Goal: Task Accomplishment & Management: Manage account settings

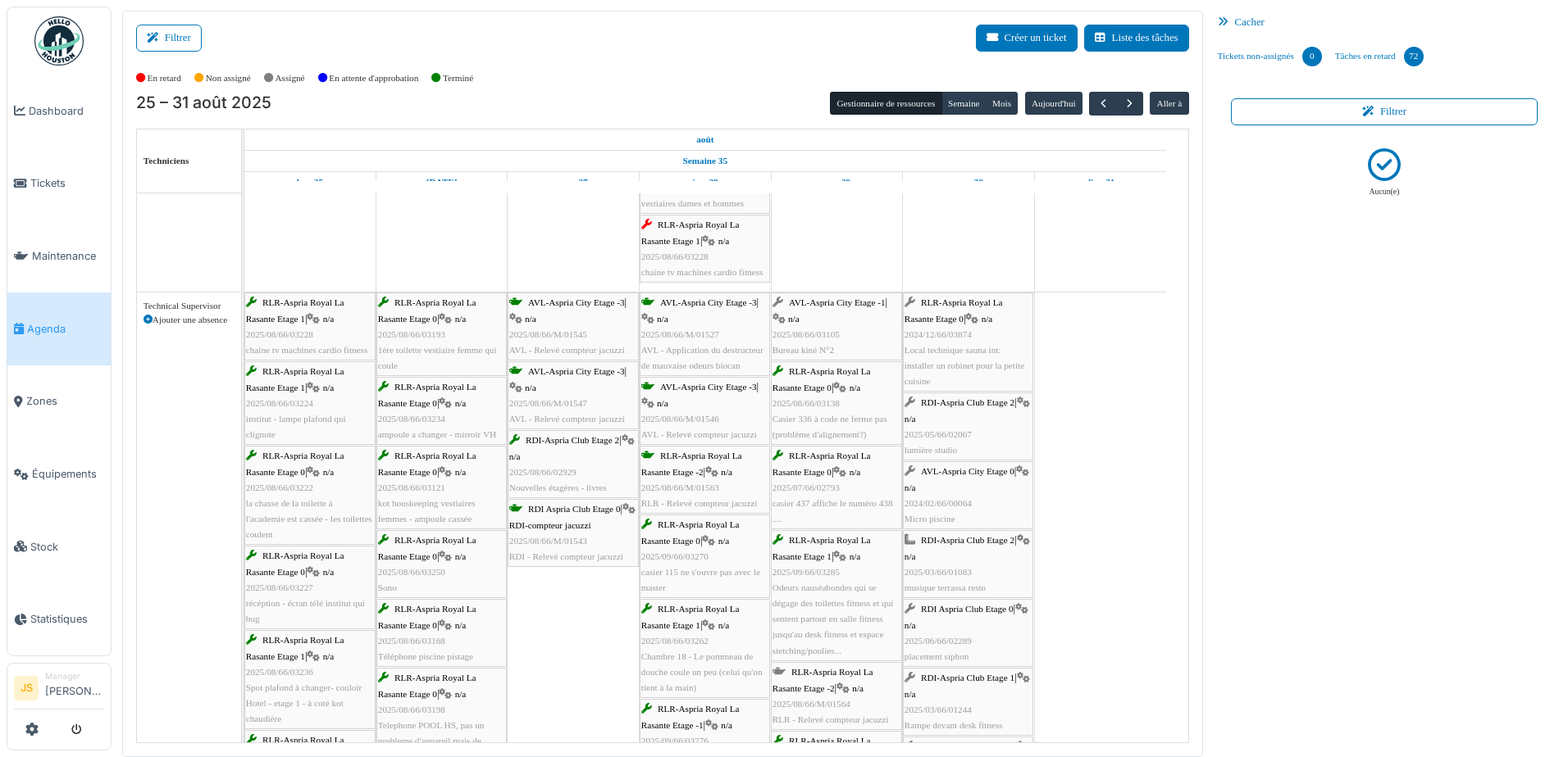
scroll to position [2683, 0]
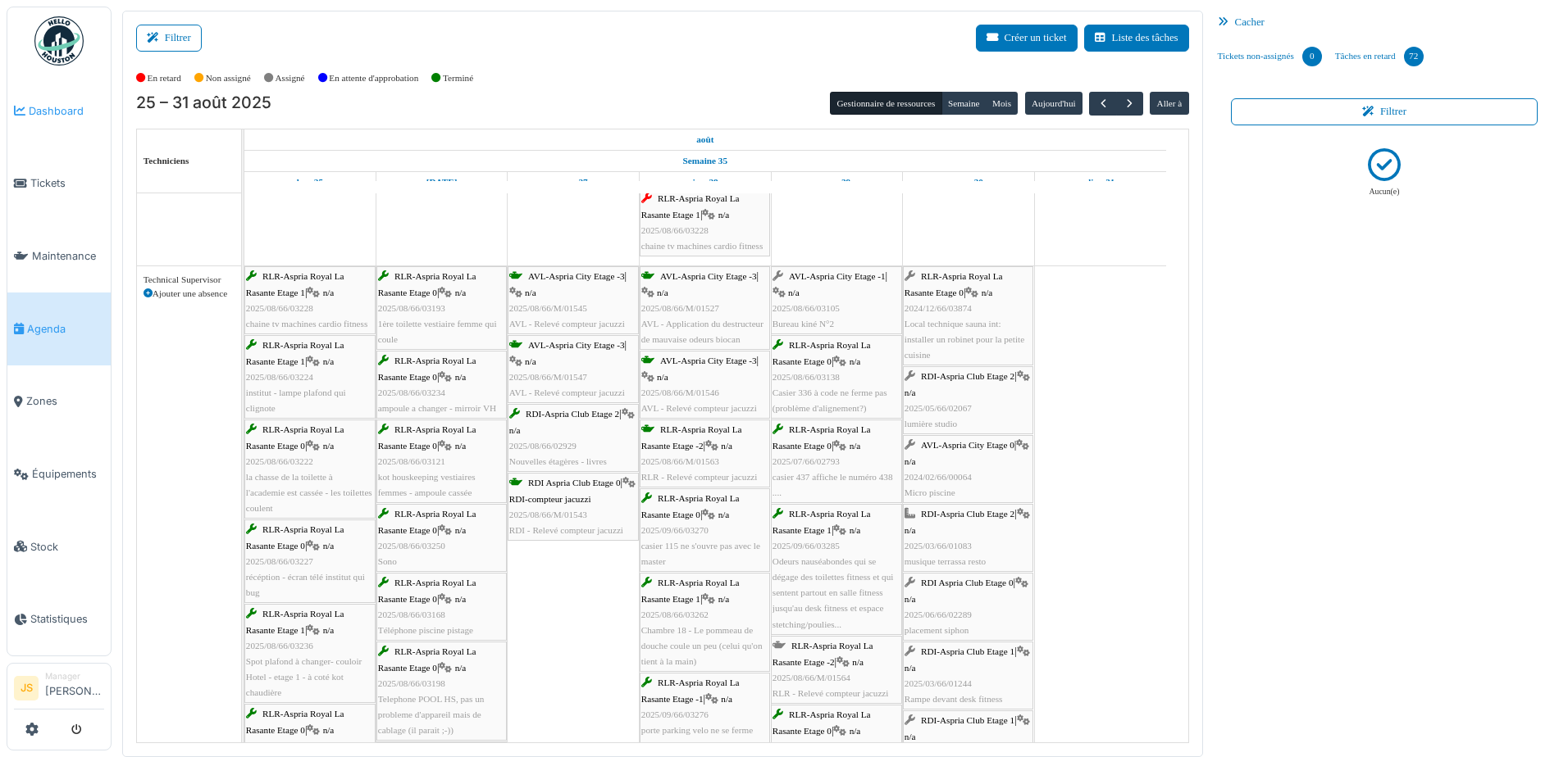
click at [62, 113] on span "Dashboard" at bounding box center [66, 111] width 76 height 15
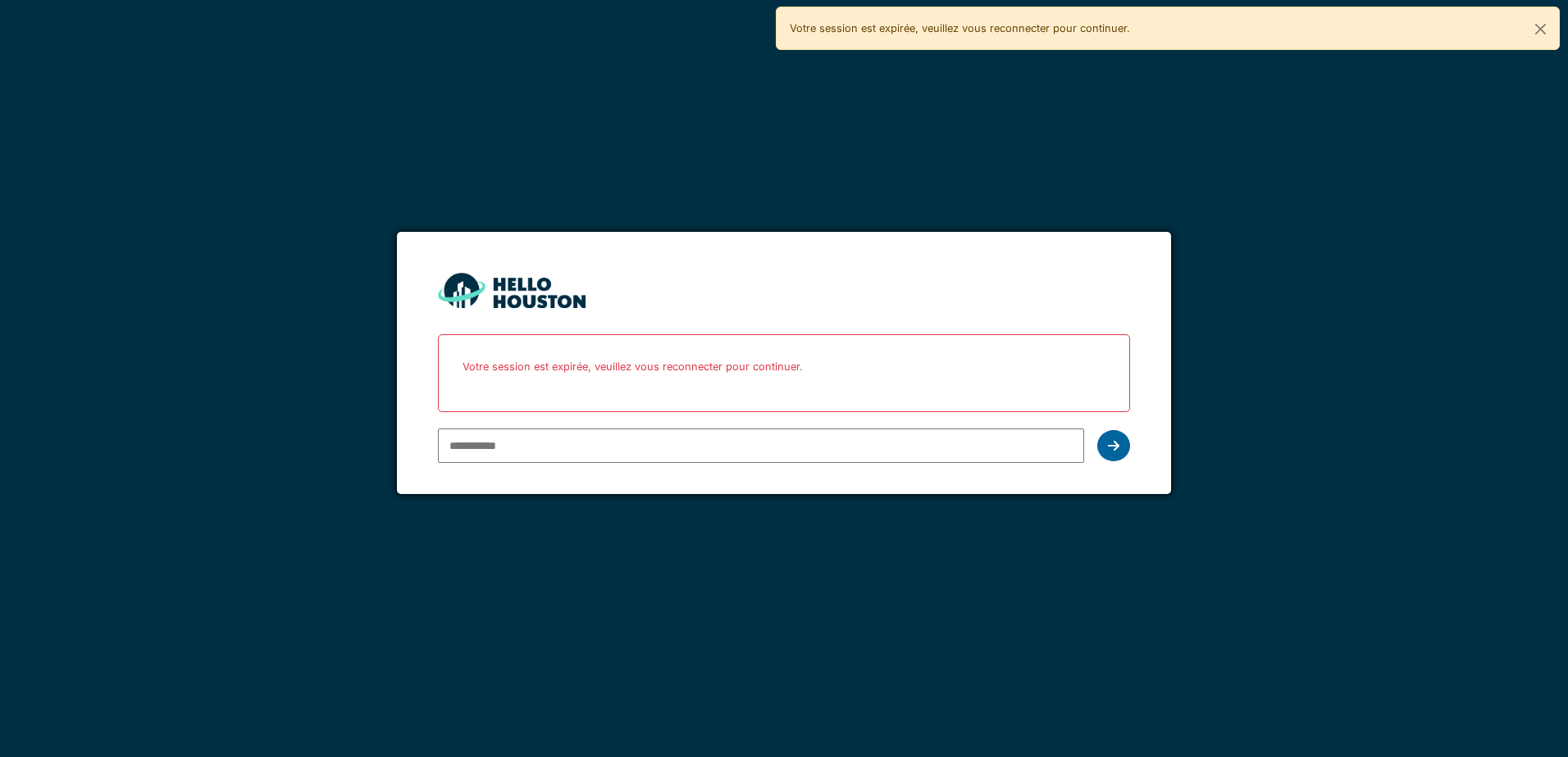
type input "**********"
click at [1115, 447] on icon at bounding box center [1113, 446] width 11 height 13
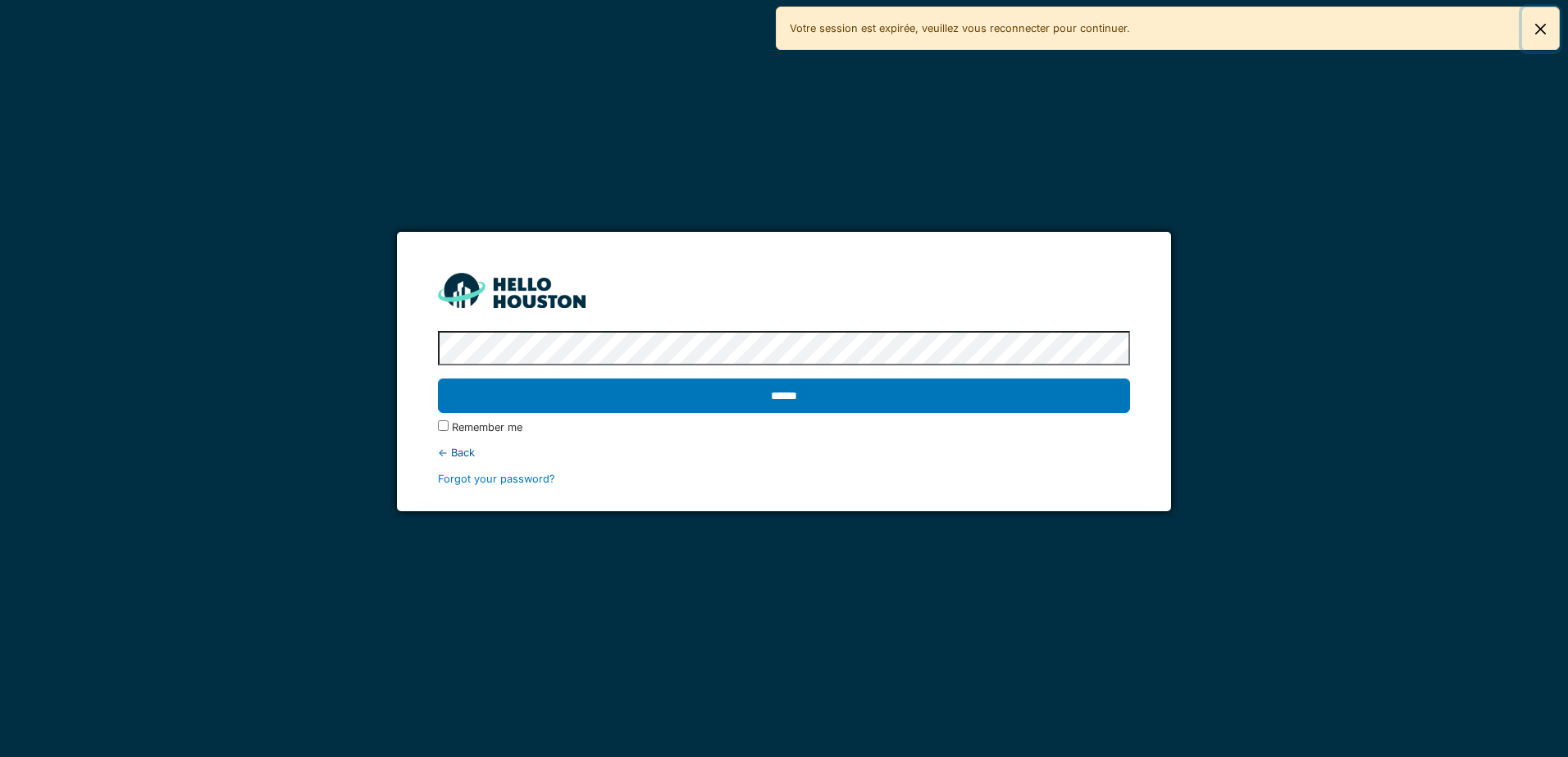
click at [1542, 27] on button "Close" at bounding box center [1540, 29] width 37 height 44
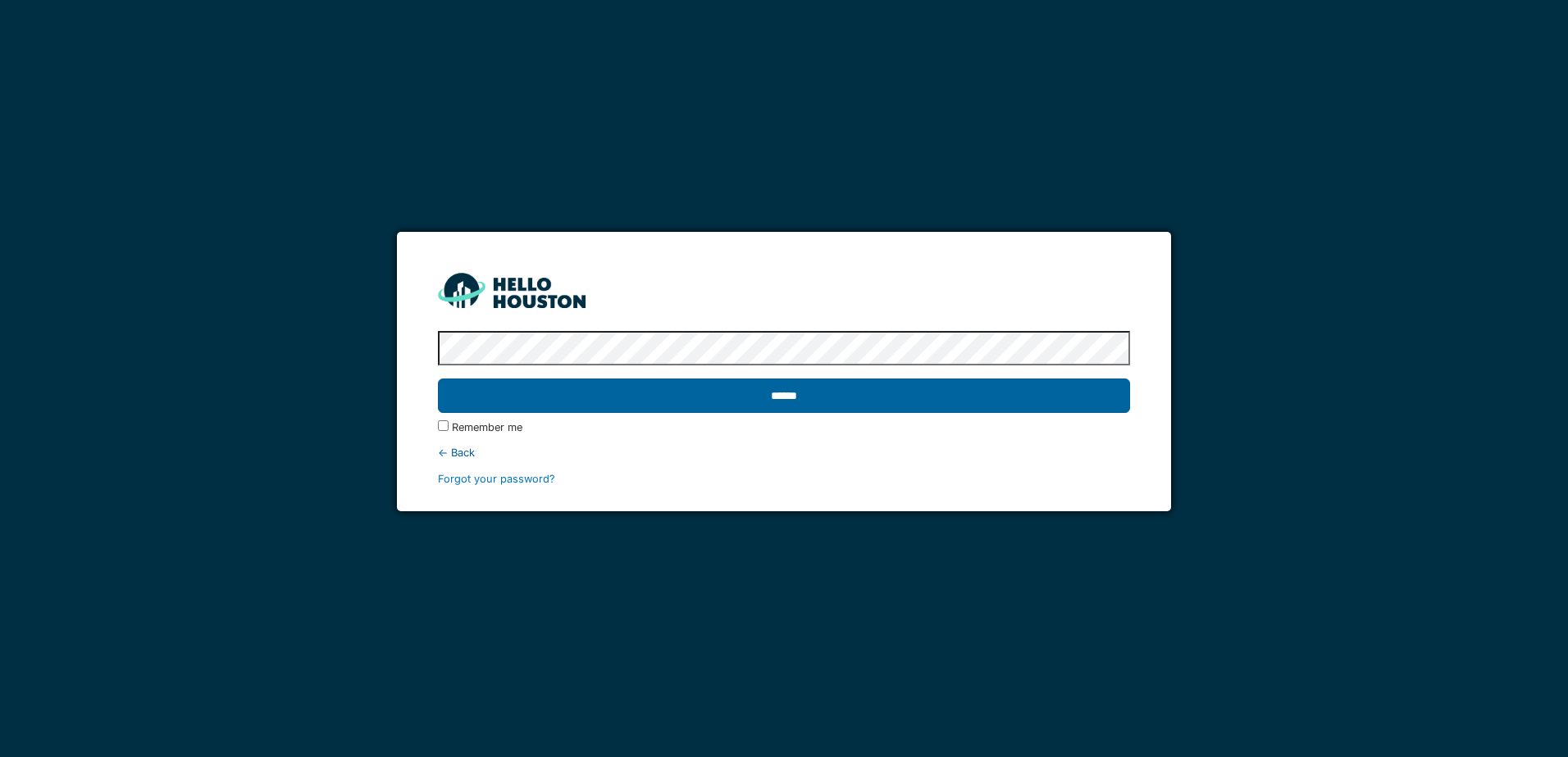
click at [801, 395] on input "******" at bounding box center [783, 396] width 691 height 34
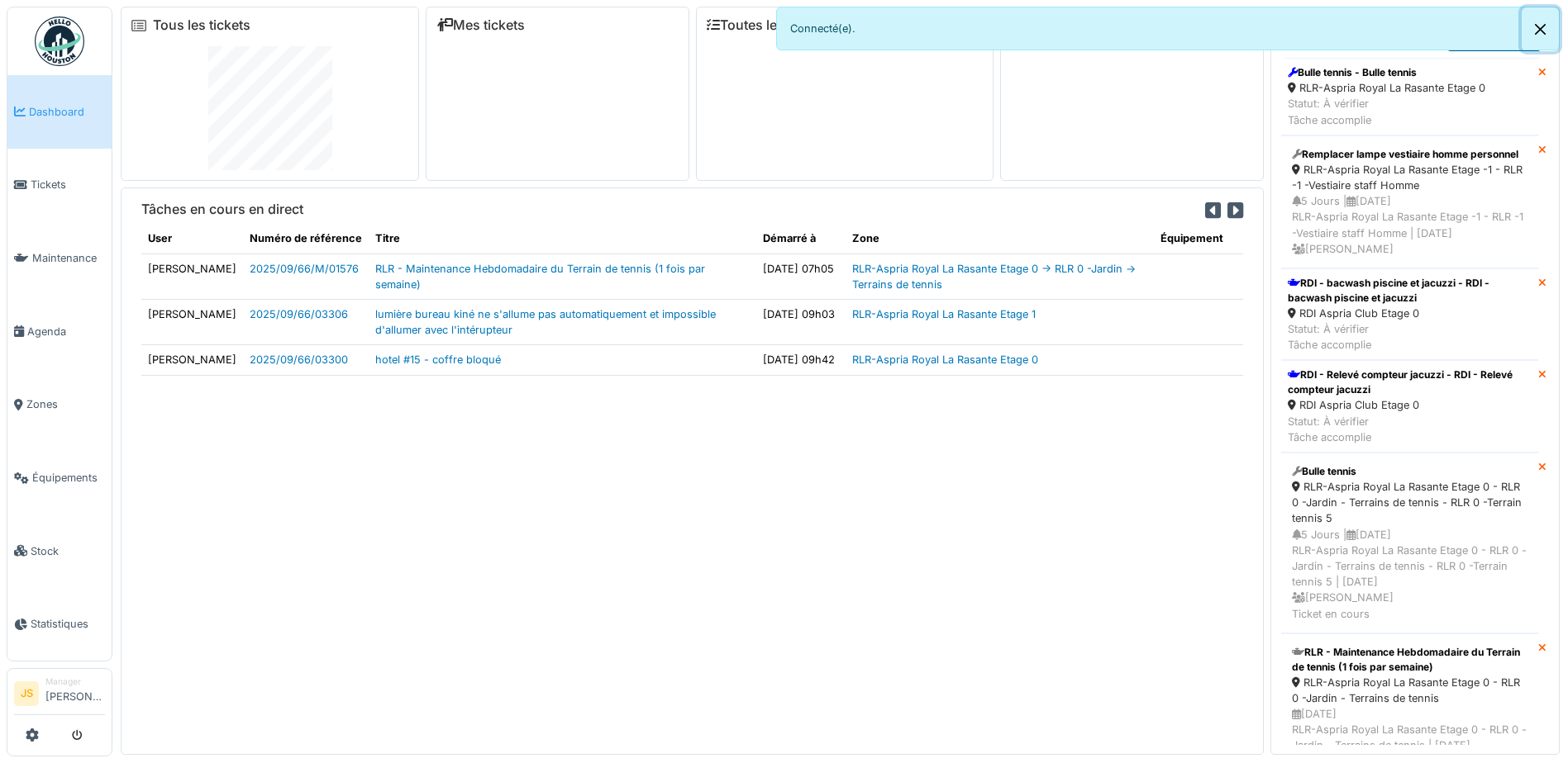
click at [1539, 28] on button "Close" at bounding box center [1540, 30] width 37 height 44
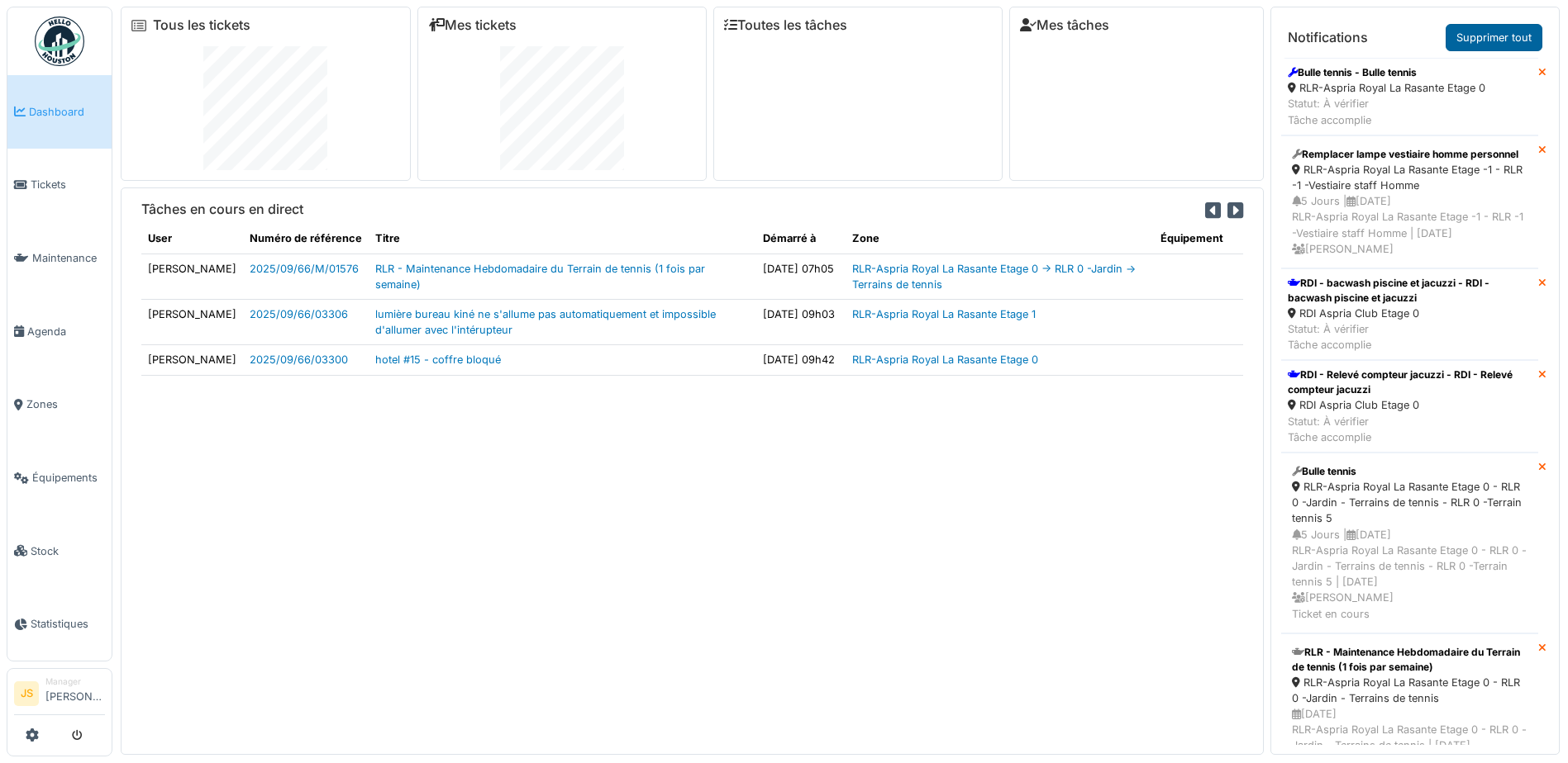
click at [1513, 35] on link "Supprimer tout" at bounding box center [1493, 37] width 97 height 28
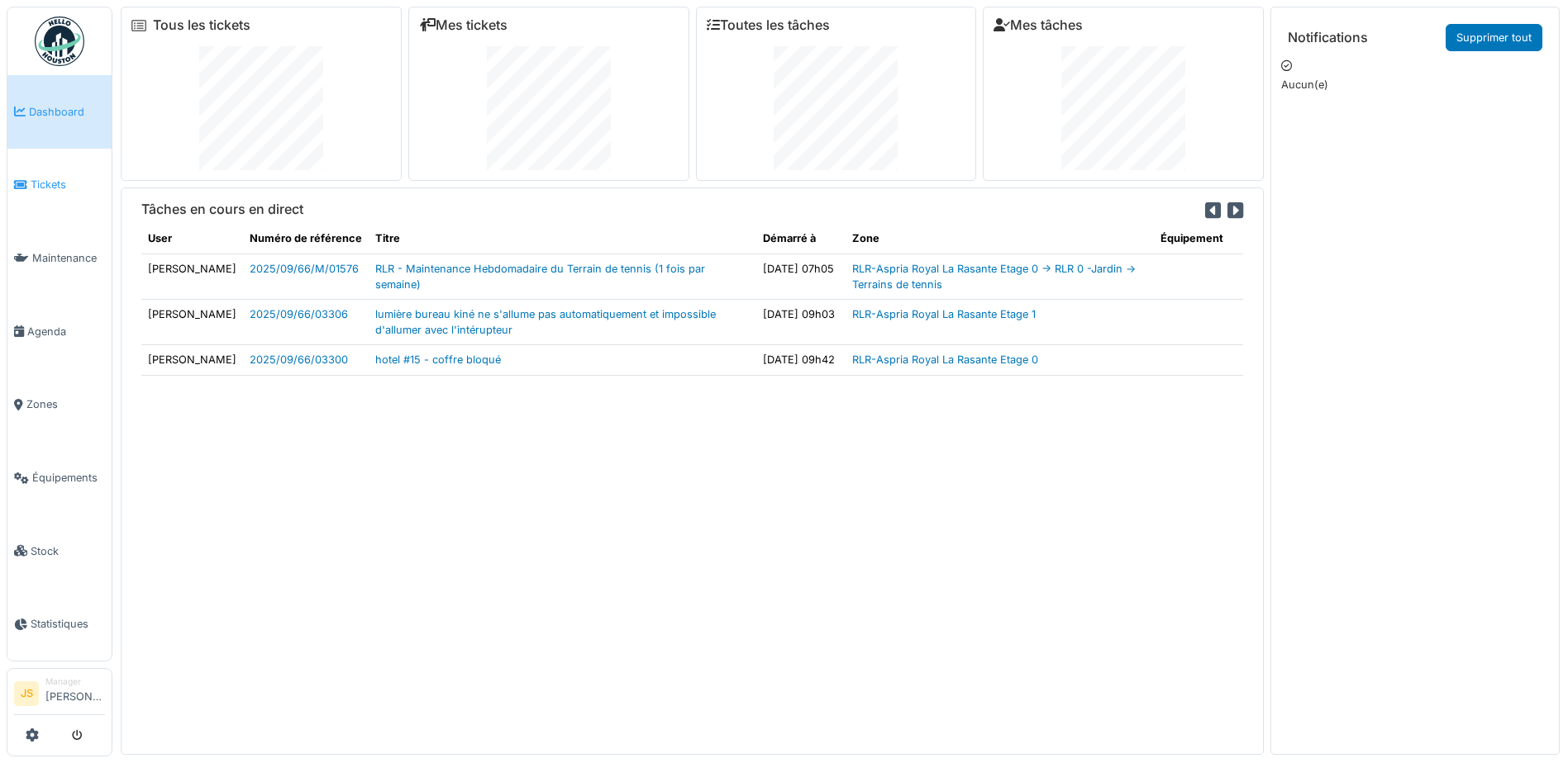
click at [54, 182] on span "Tickets" at bounding box center [68, 185] width 75 height 15
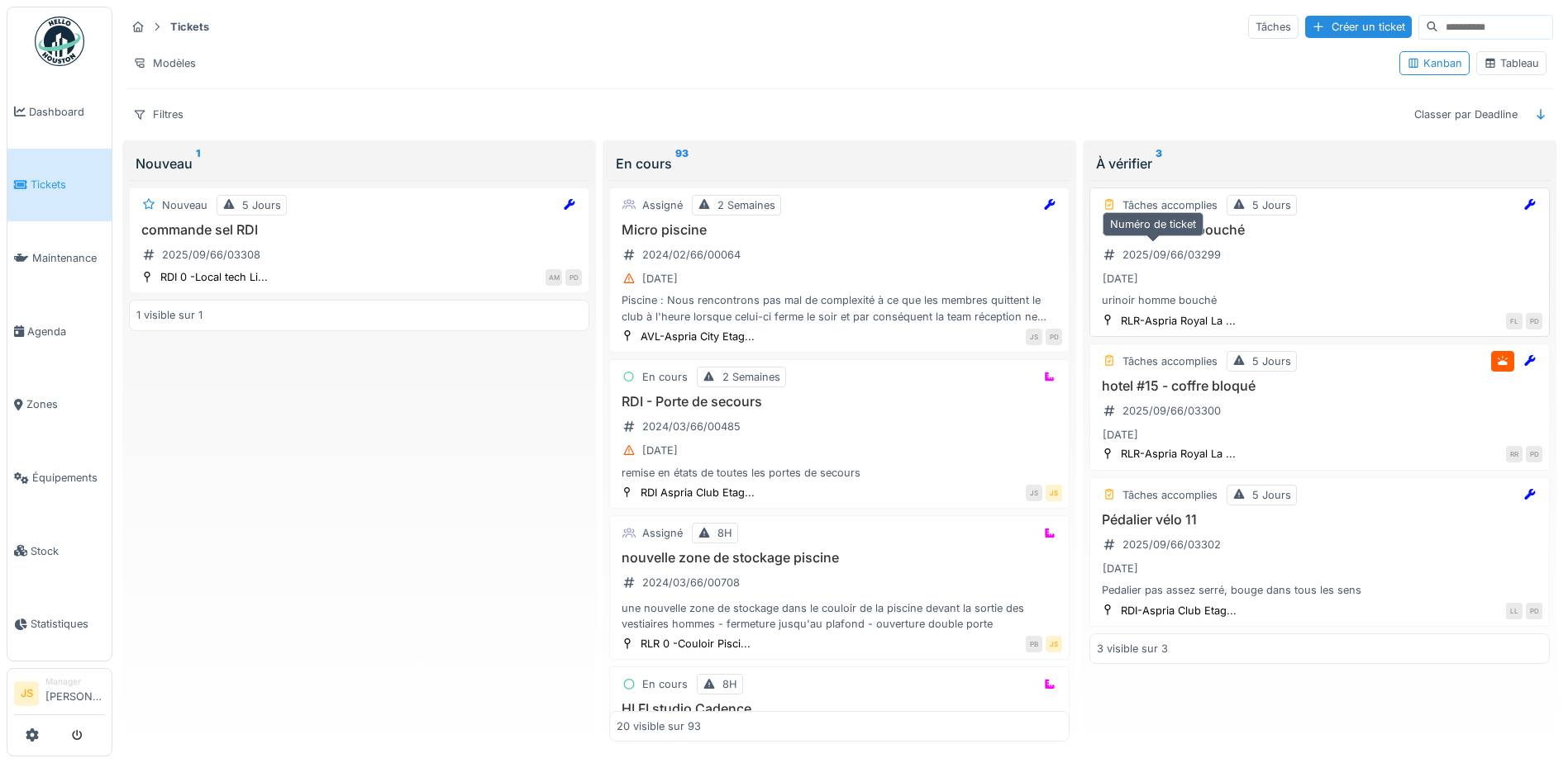
click at [1204, 241] on div "2025/09/66/03299" at bounding box center [1162, 254] width 130 height 28
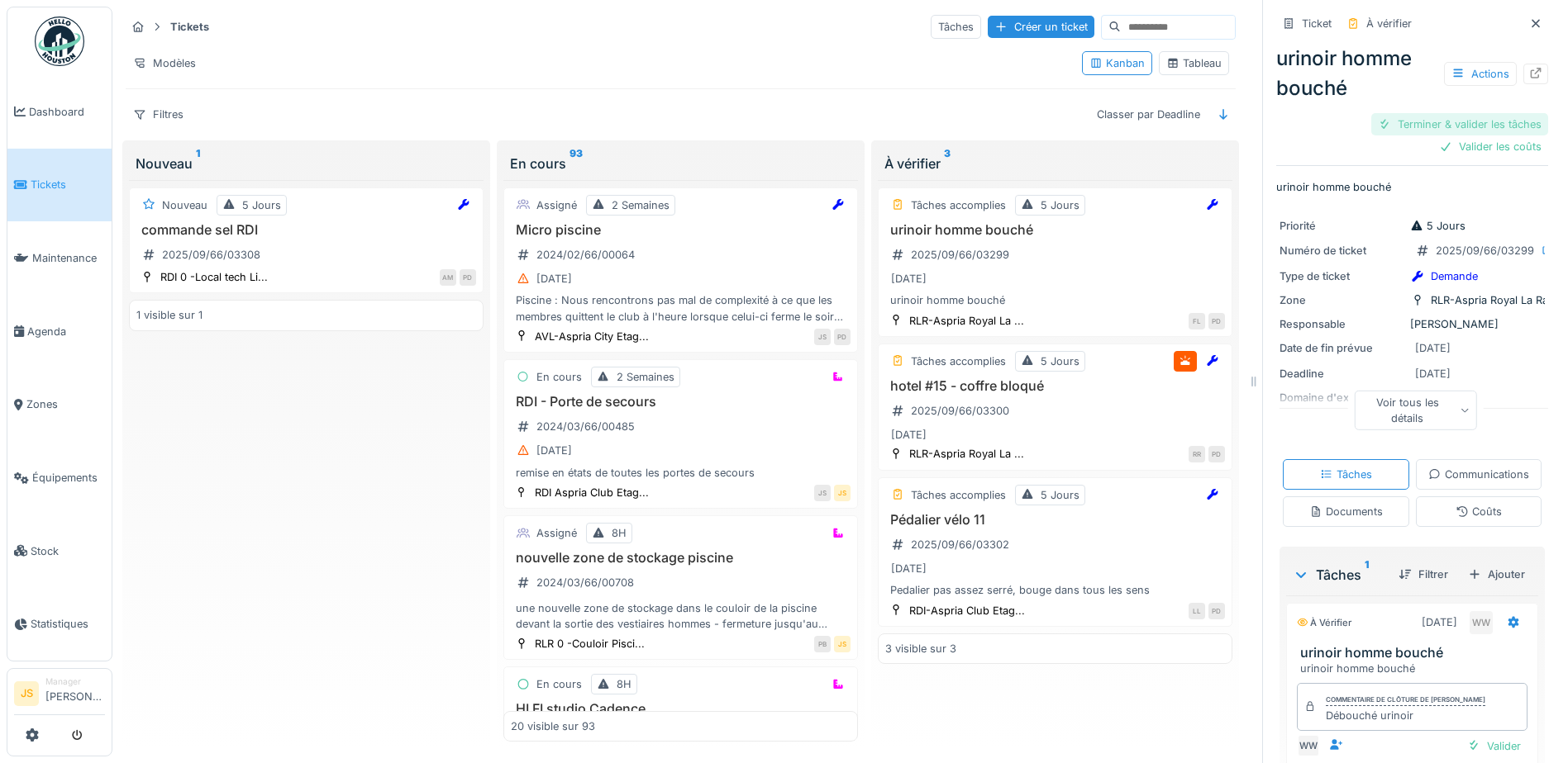
click at [1457, 124] on div "Terminer & valider les tâches" at bounding box center [1460, 123] width 177 height 22
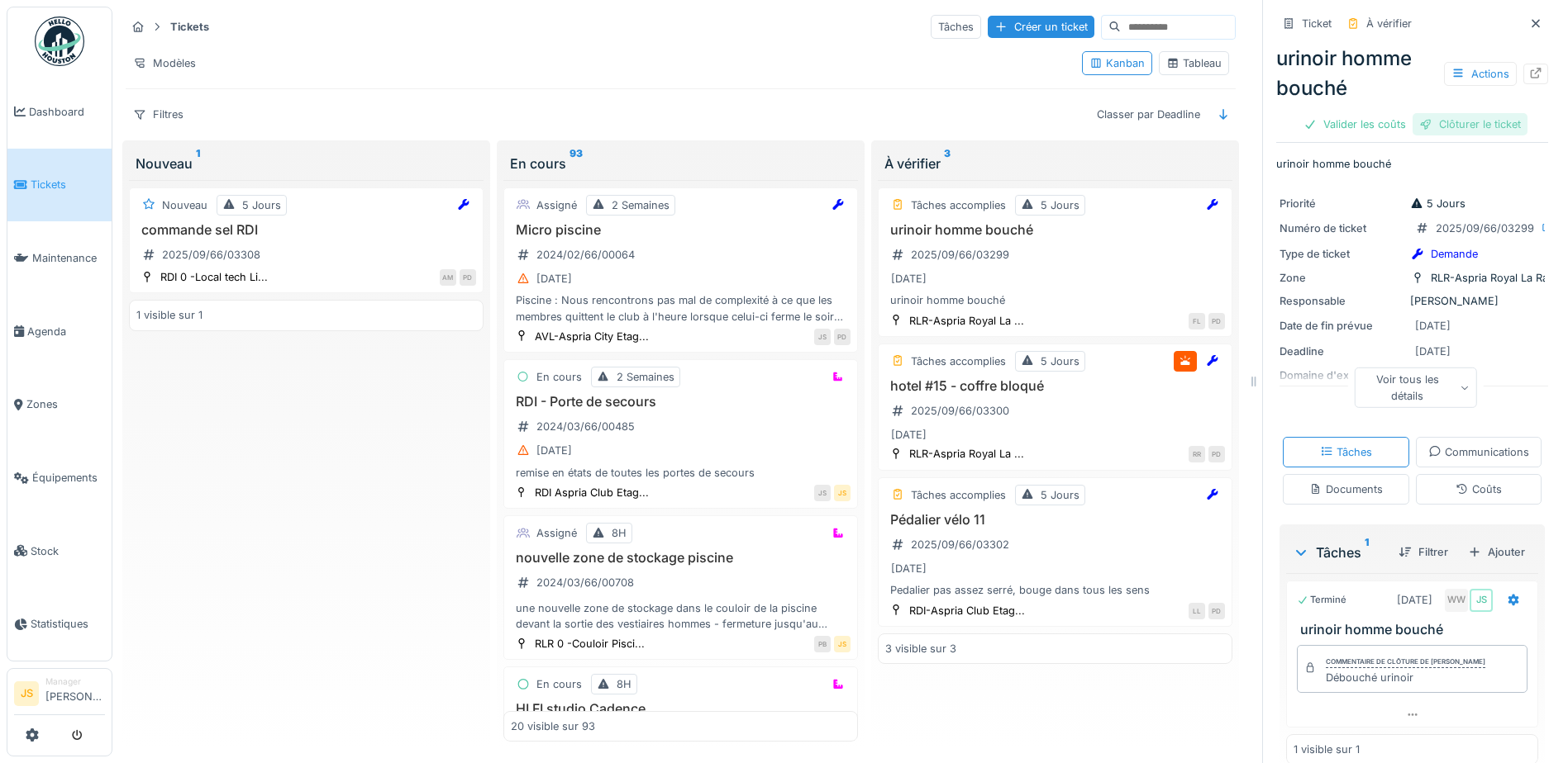
click at [1453, 125] on div "Clôturer le ticket" at bounding box center [1470, 123] width 115 height 22
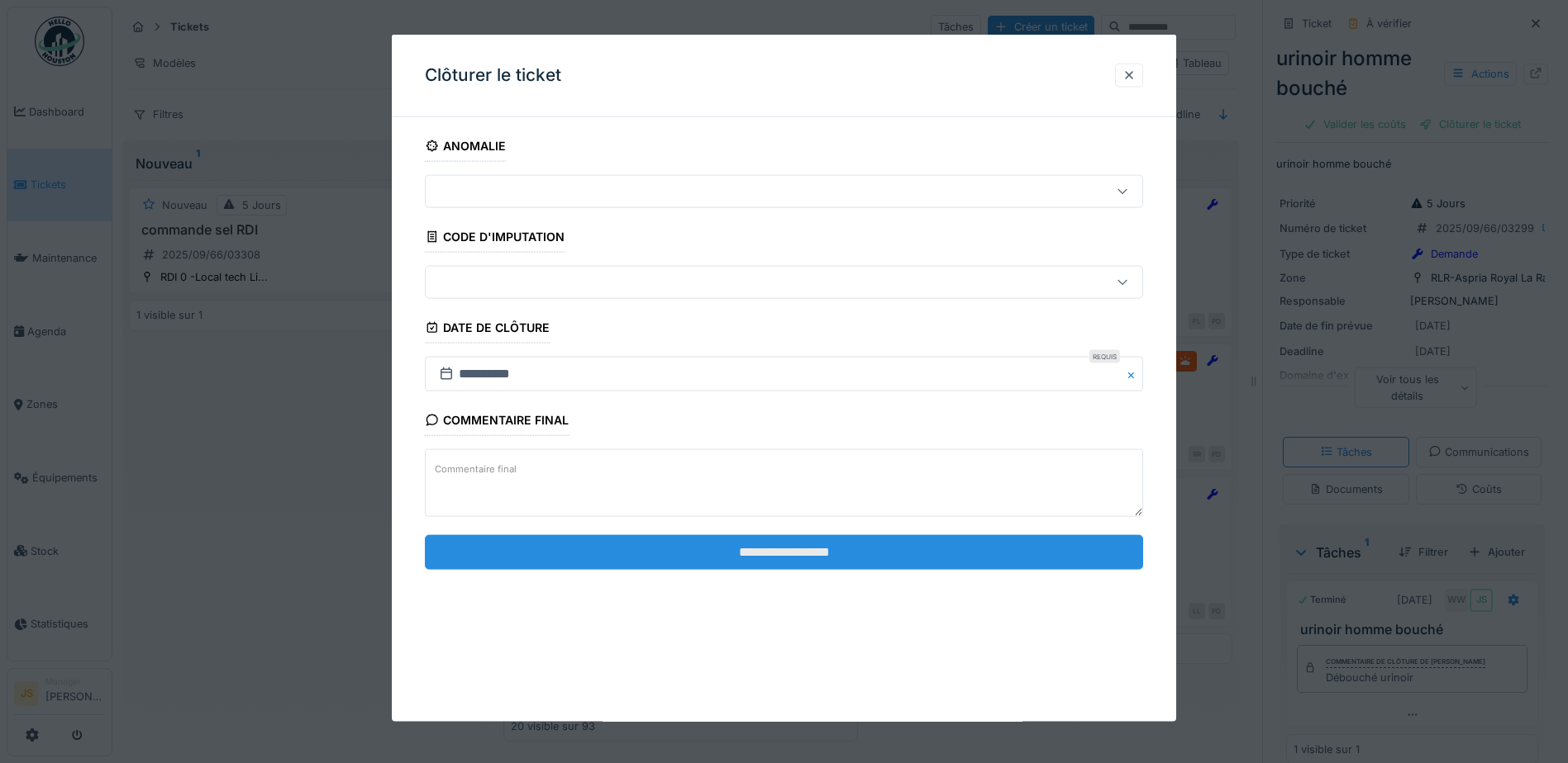
click at [831, 551] on input "**********" at bounding box center [784, 552] width 718 height 34
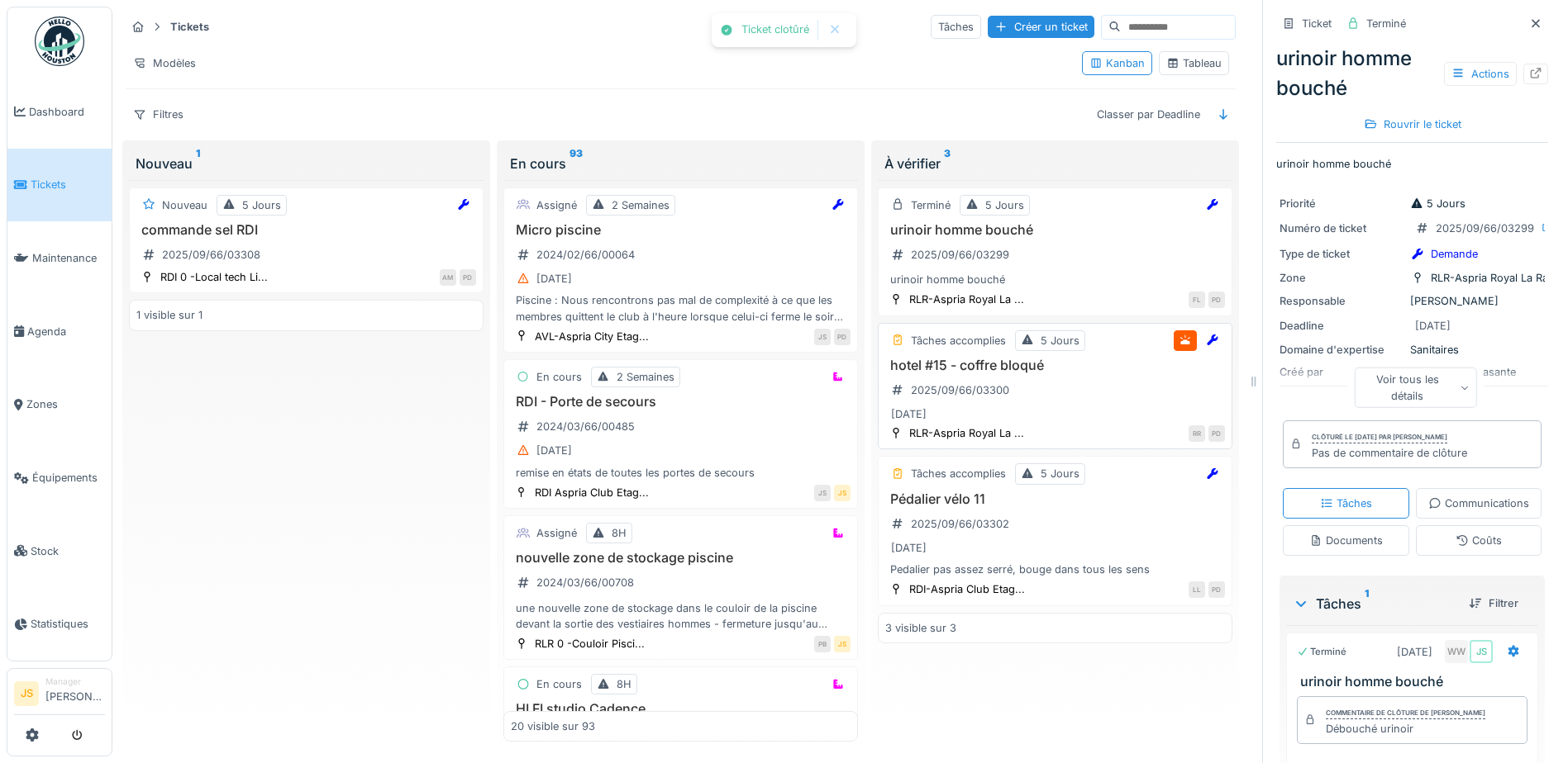
click at [963, 370] on h3 "hotel #15 - coffre bloqué" at bounding box center [1055, 365] width 340 height 15
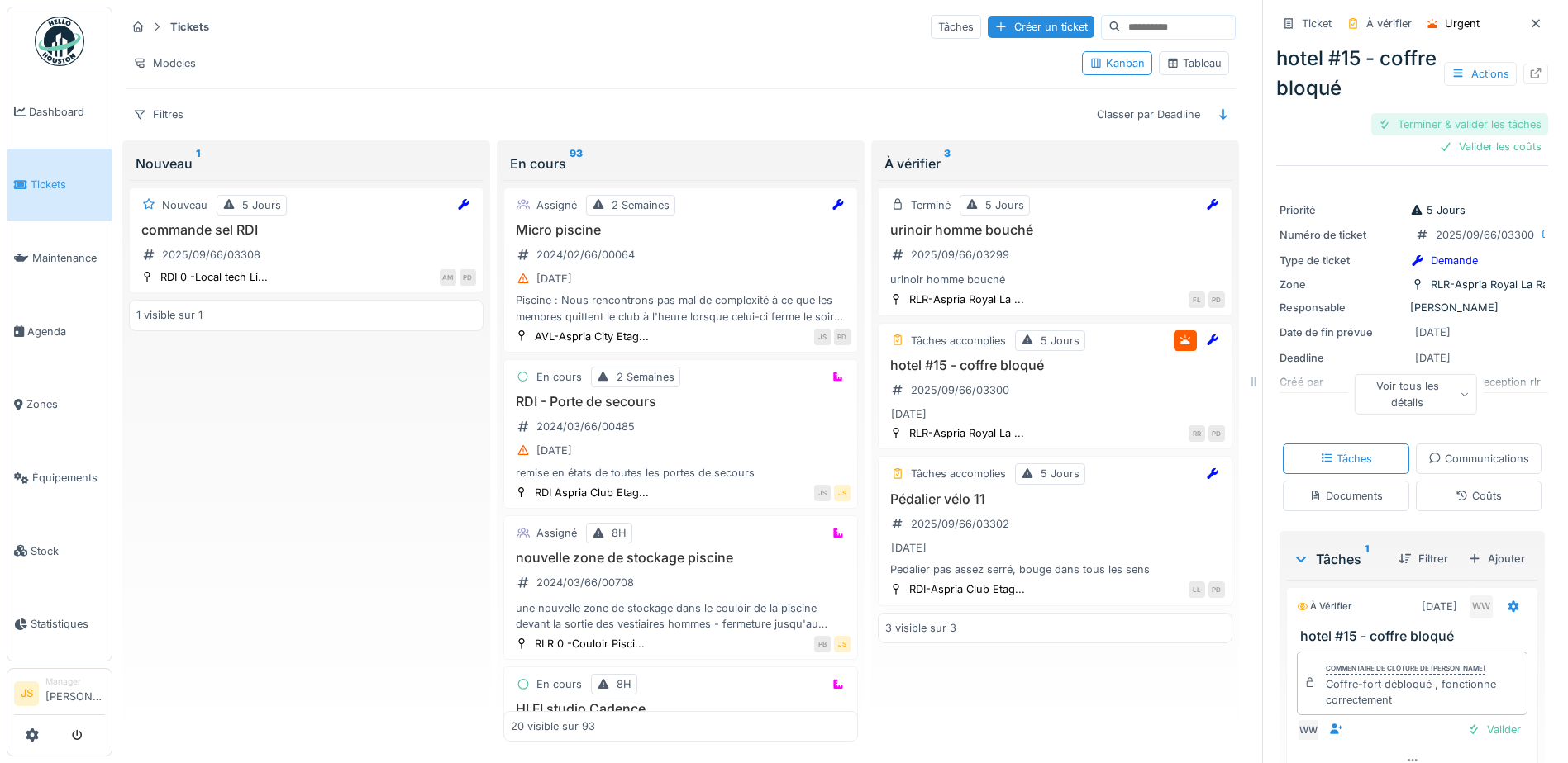
click at [1436, 122] on div "Terminer & valider les tâches" at bounding box center [1460, 123] width 177 height 22
click at [1469, 141] on div "Valider les coûts" at bounding box center [1491, 146] width 116 height 22
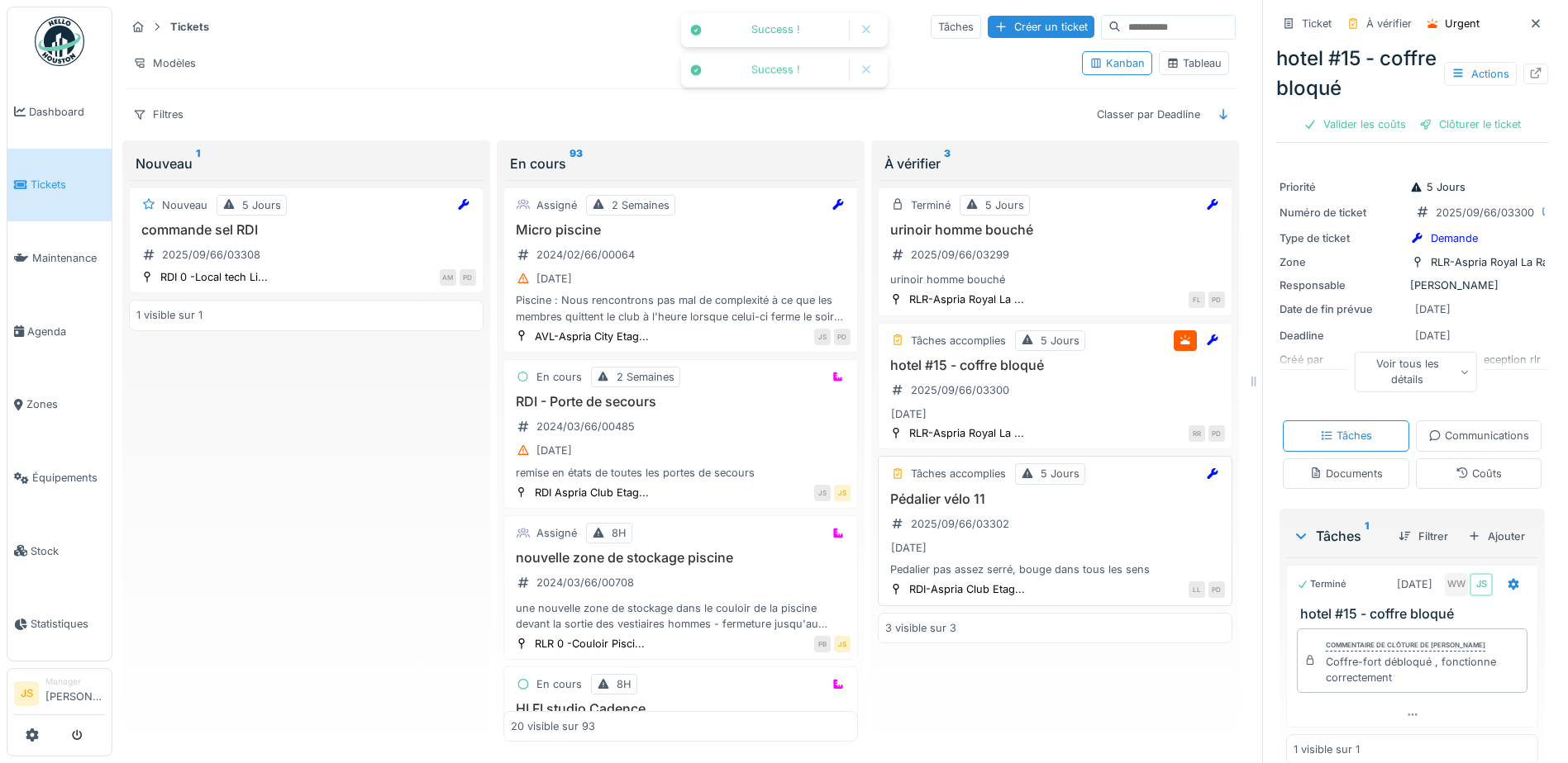
click at [949, 501] on h3 "Pédalier vélo 11" at bounding box center [1055, 499] width 340 height 15
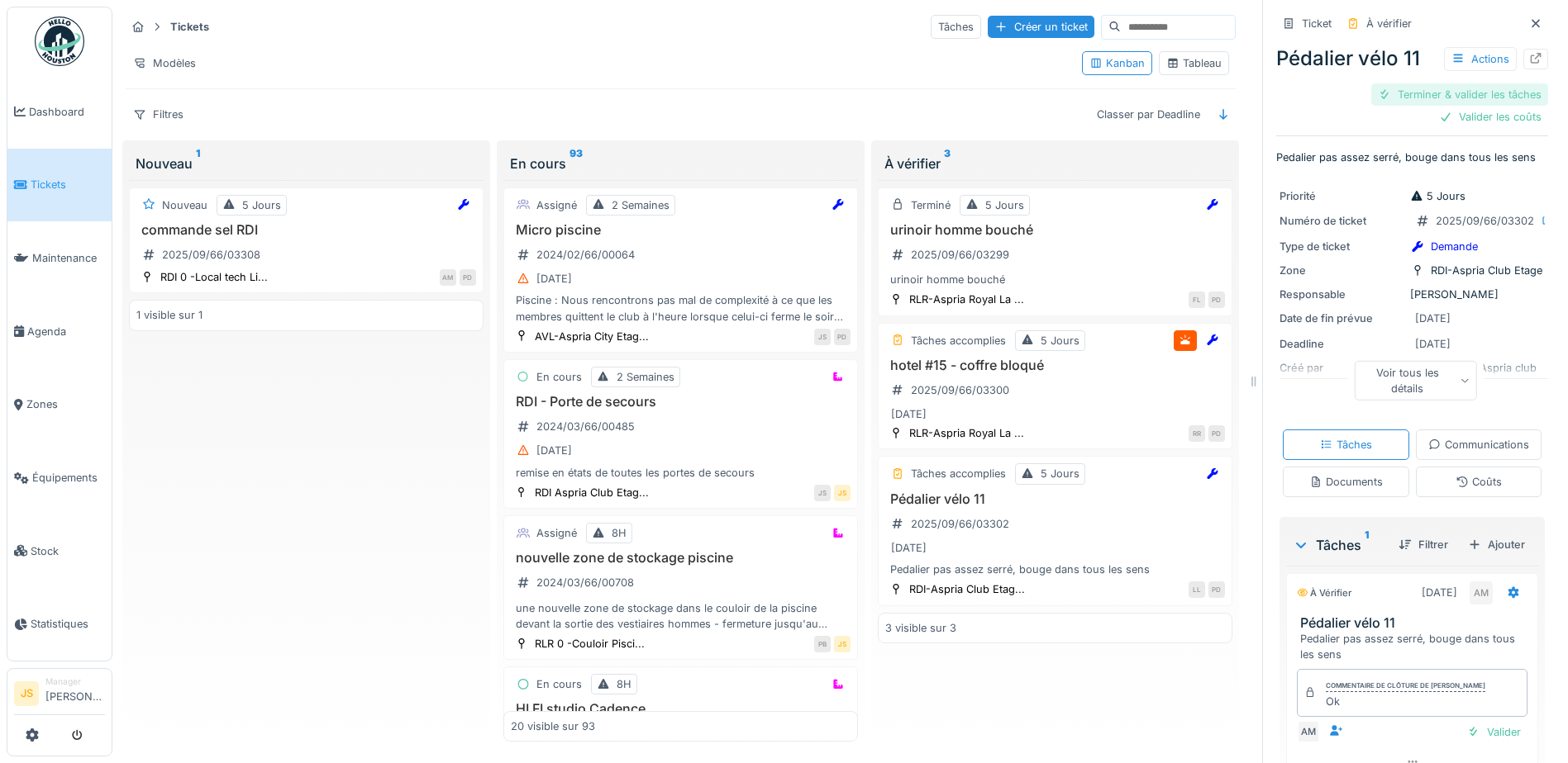
click at [1458, 95] on div "Terminer & valider les tâches" at bounding box center [1460, 94] width 177 height 22
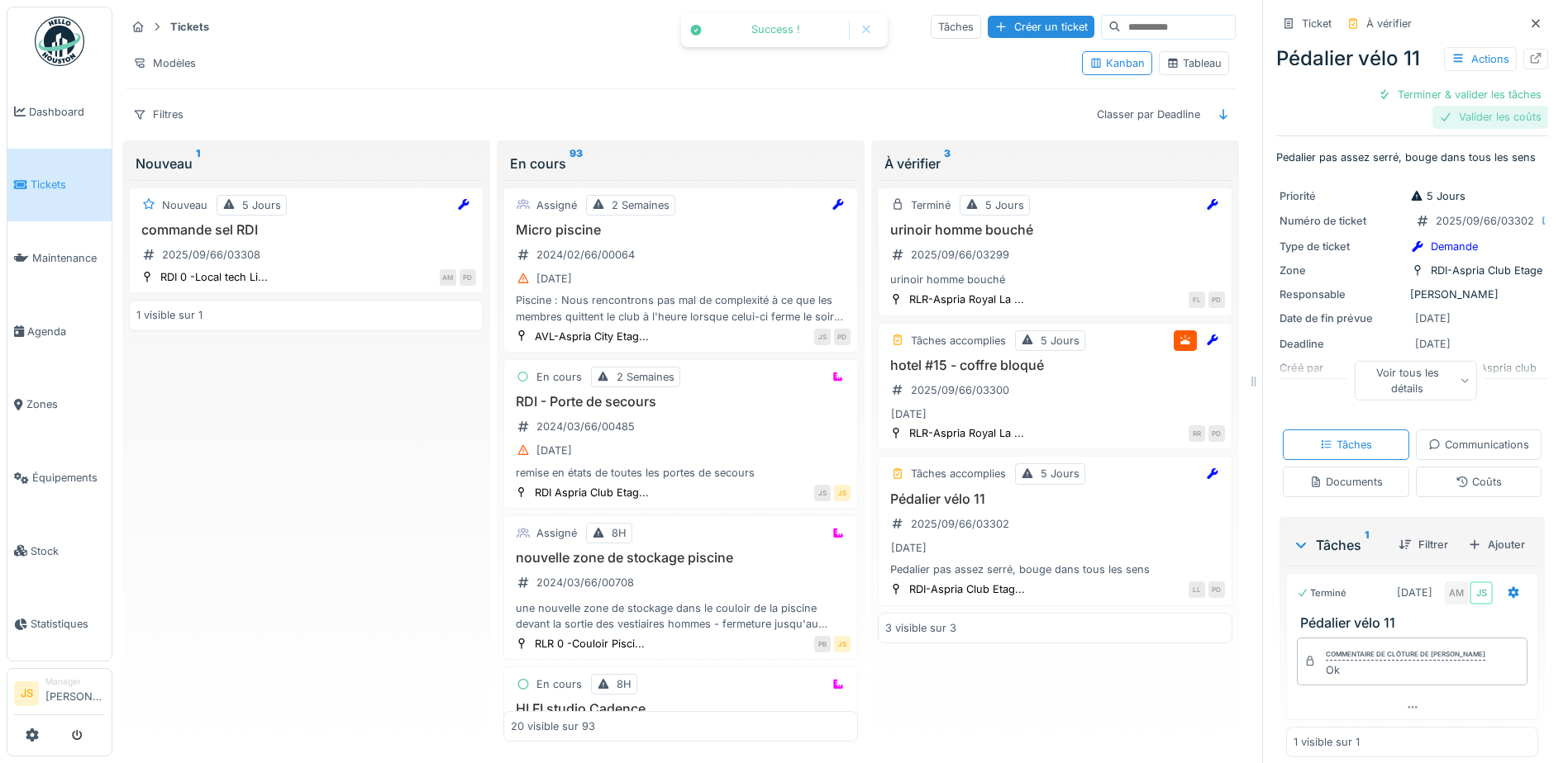
click at [1461, 117] on div "Ticket À vérifier Pédalier vélo 11 Actions Terminer & valider les tâches Valide…" at bounding box center [1412, 388] width 272 height 777
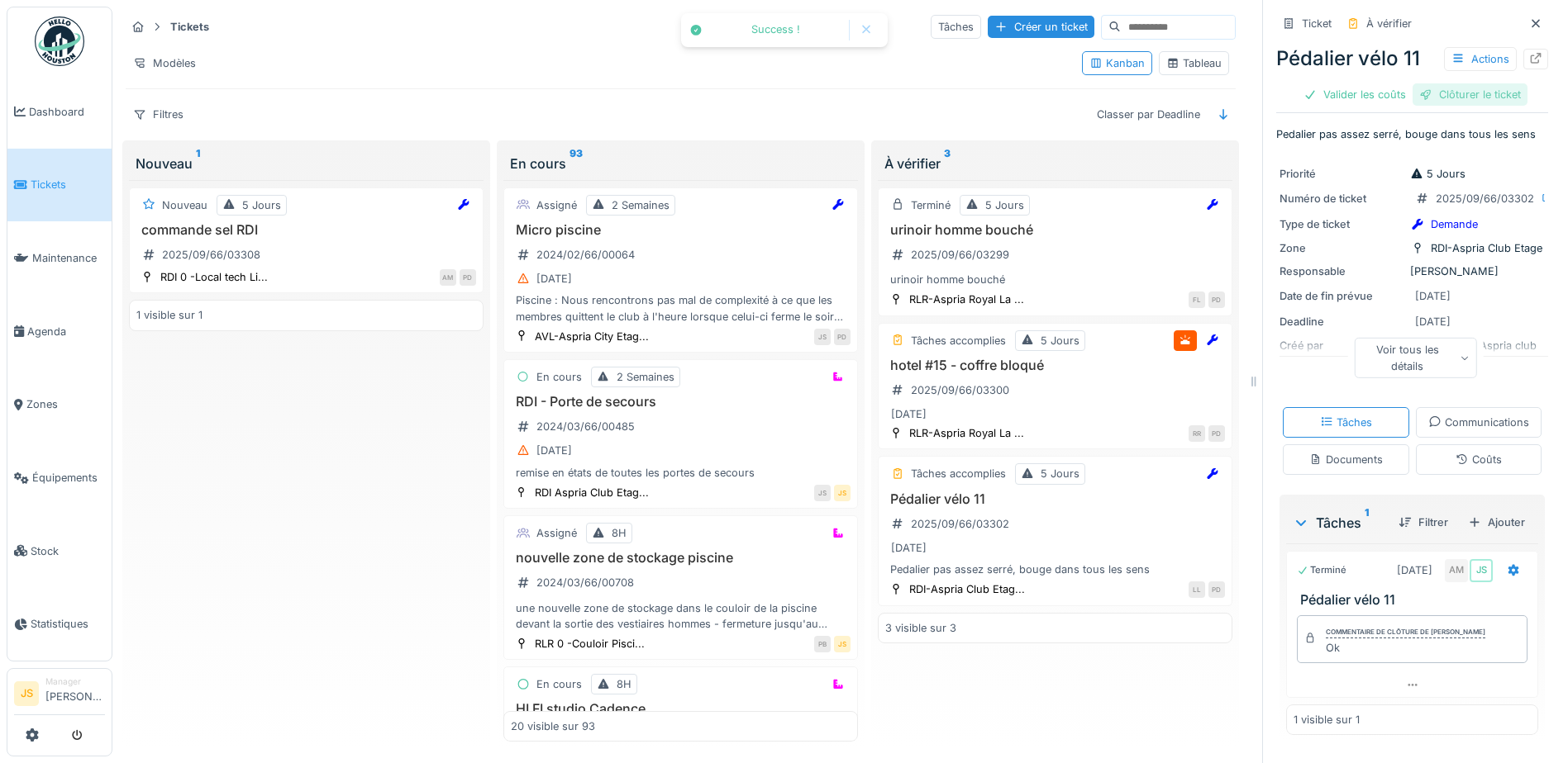
click at [1461, 99] on div "Clôturer le ticket" at bounding box center [1470, 94] width 115 height 22
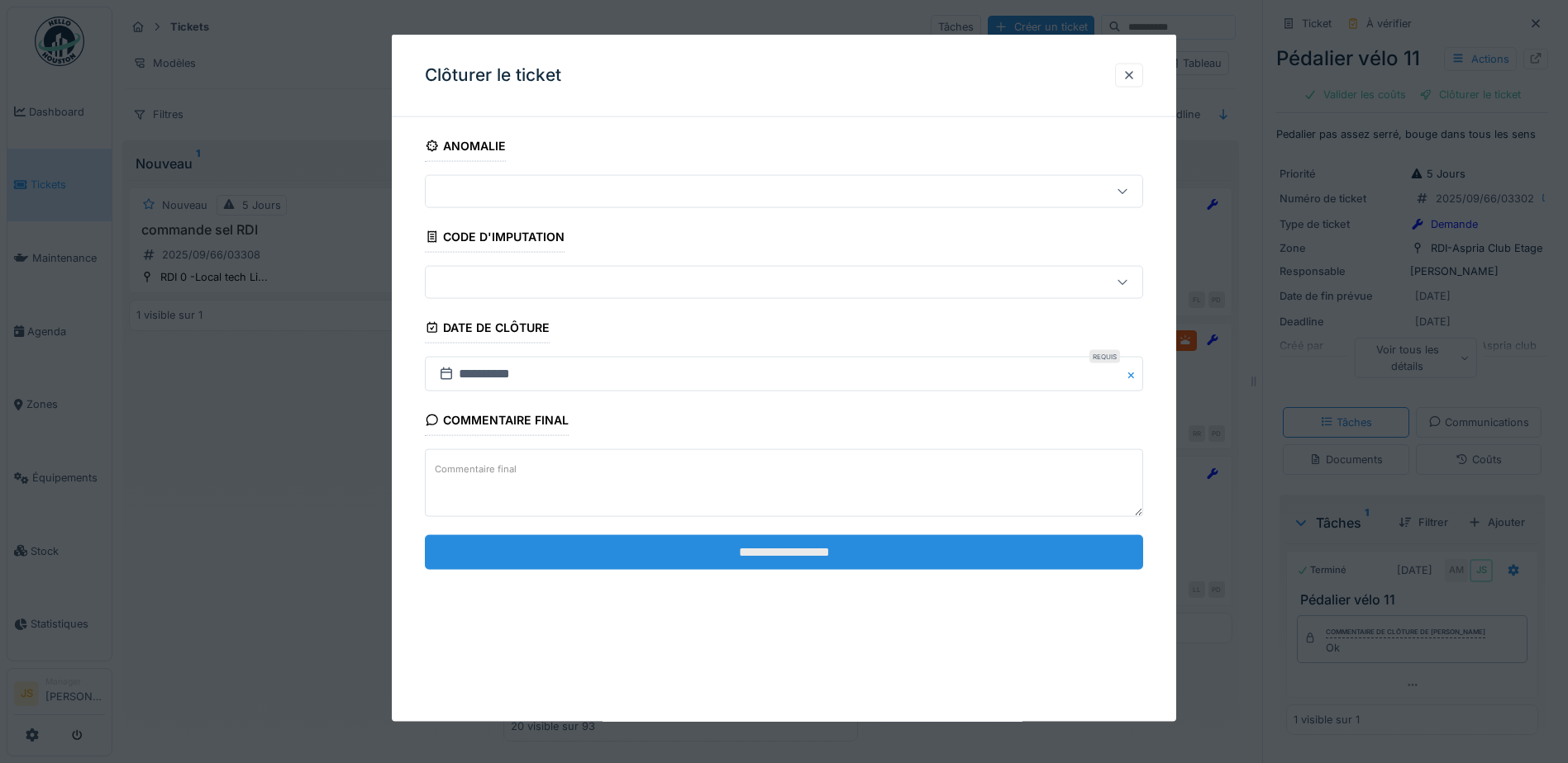
click at [916, 551] on input "**********" at bounding box center [784, 552] width 718 height 34
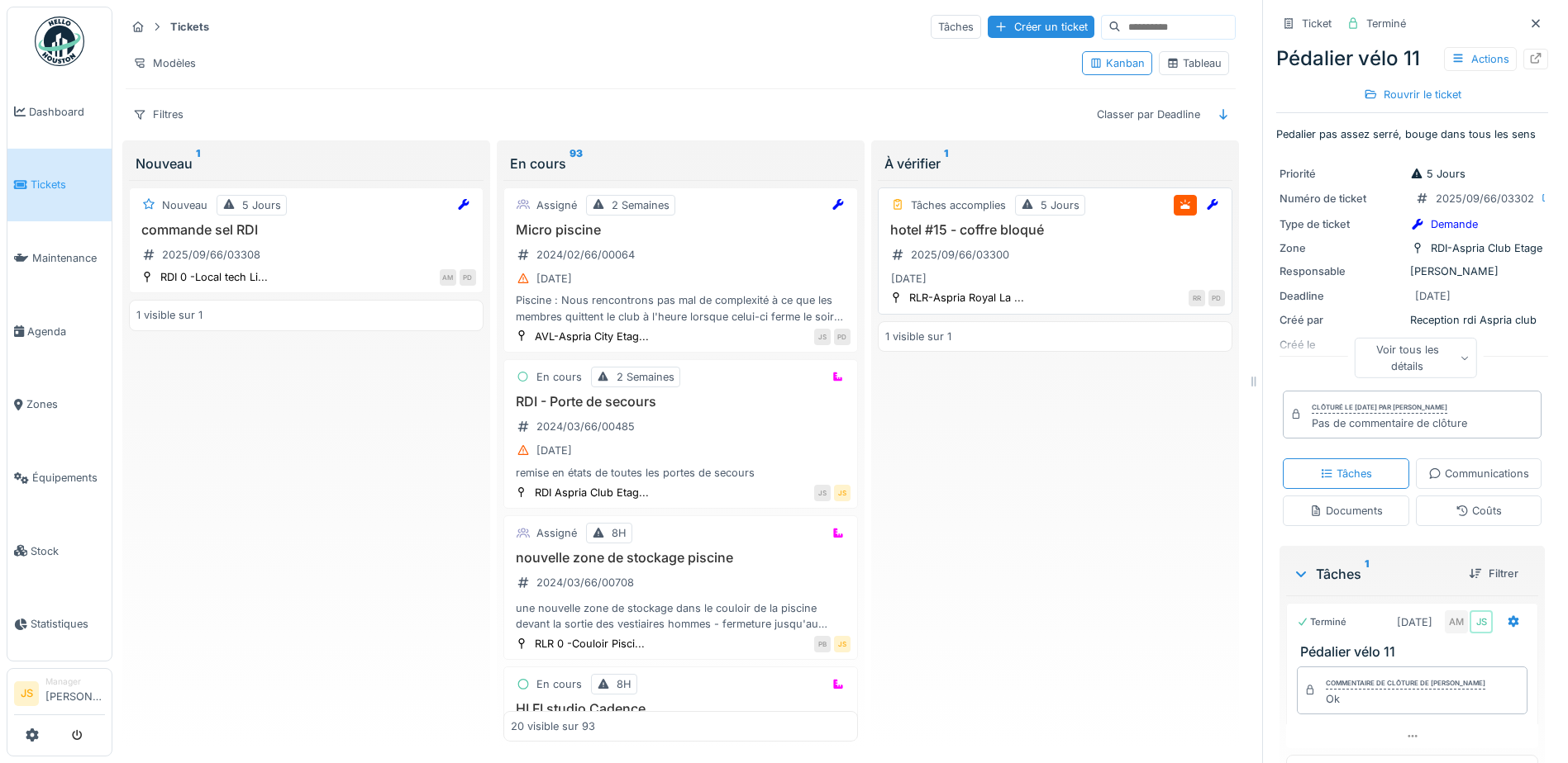
click at [983, 219] on div "Tâches accomplies 5 Jours hotel #15 - coffre bloqué 2025/09/66/03300 [DATE] RLR…" at bounding box center [1055, 251] width 355 height 127
click at [961, 295] on div "RLR-Aspria Royal La ..." at bounding box center [967, 297] width 115 height 15
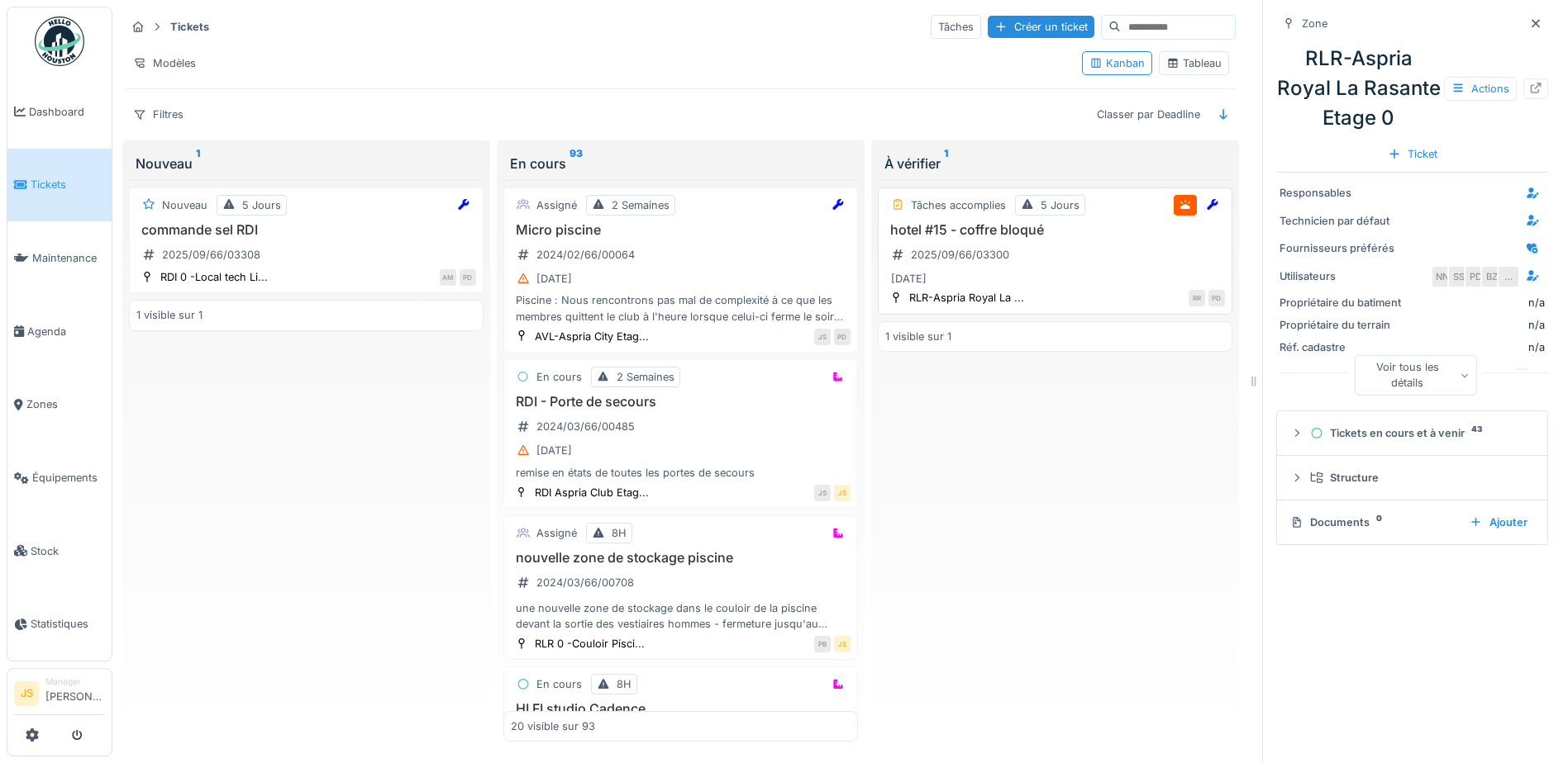
click at [977, 232] on h3 "hotel #15 - coffre bloqué" at bounding box center [1055, 229] width 340 height 15
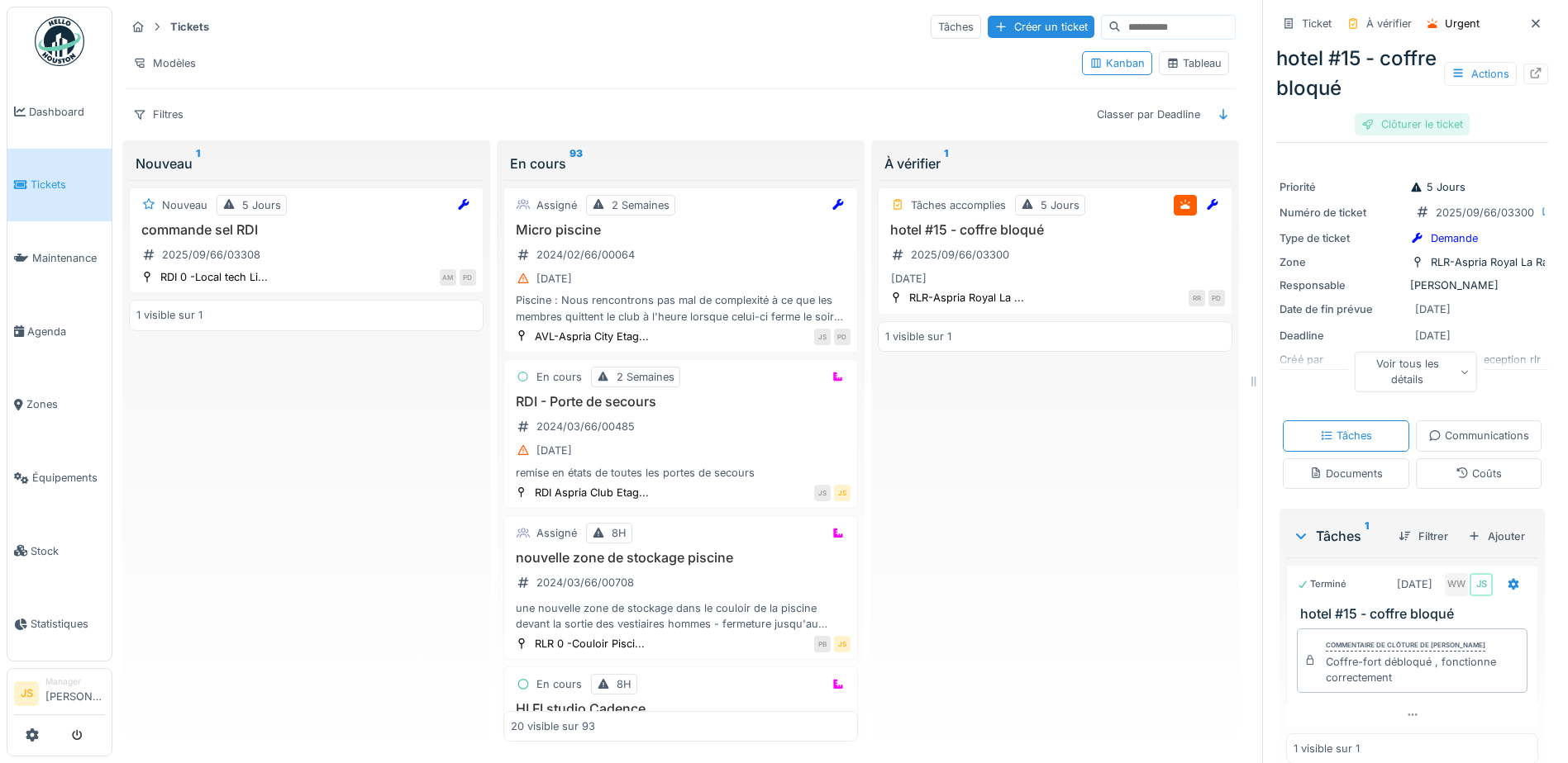
click at [1433, 119] on div "Clôturer le ticket" at bounding box center [1412, 123] width 115 height 22
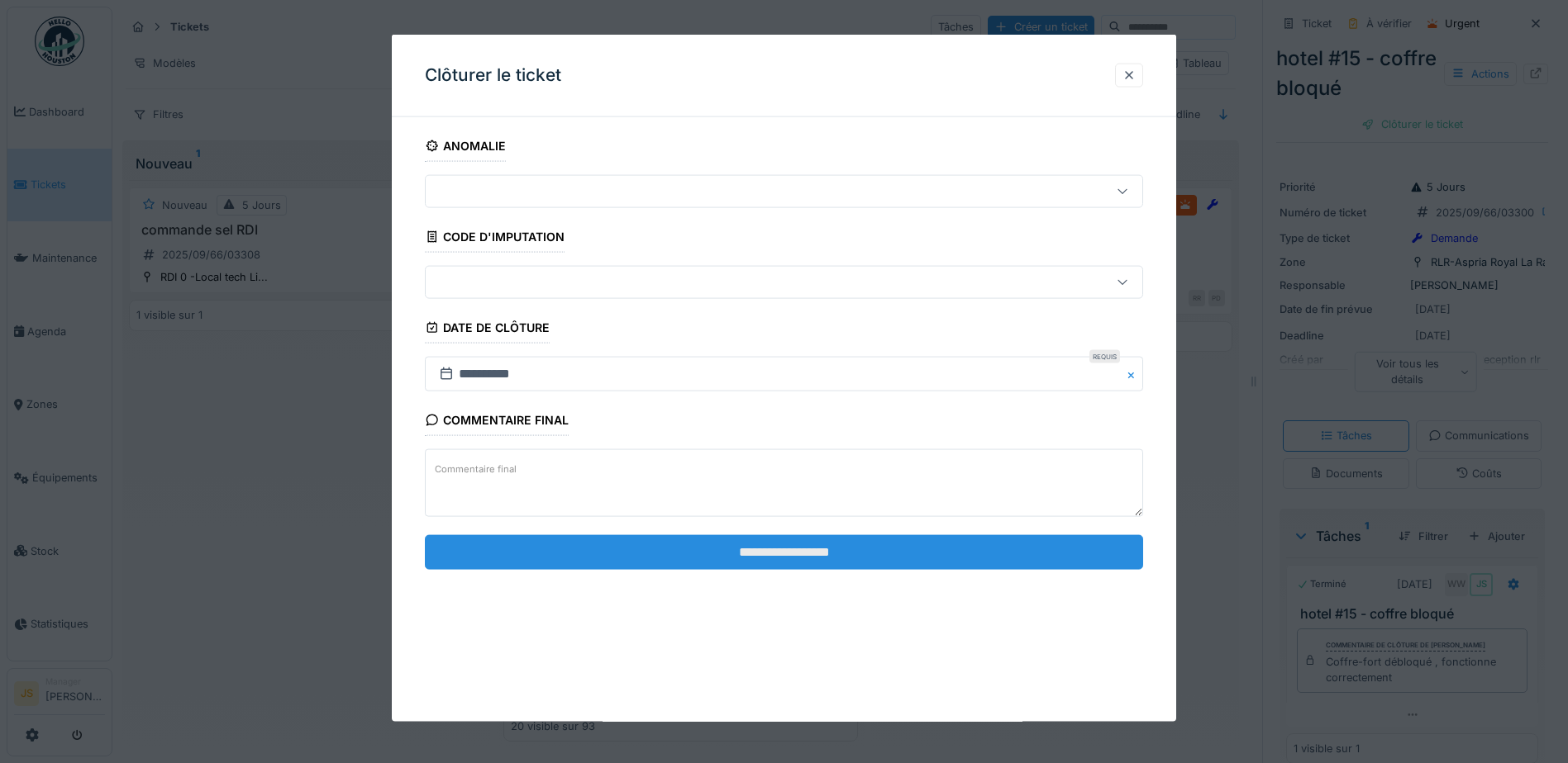
click at [813, 548] on input "**********" at bounding box center [784, 552] width 718 height 34
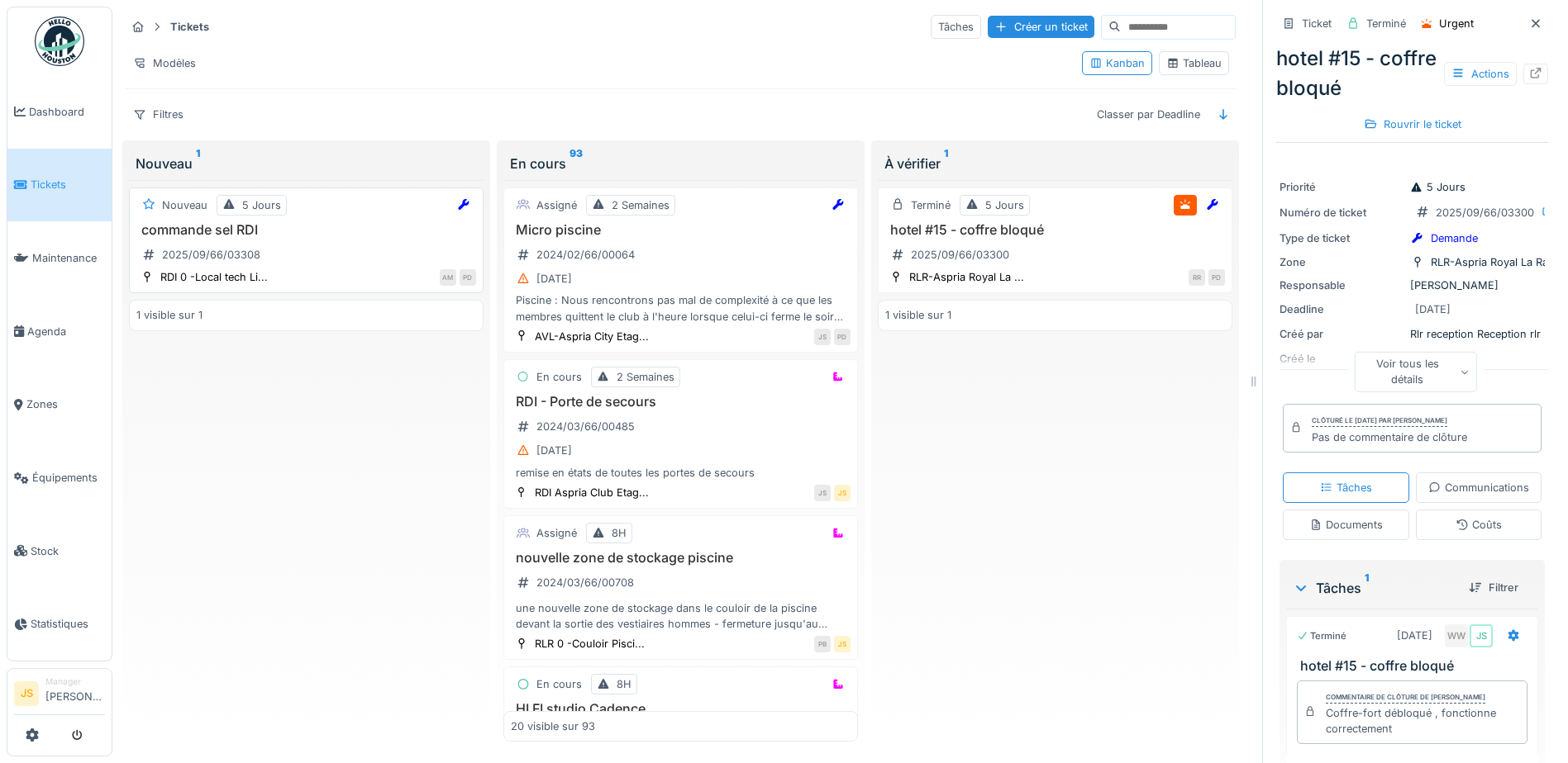
click at [236, 238] on div "commande sel RDI 2025/09/66/03308" at bounding box center [306, 245] width 340 height 46
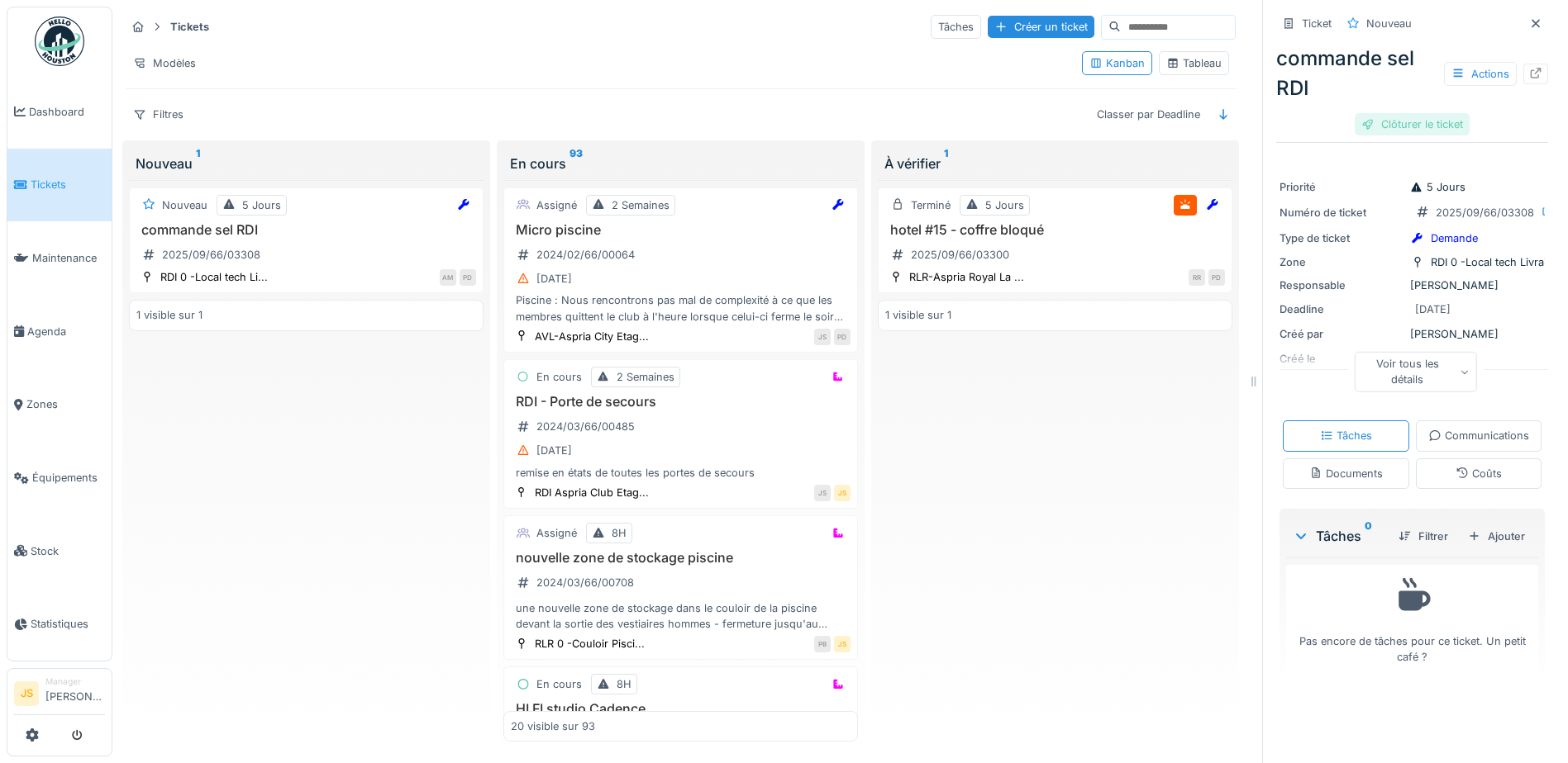
click at [1403, 122] on div "Clôturer le ticket" at bounding box center [1412, 123] width 115 height 22
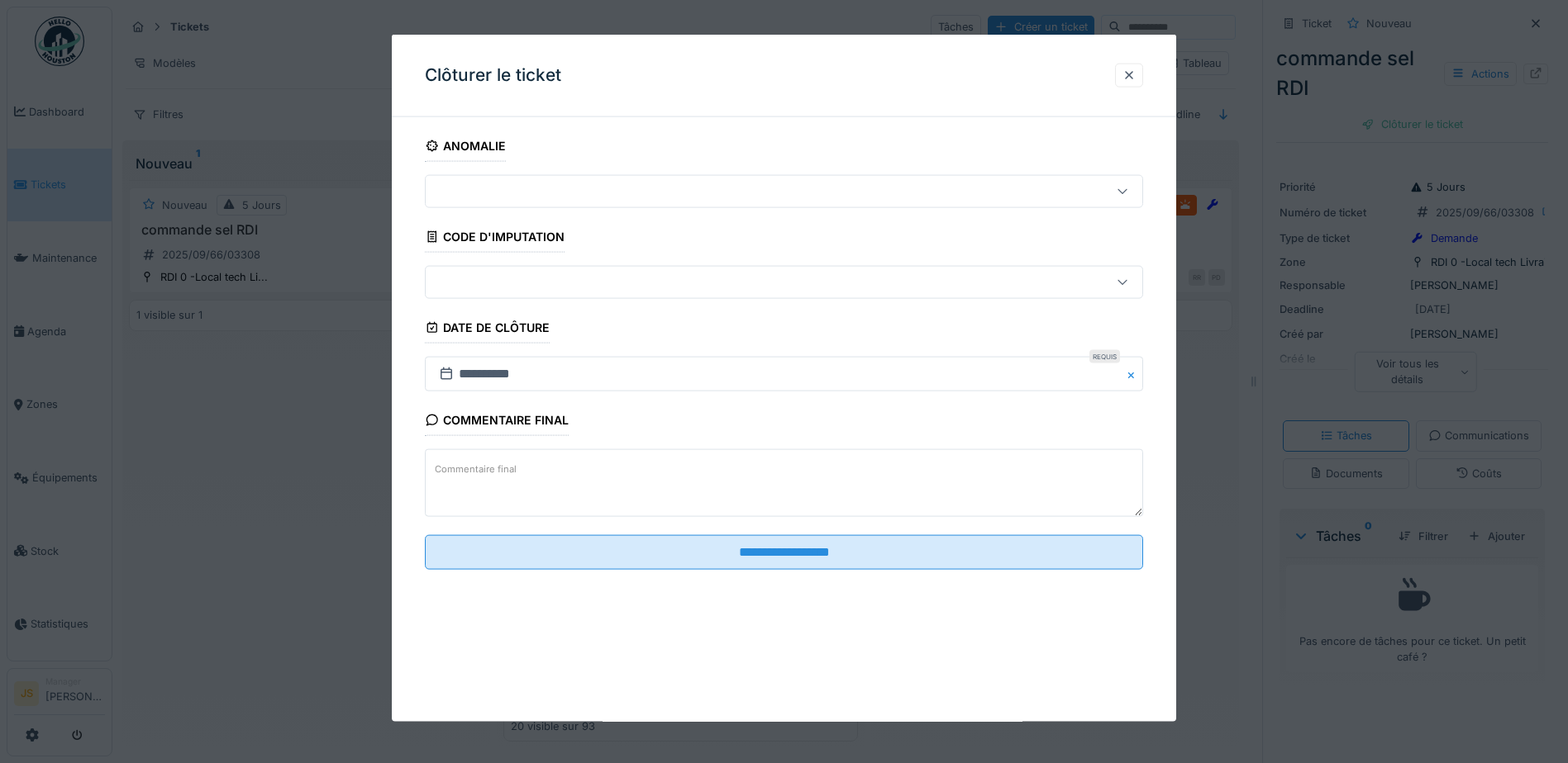
click at [534, 478] on textarea "Commentaire final" at bounding box center [784, 483] width 718 height 68
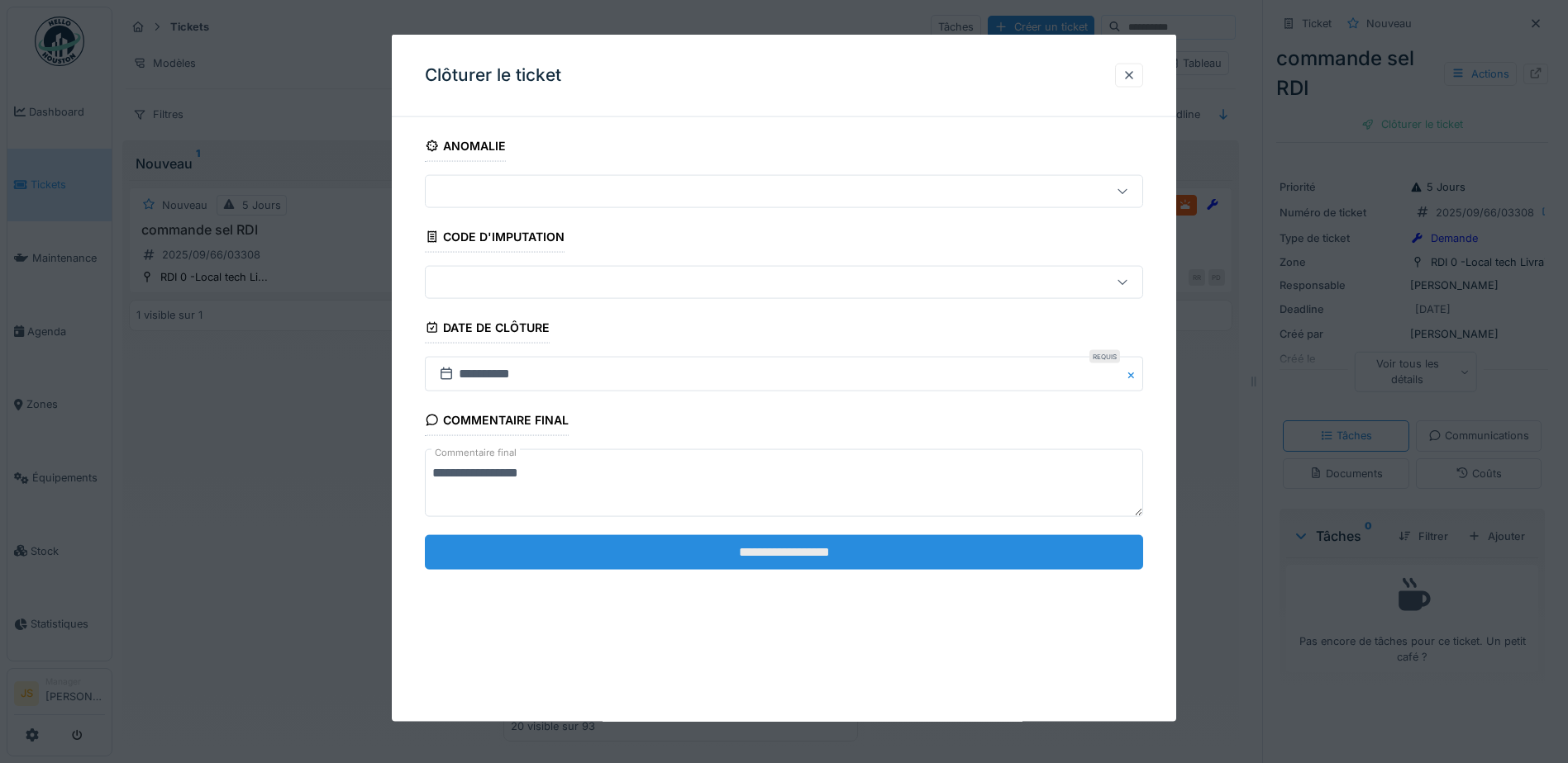
type textarea "**********"
click at [870, 560] on input "**********" at bounding box center [784, 552] width 718 height 34
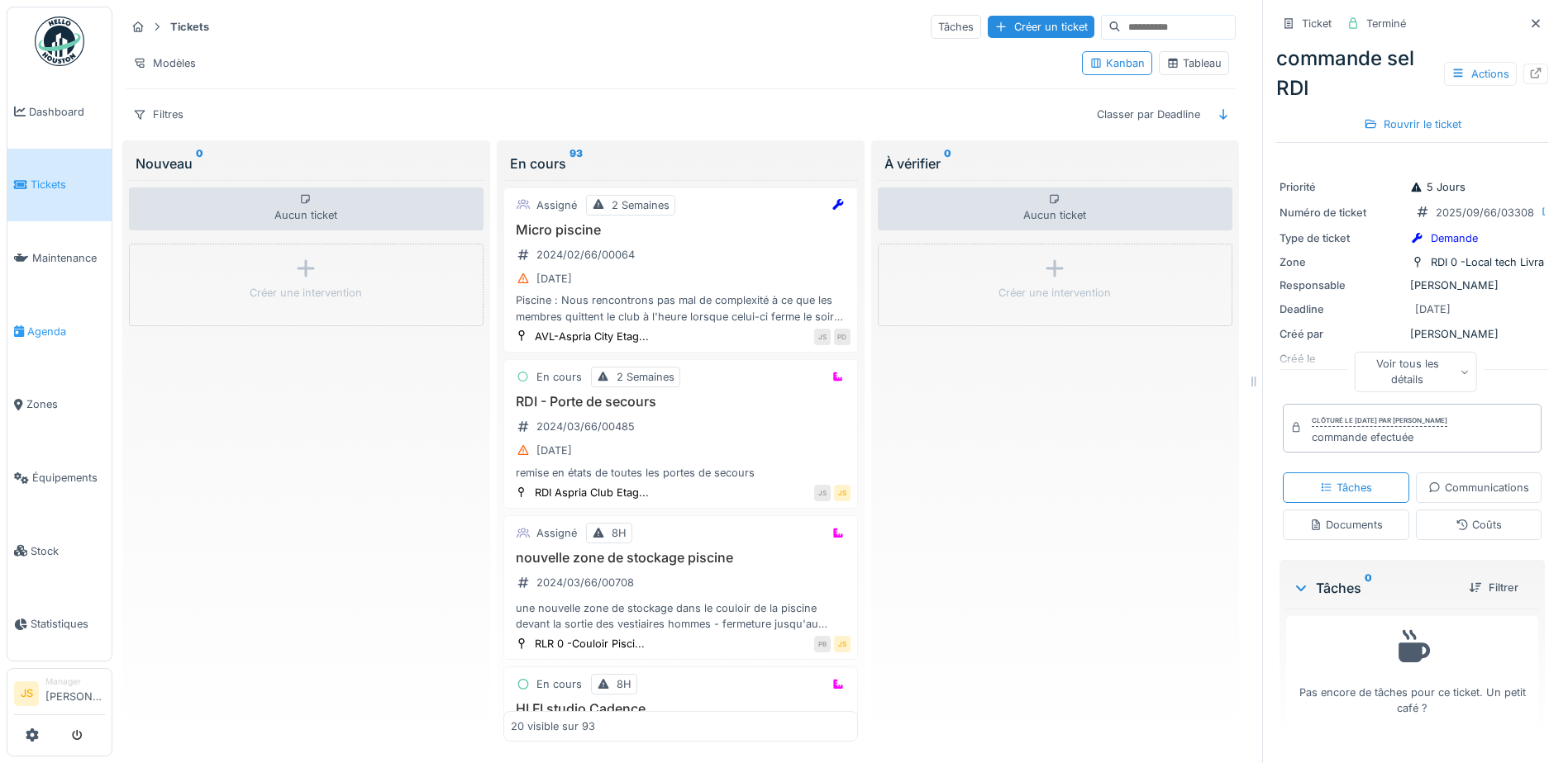
click at [42, 324] on span "Agenda" at bounding box center [66, 332] width 77 height 15
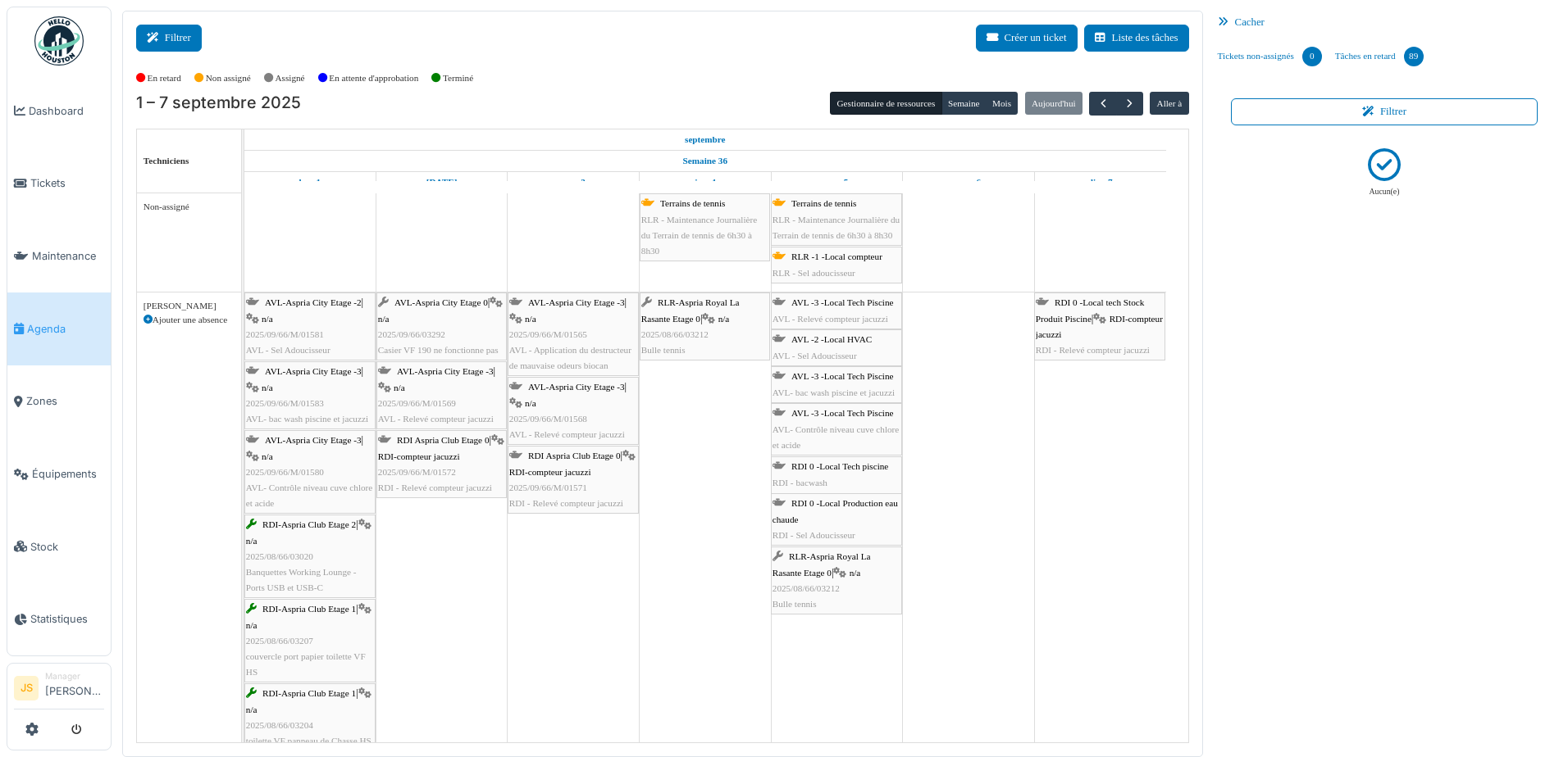
drag, startPoint x: 178, startPoint y: 37, endPoint x: 166, endPoint y: 38, distance: 12.0
click at [177, 37] on button "Filtrer" at bounding box center [168, 38] width 65 height 28
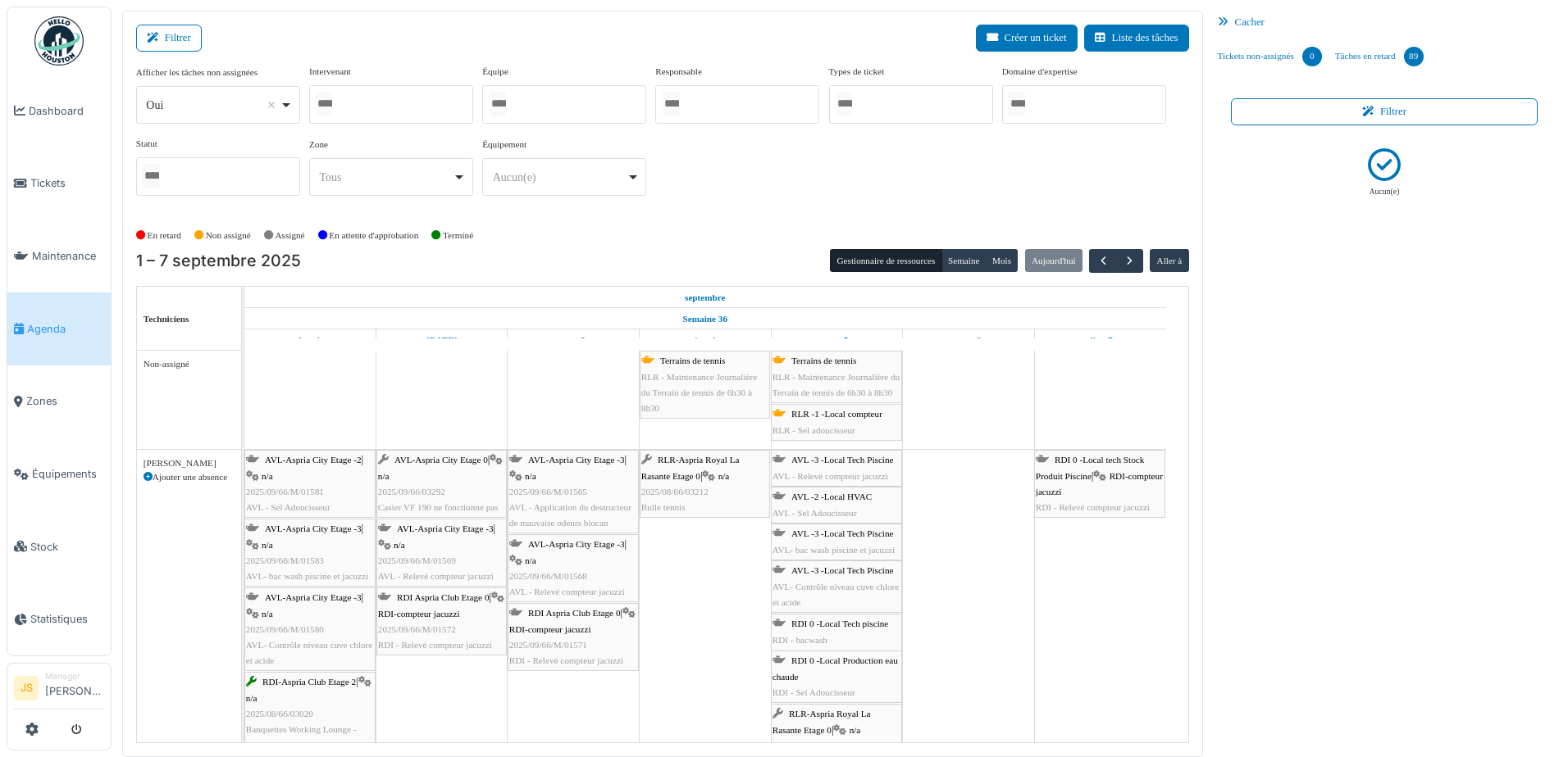
click at [372, 100] on div at bounding box center [391, 104] width 164 height 39
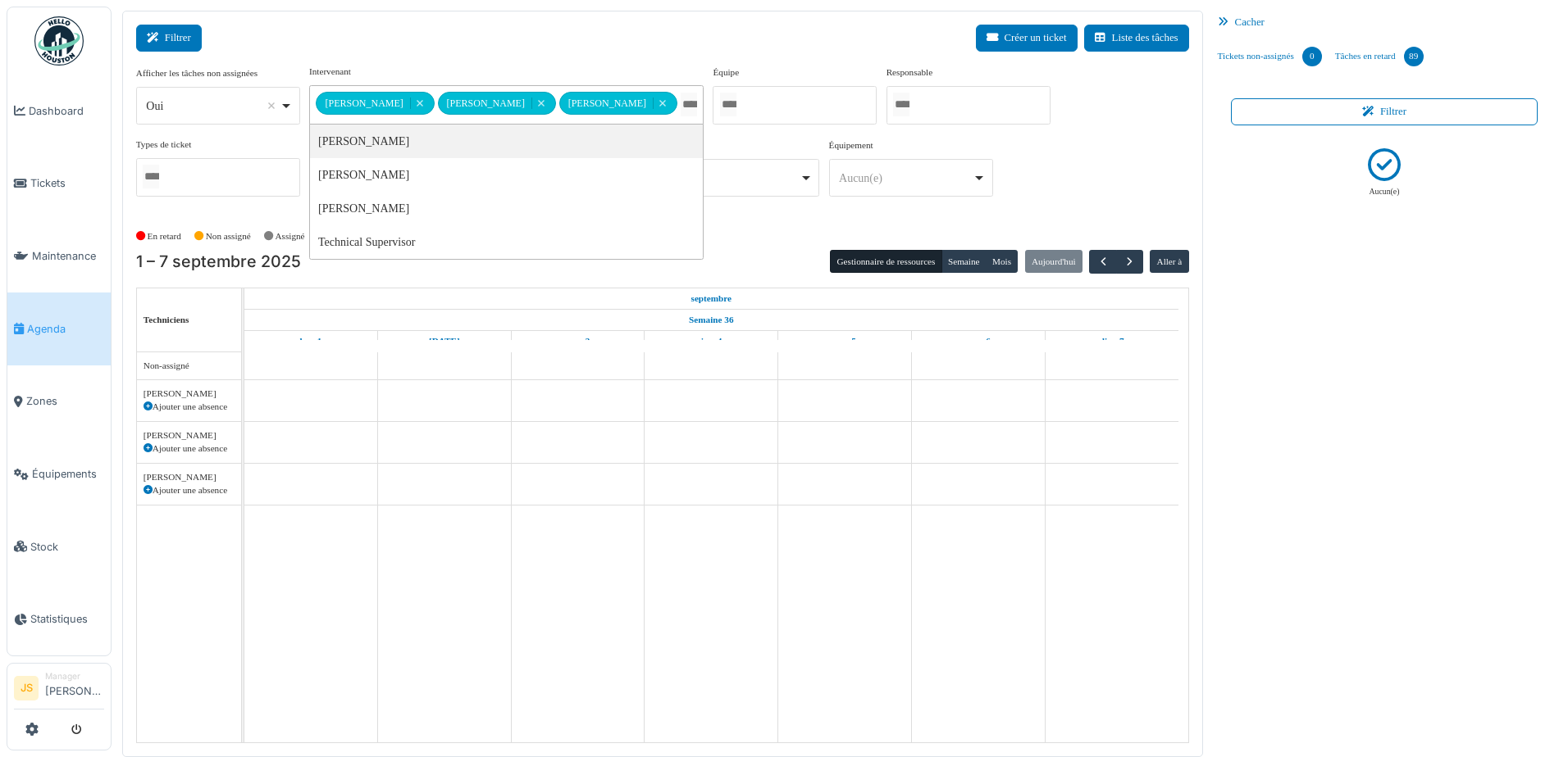
click at [178, 40] on button "Filtrer" at bounding box center [168, 38] width 65 height 28
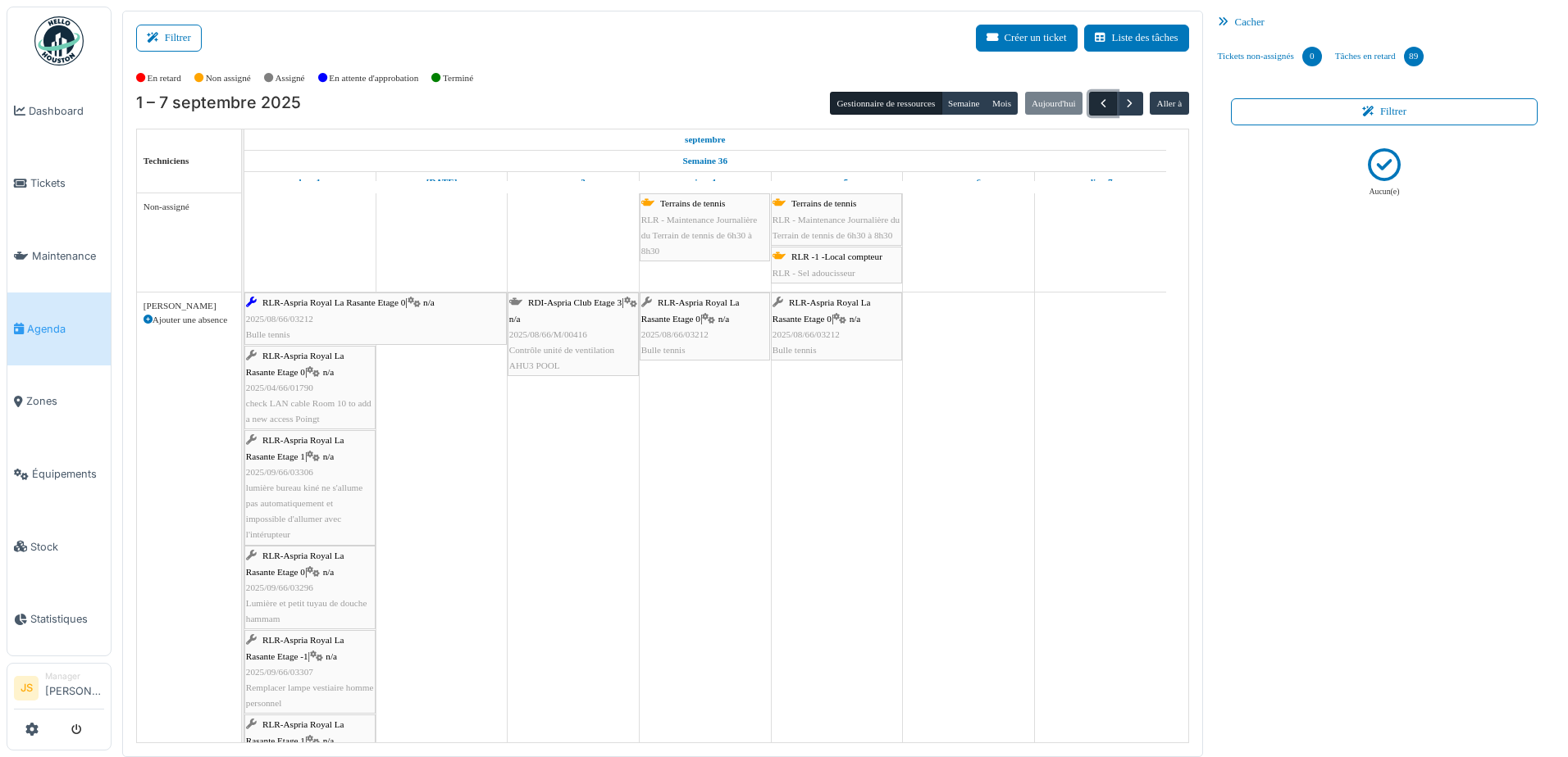
click at [1096, 97] on span "button" at bounding box center [1103, 103] width 14 height 14
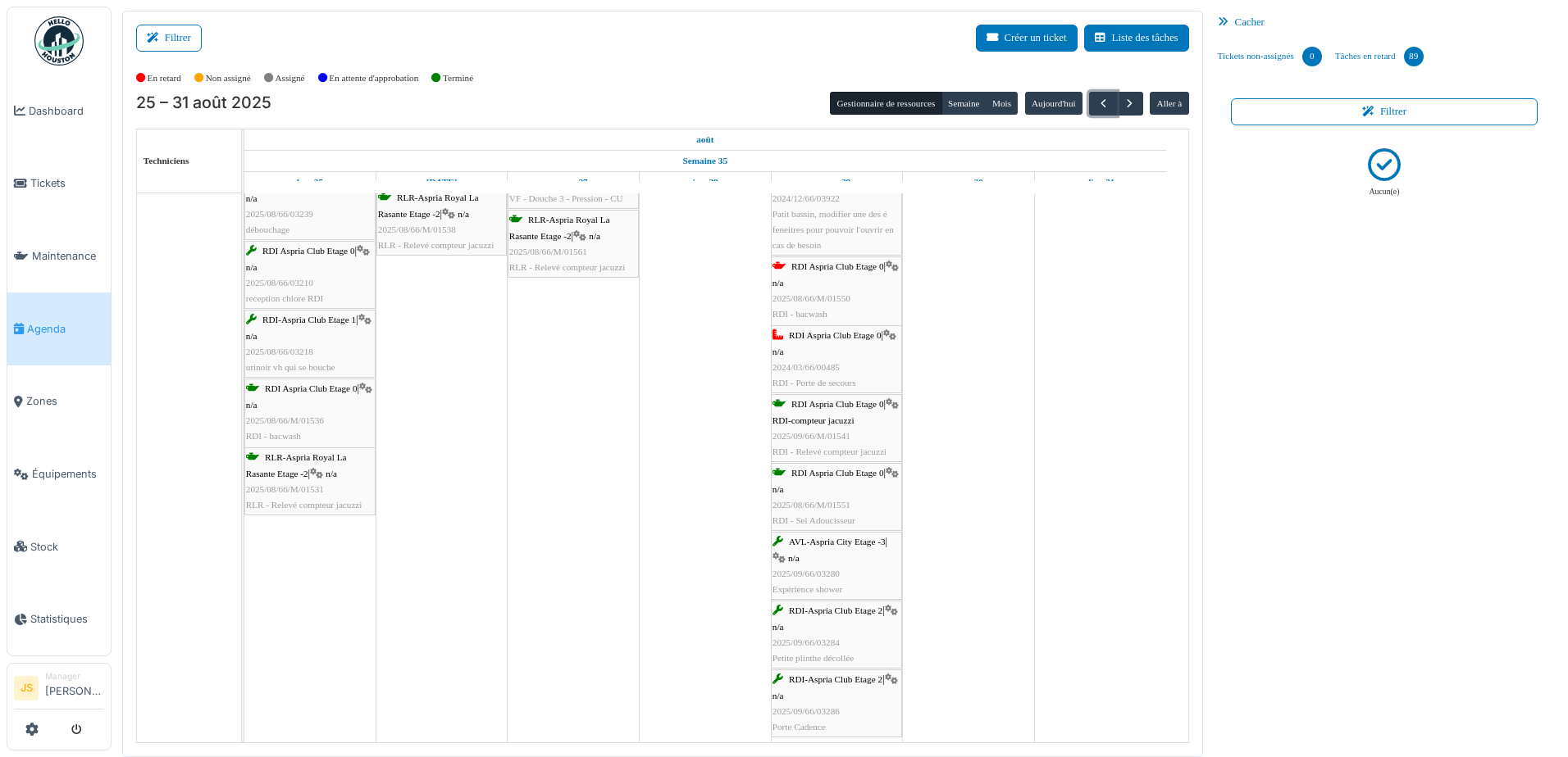
scroll to position [1394, 0]
click at [865, 296] on div "RDI Aspria Club Etage 0 | n/a 2025/08/66/M/01550 RDI - bacwash piscine et jacuz…" at bounding box center [836, 293] width 128 height 79
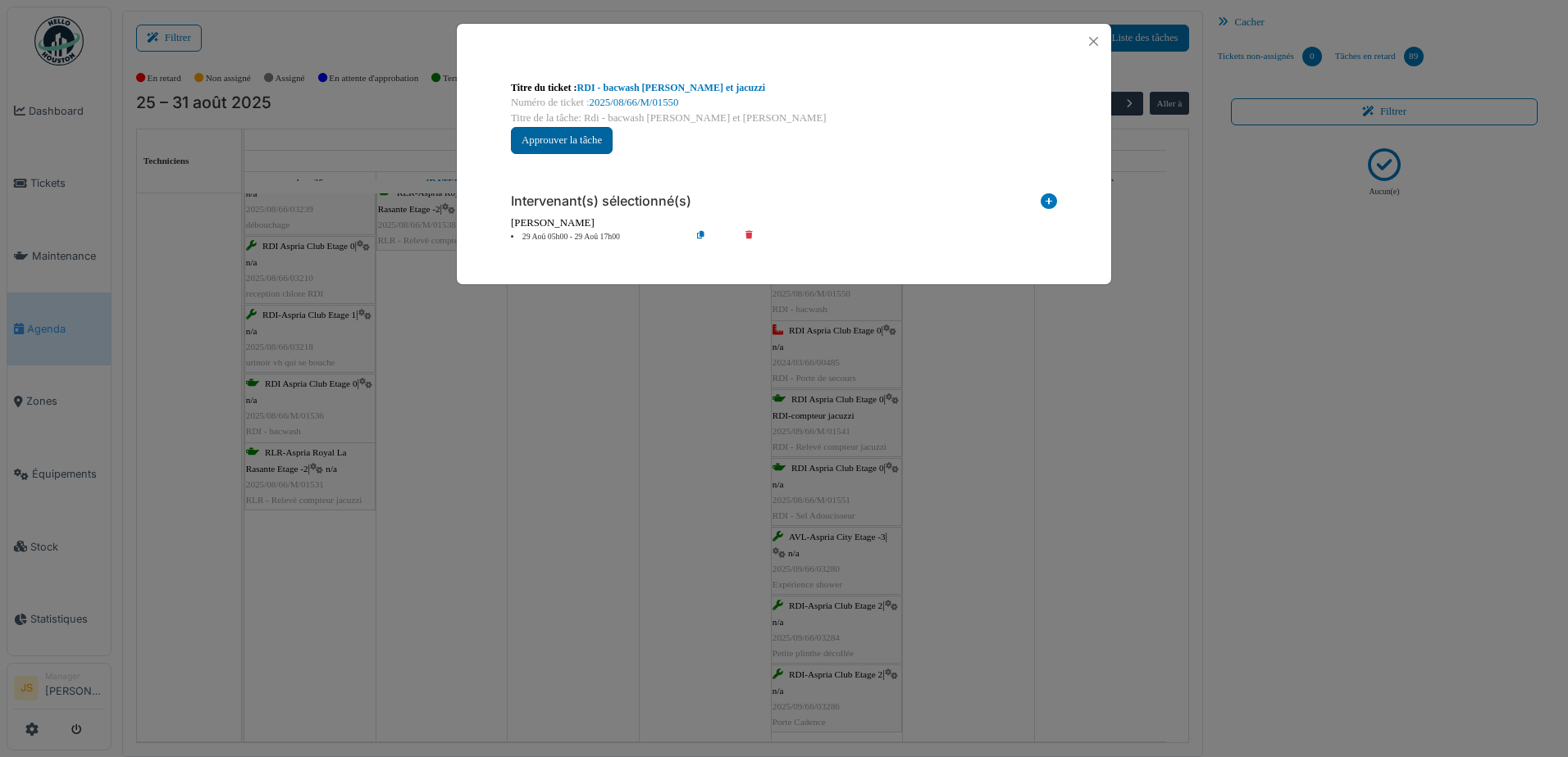
click at [580, 142] on button "Approuver la tâche" at bounding box center [561, 140] width 102 height 28
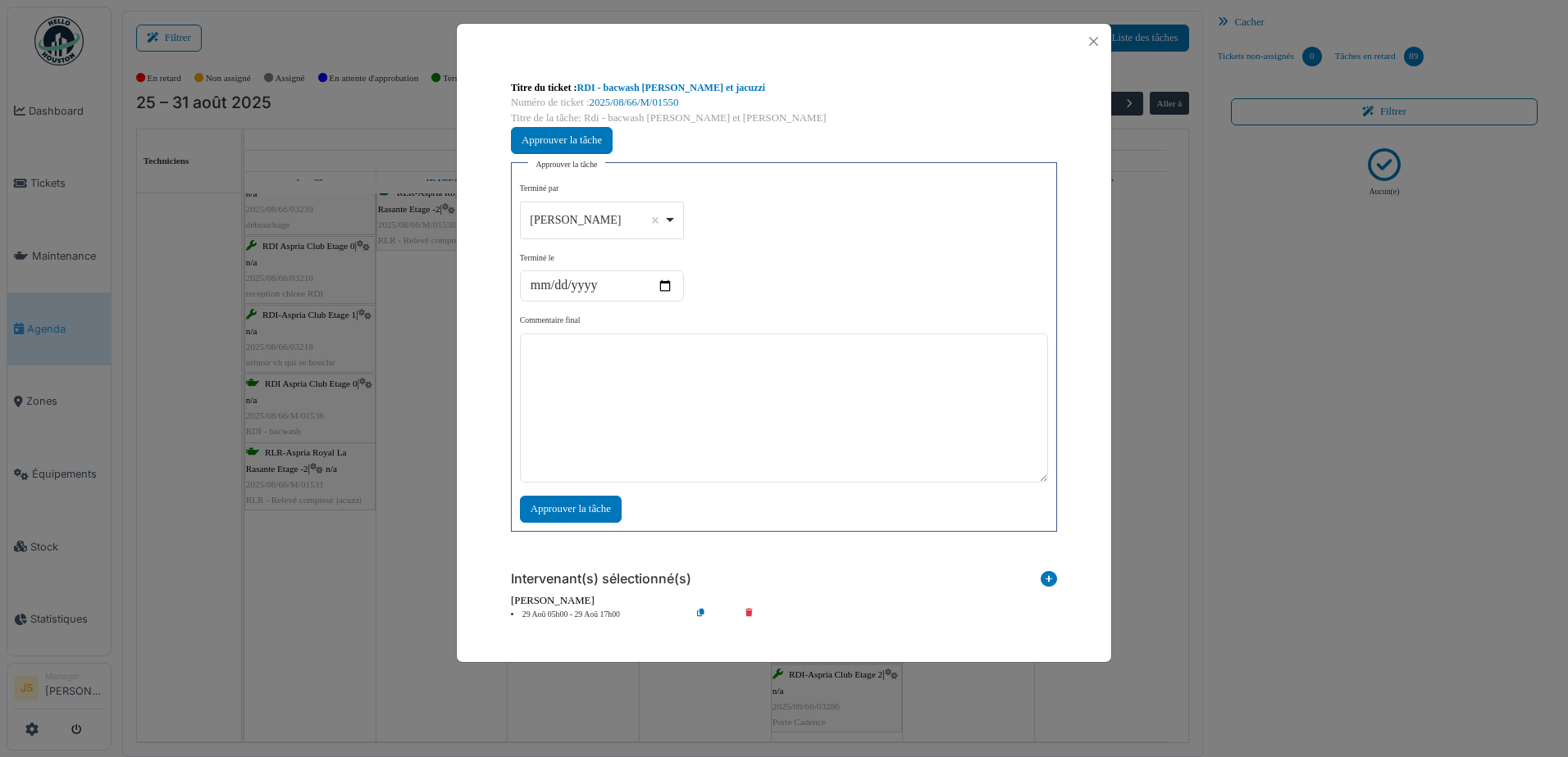
drag, startPoint x: 677, startPoint y: 214, endPoint x: 673, endPoint y: 256, distance: 42.2
click at [676, 217] on div "Alexandre Michailidis Remove item" at bounding box center [602, 219] width 150 height 24
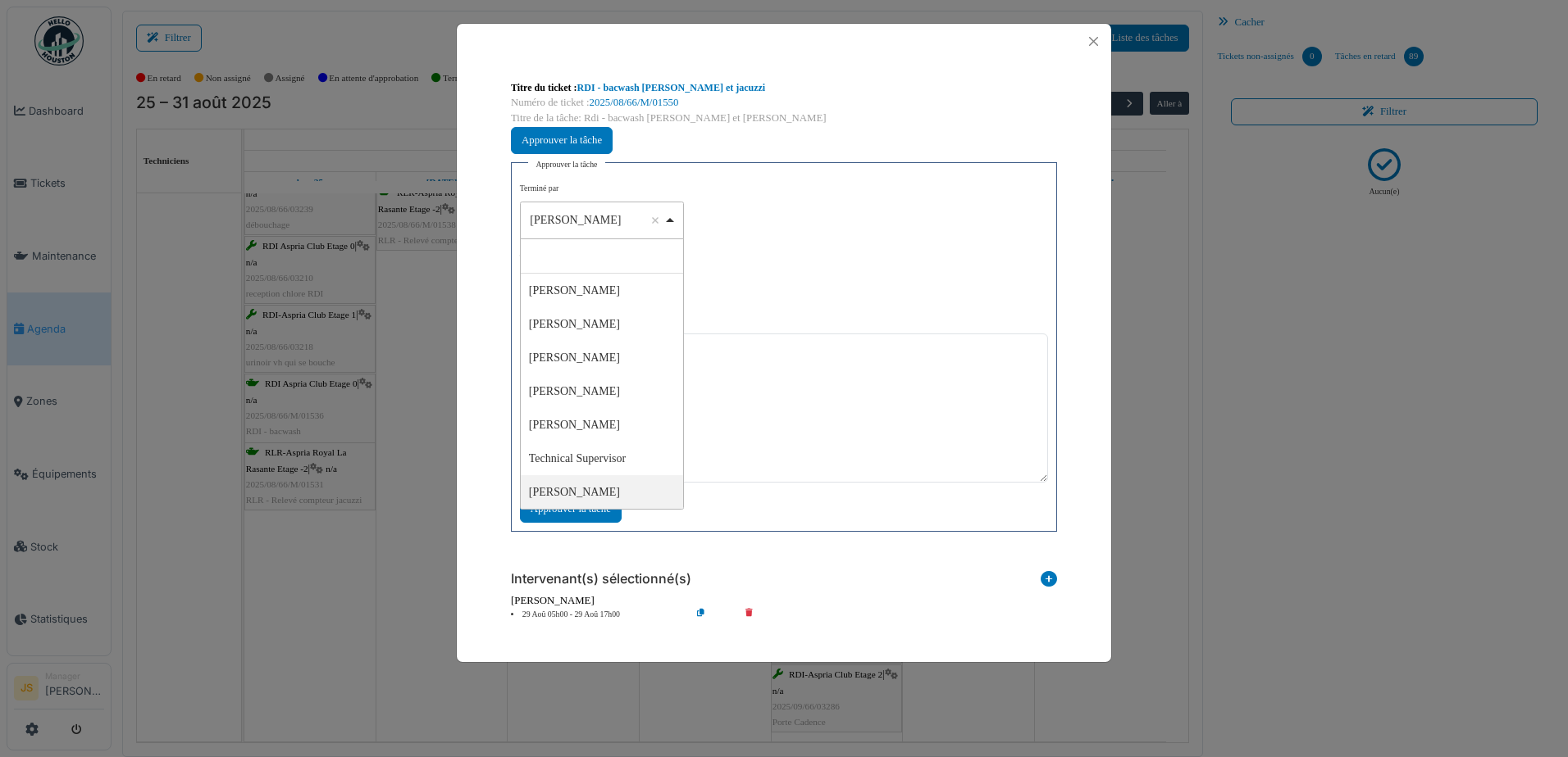
select select "****"
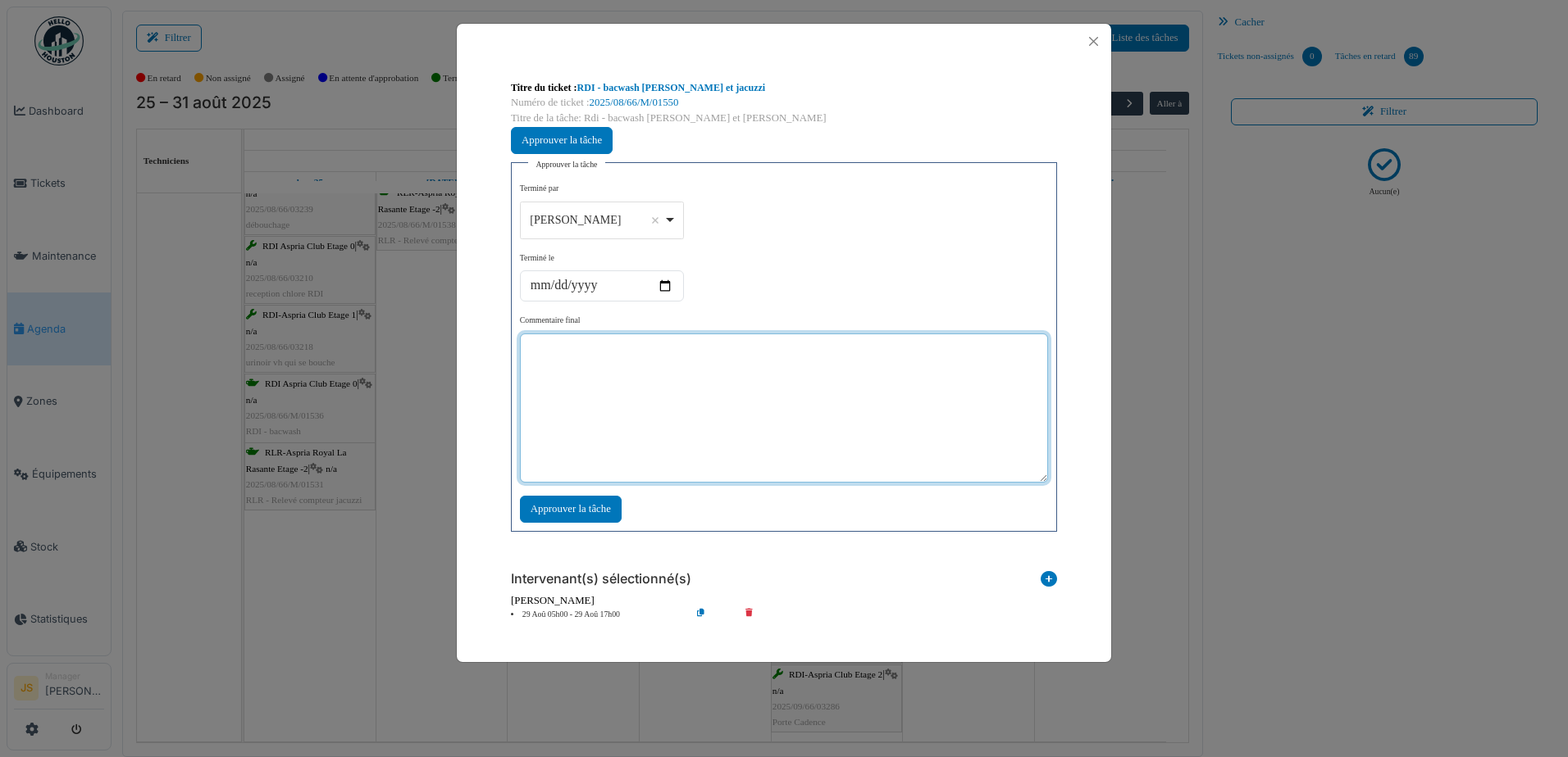
click at [640, 383] on textarea at bounding box center [784, 408] width 529 height 149
type textarea "**"
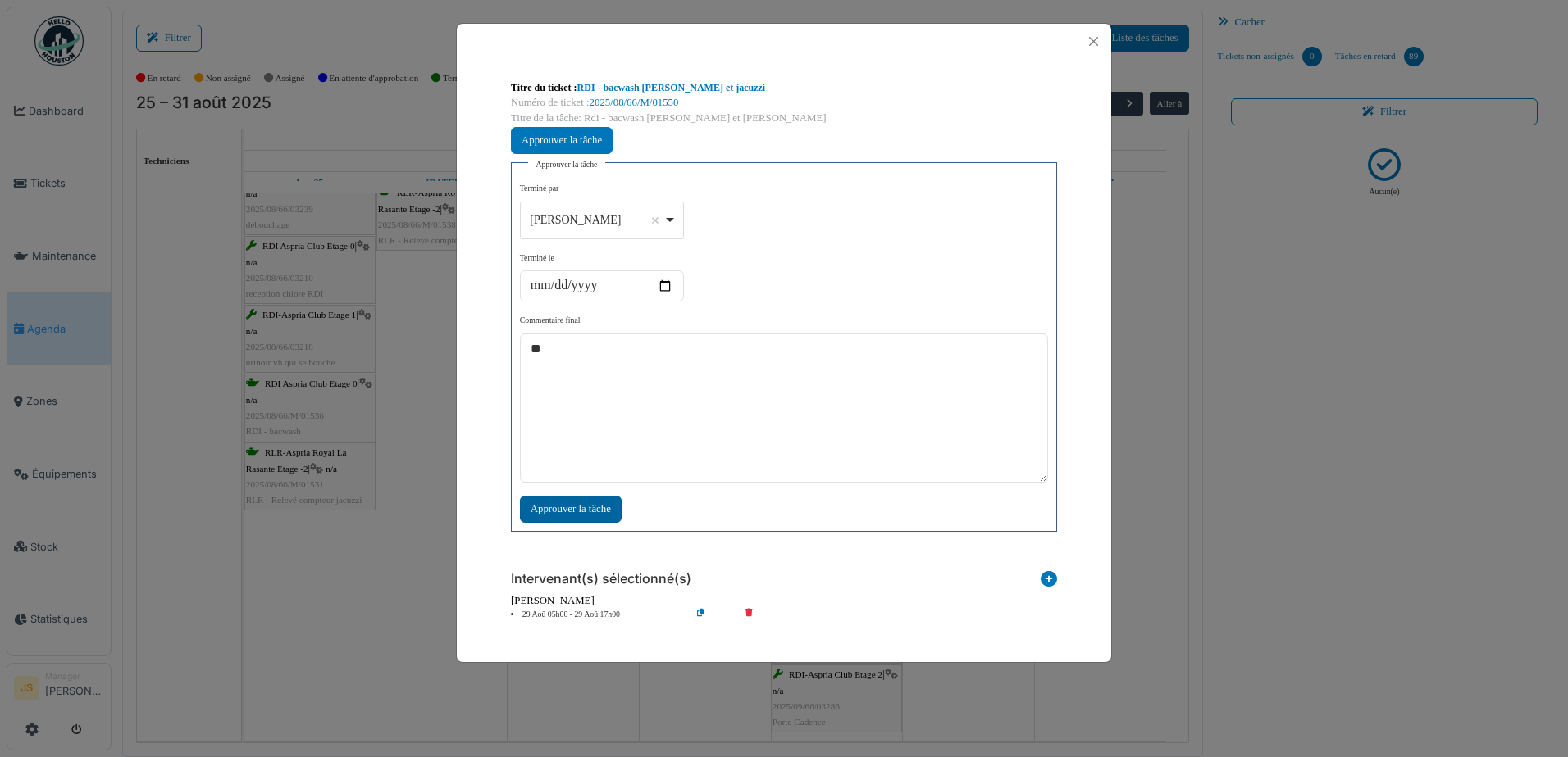
click at [550, 508] on div "Approuver la tâche" at bounding box center [570, 509] width 102 height 28
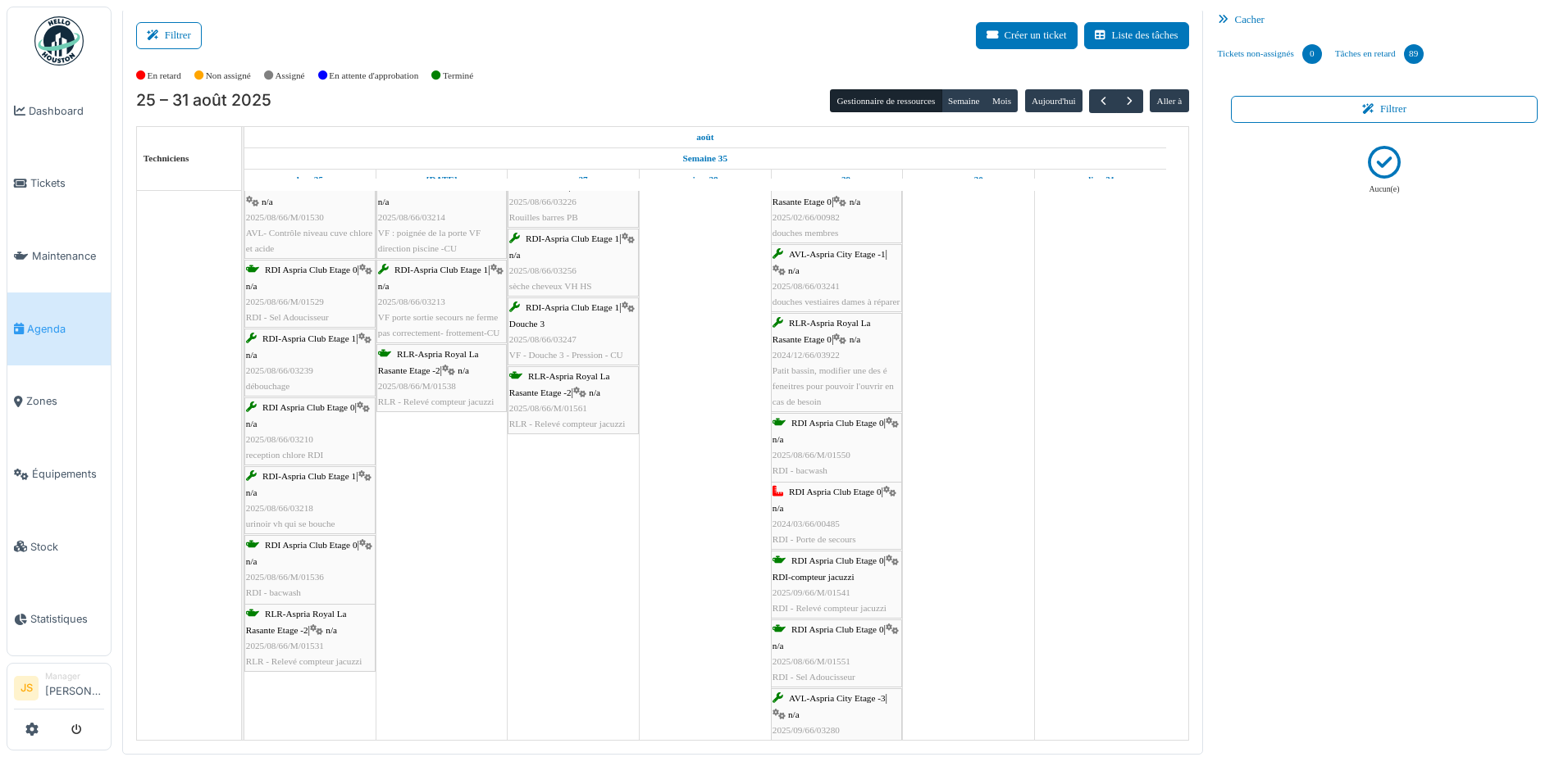
scroll to position [1229, 0]
click at [821, 351] on span "2024/12/66/03922" at bounding box center [806, 355] width 67 height 9
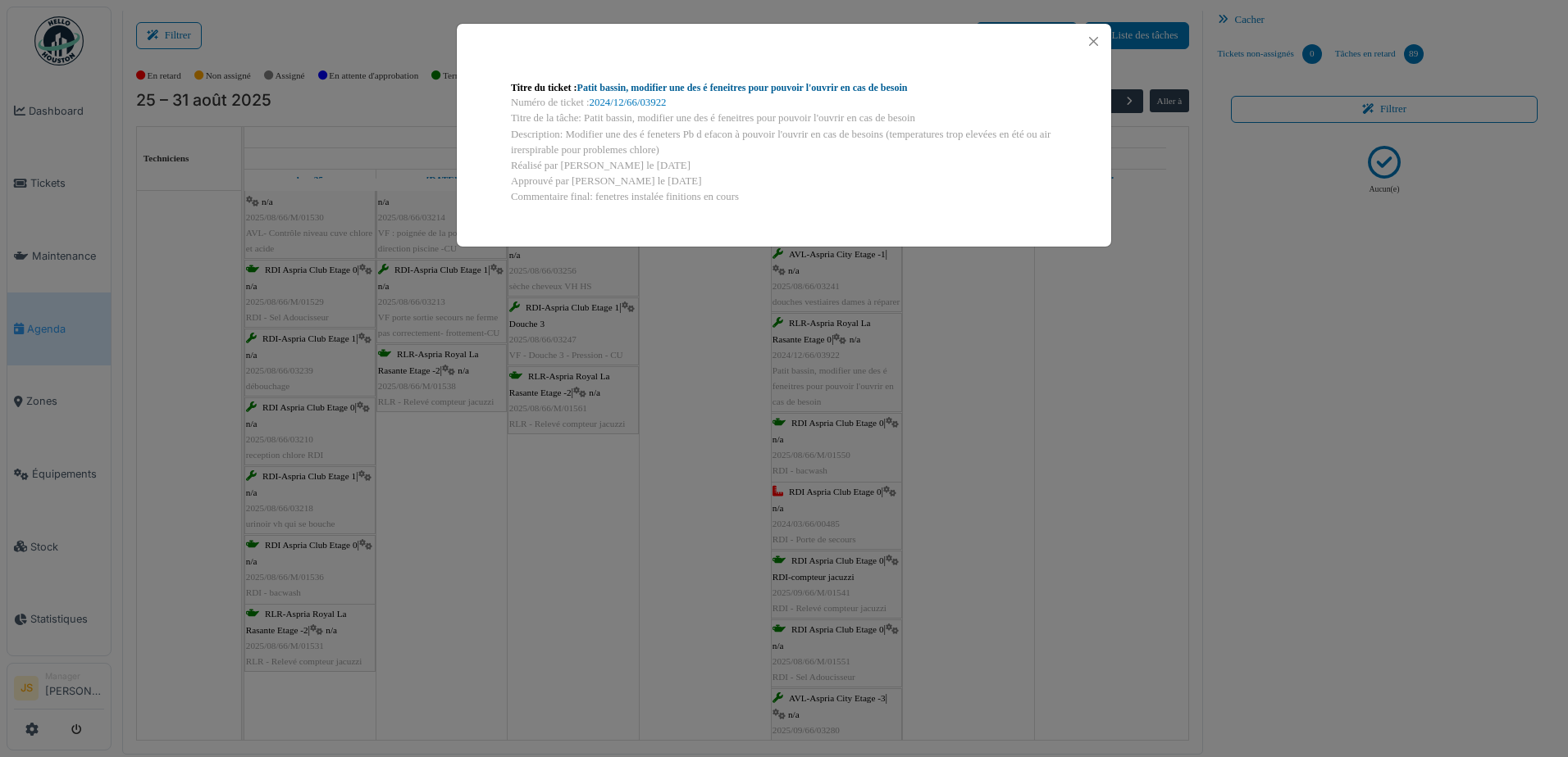
click at [737, 87] on link "Patit bassin, modifier une des é feneitres pour pouvoir l'ouvrir en cas de beso…" at bounding box center [742, 87] width 330 height 11
click at [664, 430] on div "Titre du ticket : Patit bassin, modifier une des é feneitres pour pouvoir l'ouv…" at bounding box center [784, 378] width 1568 height 757
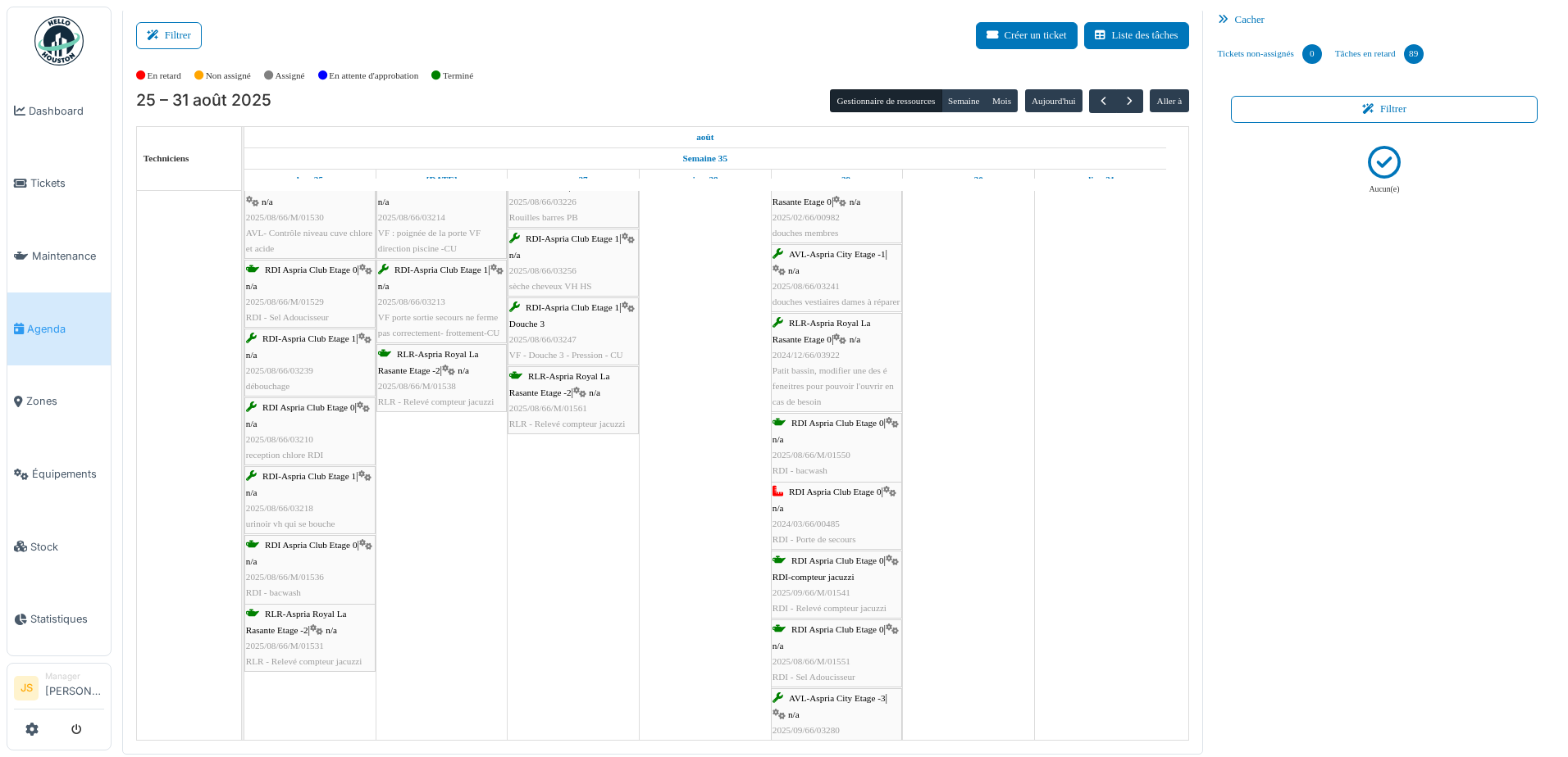
click at [845, 515] on div "RDI Aspria Club Etage 0 | n/a 2024/03/66/00485 RDI - Porte de secours" at bounding box center [836, 516] width 128 height 64
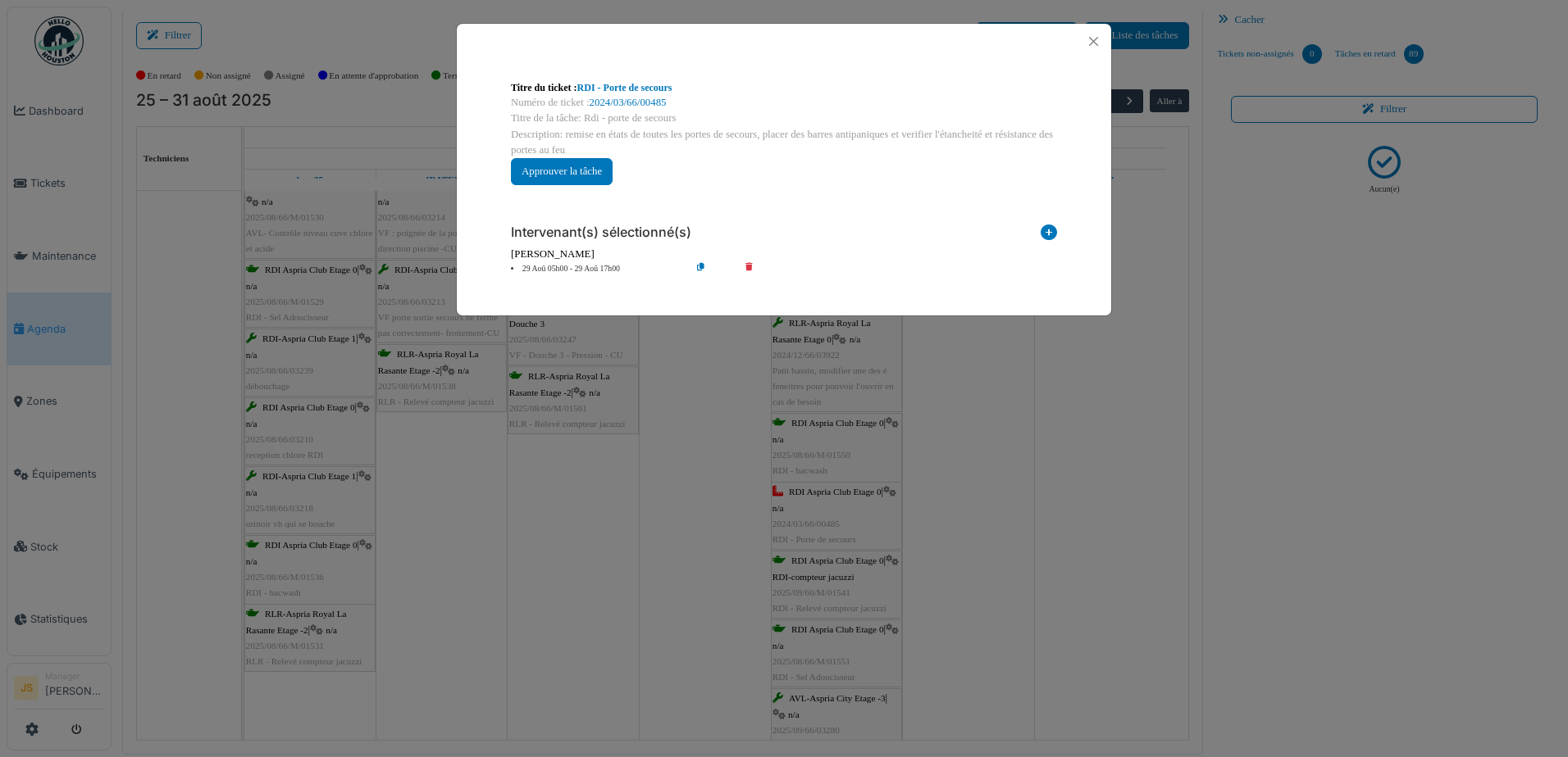
click at [605, 269] on li "29 Aoû 05h00 - 29 Aoû 17h00" at bounding box center [597, 268] width 188 height 12
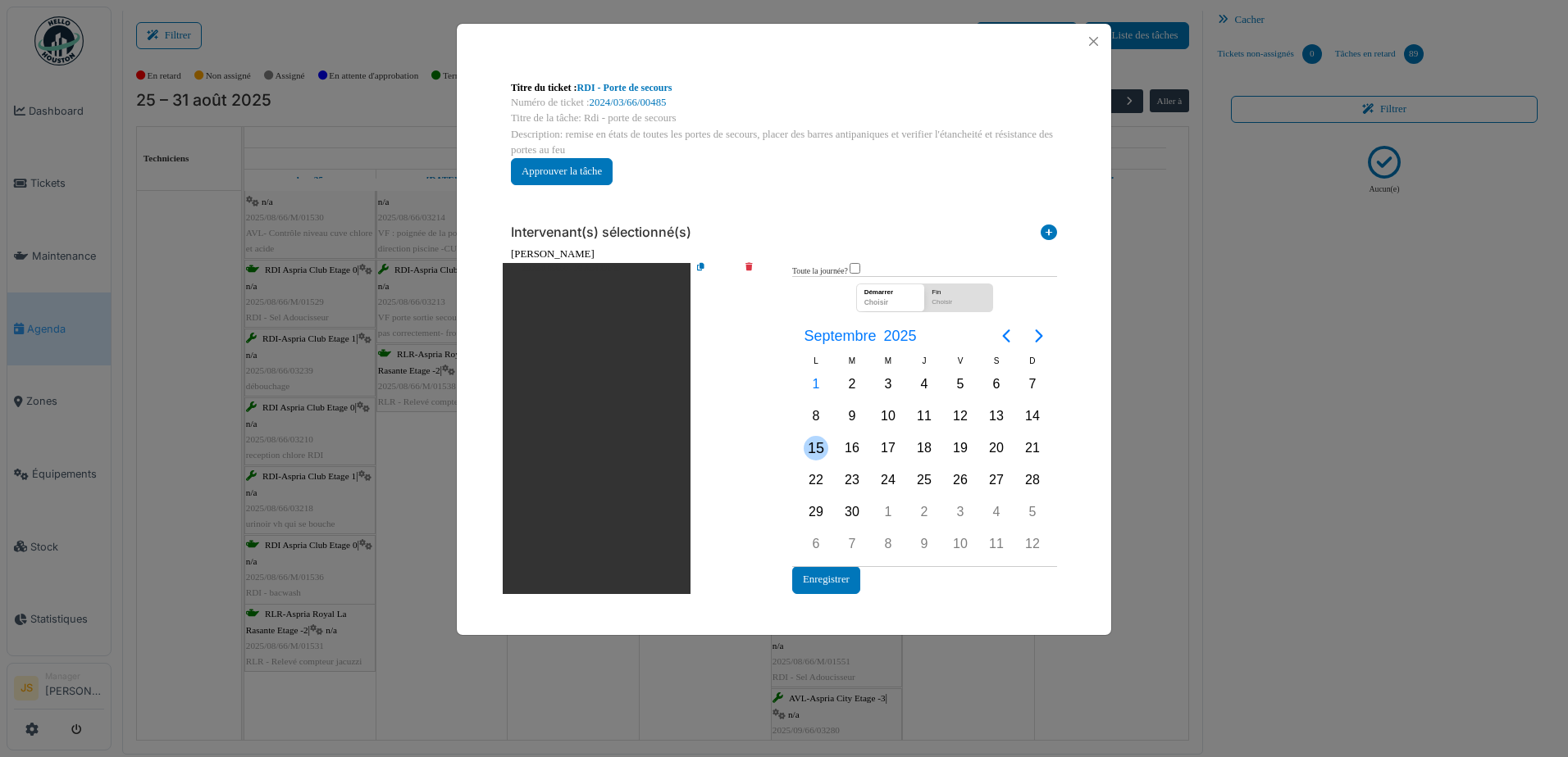
click at [823, 452] on div "15" at bounding box center [816, 449] width 25 height 25
click at [835, 583] on button "Enregistrer" at bounding box center [827, 580] width 68 height 28
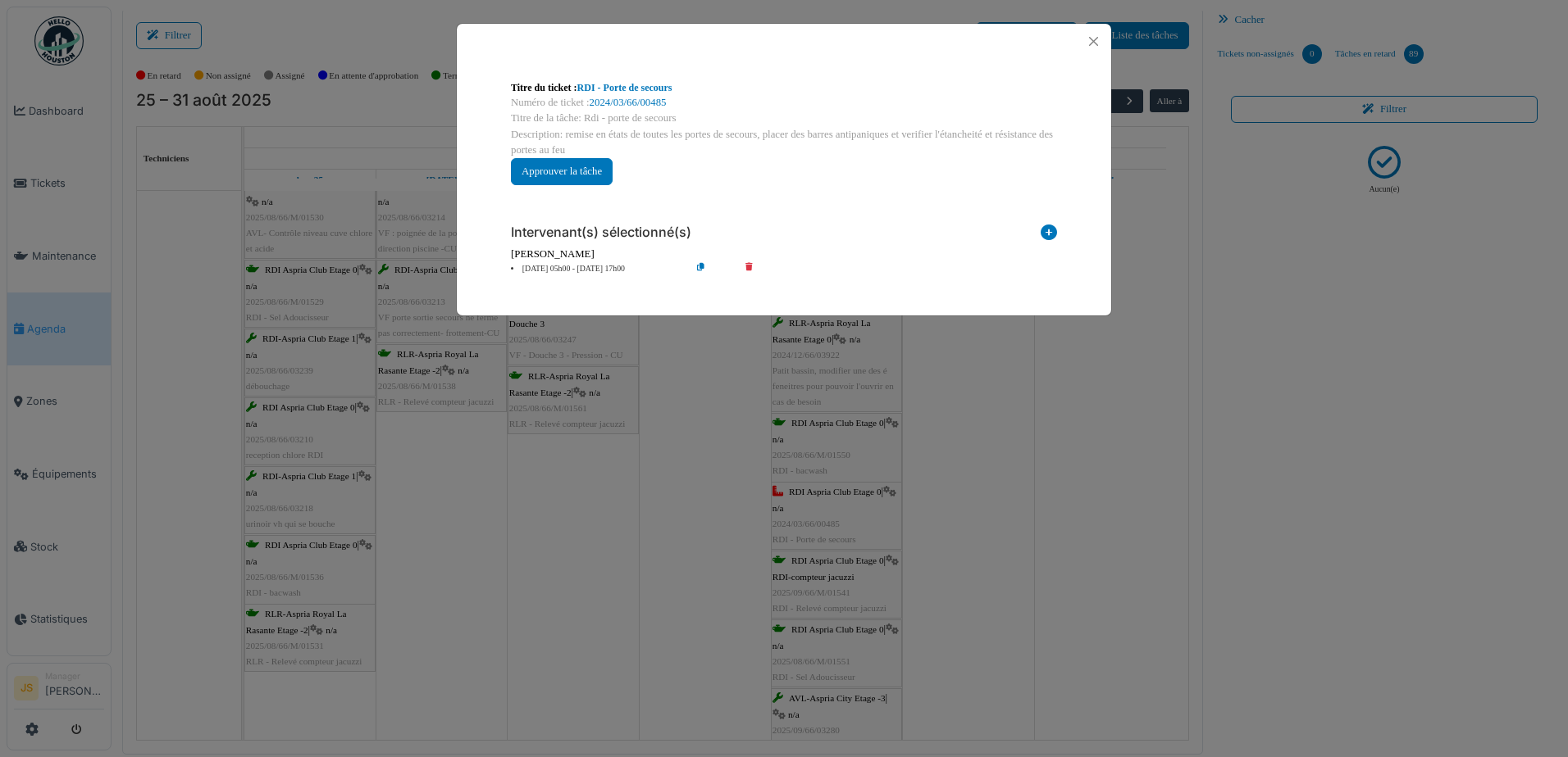
click at [984, 528] on div "**********" at bounding box center [784, 378] width 1568 height 757
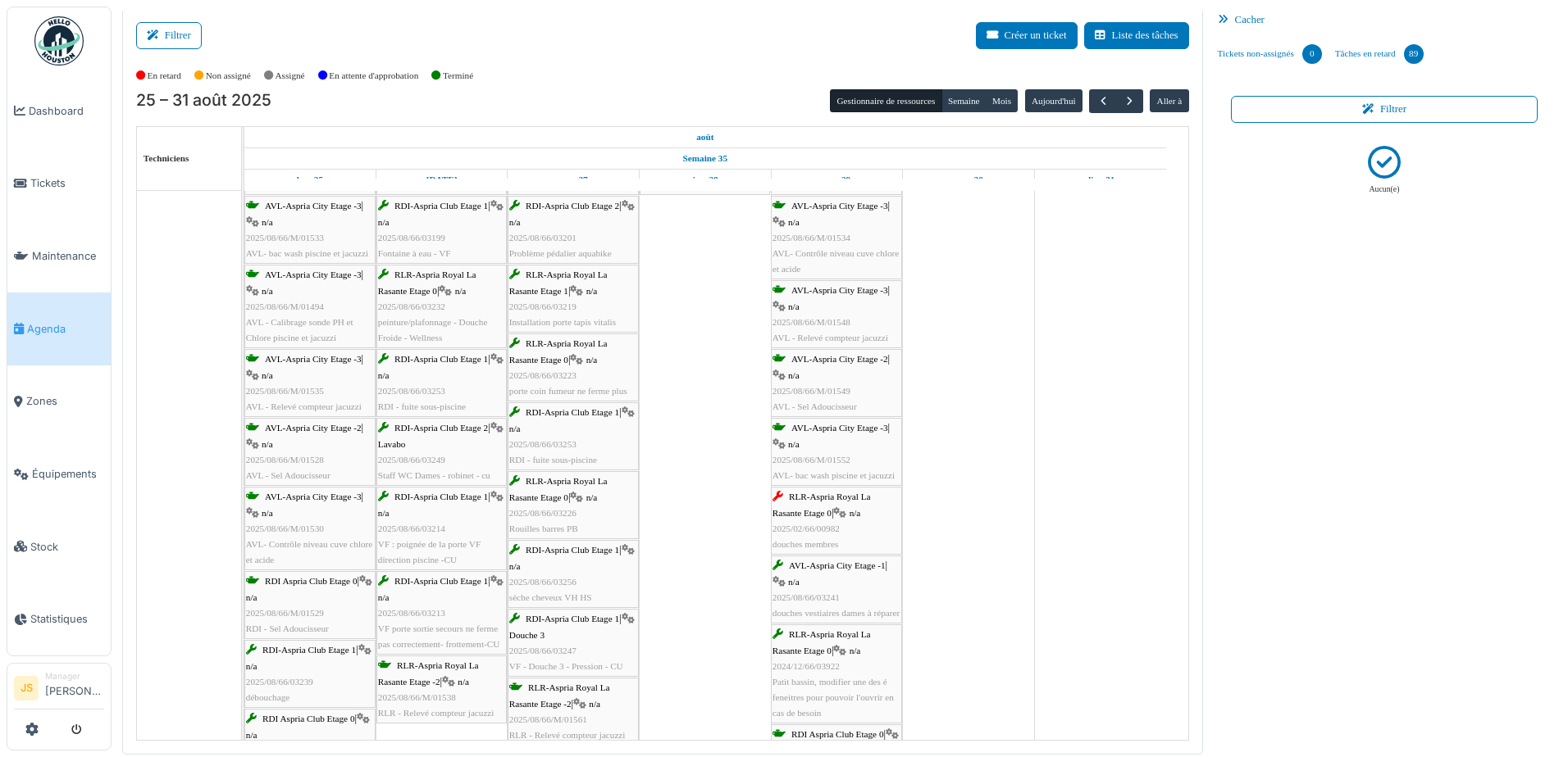
scroll to position [902, 0]
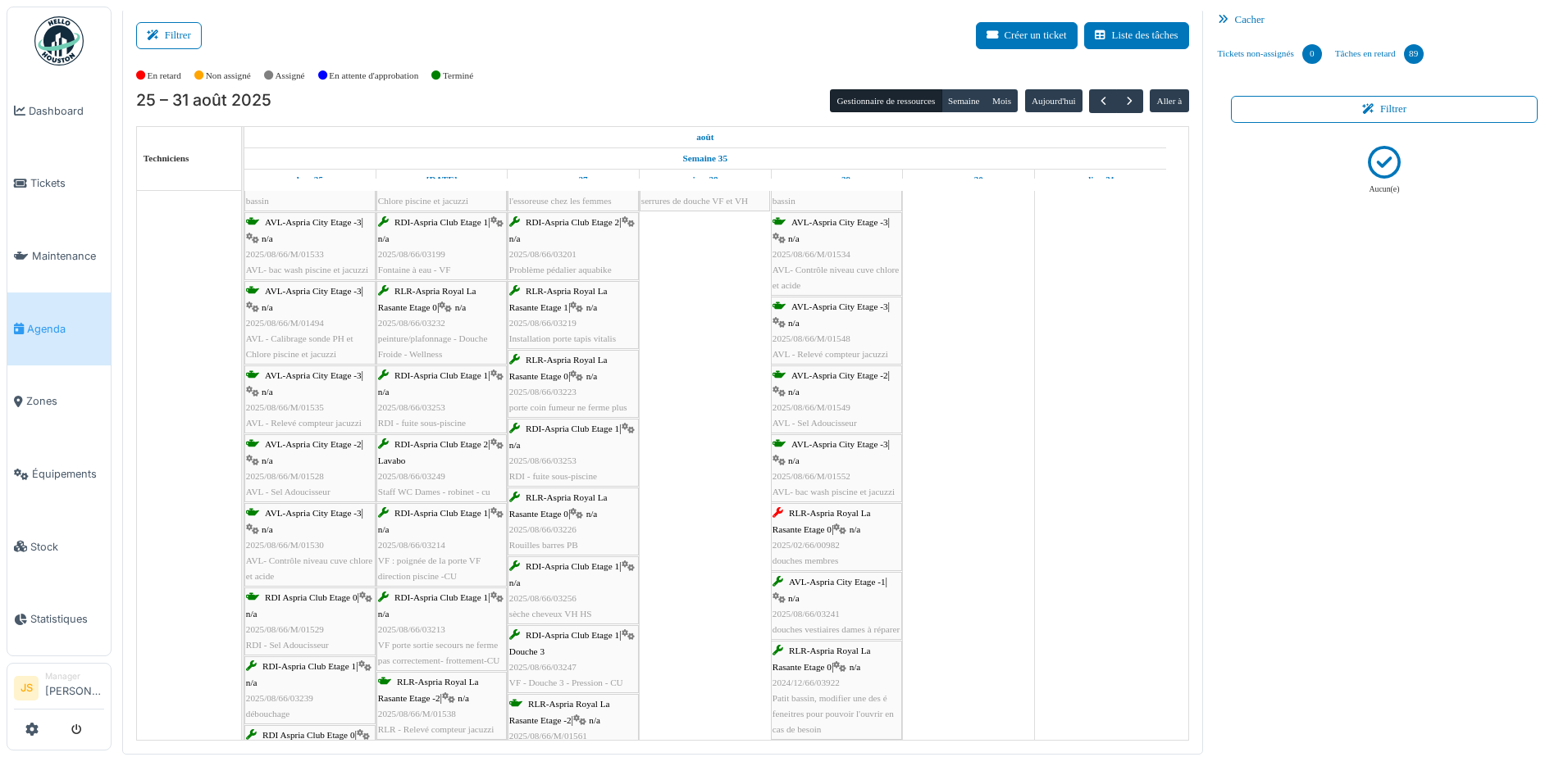
click at [837, 527] on div "RLR-Aspria Royal La Rasante Etage 0 | n/a 2025/02/66/00982 douches membres" at bounding box center [836, 537] width 128 height 64
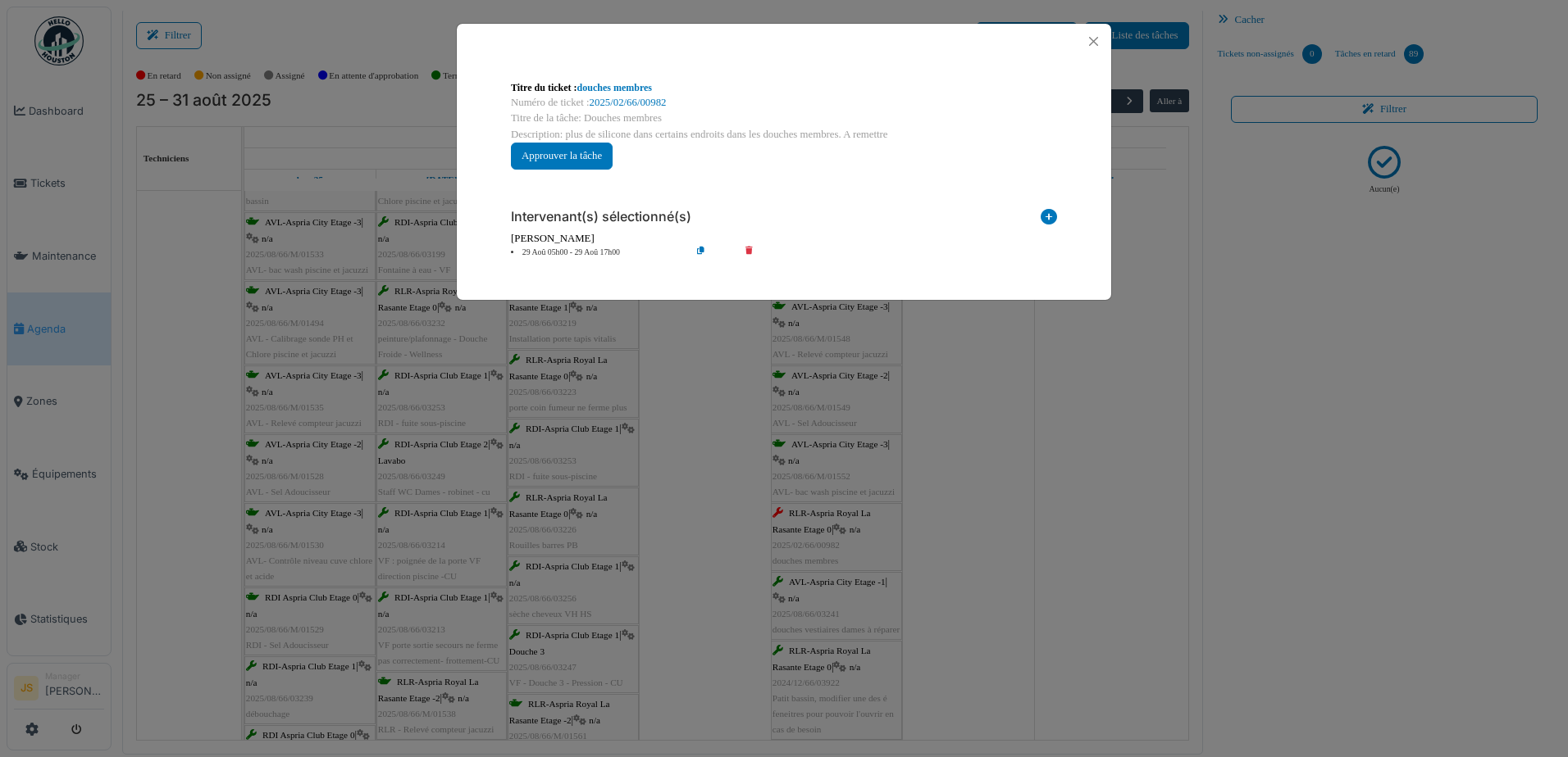
click at [592, 250] on li "29 Aoû 05h00 - 29 Aoû 17h00" at bounding box center [597, 252] width 188 height 12
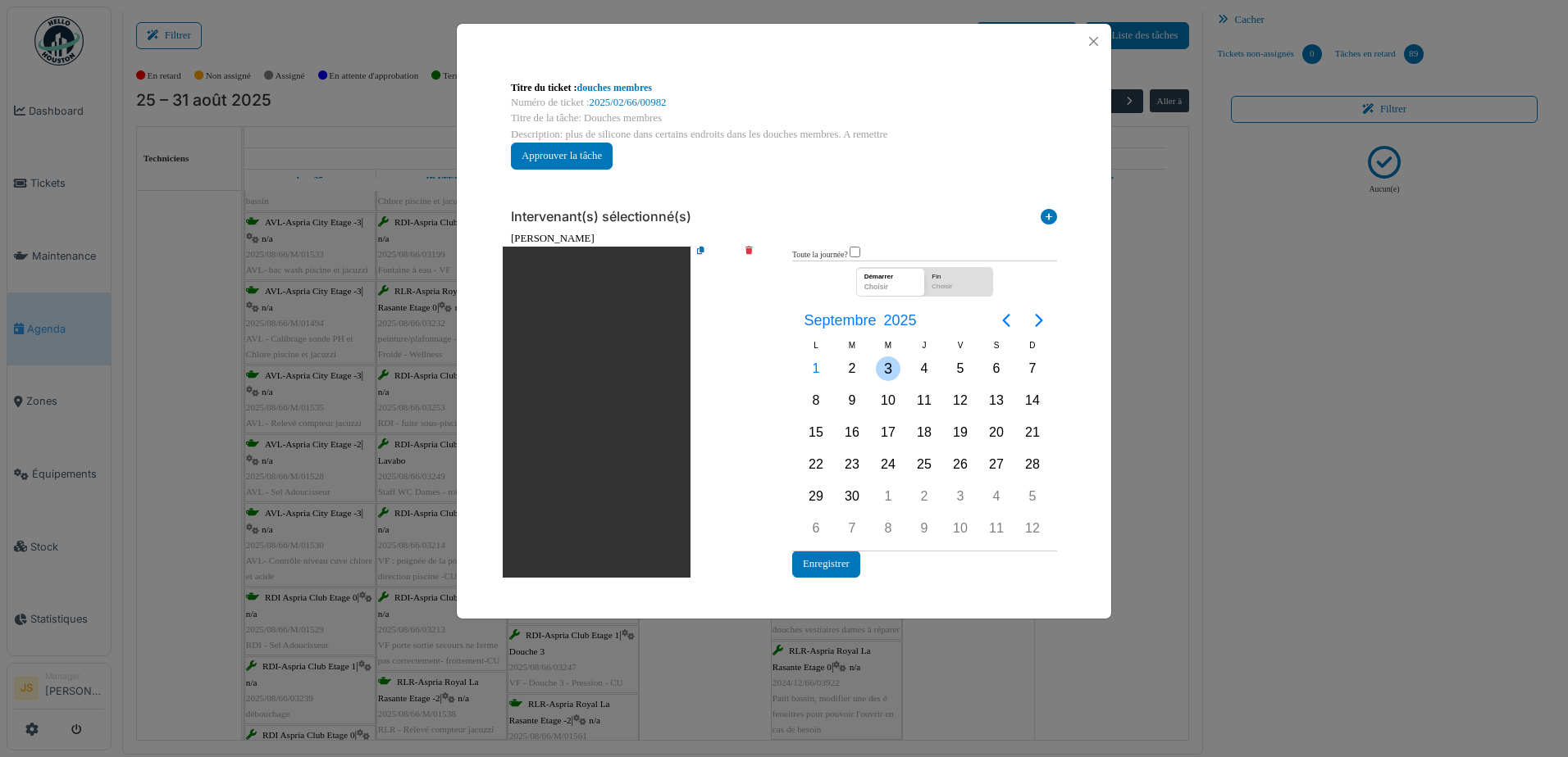
click at [885, 371] on div "3" at bounding box center [888, 369] width 25 height 25
click at [890, 371] on div "3" at bounding box center [888, 369] width 25 height 25
click at [843, 567] on button "Enregistrer" at bounding box center [827, 564] width 68 height 28
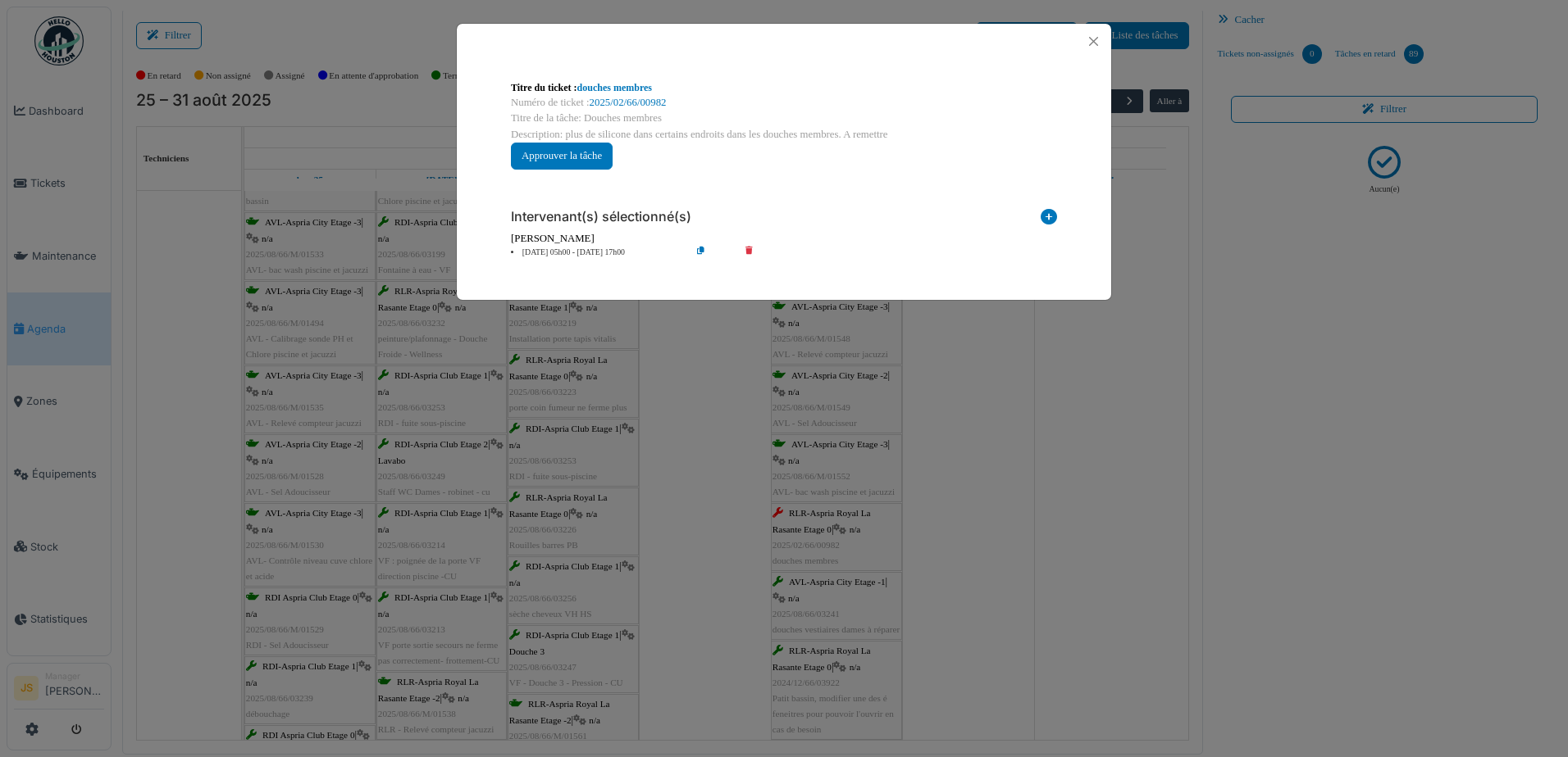
click at [704, 572] on div "**********" at bounding box center [784, 378] width 1568 height 757
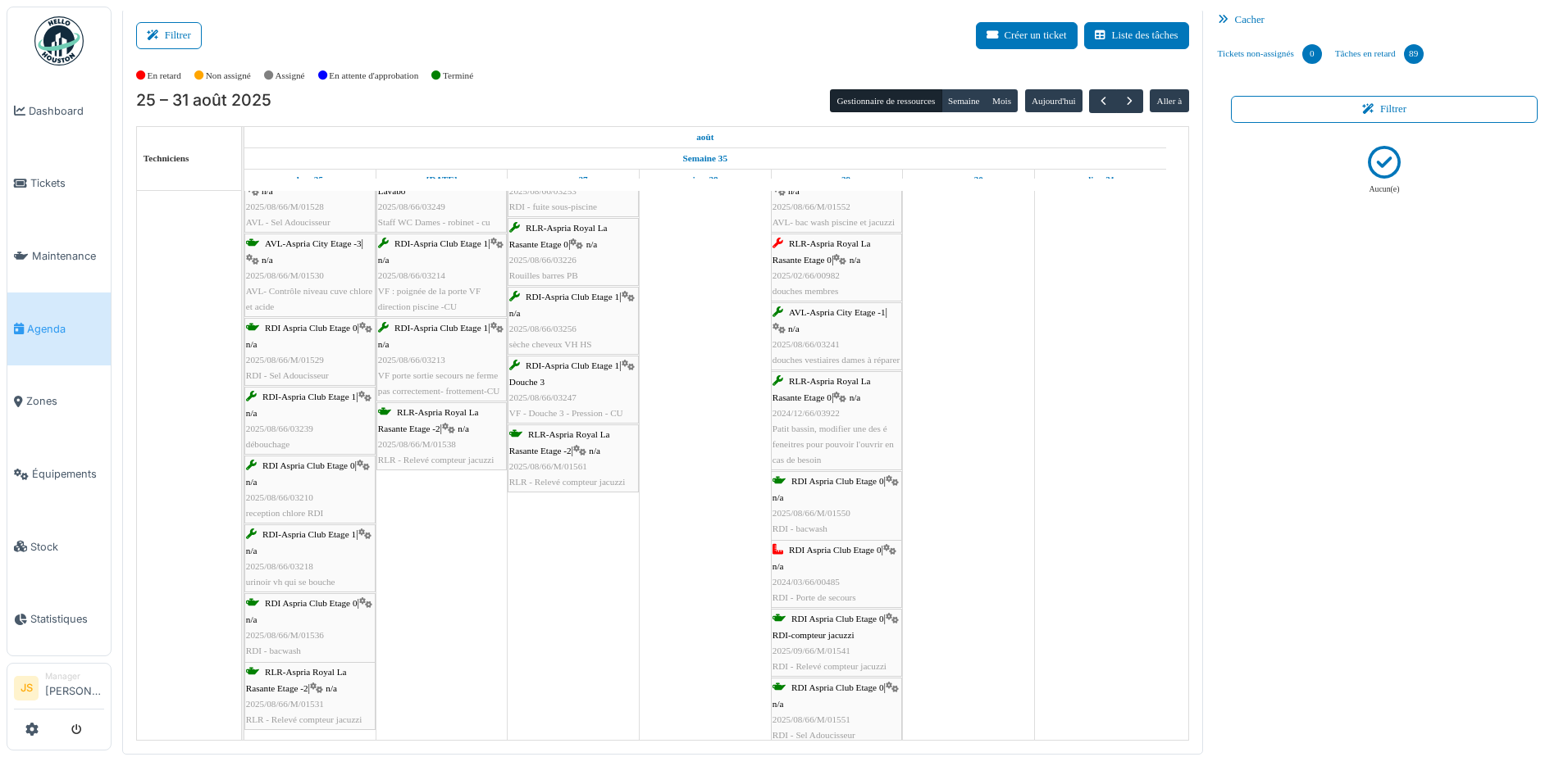
scroll to position [1148, 0]
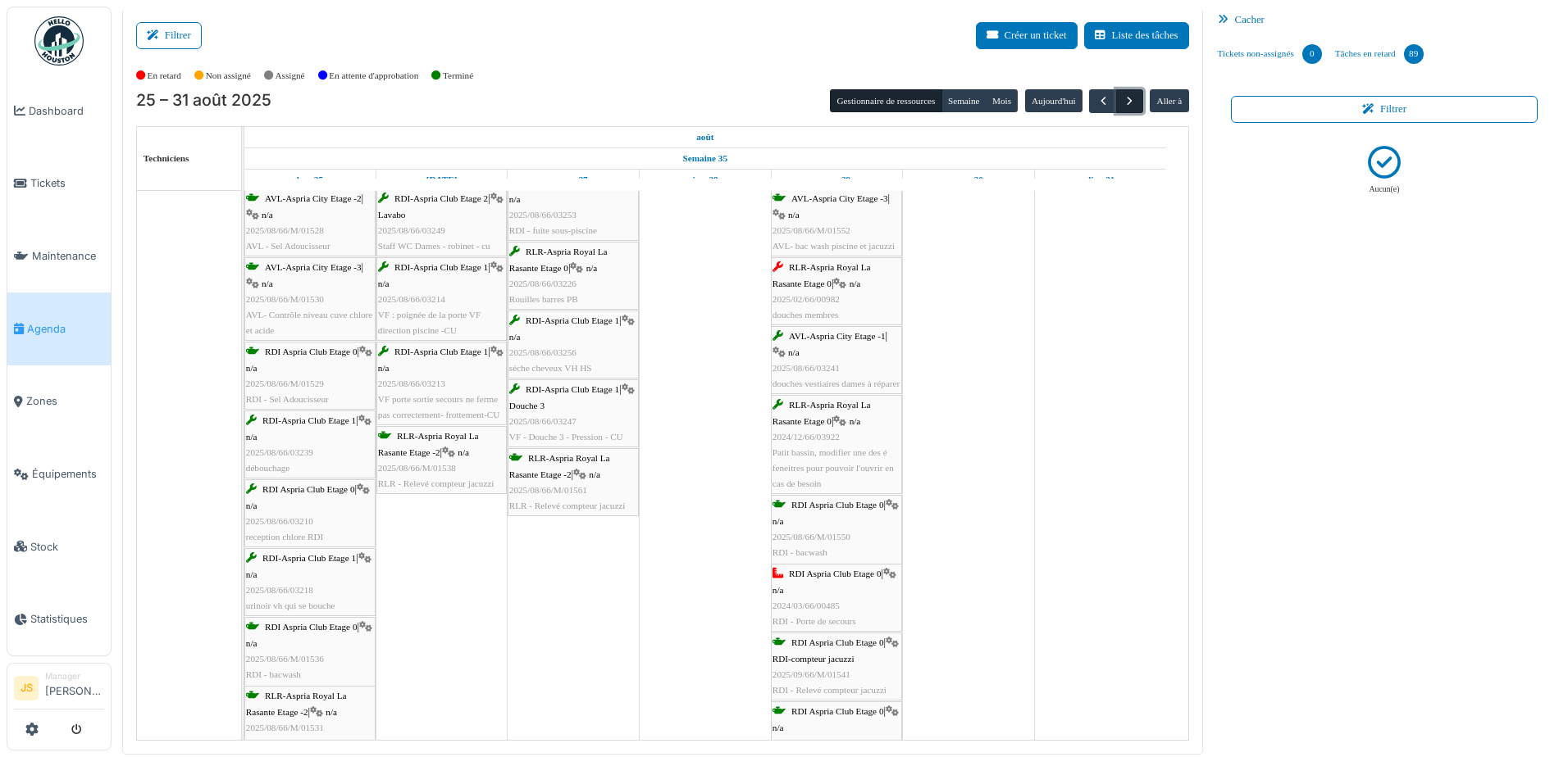
click at [1123, 101] on span "button" at bounding box center [1129, 101] width 14 height 14
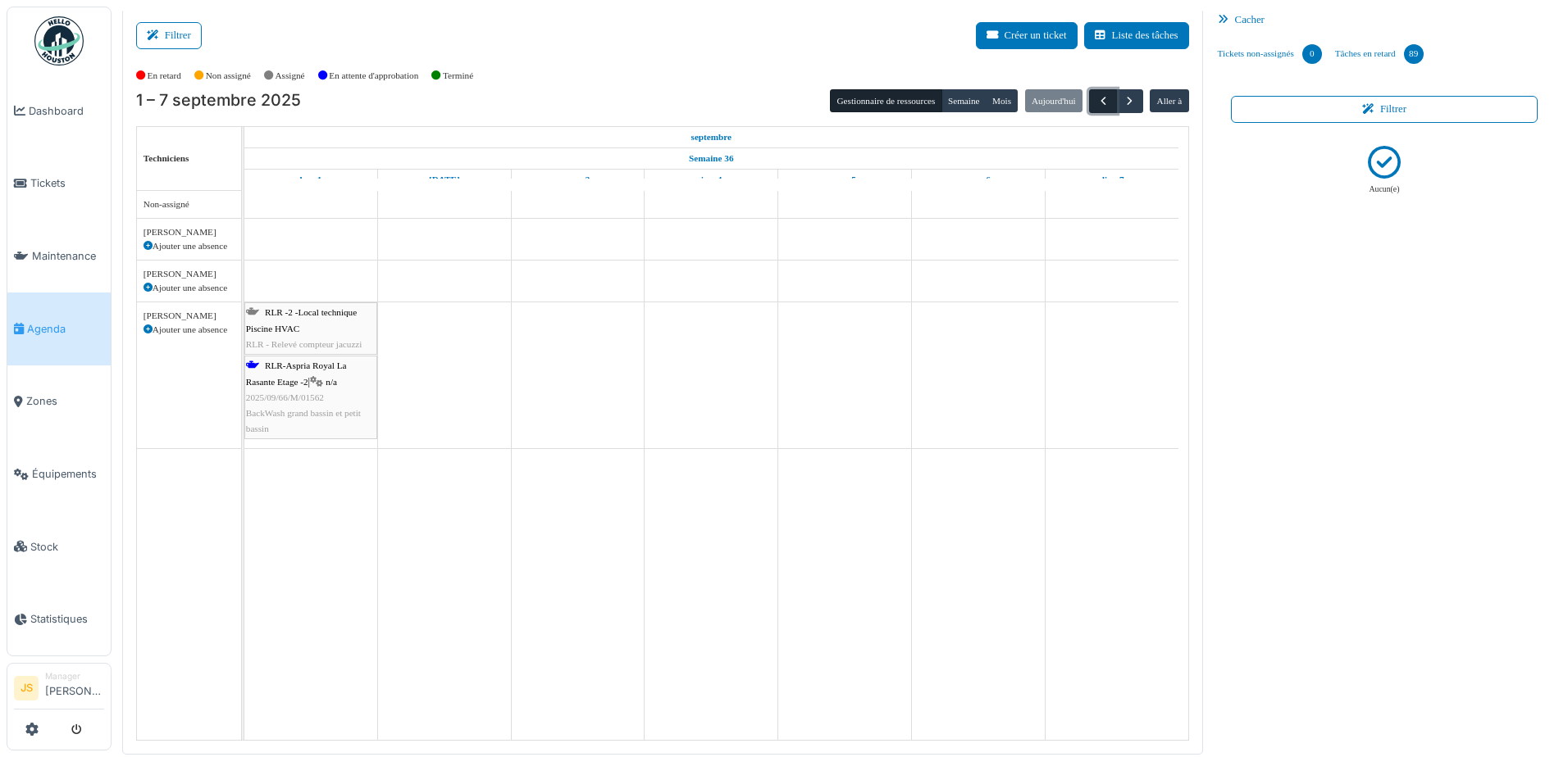
click at [1096, 98] on span "button" at bounding box center [1103, 101] width 14 height 14
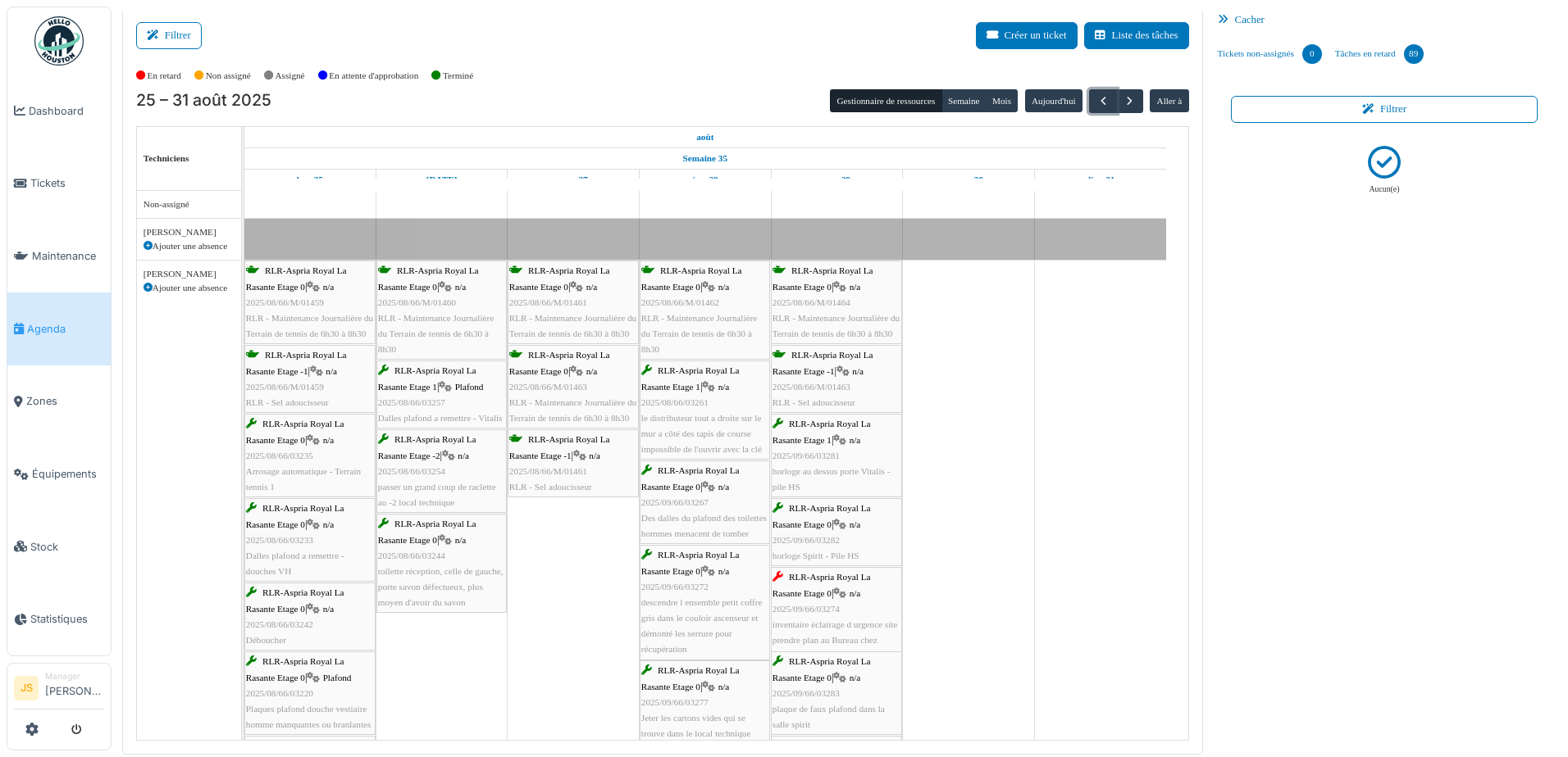
click at [851, 608] on div "RLR-Aspria Royal La Rasante Etage 0 | n/a 2025/09/66/03274 inventaire éclairage…" at bounding box center [836, 617] width 128 height 94
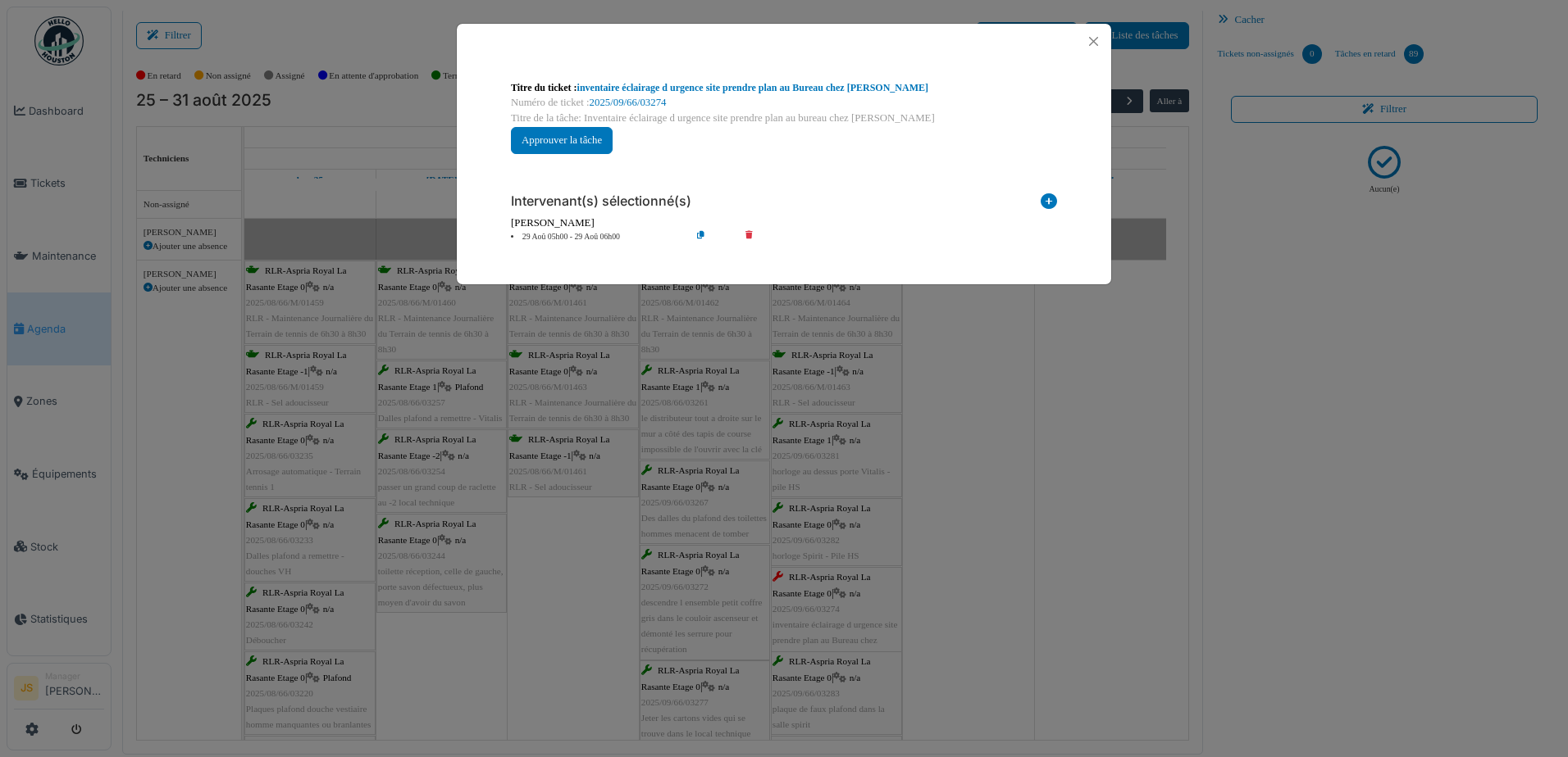
click at [582, 235] on li "29 Aoû 05h00 - 29 Aoû 06h00" at bounding box center [597, 237] width 188 height 12
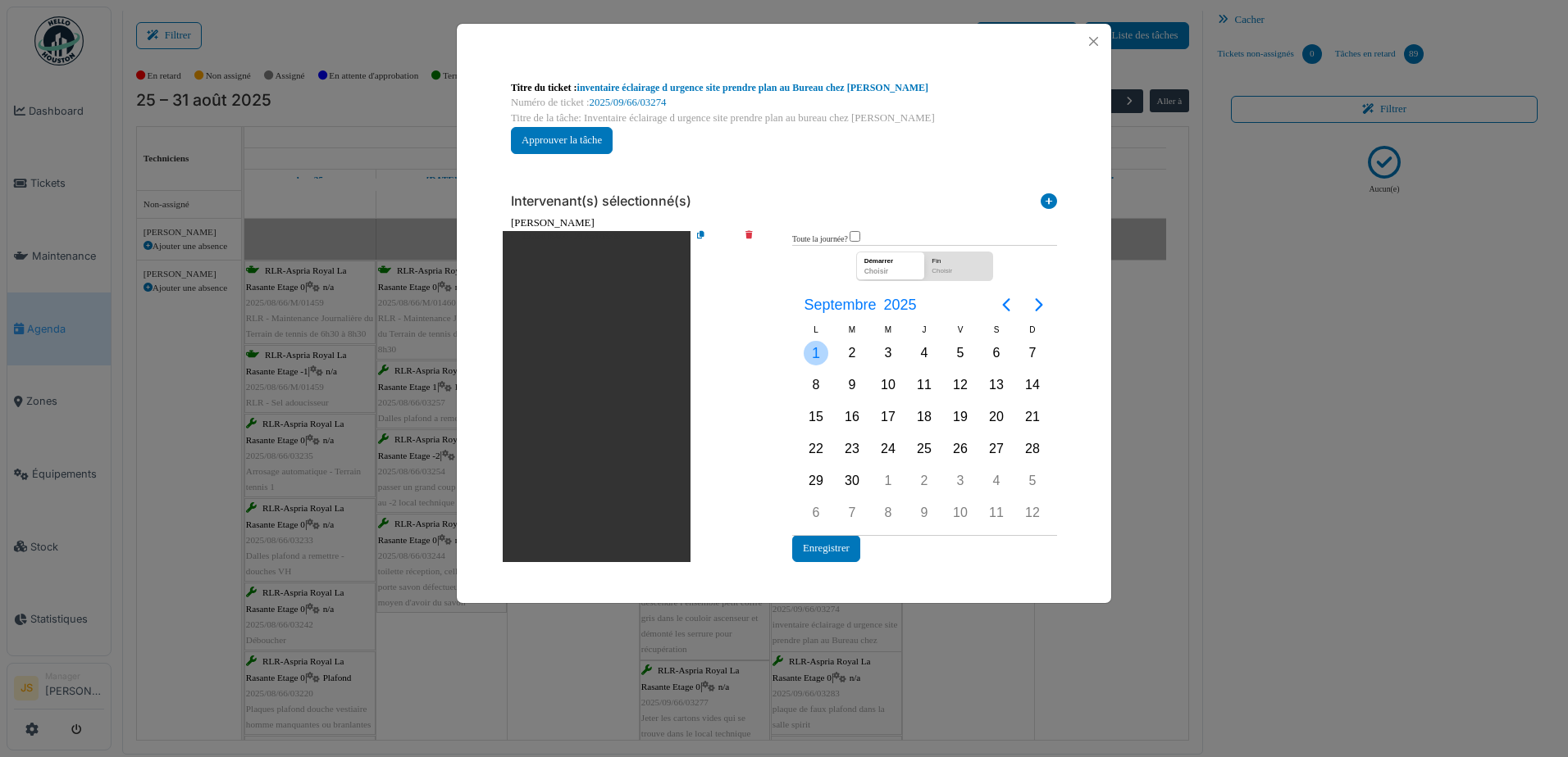
click at [818, 352] on div "1" at bounding box center [816, 353] width 25 height 25
click at [842, 540] on button "Enregistrer" at bounding box center [827, 548] width 68 height 28
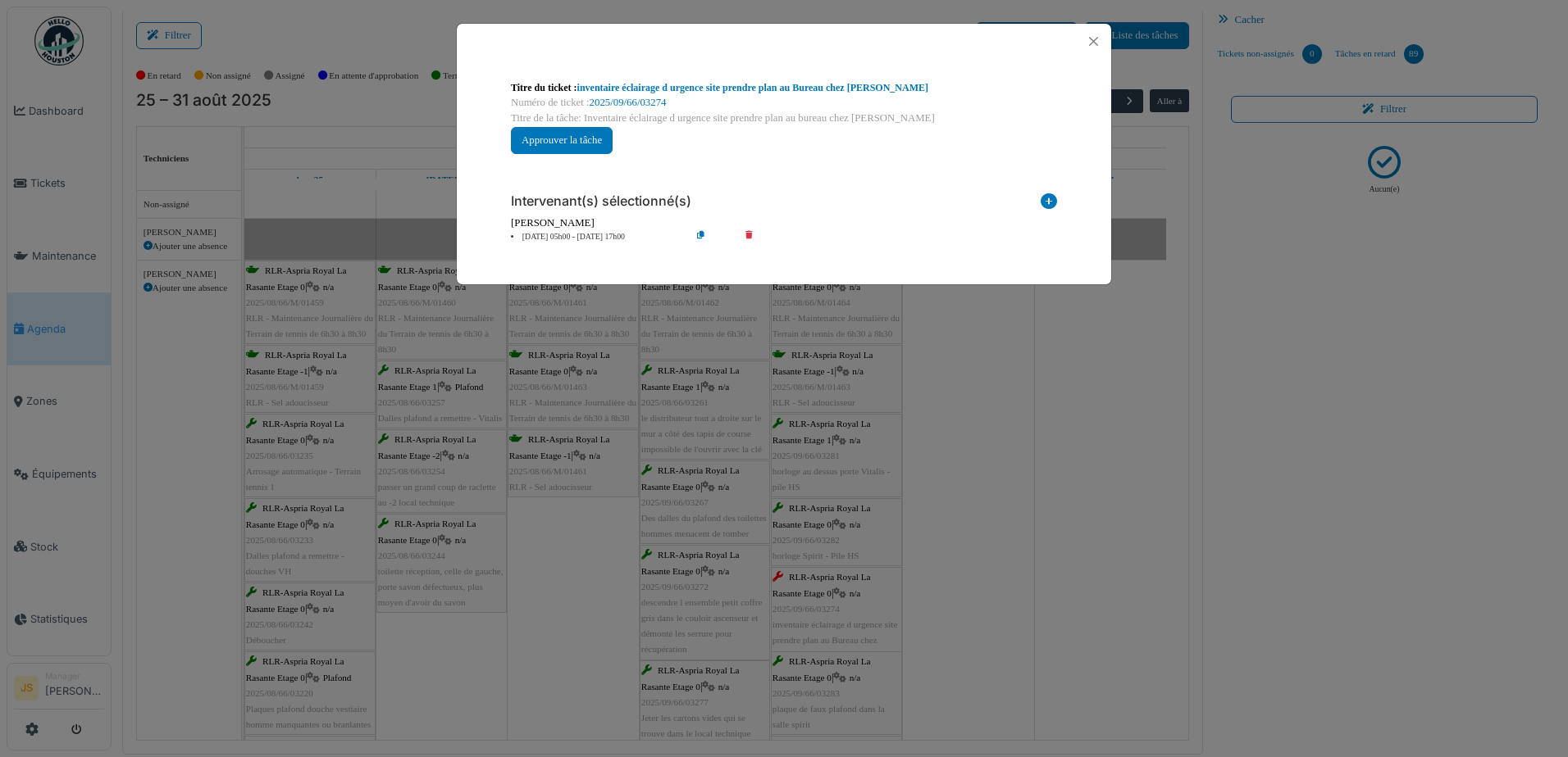
click at [1041, 333] on div "**********" at bounding box center [784, 378] width 1568 height 757
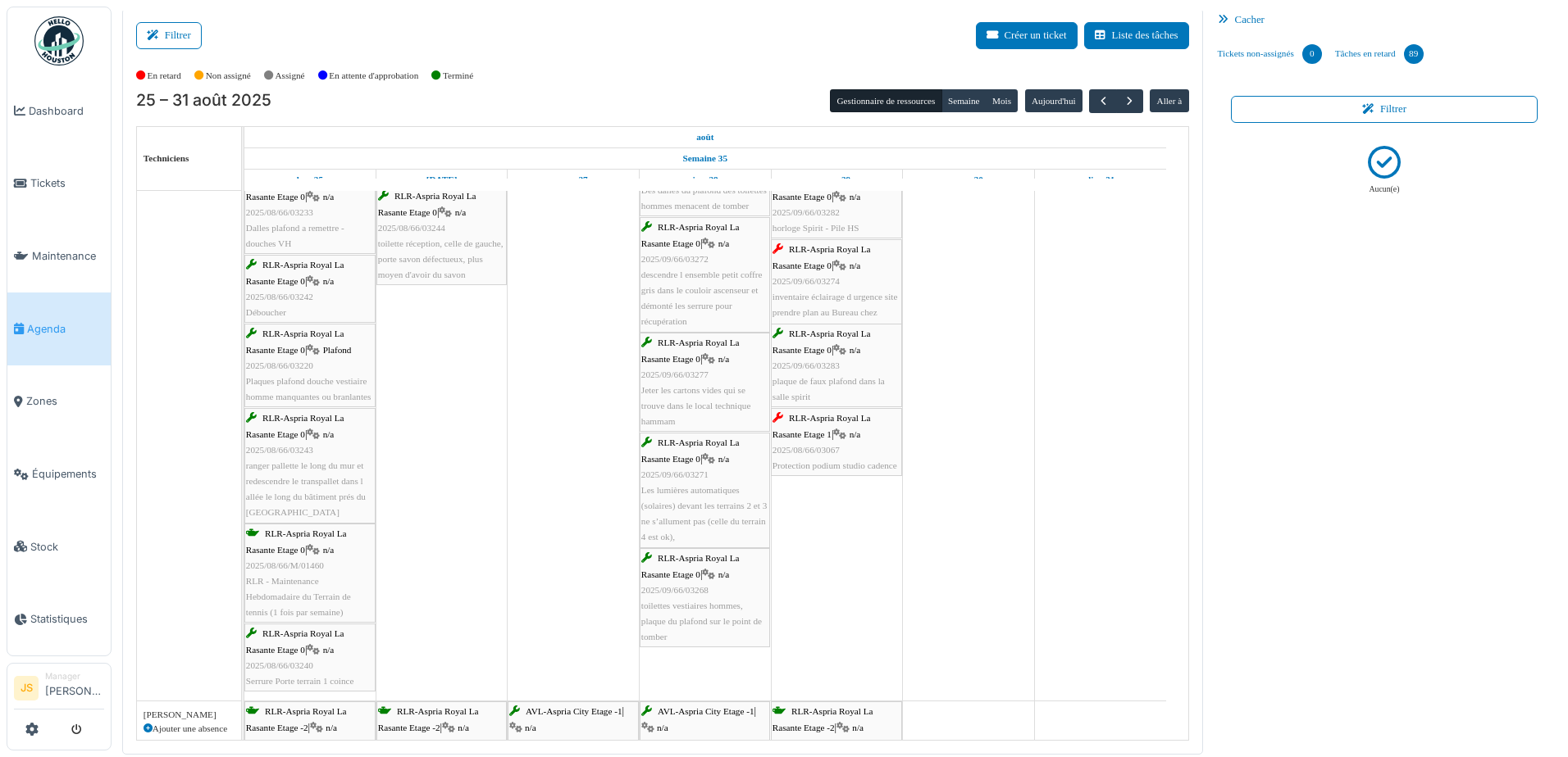
click at [819, 457] on div "RLR-Aspria Royal La Rasante Etage 1 | n/a 2025/08/66/03067 Protection podium st…" at bounding box center [836, 442] width 128 height 64
click at [825, 445] on span "2025/08/66/03067" at bounding box center [806, 450] width 67 height 9
click at [854, 436] on span "n/a" at bounding box center [855, 434] width 11 height 9
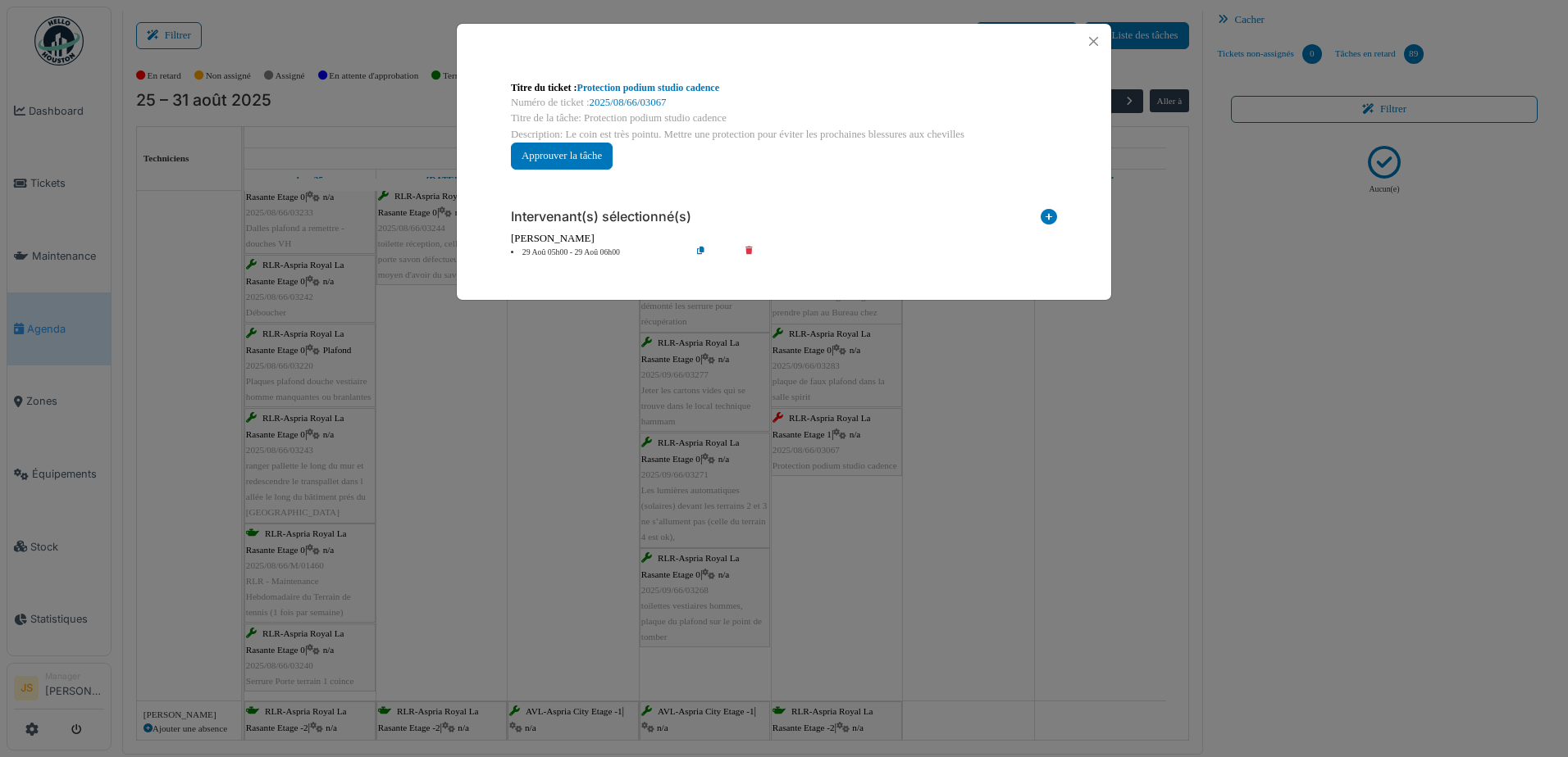
click at [749, 247] on icon at bounding box center [760, 252] width 47 height 12
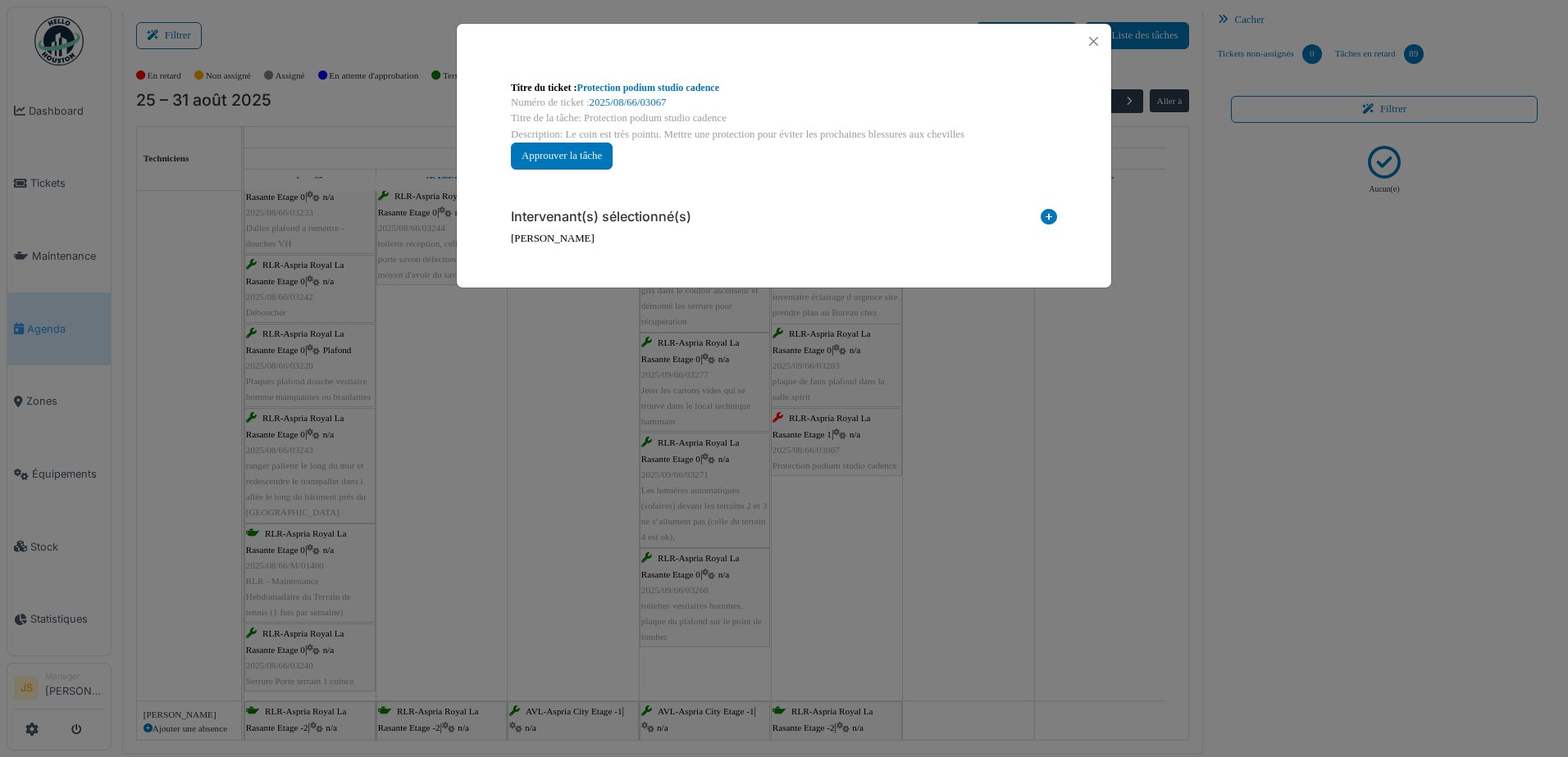
click at [1046, 212] on icon at bounding box center [1049, 219] width 16 height 22
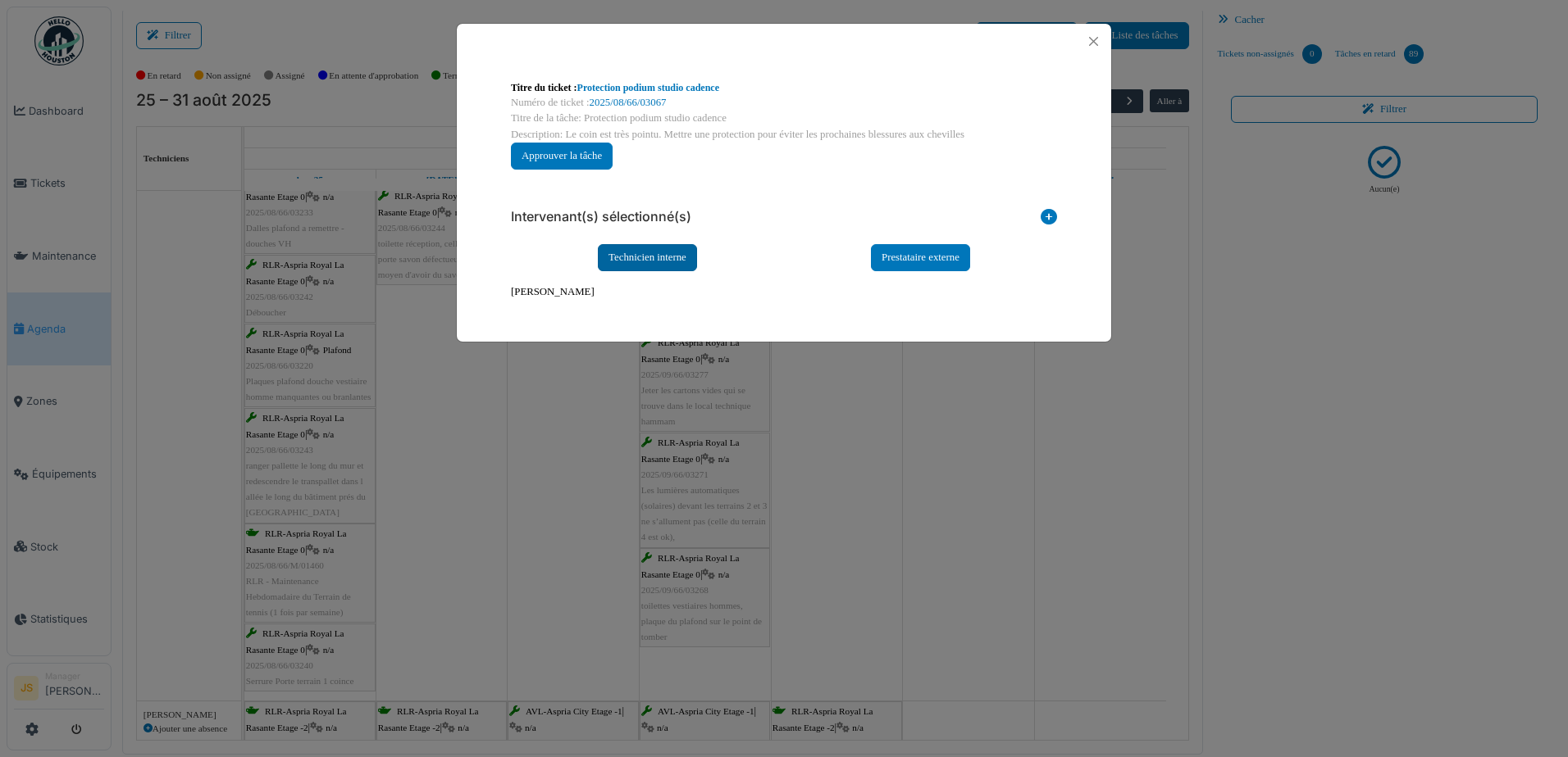
click at [645, 258] on div "Technicien interne" at bounding box center [647, 258] width 100 height 28
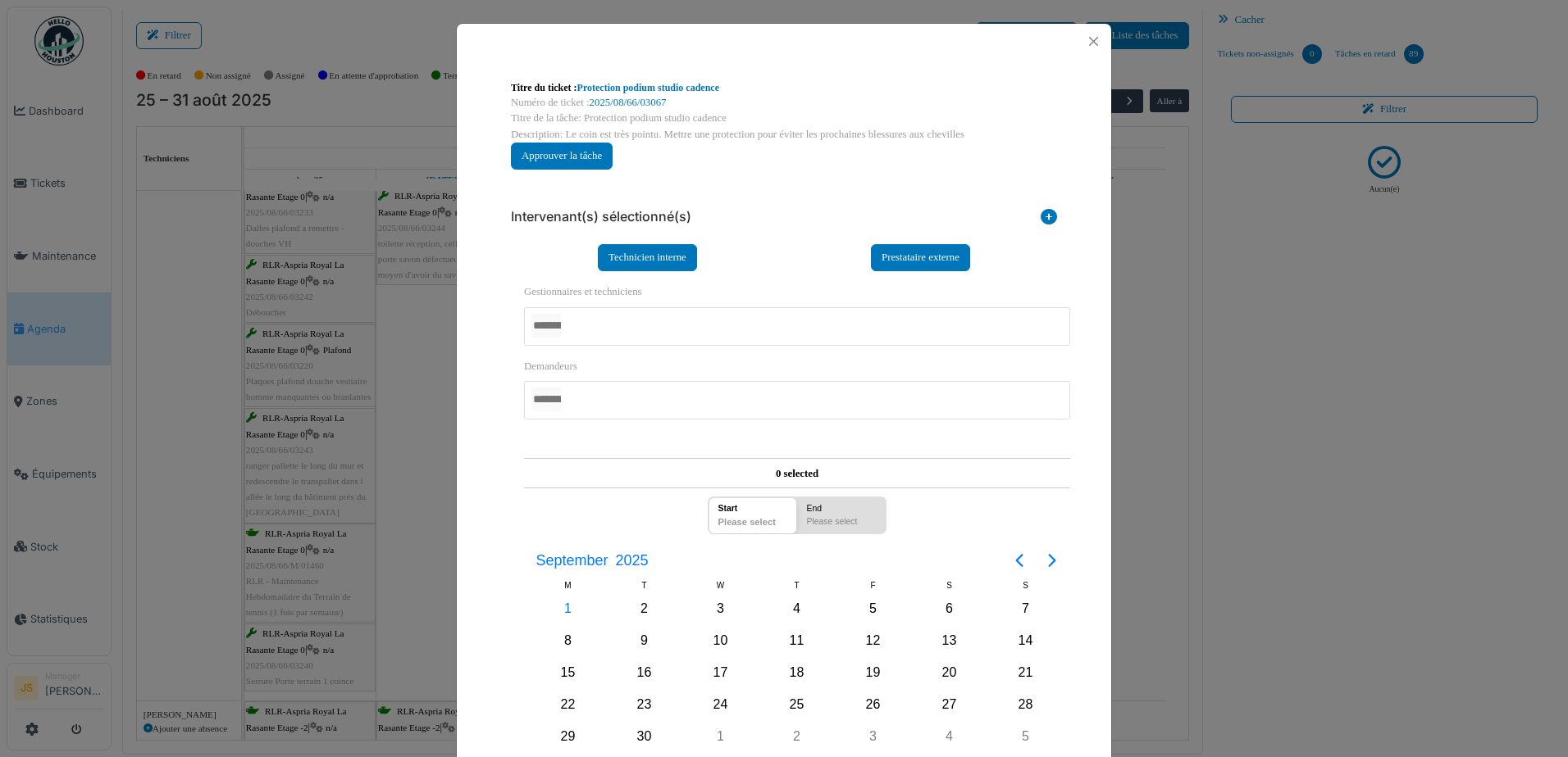
click at [612, 323] on div at bounding box center [797, 326] width 547 height 39
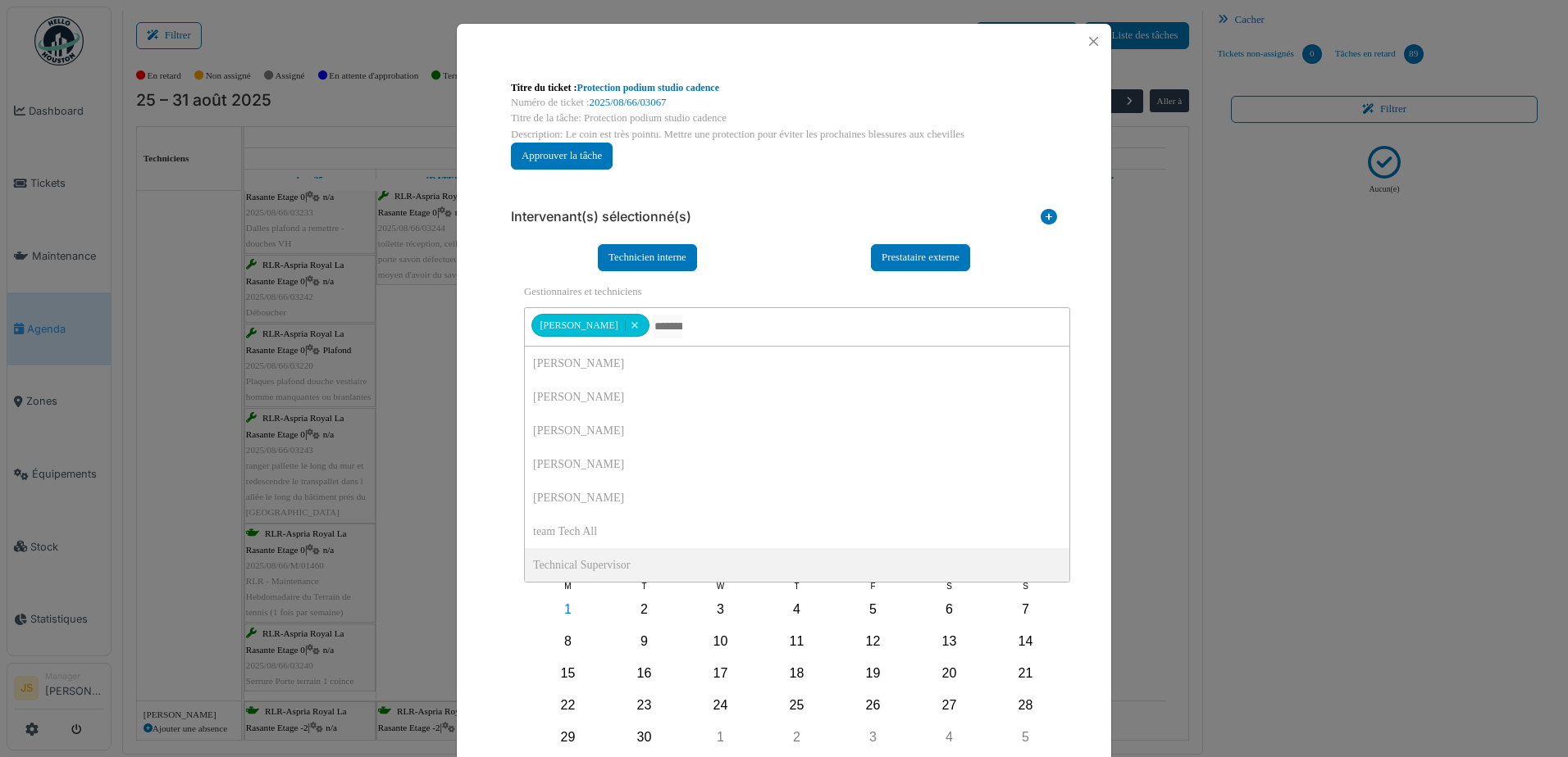
click at [484, 544] on div "**********" at bounding box center [784, 471] width 655 height 823
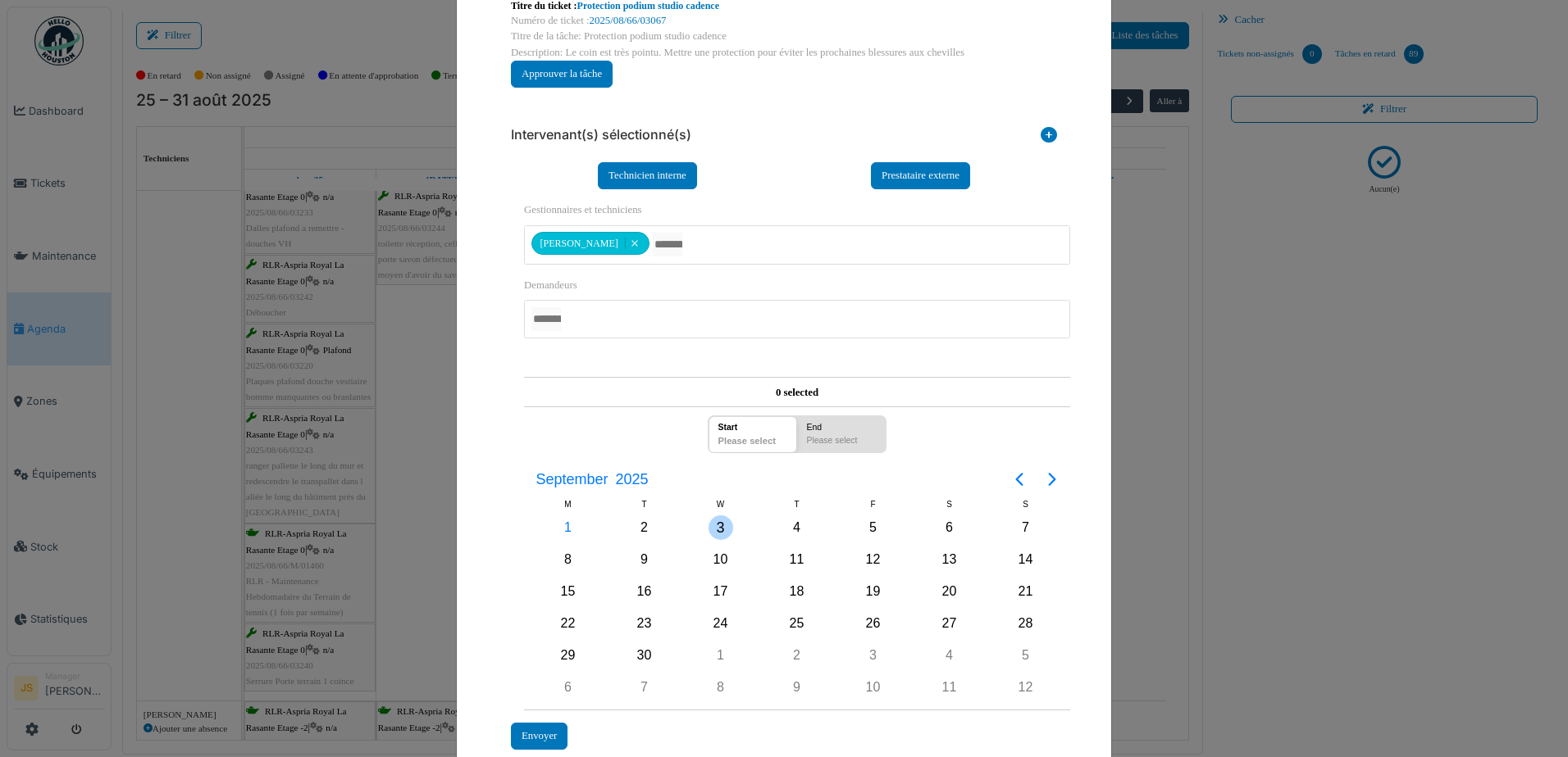
click at [709, 526] on div "3" at bounding box center [721, 528] width 25 height 25
click at [715, 526] on div "3" at bounding box center [721, 528] width 25 height 25
click at [551, 739] on div "Envoyer" at bounding box center [539, 736] width 57 height 28
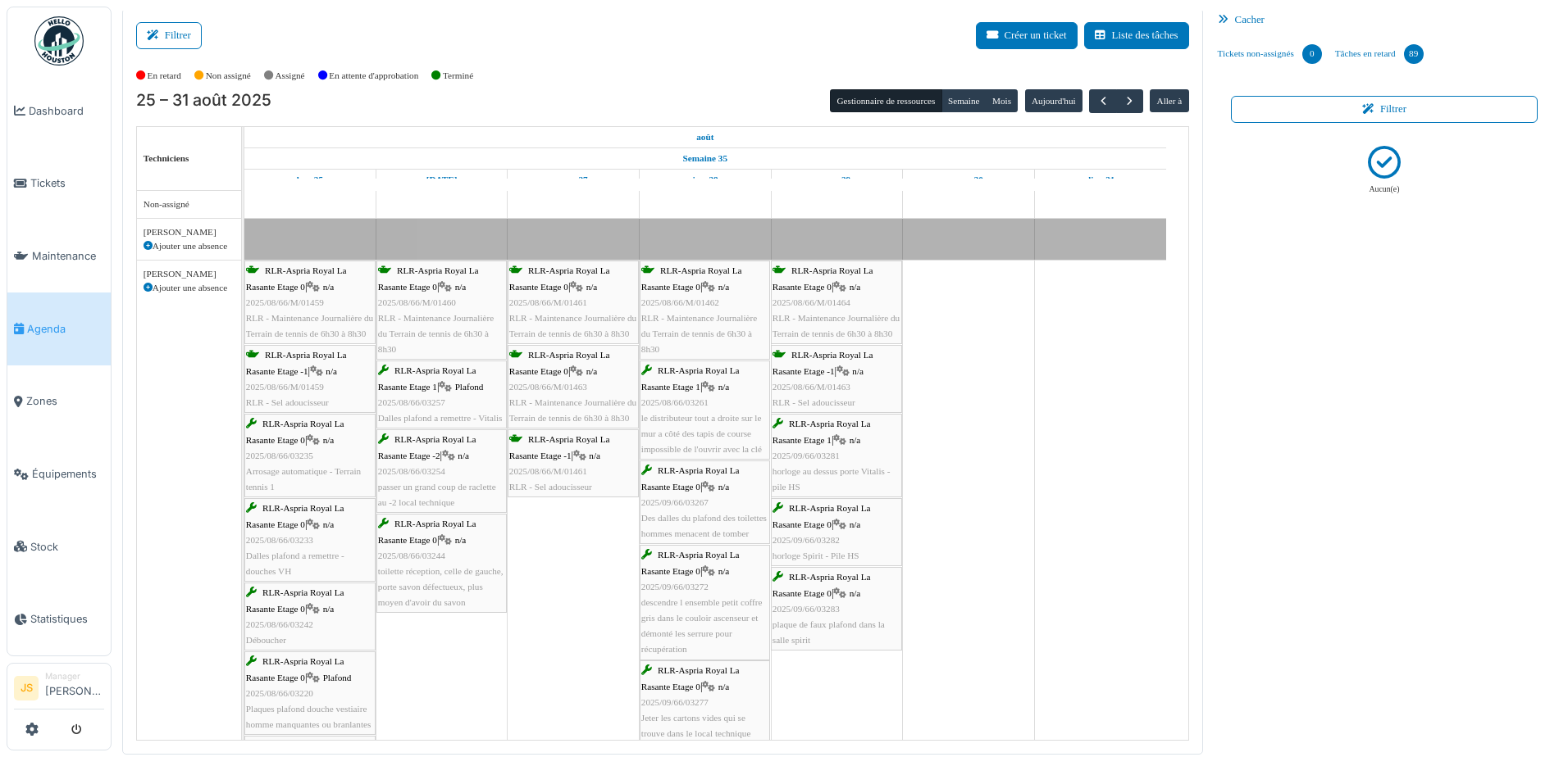
click at [147, 246] on icon at bounding box center [148, 247] width 9 height 9
select select
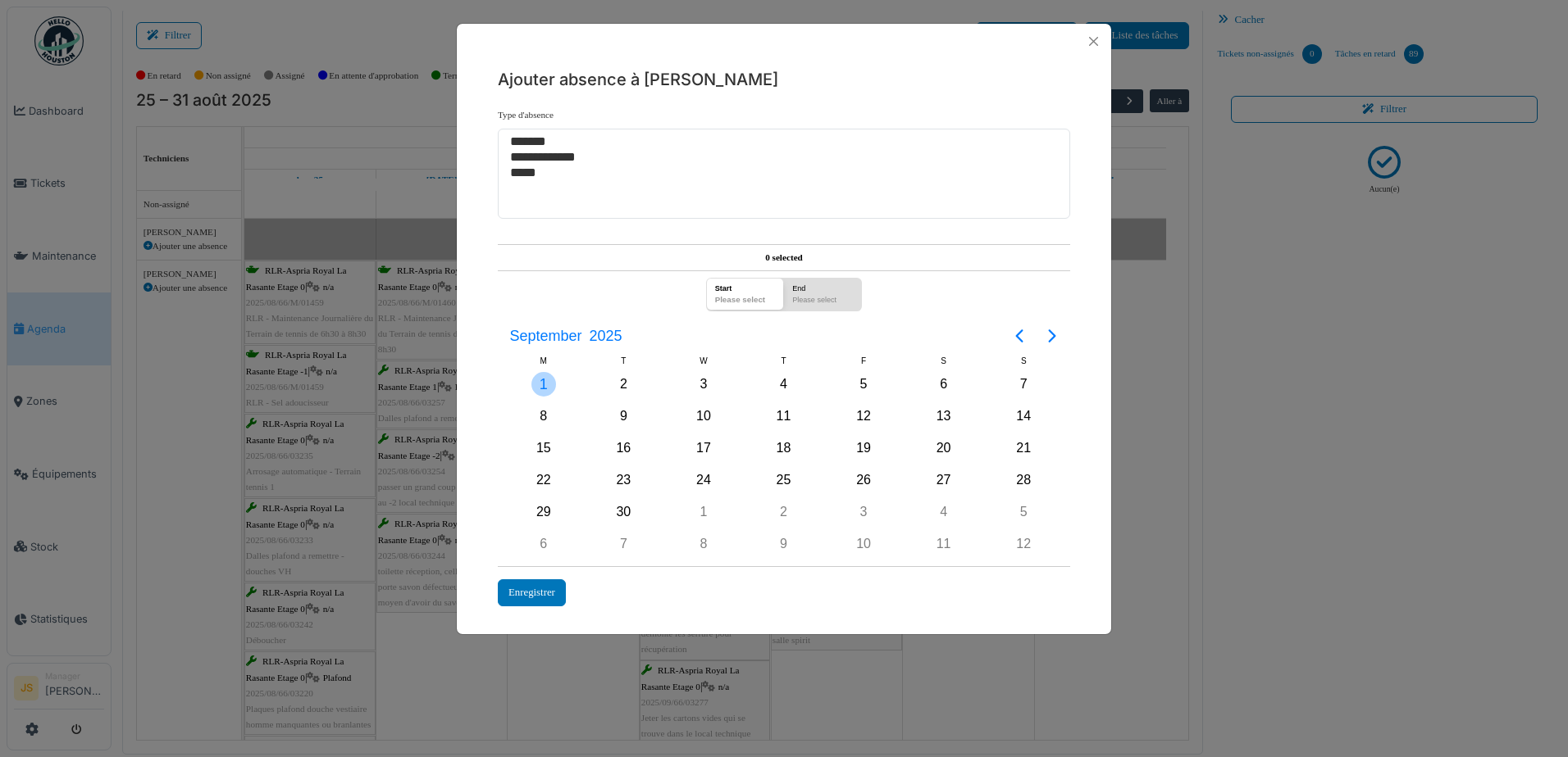
click at [541, 389] on div "1" at bounding box center [544, 384] width 25 height 25
click at [855, 384] on div "5" at bounding box center [864, 384] width 25 height 25
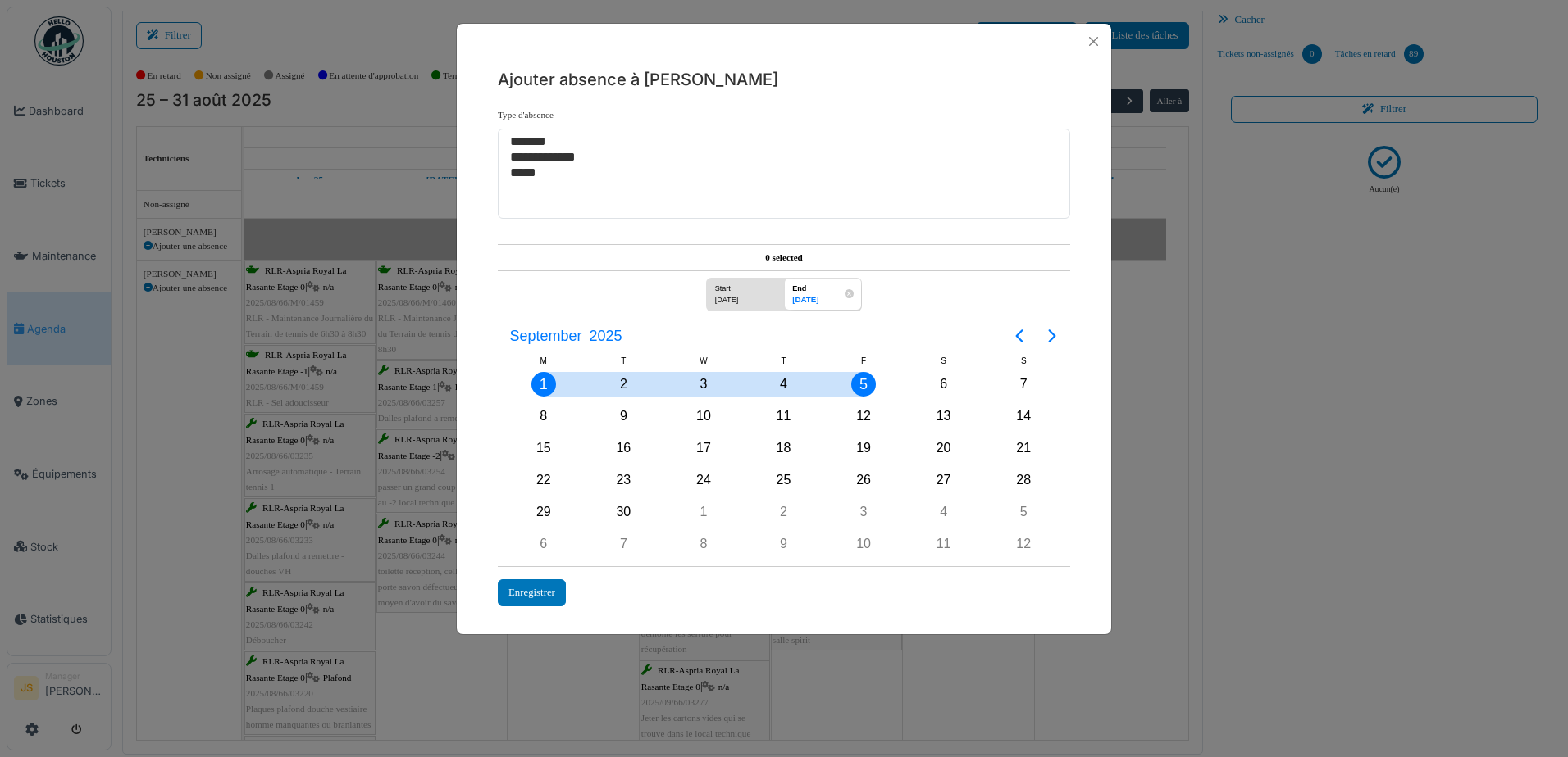
click at [276, 214] on div "**********" at bounding box center [784, 378] width 1568 height 757
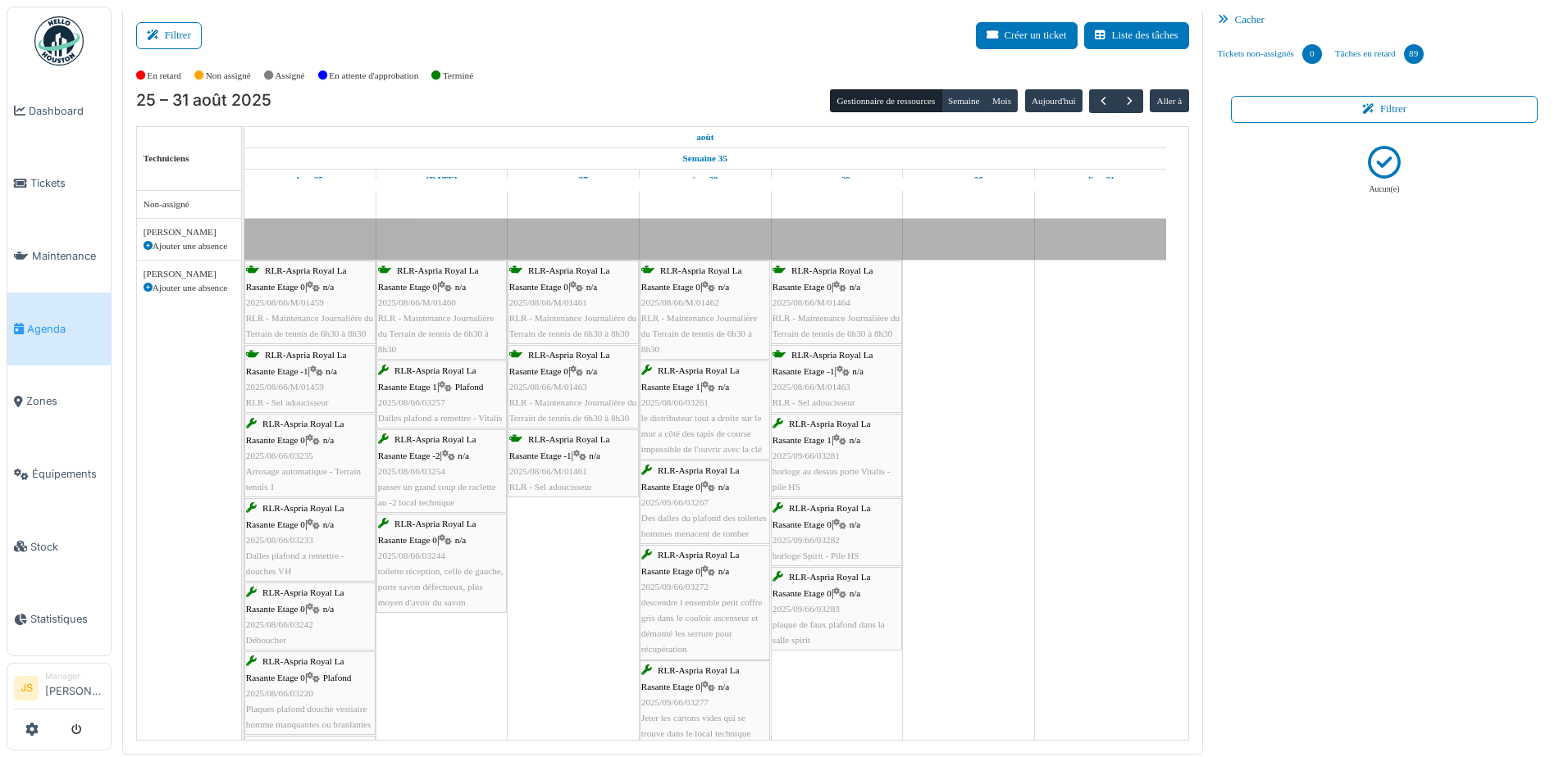
click at [284, 227] on div "Congé" at bounding box center [705, 239] width 922 height 41
click at [287, 233] on div "Congé" at bounding box center [705, 239] width 922 height 41
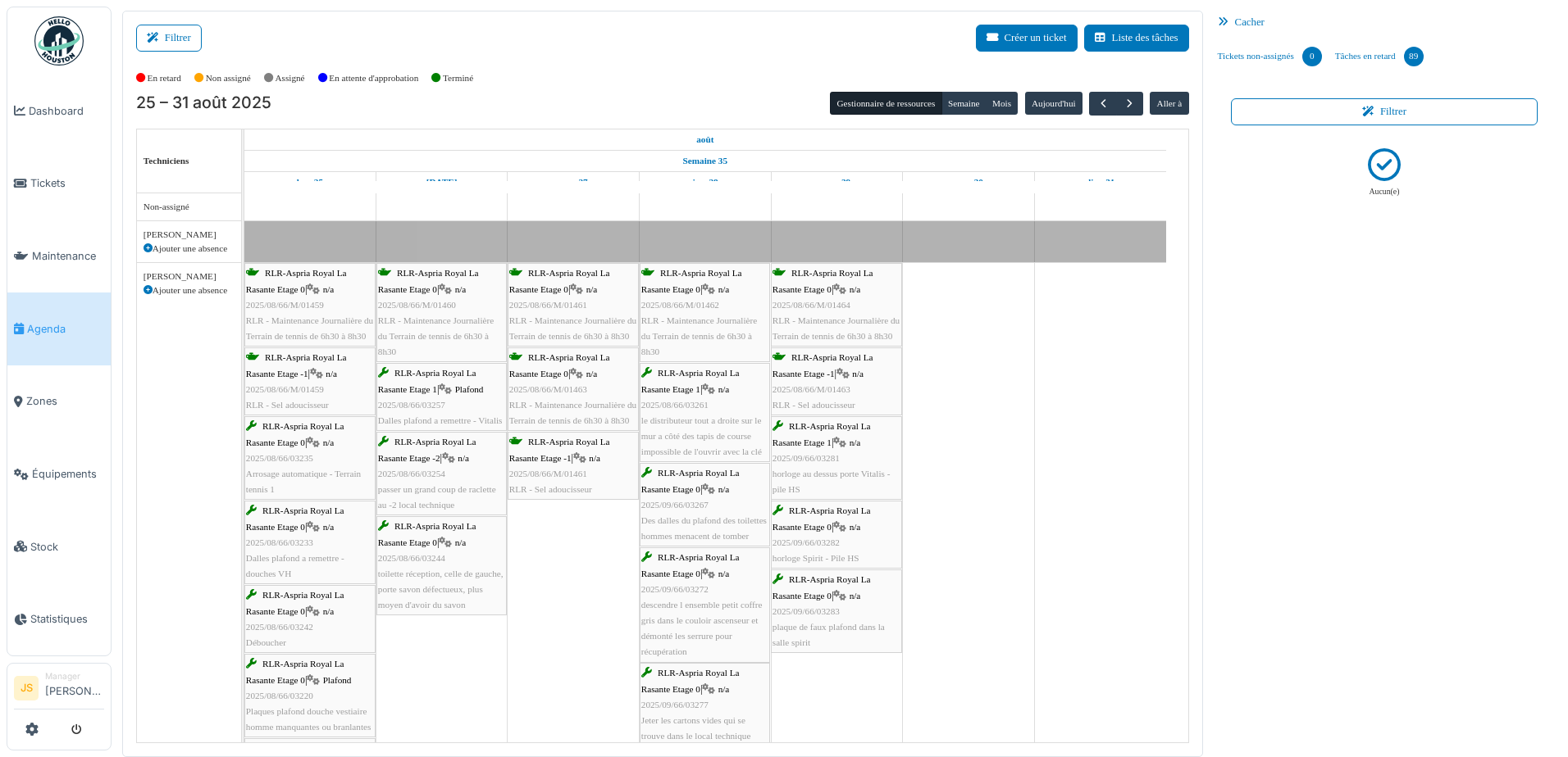
click at [378, 232] on div "Congé" at bounding box center [705, 241] width 922 height 41
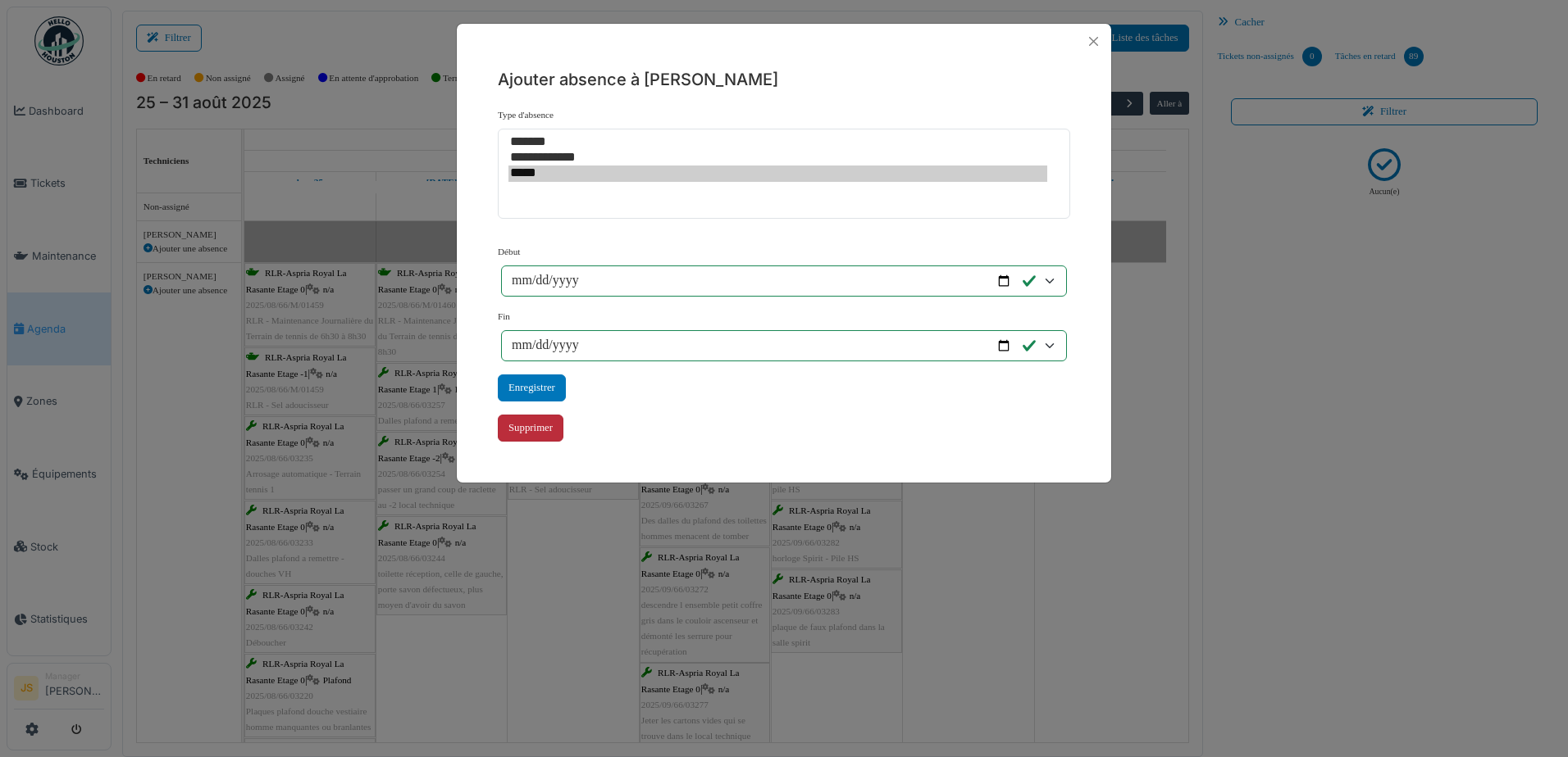
click at [533, 425] on div "Supprimer" at bounding box center [531, 428] width 65 height 28
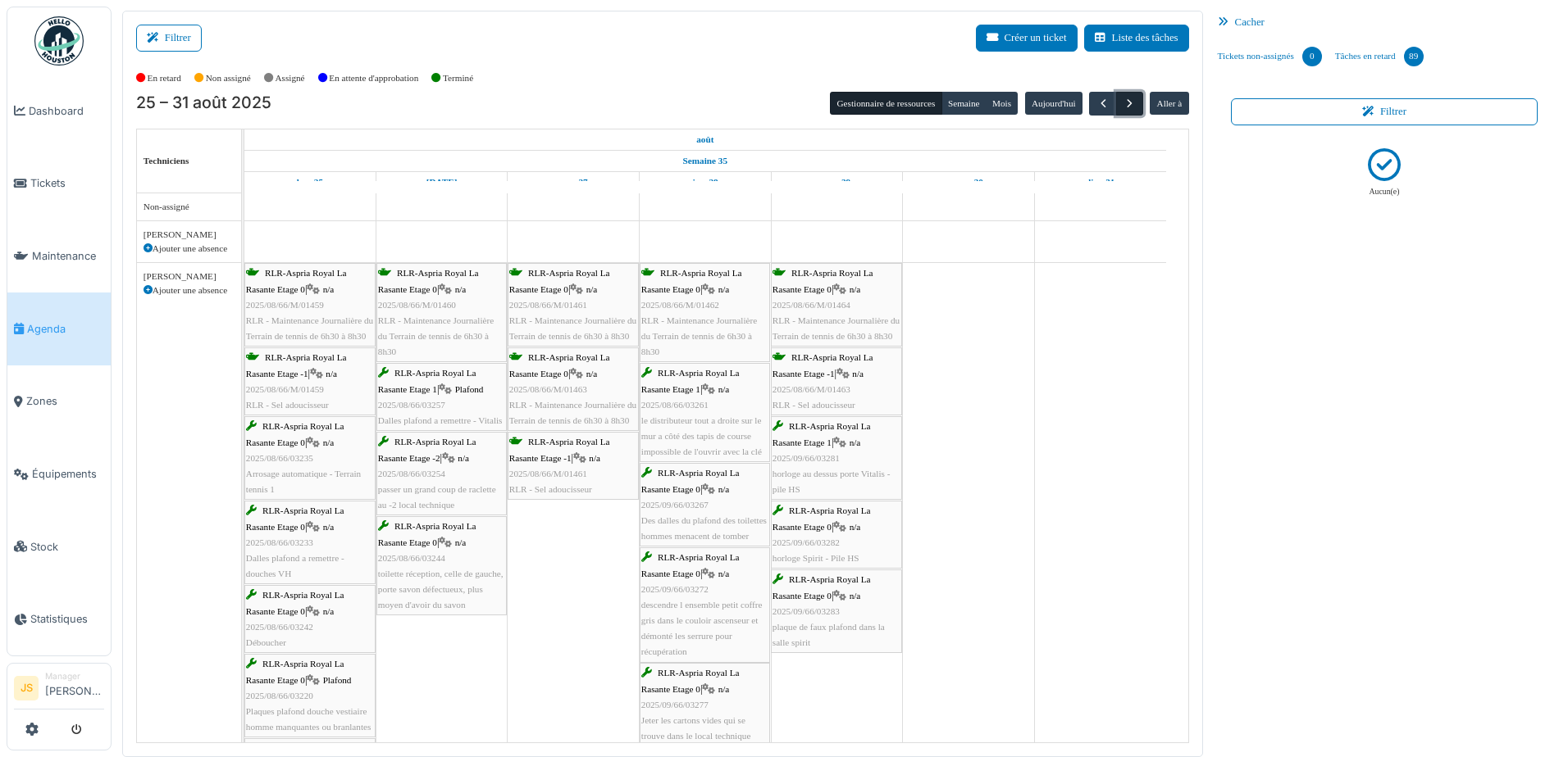
click at [1123, 105] on span "button" at bounding box center [1129, 103] width 14 height 14
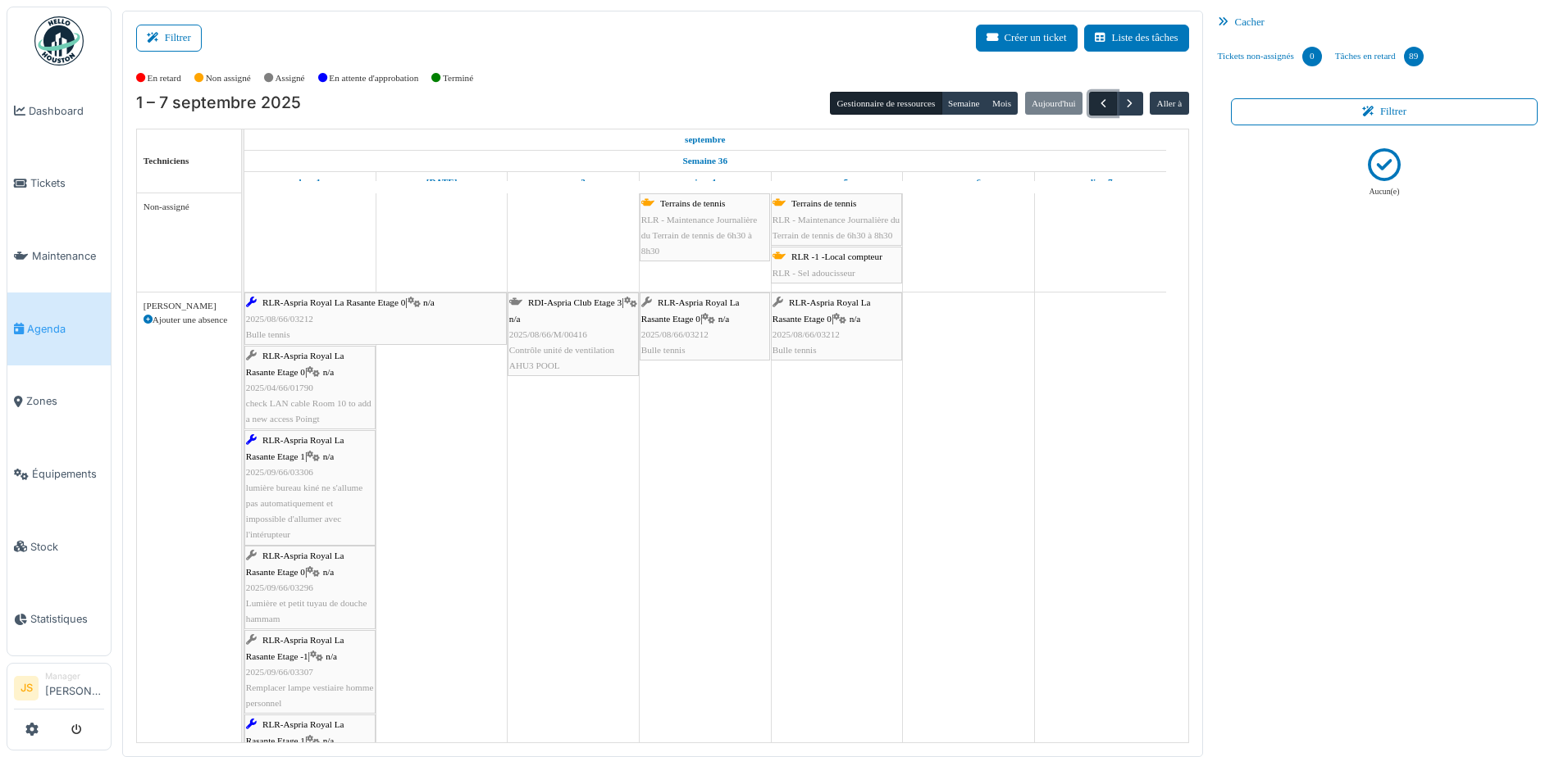
click at [1096, 99] on span "button" at bounding box center [1103, 103] width 14 height 14
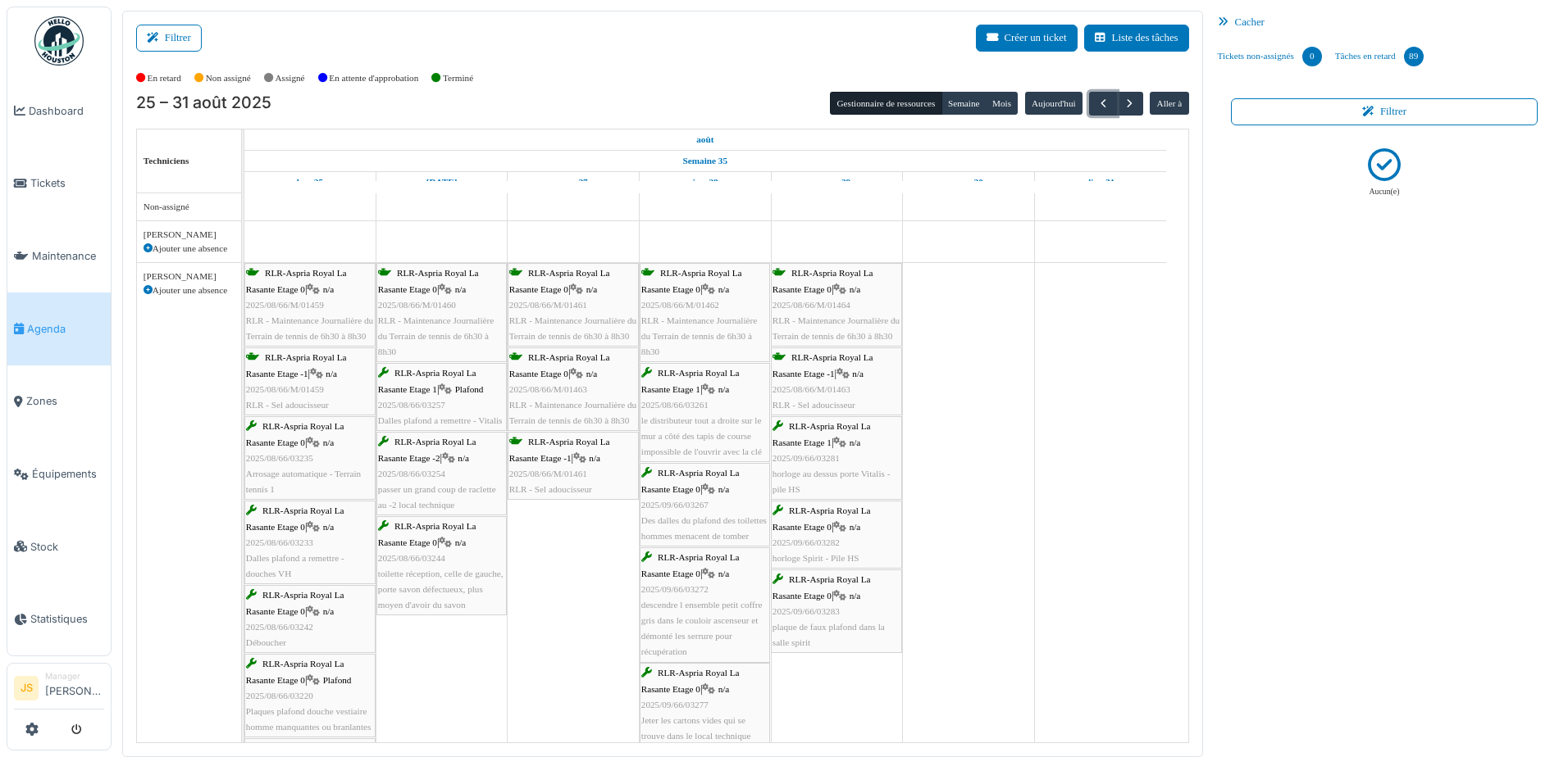
click at [148, 245] on icon at bounding box center [148, 249] width 9 height 9
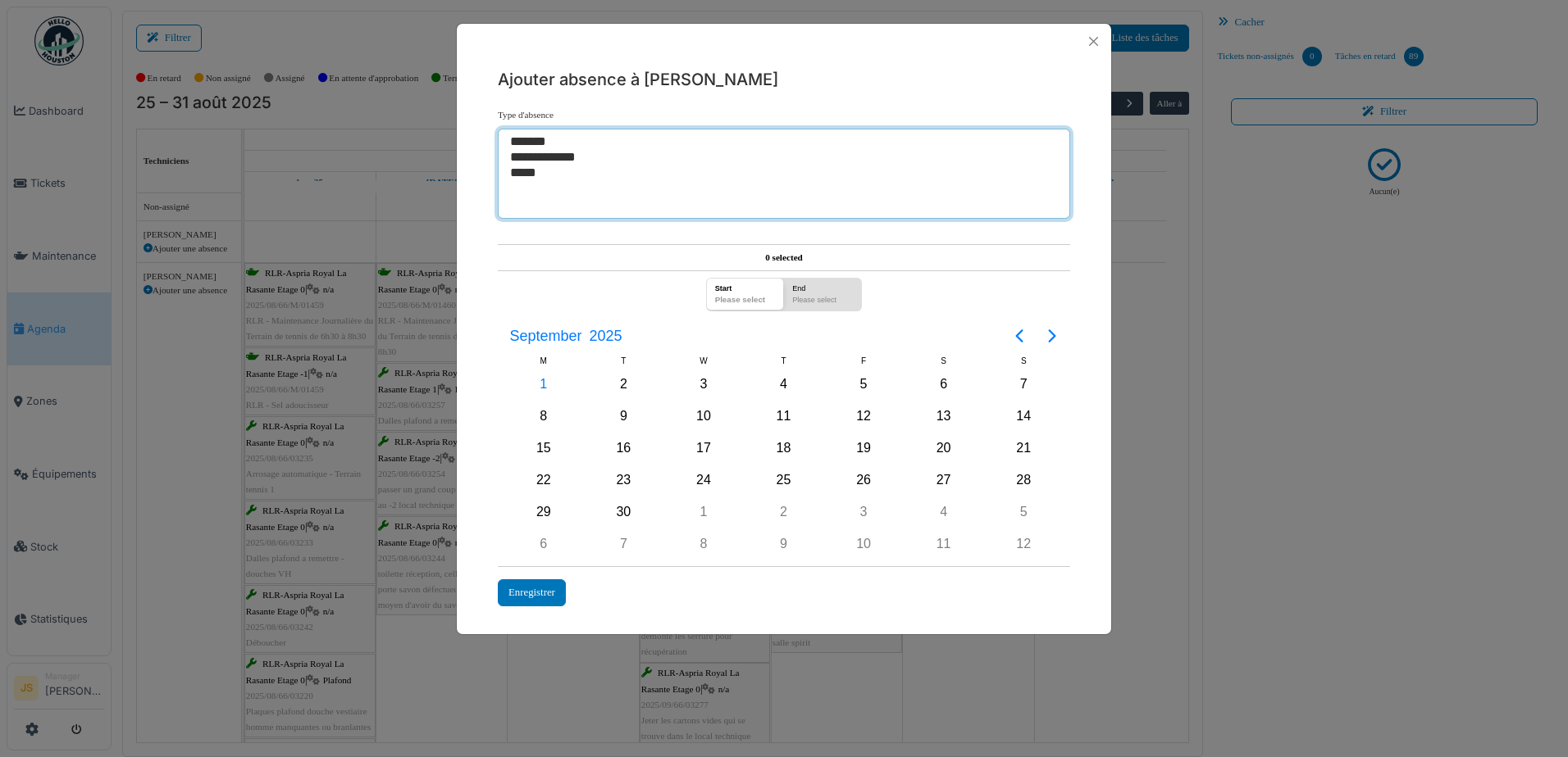
select select "***"
click at [519, 171] on option "*****" at bounding box center [778, 174] width 539 height 15
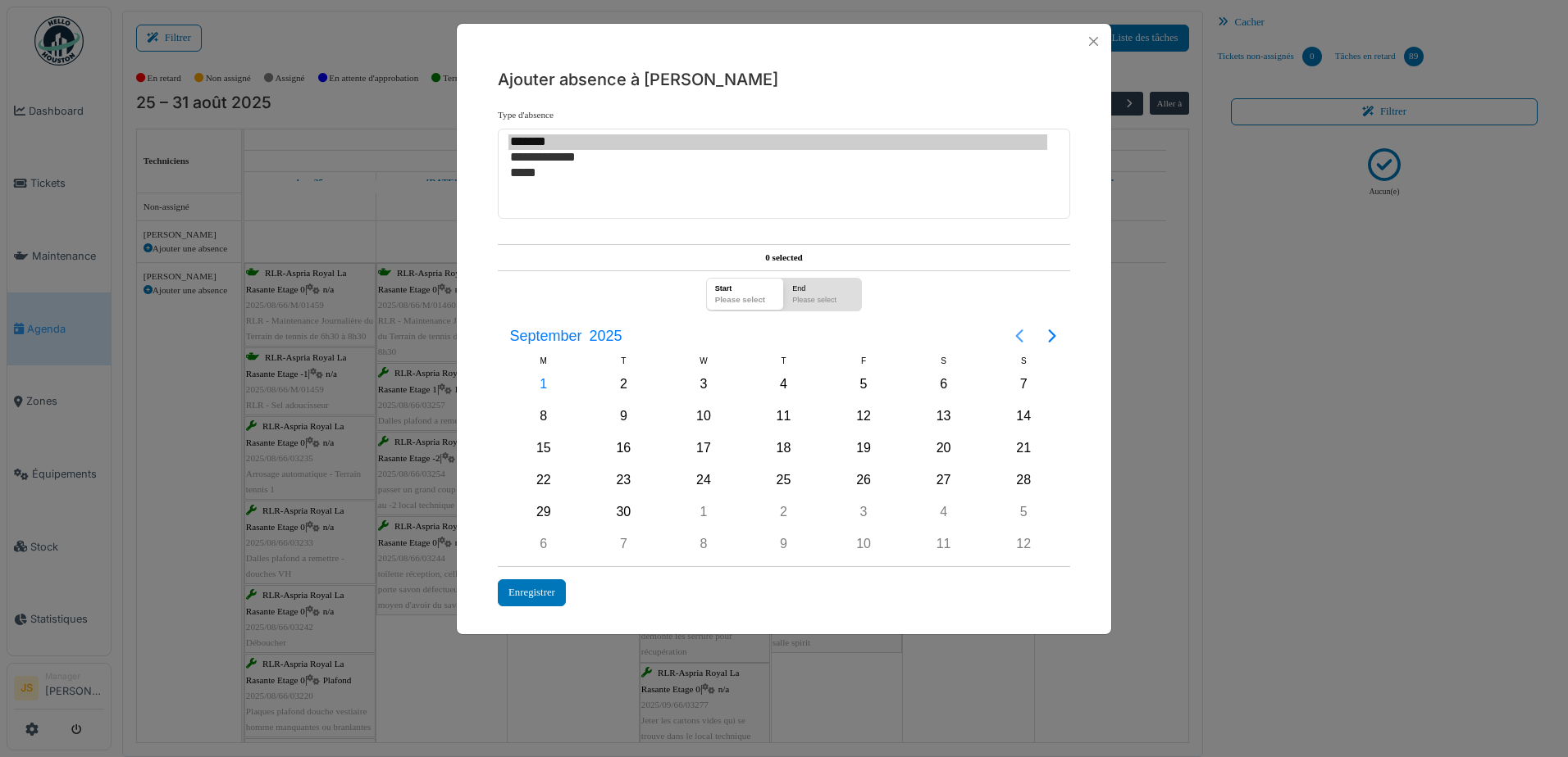
click at [1018, 335] on icon "Previous page" at bounding box center [1020, 336] width 8 height 13
click at [539, 510] on div "25" at bounding box center [544, 512] width 25 height 25
click at [541, 507] on div "25" at bounding box center [544, 512] width 25 height 25
click at [731, 292] on div "Start" at bounding box center [738, 286] width 58 height 16
click at [940, 476] on div "23" at bounding box center [944, 480] width 25 height 25
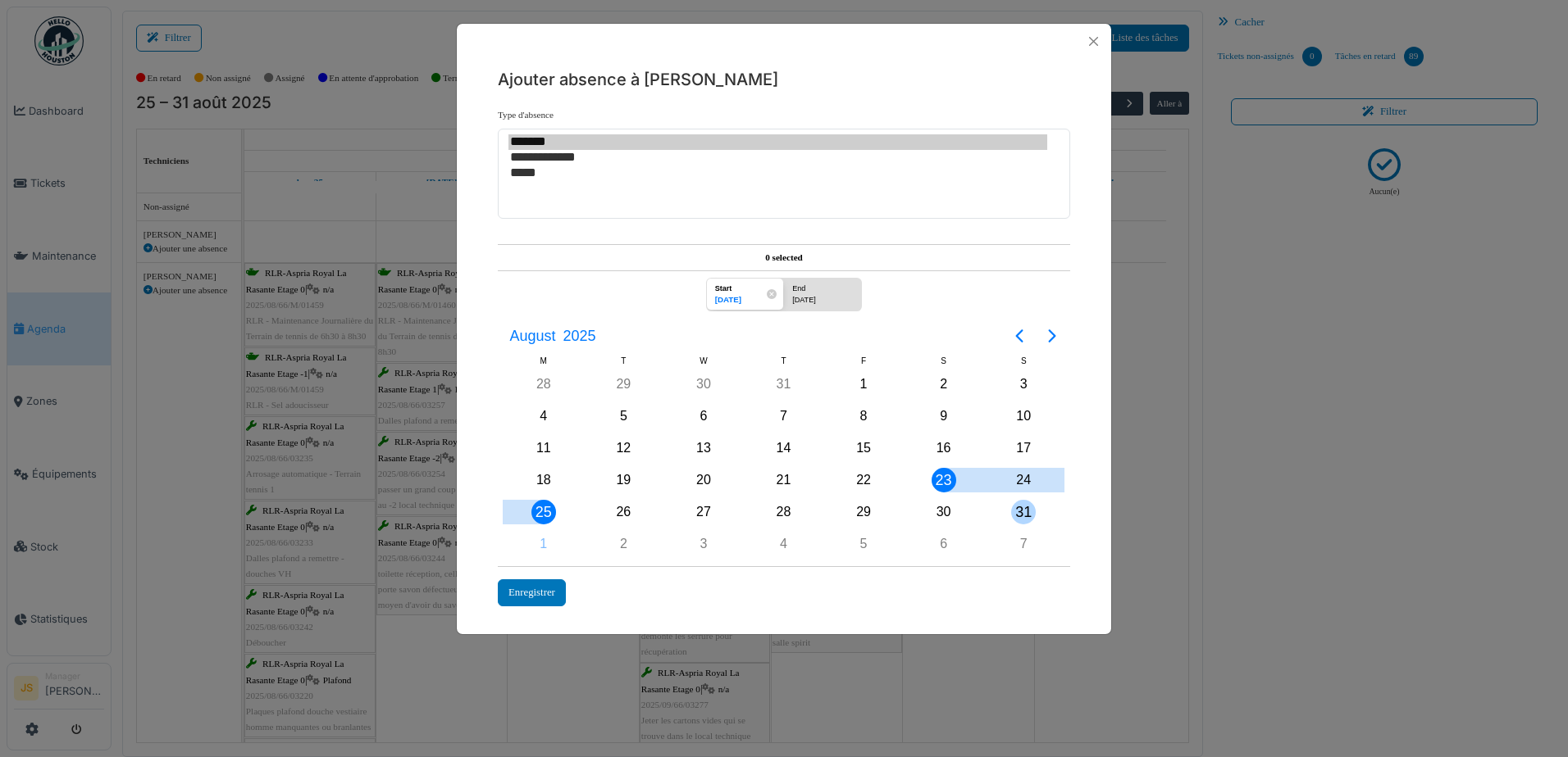
click at [1017, 508] on div "31" at bounding box center [1024, 512] width 25 height 25
click at [774, 290] on span "Start 31/08/2025" at bounding box center [745, 295] width 78 height 32
click at [956, 480] on div "23" at bounding box center [944, 480] width 25 height 25
click at [1023, 504] on div "31" at bounding box center [1024, 512] width 25 height 25
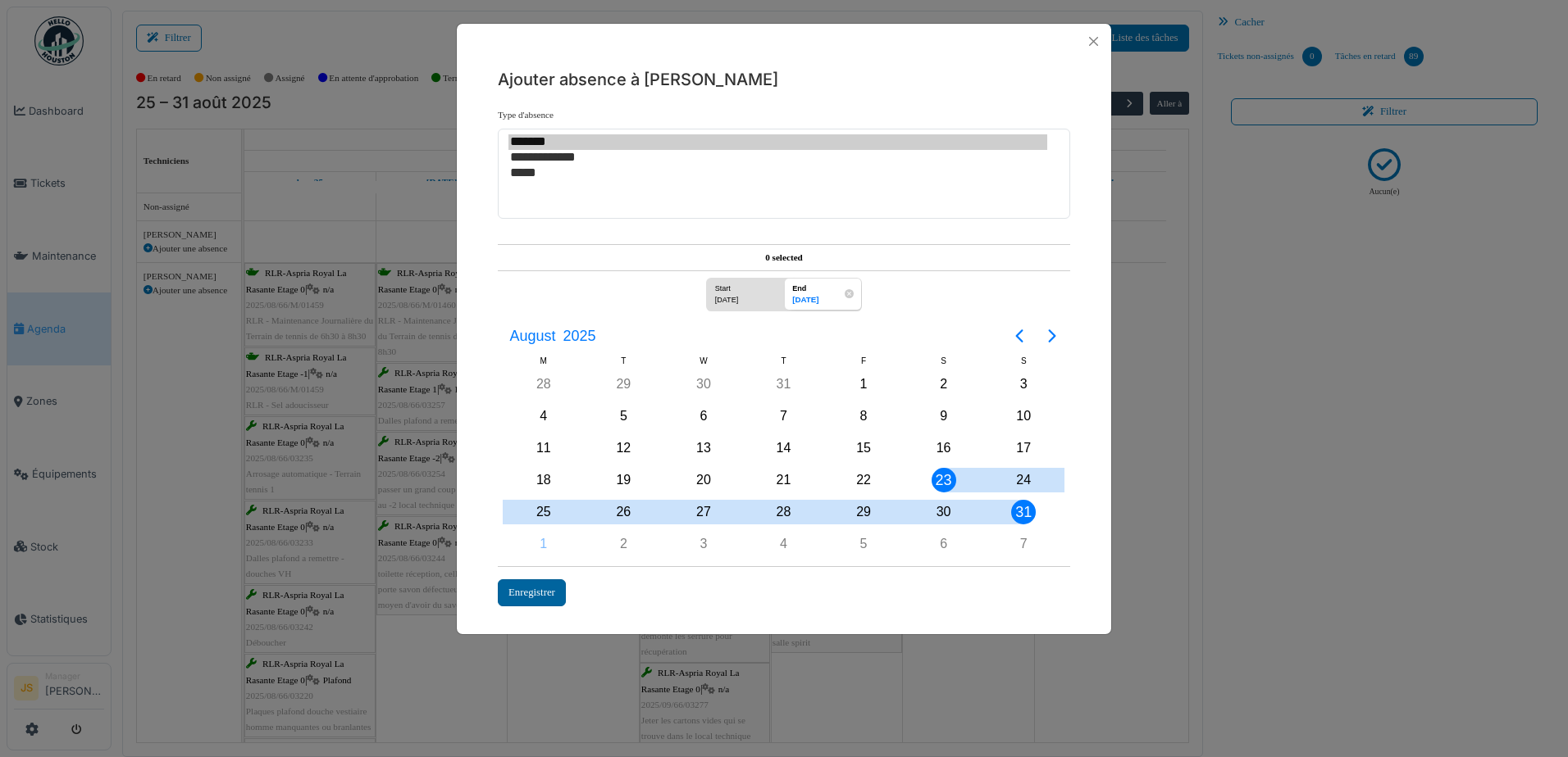
click at [529, 595] on div "Enregistrer" at bounding box center [532, 593] width 68 height 28
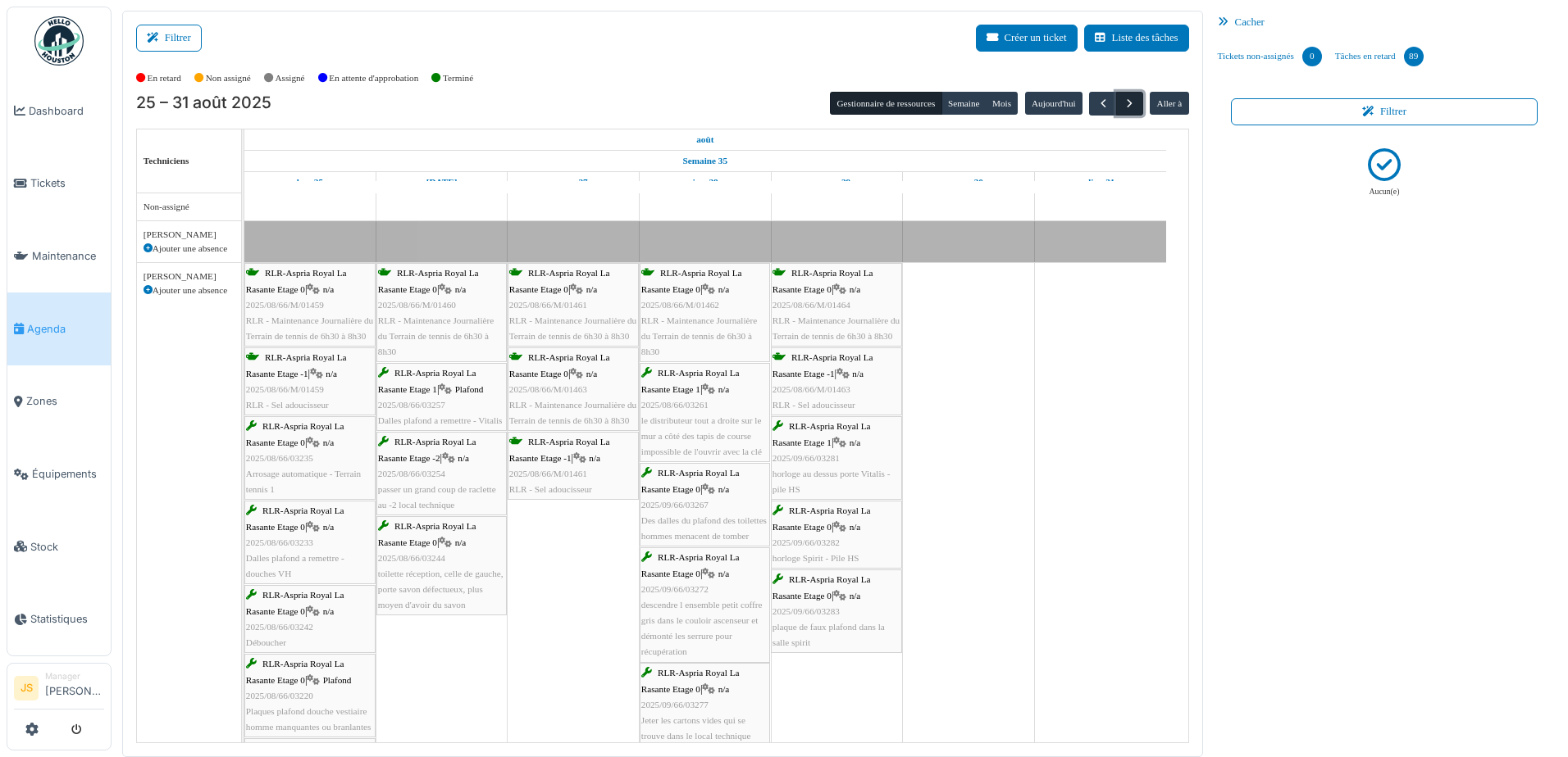
click at [1123, 104] on span "button" at bounding box center [1129, 103] width 14 height 14
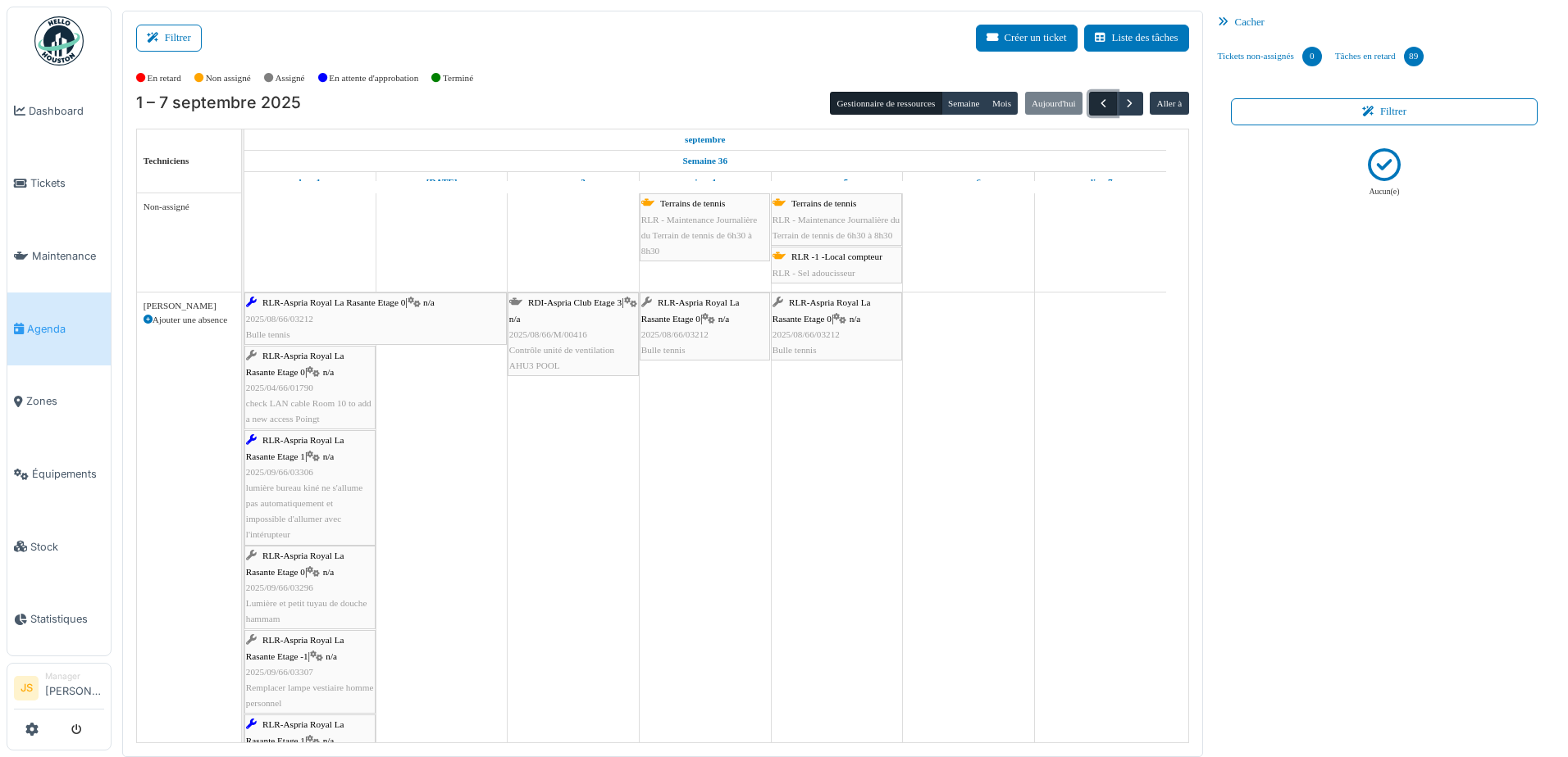
click at [1103, 98] on button "button" at bounding box center [1103, 103] width 28 height 24
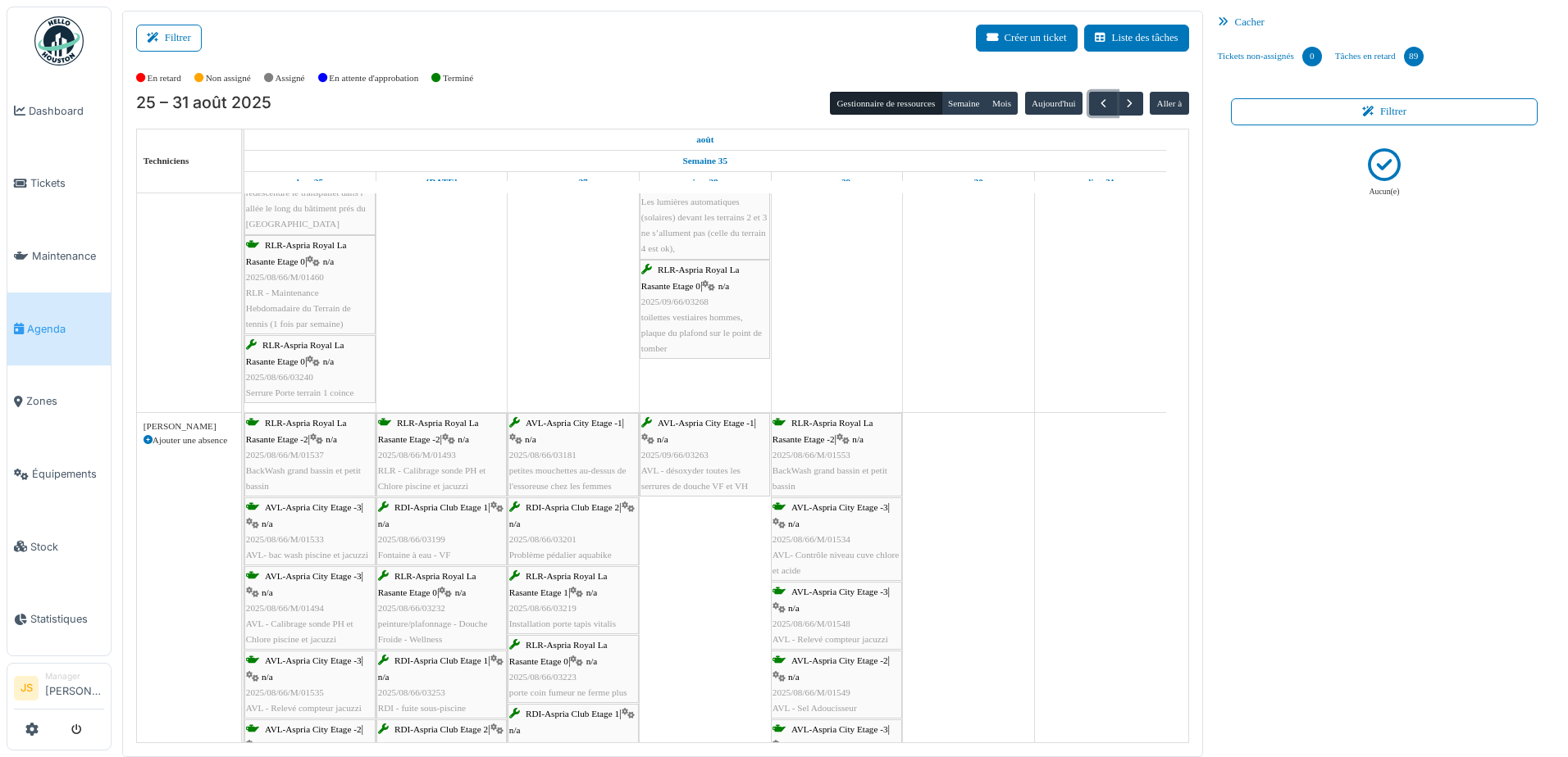
scroll to position [655, 0]
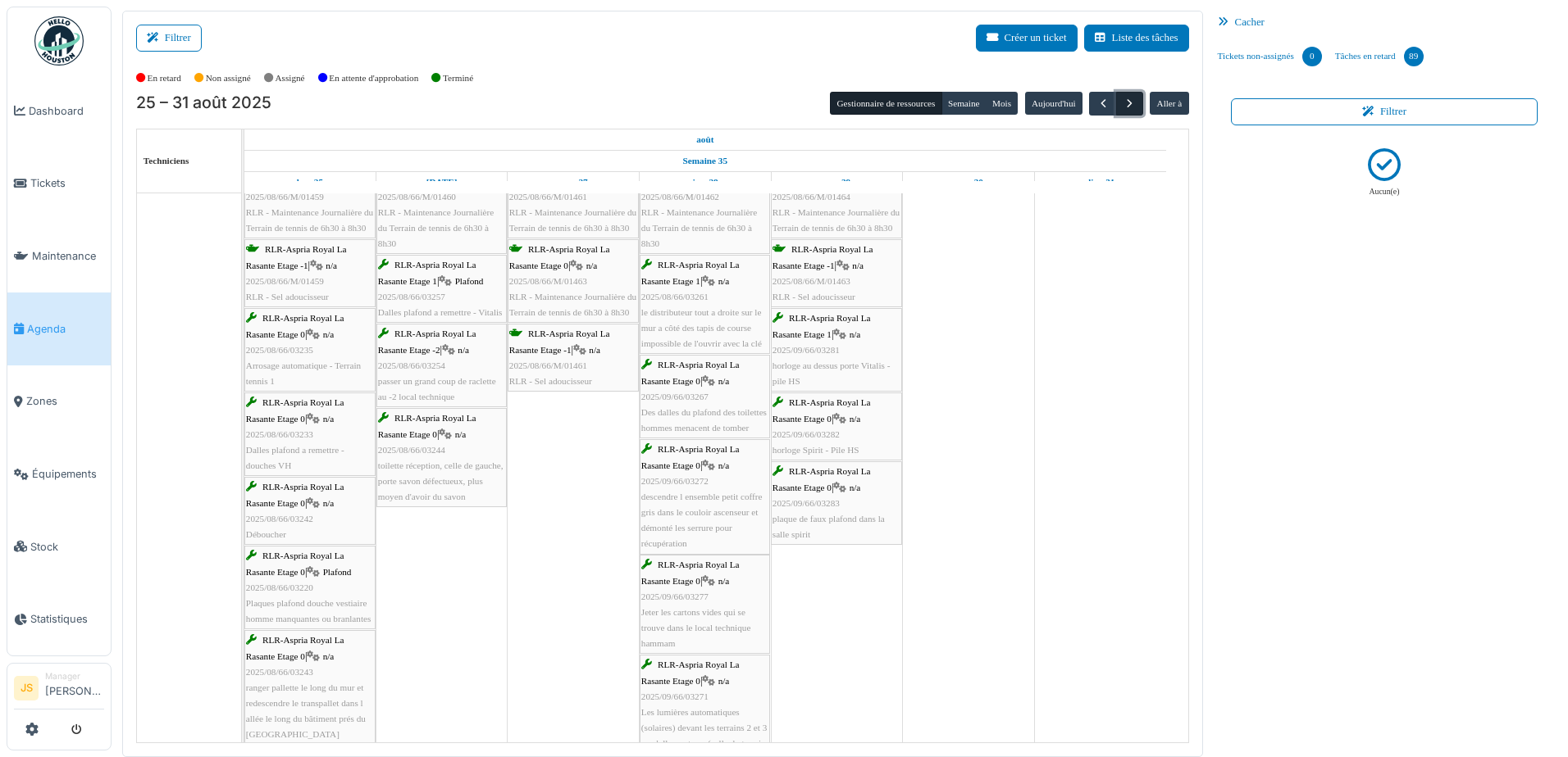
click at [1129, 95] on button "button" at bounding box center [1129, 103] width 28 height 24
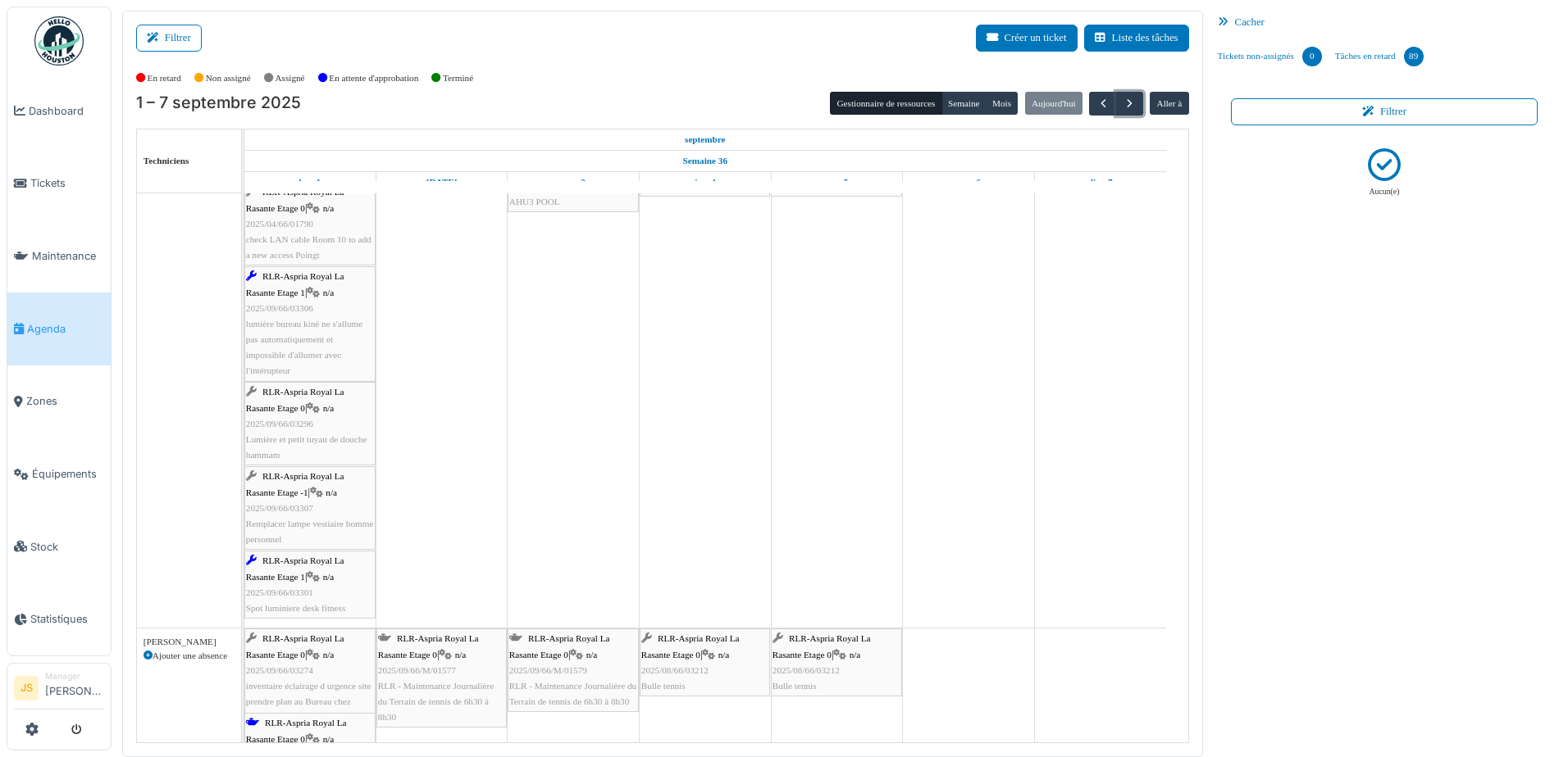
scroll to position [0, 0]
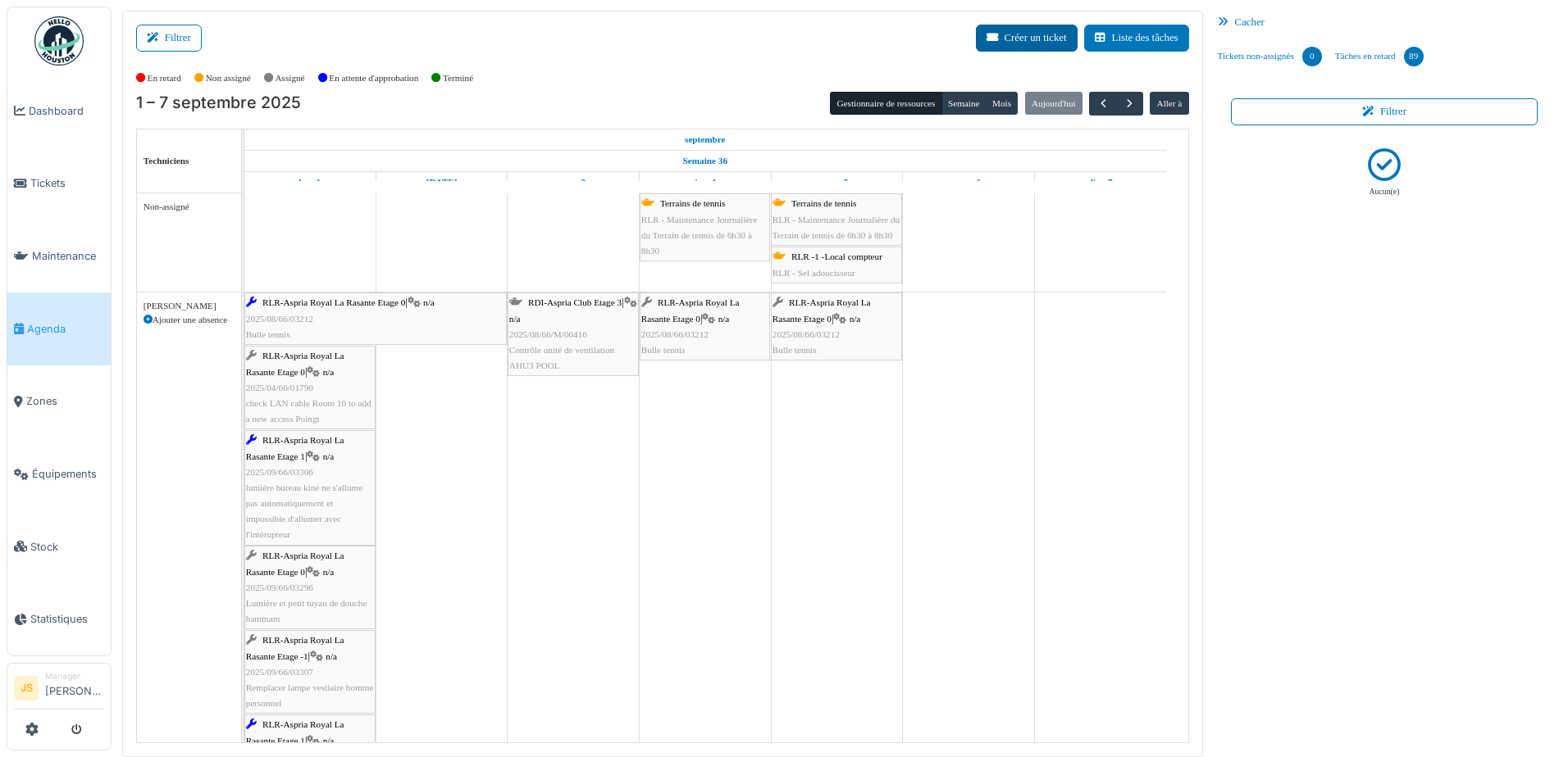
click at [1010, 42] on button "Créer un ticket" at bounding box center [1026, 38] width 102 height 28
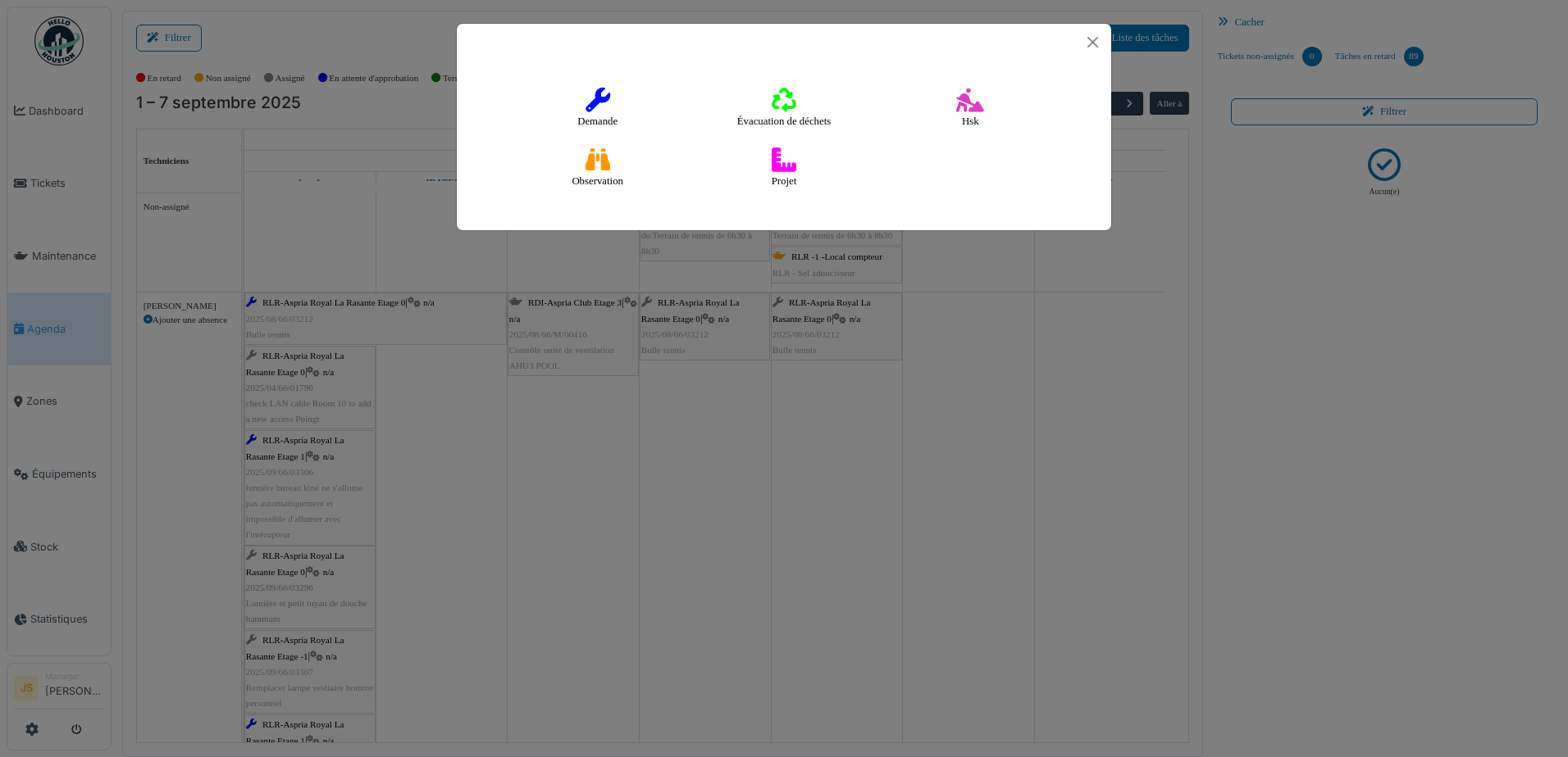
click at [603, 95] on icon at bounding box center [598, 100] width 25 height 25
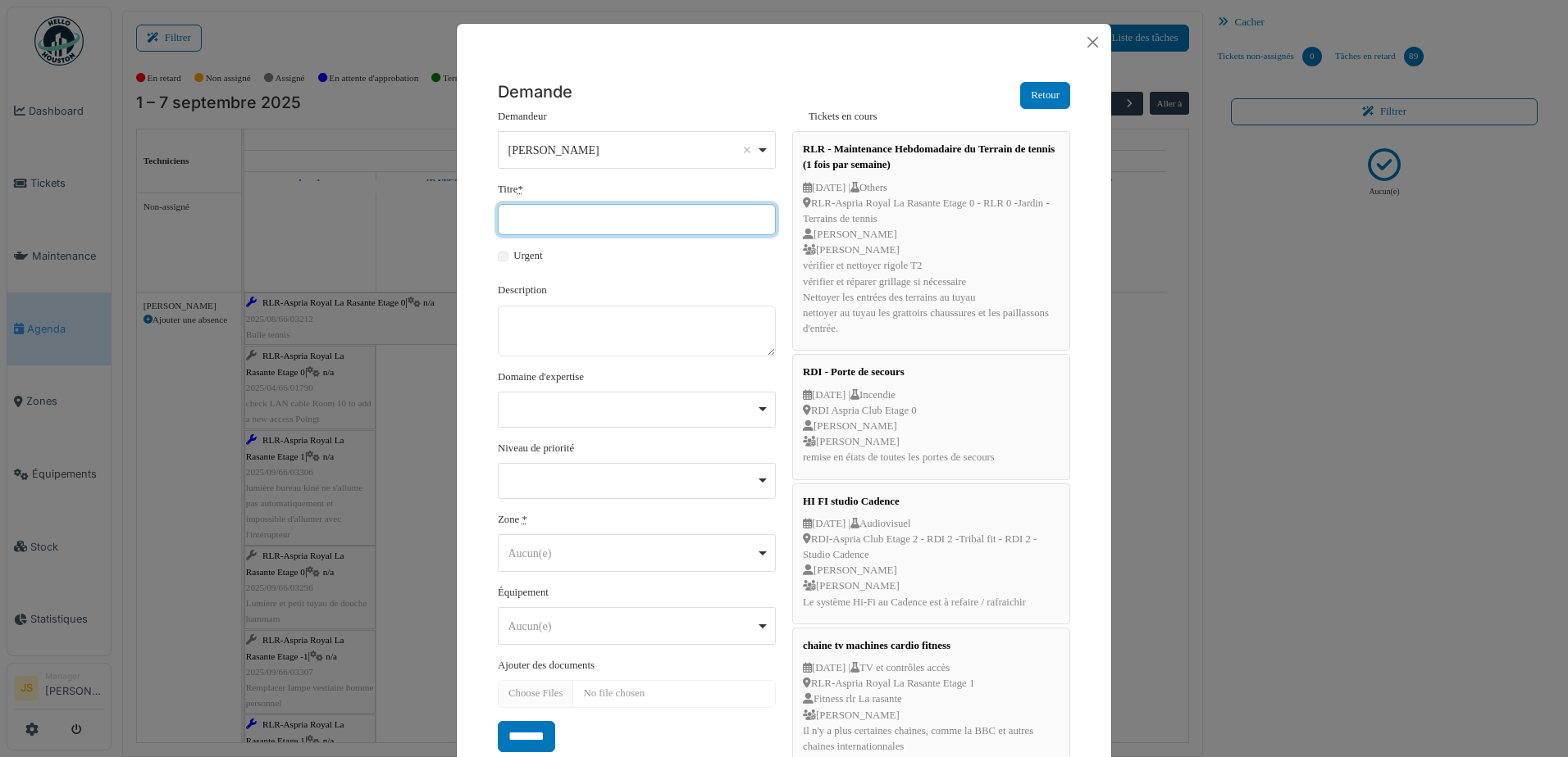
click at [565, 225] on input "Titre *" at bounding box center [637, 219] width 278 height 31
type input "*****"
click at [1089, 44] on button "Close" at bounding box center [1092, 42] width 24 height 24
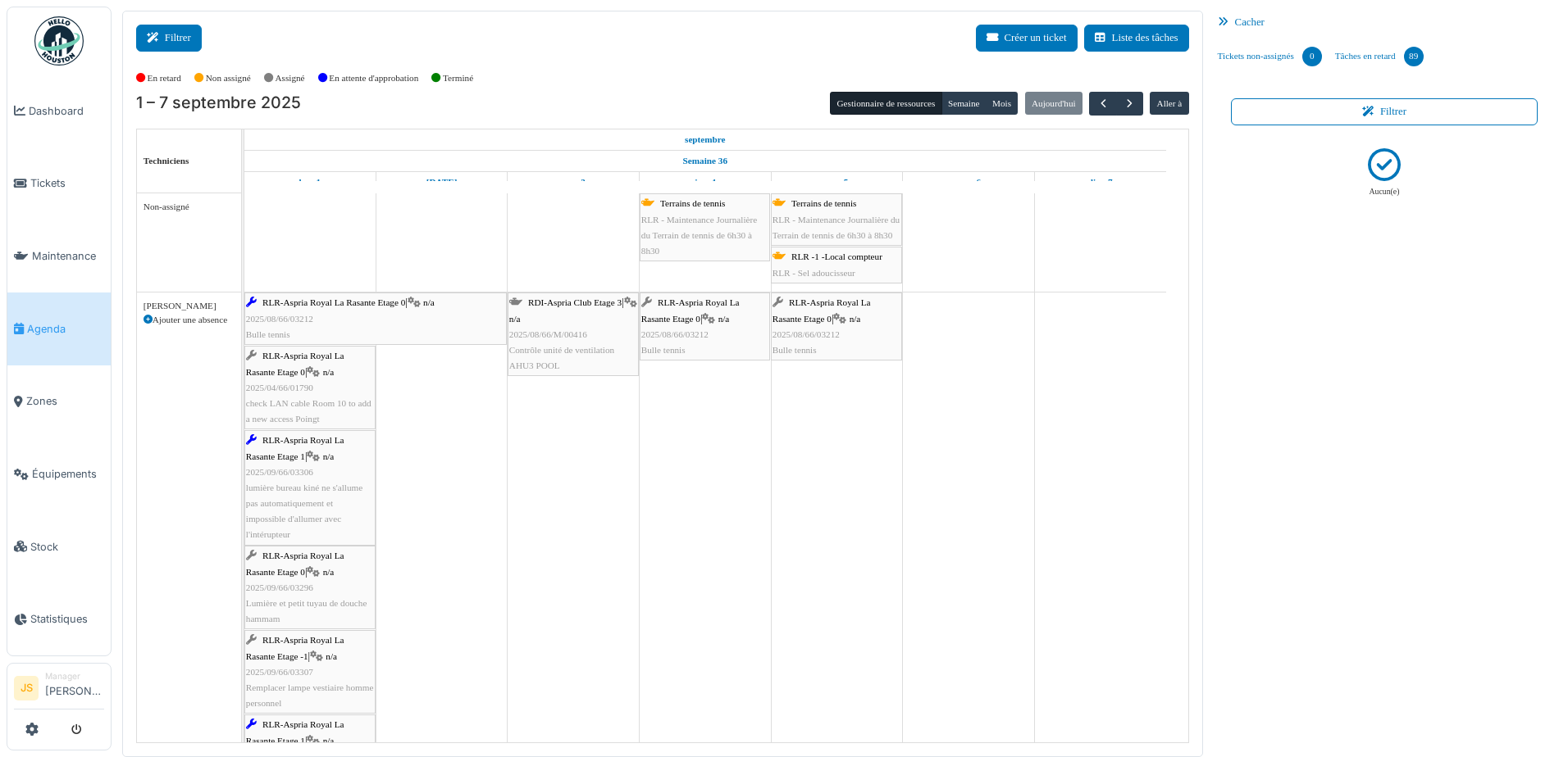
drag, startPoint x: 181, startPoint y: 46, endPoint x: 198, endPoint y: 50, distance: 17.5
click at [181, 45] on button "Filtrer" at bounding box center [168, 38] width 65 height 28
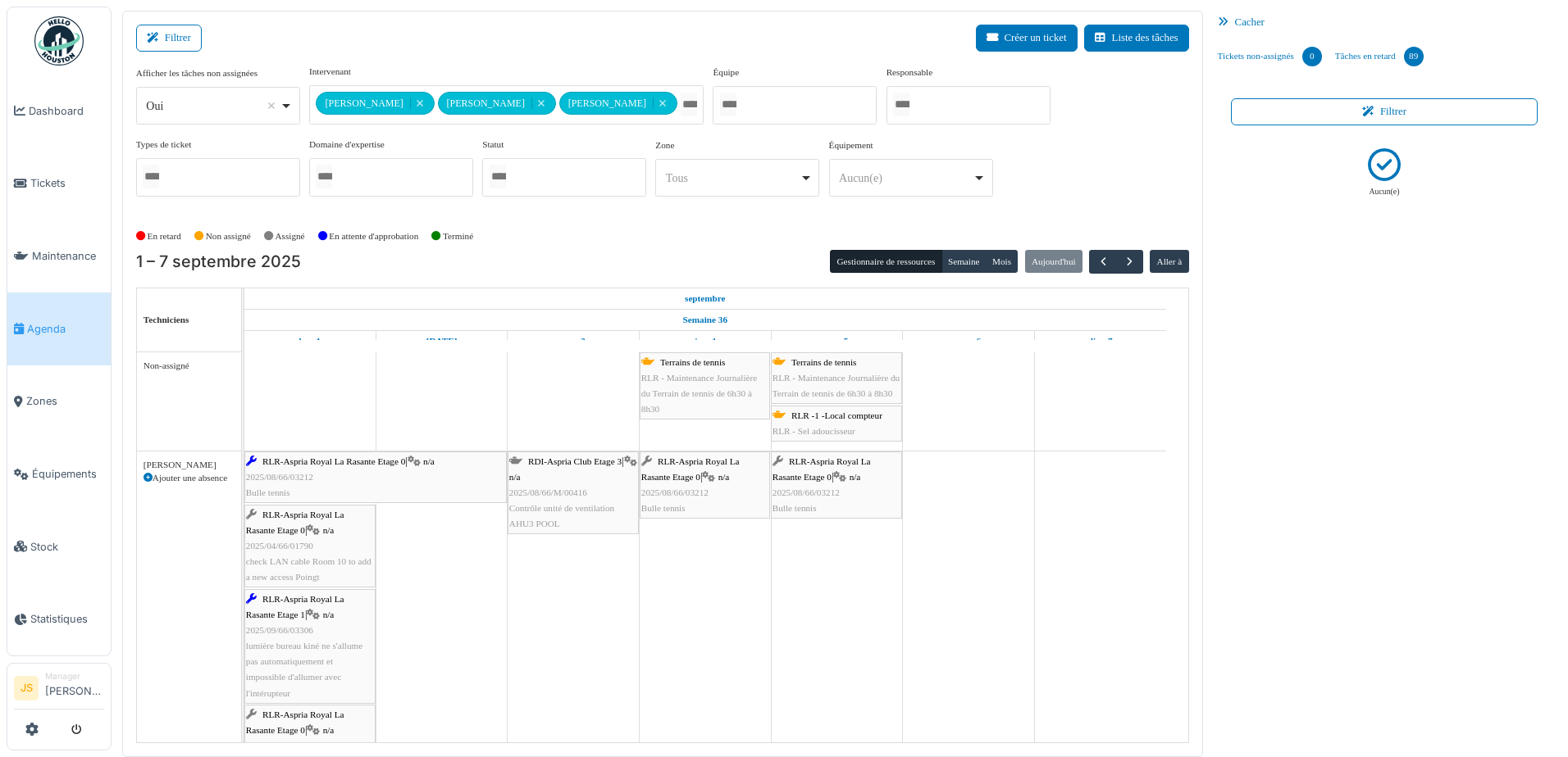
click at [693, 102] on input "Tous" at bounding box center [688, 104] width 16 height 24
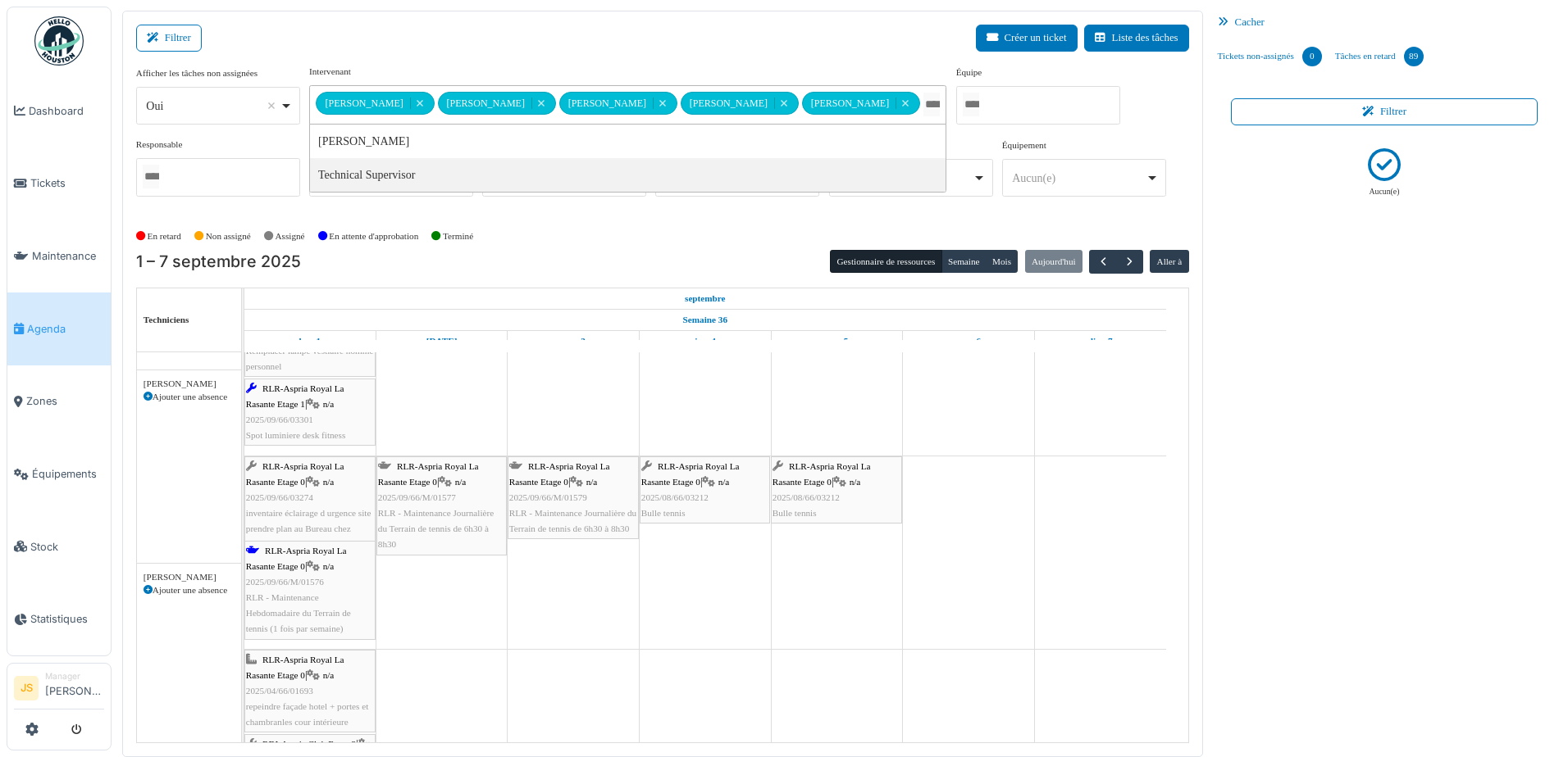
scroll to position [1722, 0]
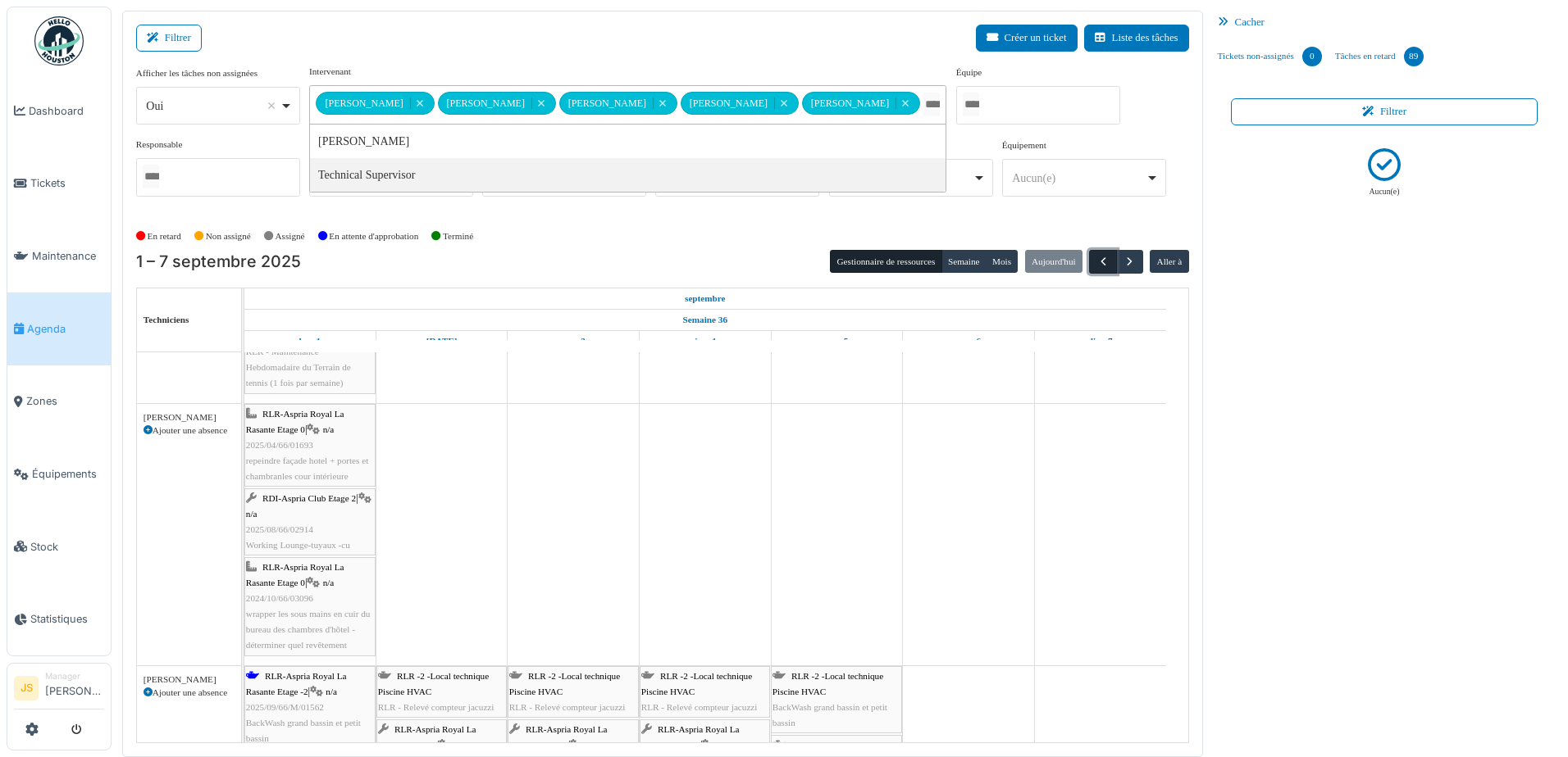
click at [1096, 262] on span "button" at bounding box center [1103, 262] width 14 height 14
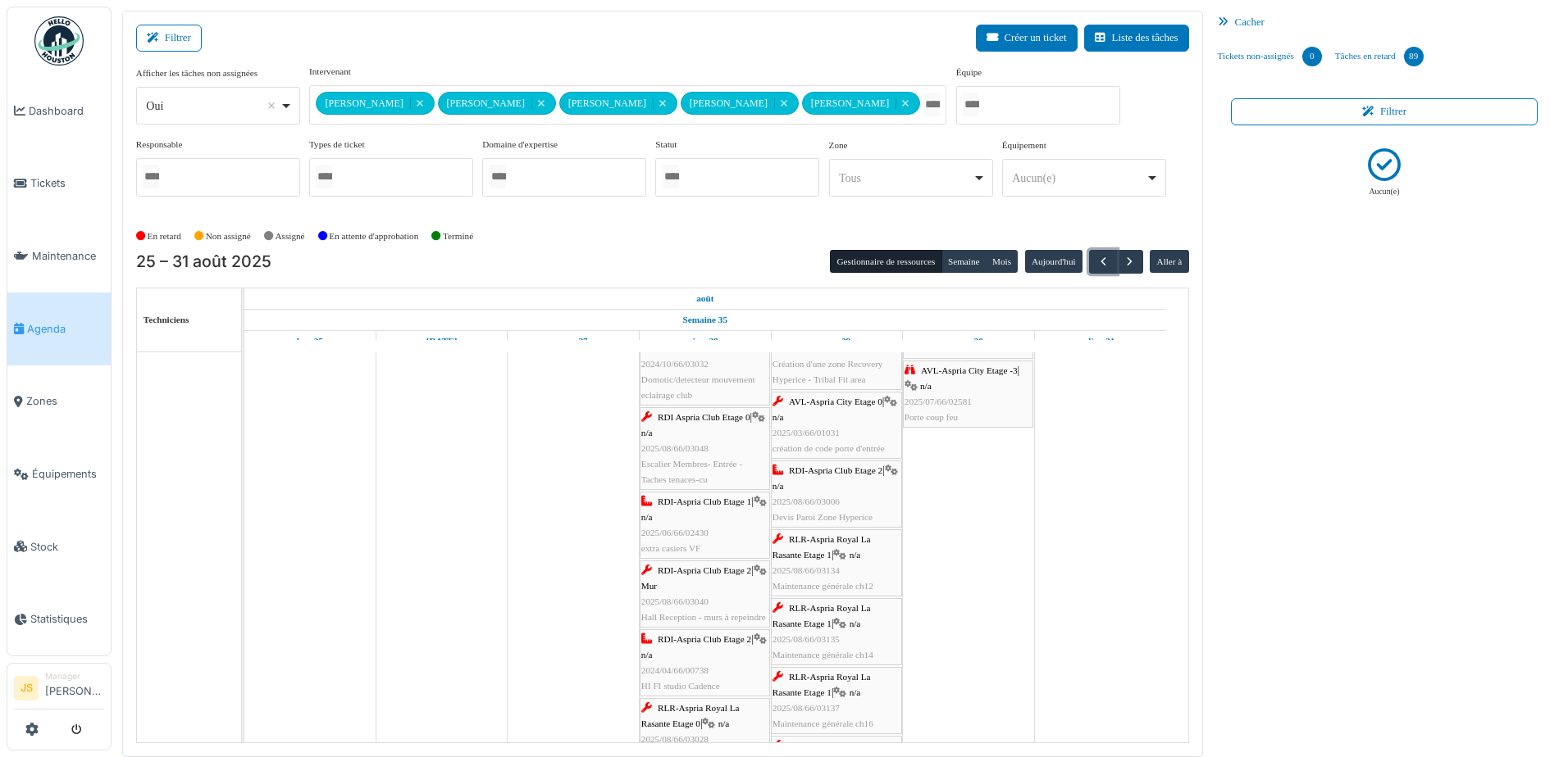
click at [706, 536] on span "2025/06/66/02430" at bounding box center [675, 533] width 67 height 9
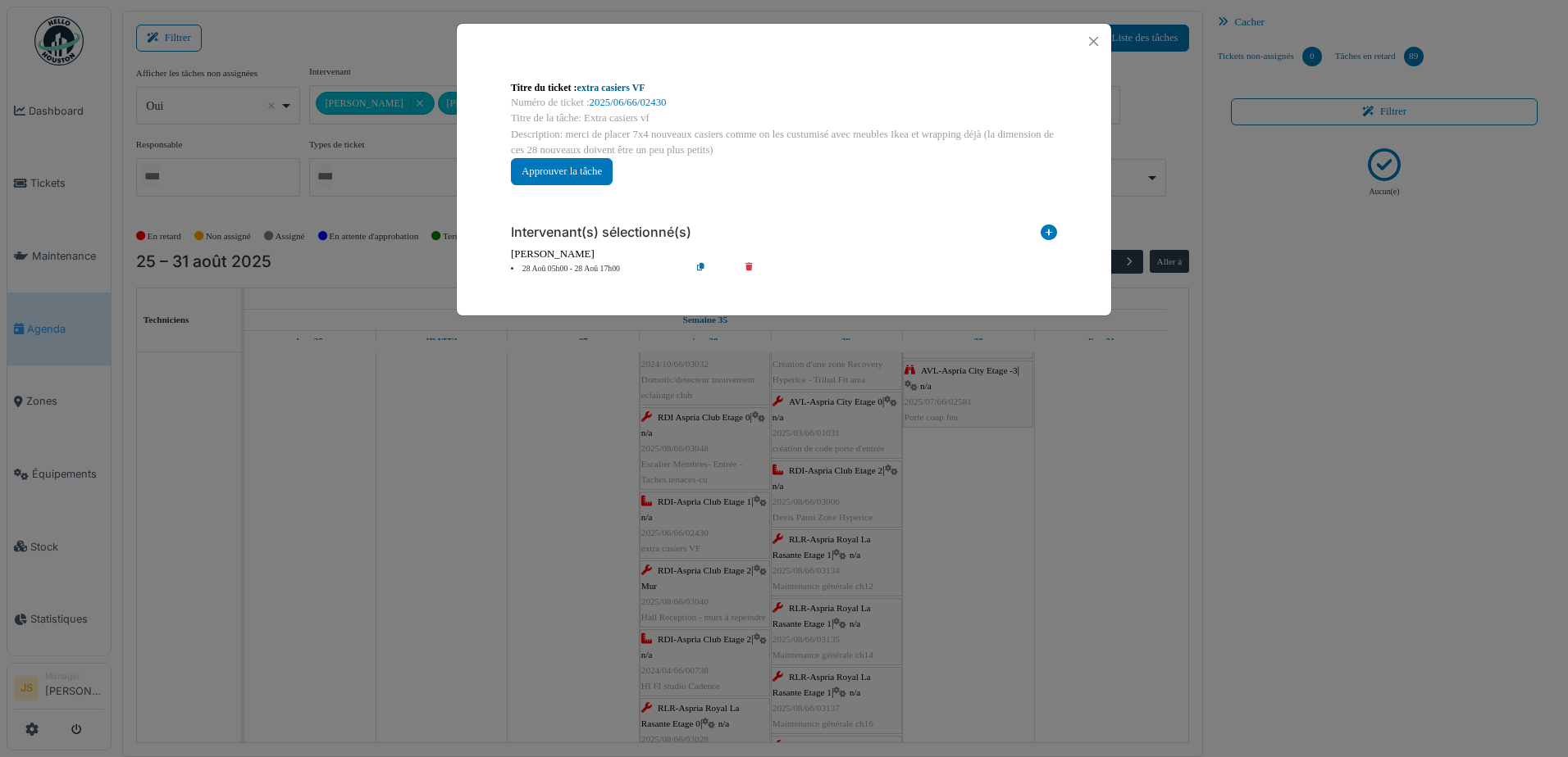
click at [601, 87] on link "extra casiers VF" at bounding box center [611, 87] width 68 height 11
click at [494, 516] on div "**********" at bounding box center [784, 378] width 1568 height 757
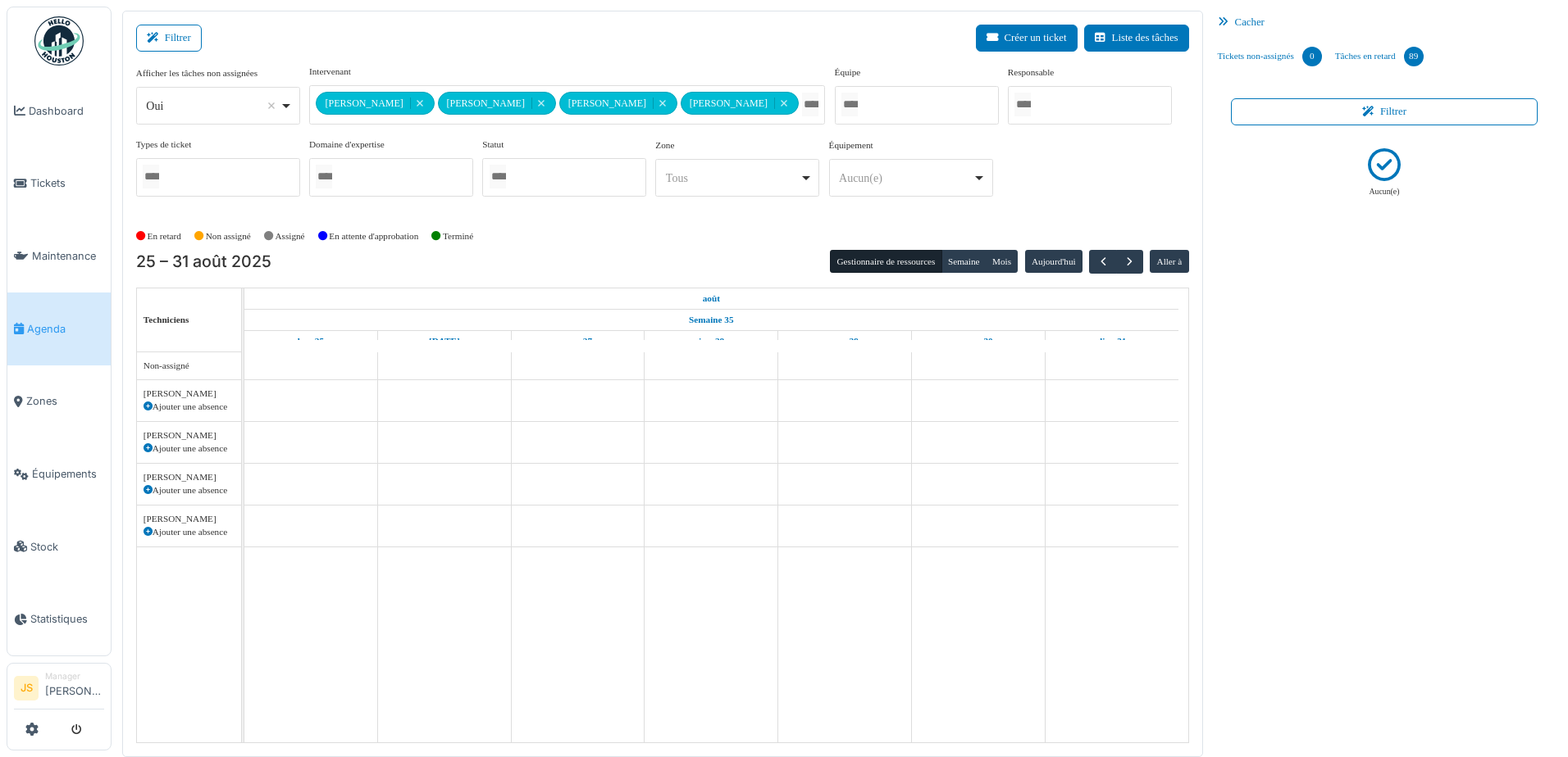
scroll to position [0, 0]
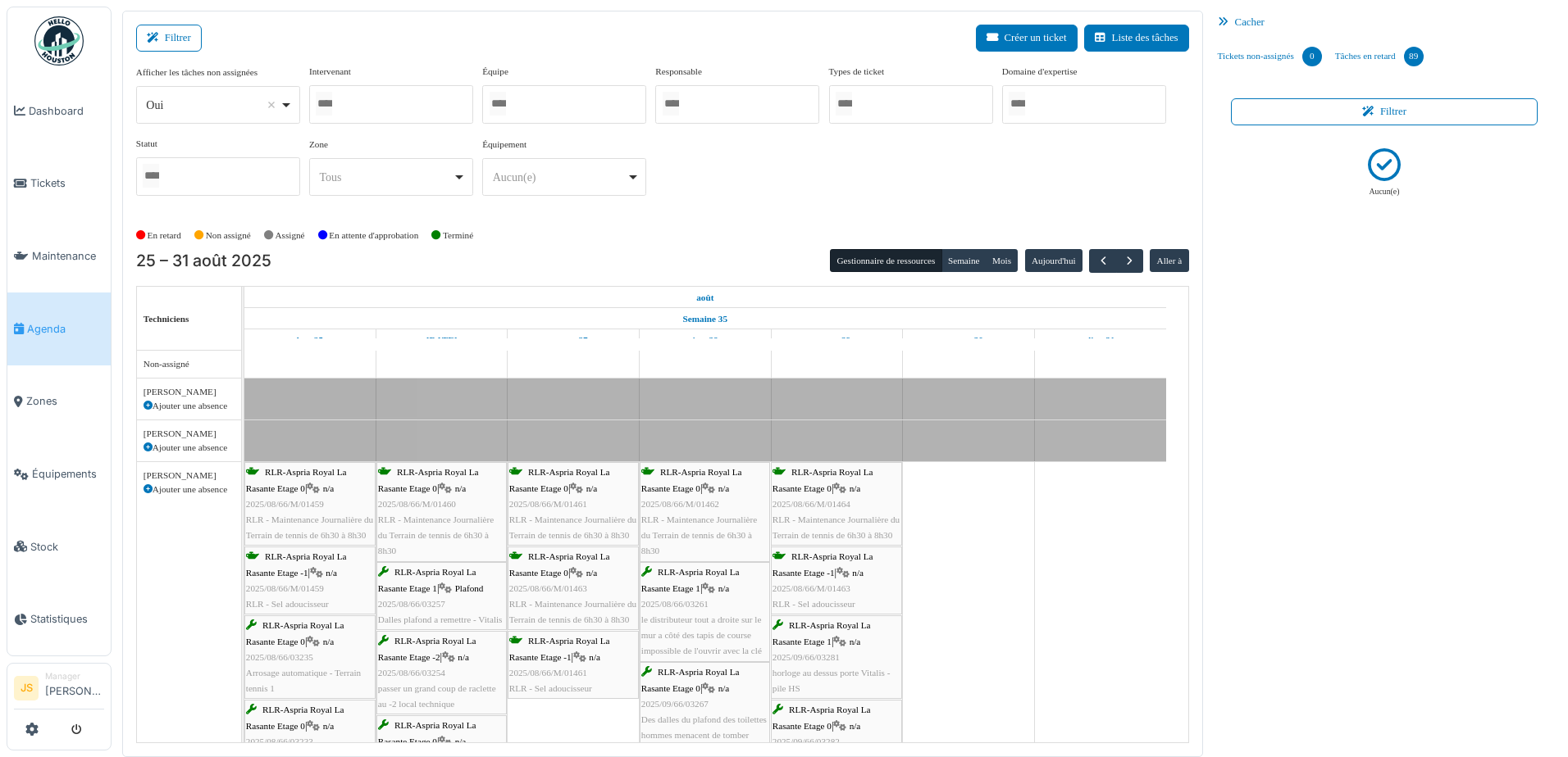
click at [360, 107] on div at bounding box center [391, 104] width 164 height 39
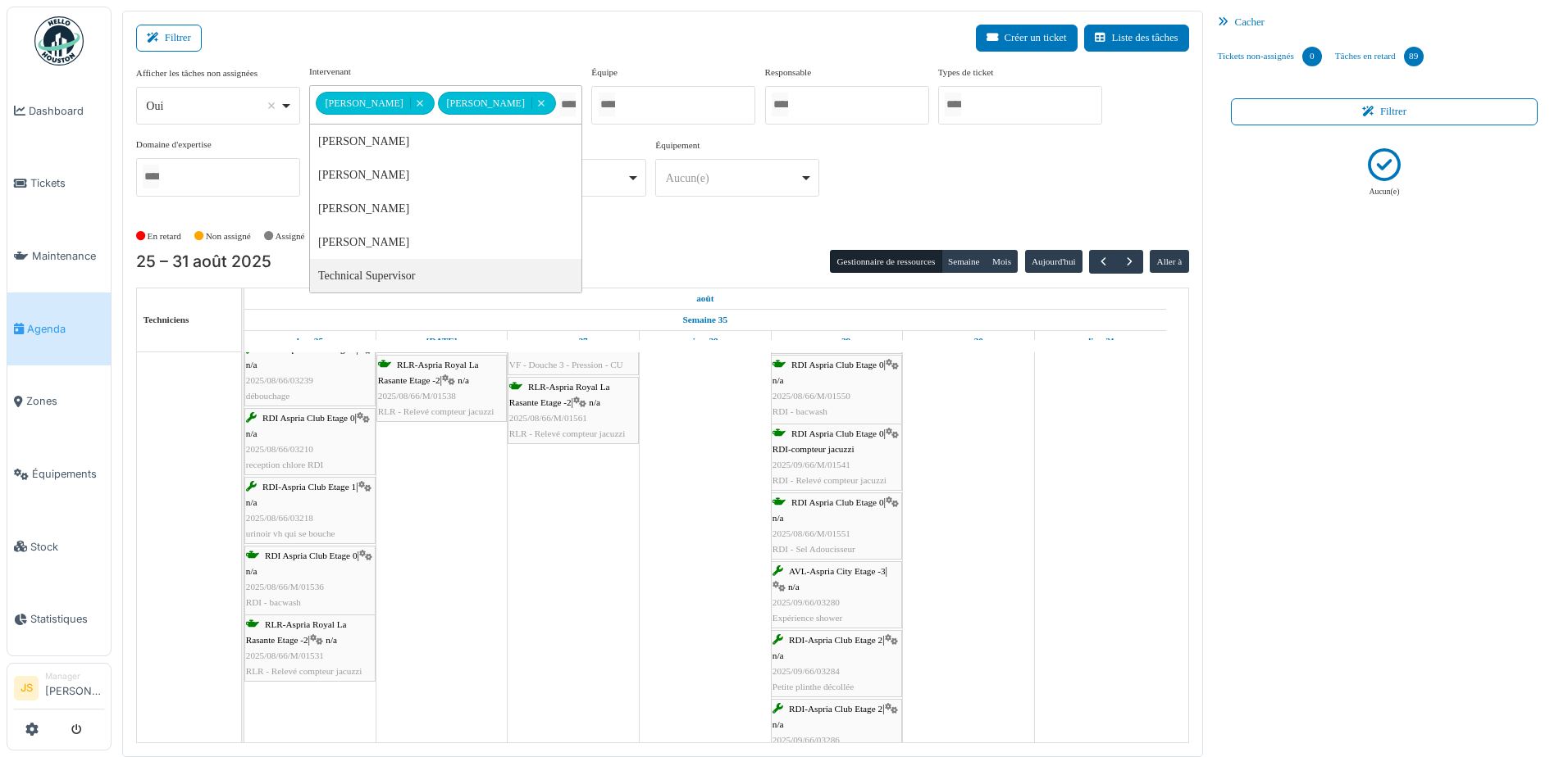
scroll to position [612, 0]
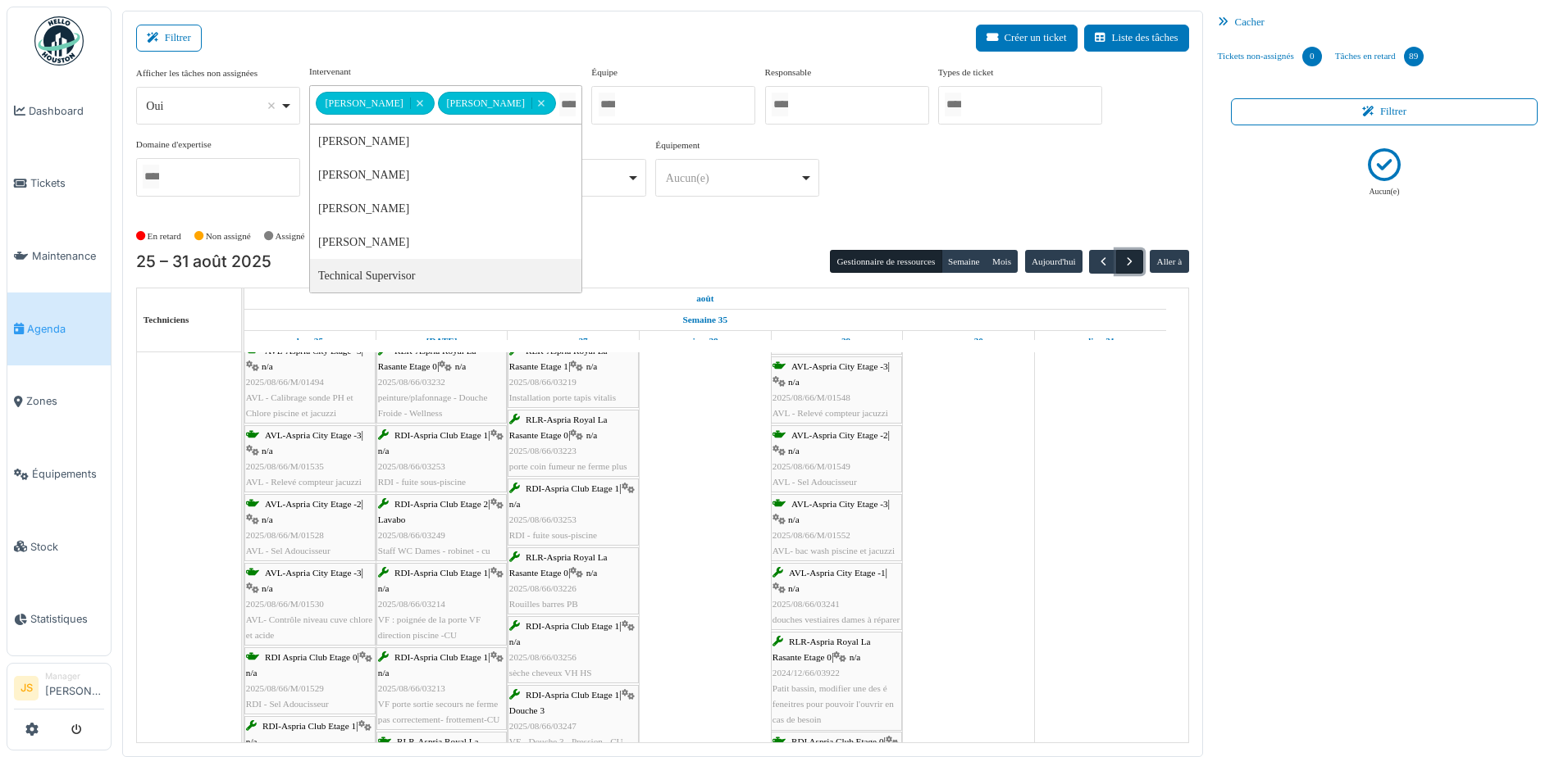
click at [1123, 257] on span "button" at bounding box center [1129, 262] width 14 height 14
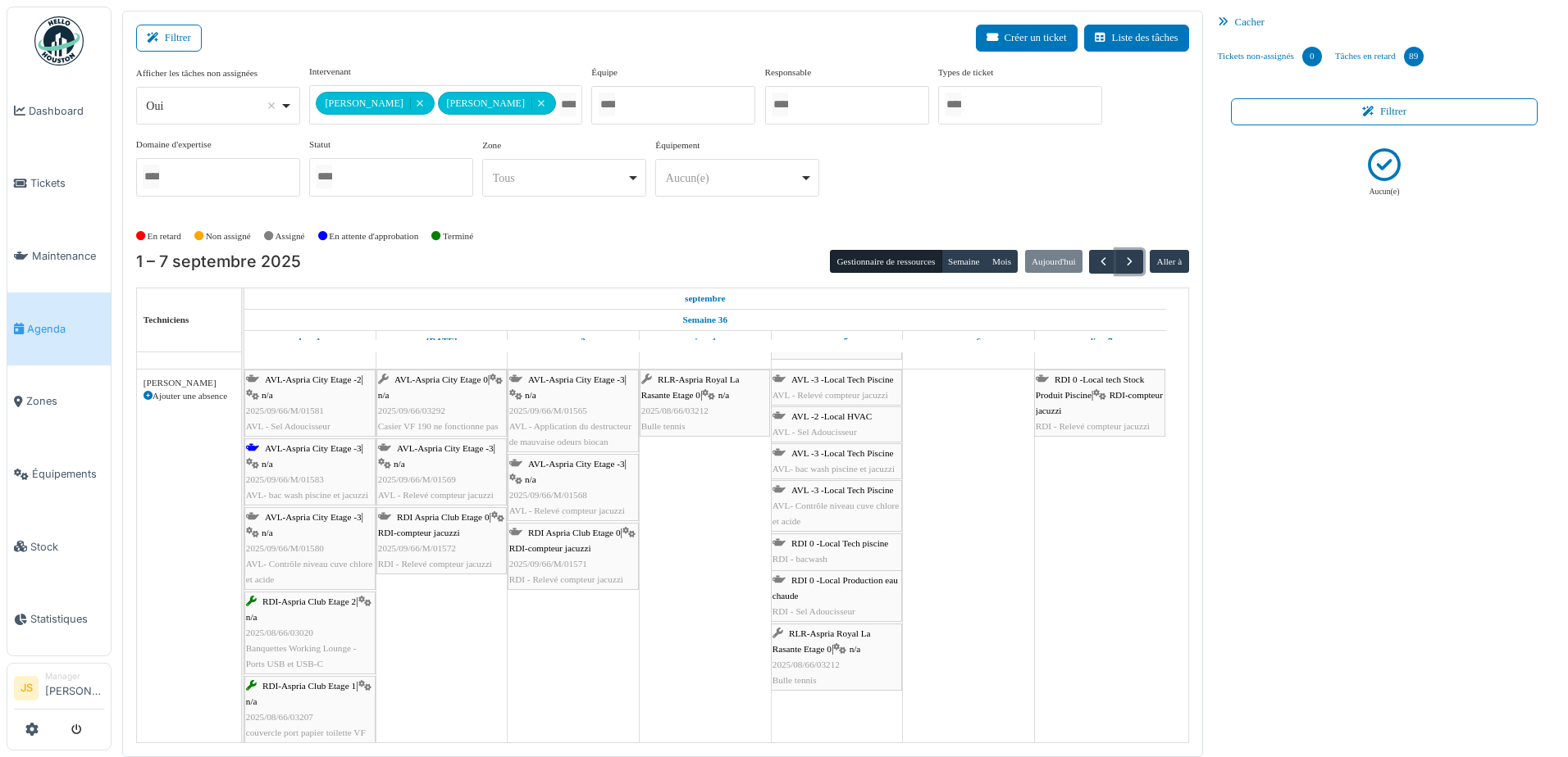
scroll to position [138, 0]
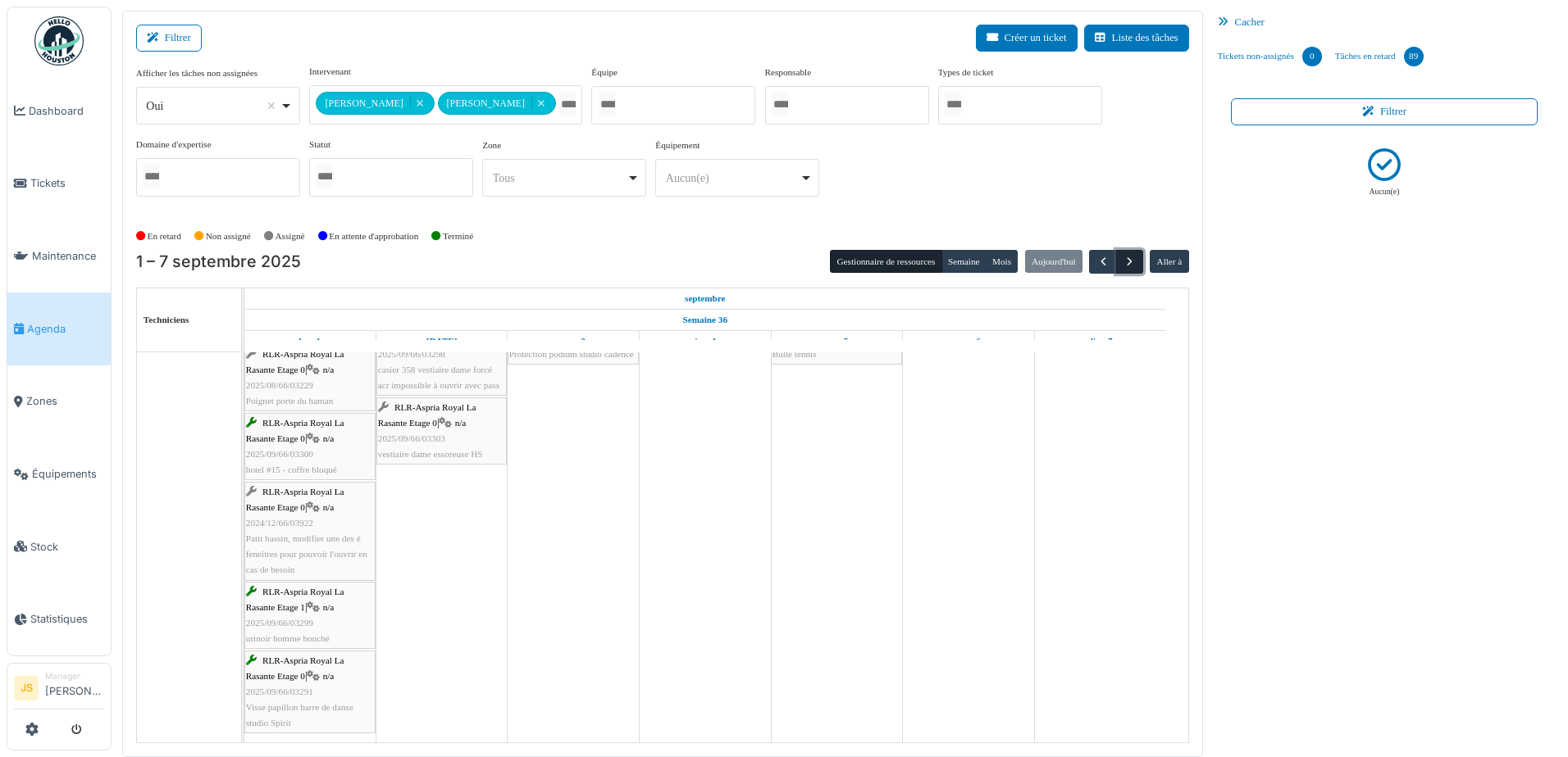
click at [1126, 263] on span "button" at bounding box center [1129, 262] width 14 height 14
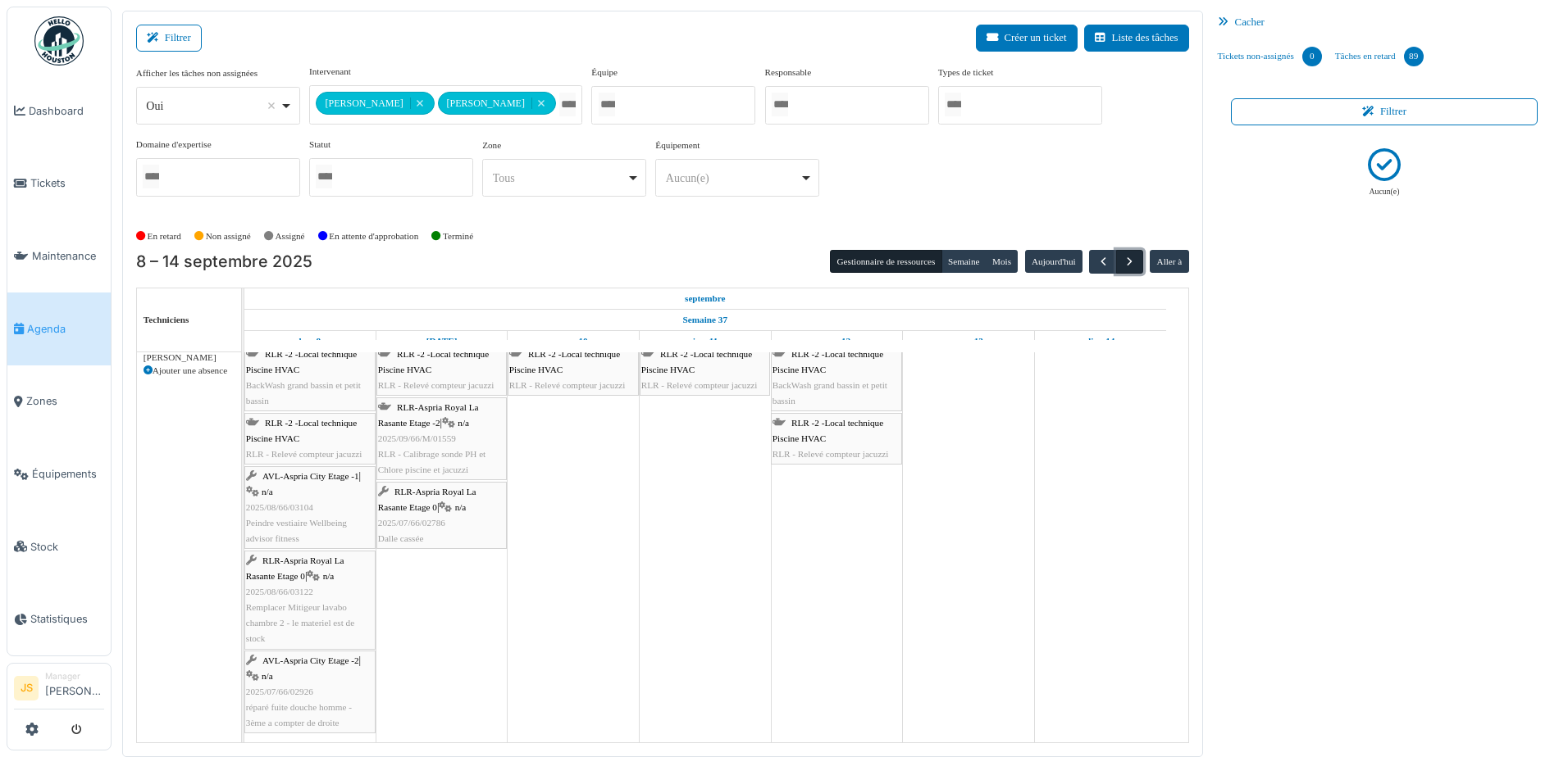
click at [1123, 258] on span "button" at bounding box center [1129, 262] width 14 height 14
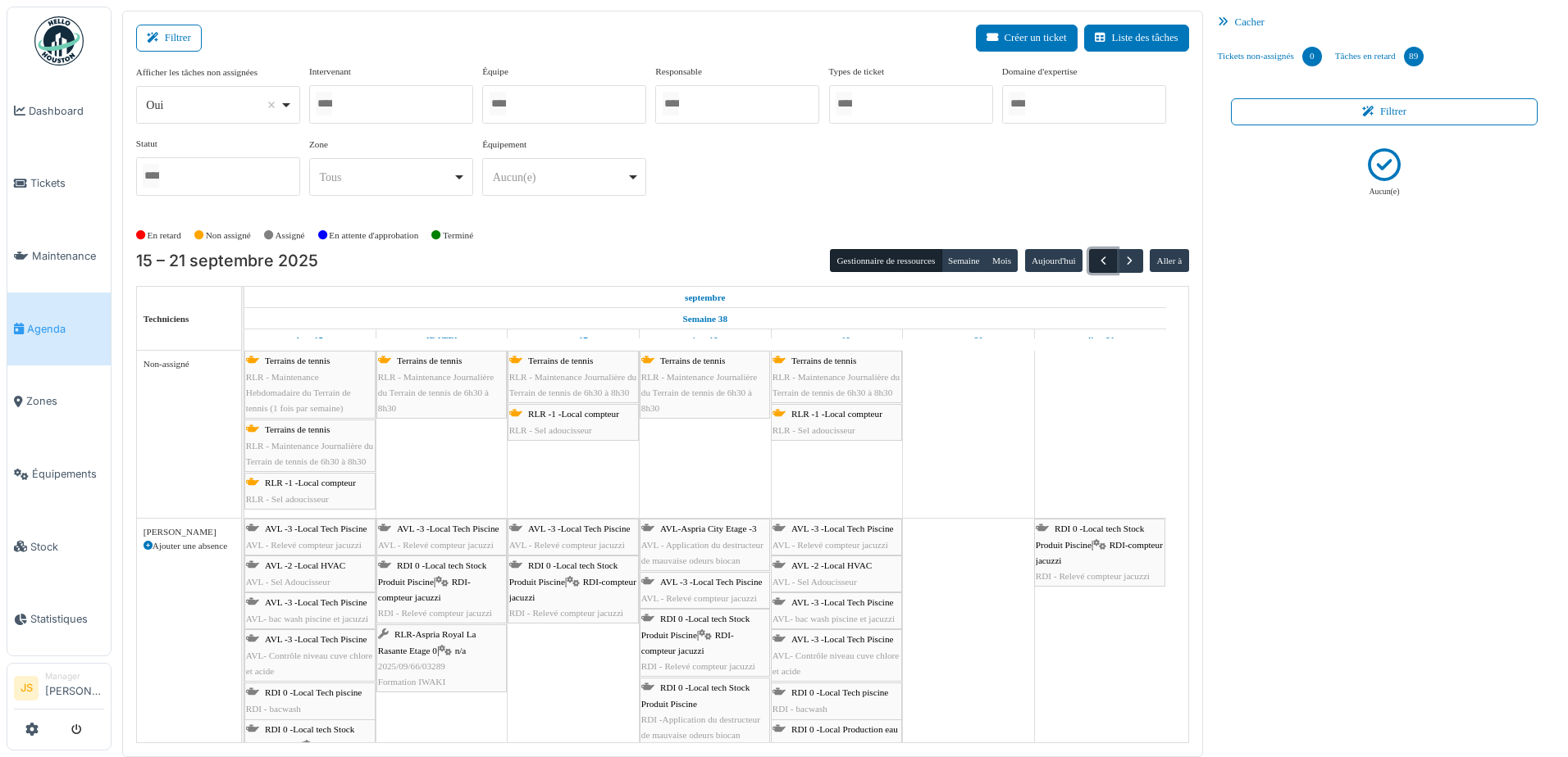
click at [1096, 259] on span "button" at bounding box center [1103, 261] width 14 height 14
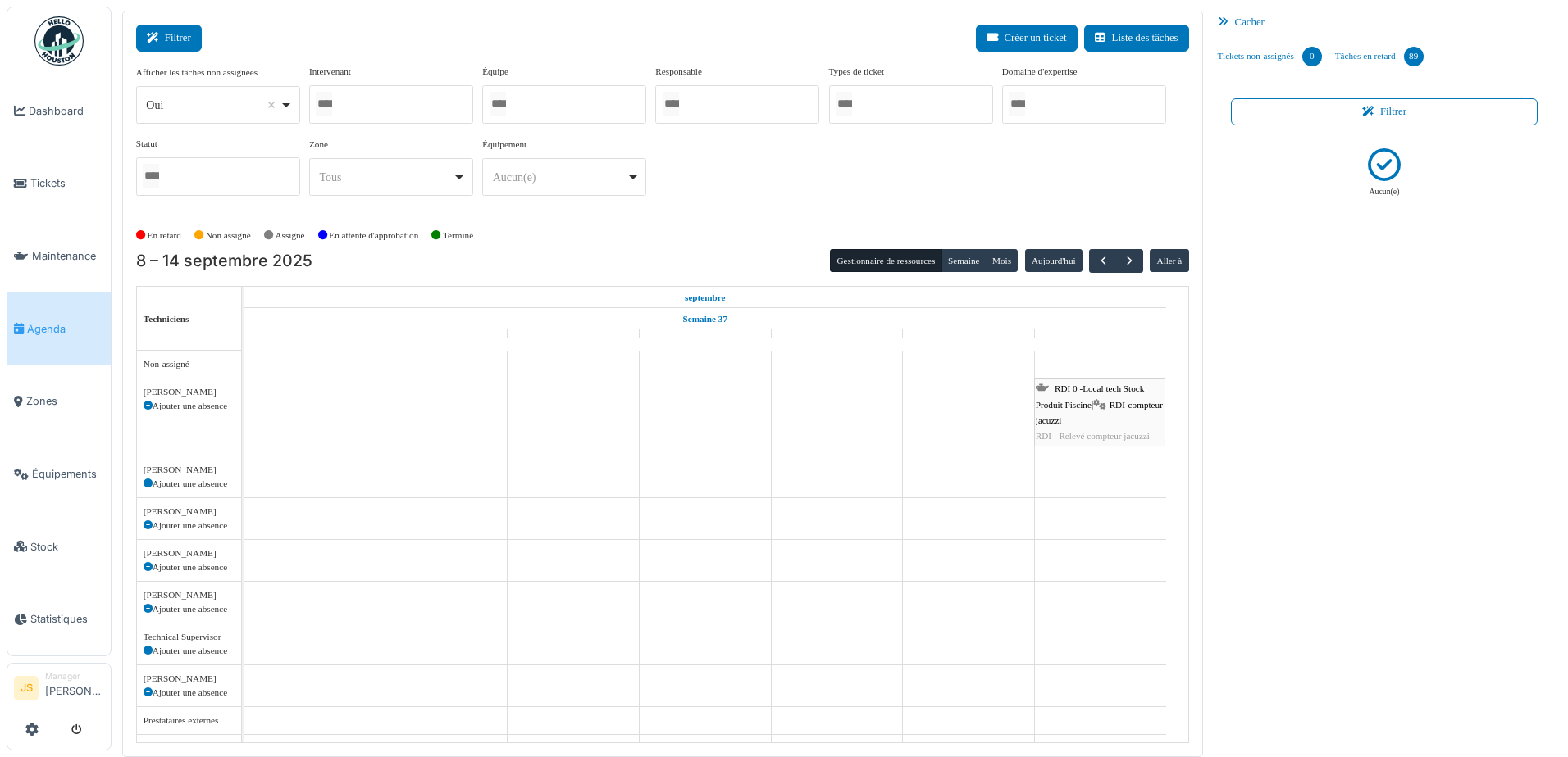
click at [154, 43] on icon at bounding box center [156, 38] width 18 height 10
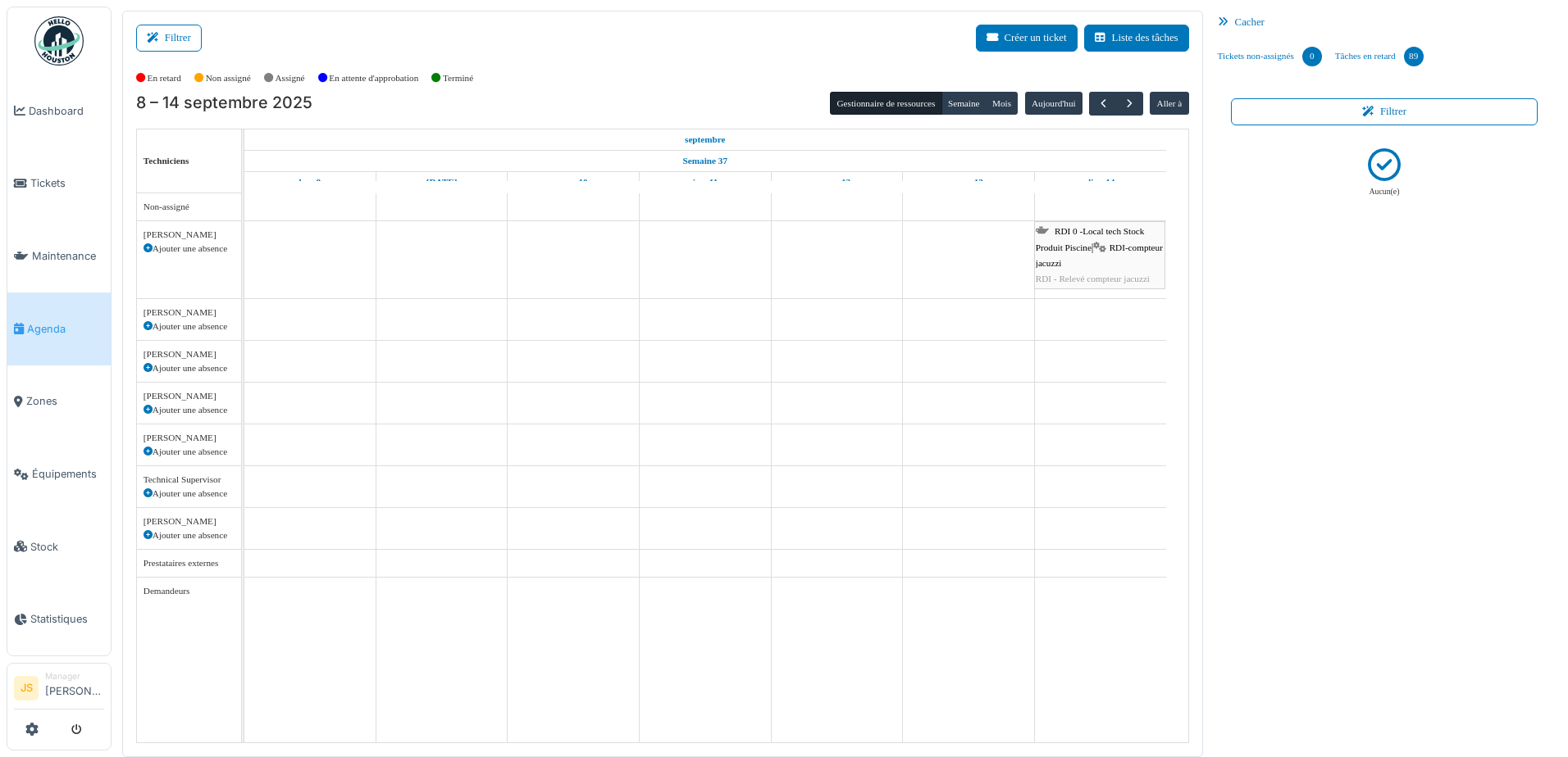
click at [686, 96] on div "8 – 14 septembre 2025 Gestionnaire de ressources Semaine Mois Aujourd'hui Aller…" at bounding box center [663, 103] width 1054 height 24
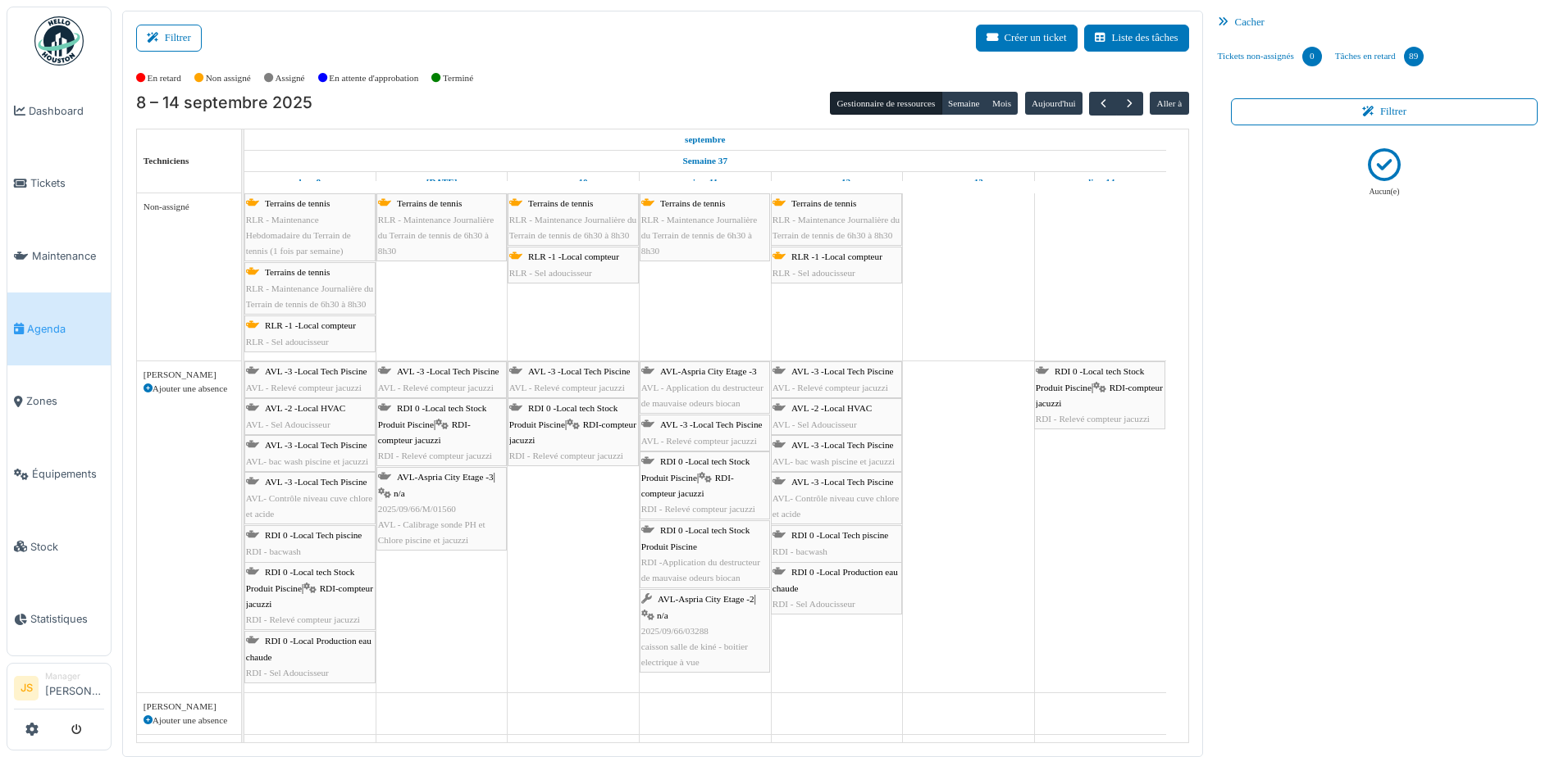
click at [708, 92] on div "8 – 14 septembre 2025 Gestionnaire de ressources Semaine Mois Aujourd'hui Aller…" at bounding box center [663, 103] width 1054 height 24
click at [1123, 102] on span "button" at bounding box center [1129, 103] width 14 height 14
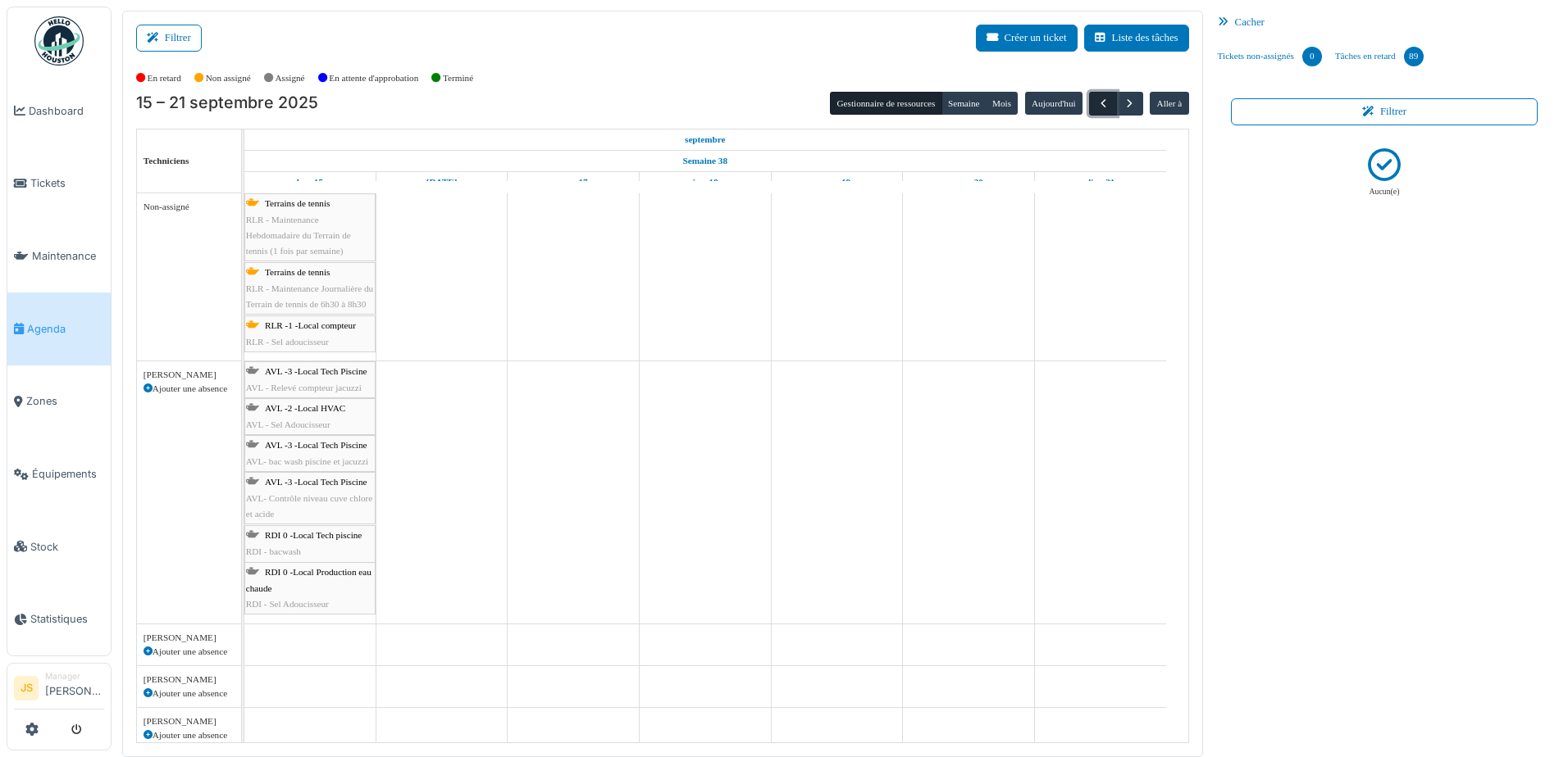
click at [1096, 99] on span "button" at bounding box center [1103, 103] width 14 height 14
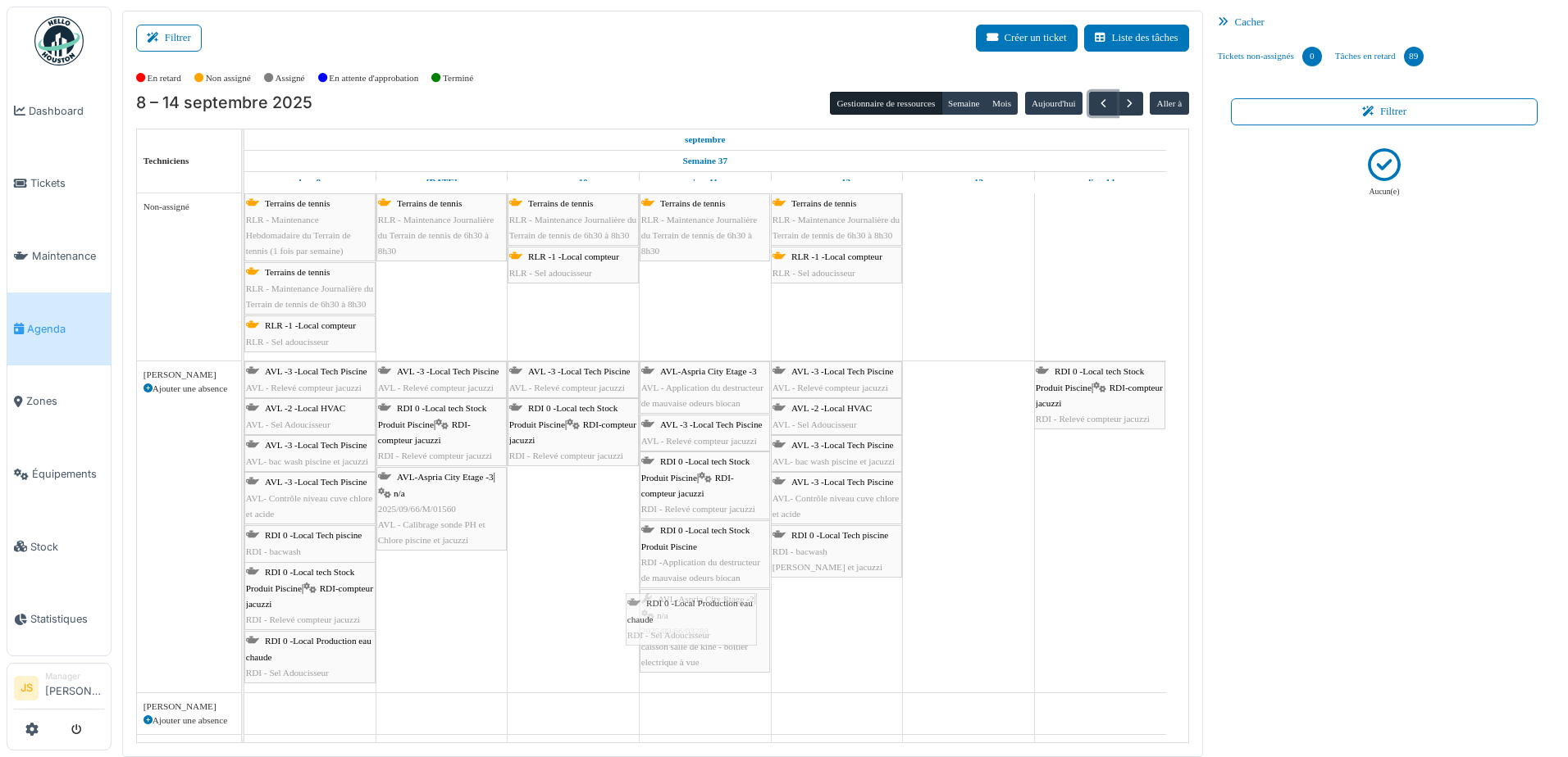
drag, startPoint x: 823, startPoint y: 595, endPoint x: 681, endPoint y: 621, distance: 144.4
click at [245, 625] on div "AVL -3 -Local Tech Piscine AVL - Relevé compteur jacuzzi AVL -3 -Local Tech Pis…" at bounding box center [245, 526] width 0 height 331
click at [796, 590] on span "RDI 0 -Local Production eau chaude" at bounding box center [835, 580] width 125 height 26
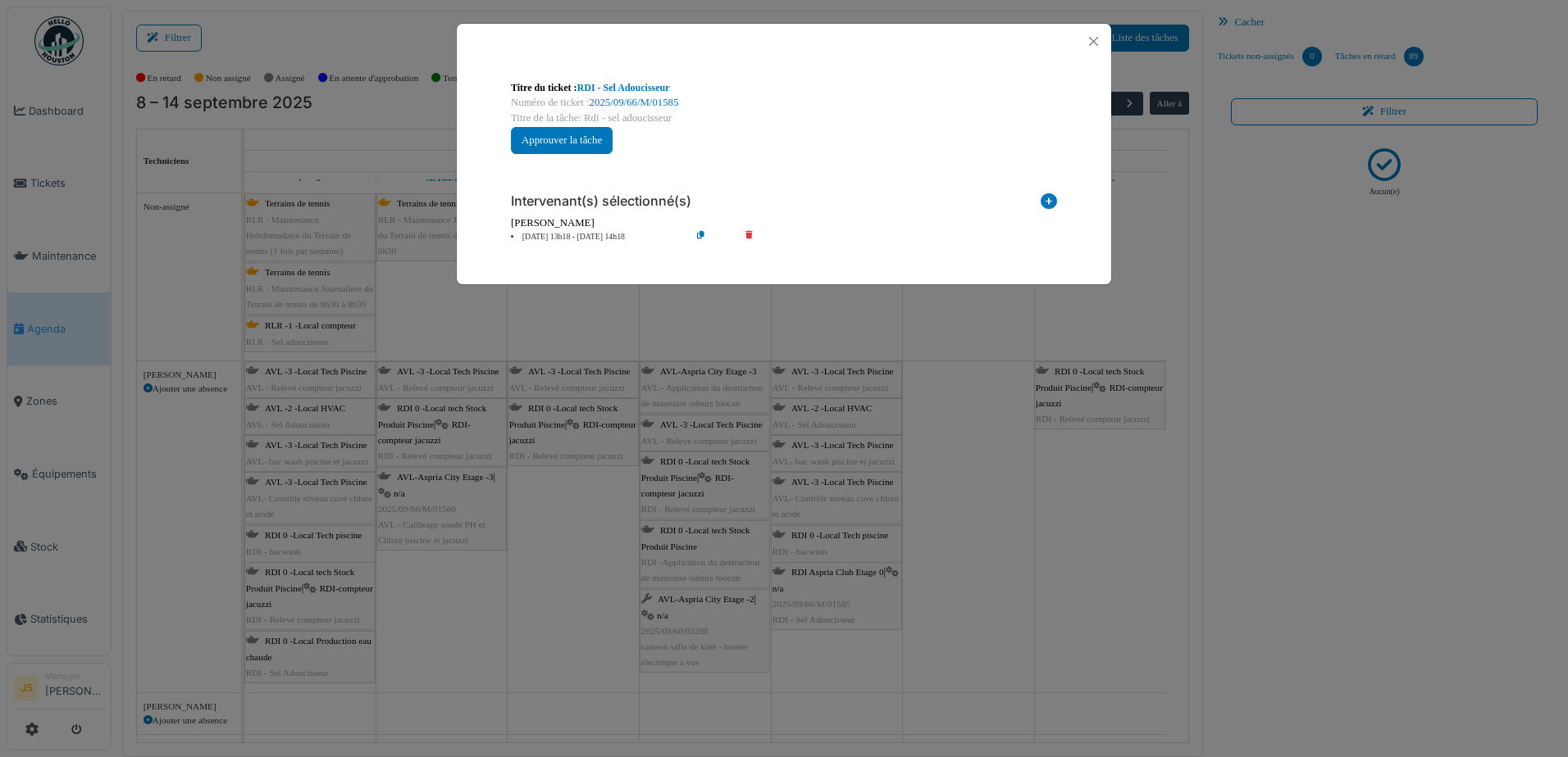
click at [556, 235] on li "12 sep 13h18 - 12 sep 14h18" at bounding box center [597, 237] width 188 height 12
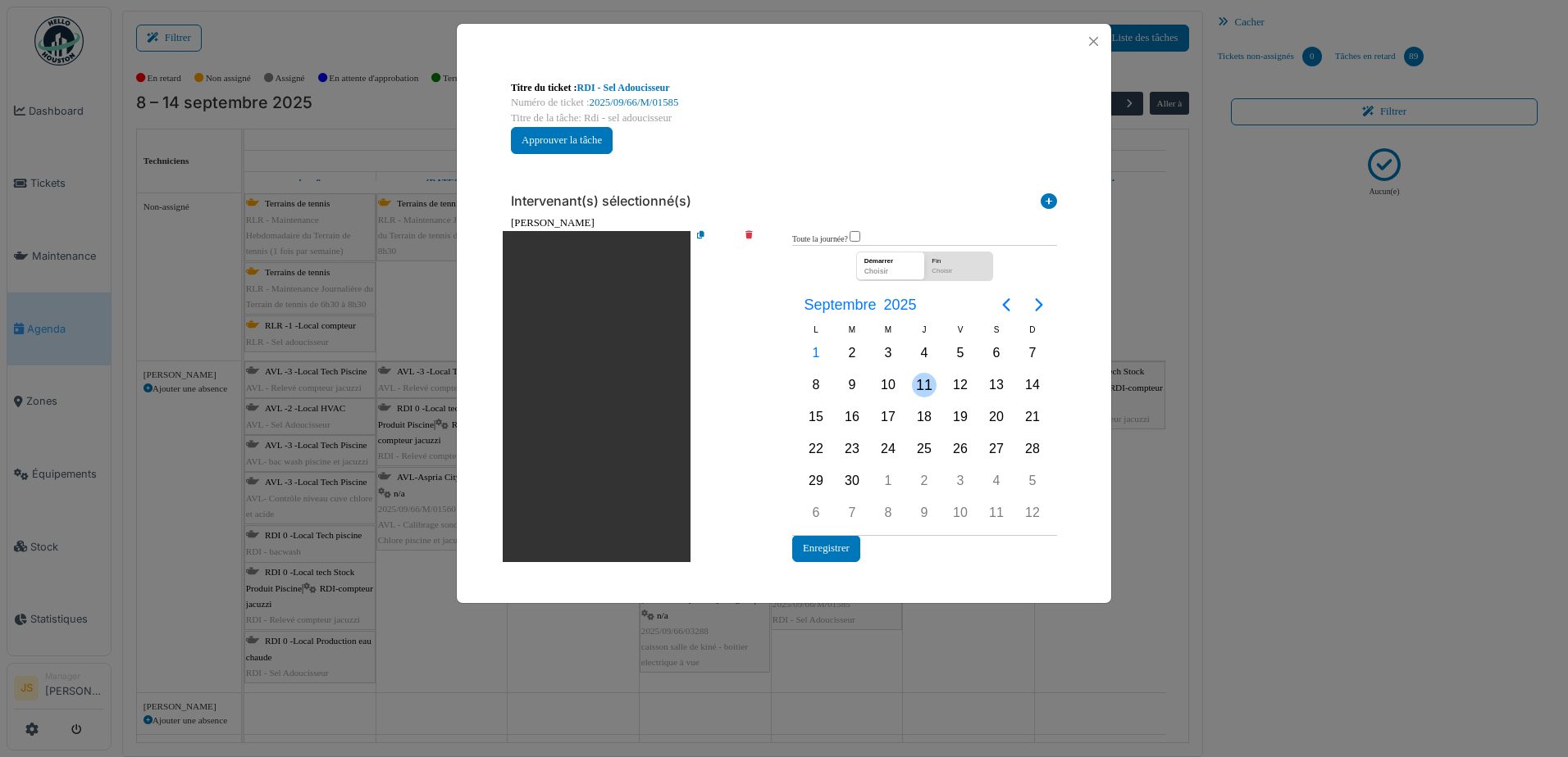
click at [924, 380] on div "11" at bounding box center [924, 385] width 25 height 25
click at [921, 381] on div "11" at bounding box center [924, 385] width 25 height 25
click at [836, 554] on button "Enregistrer" at bounding box center [827, 548] width 68 height 28
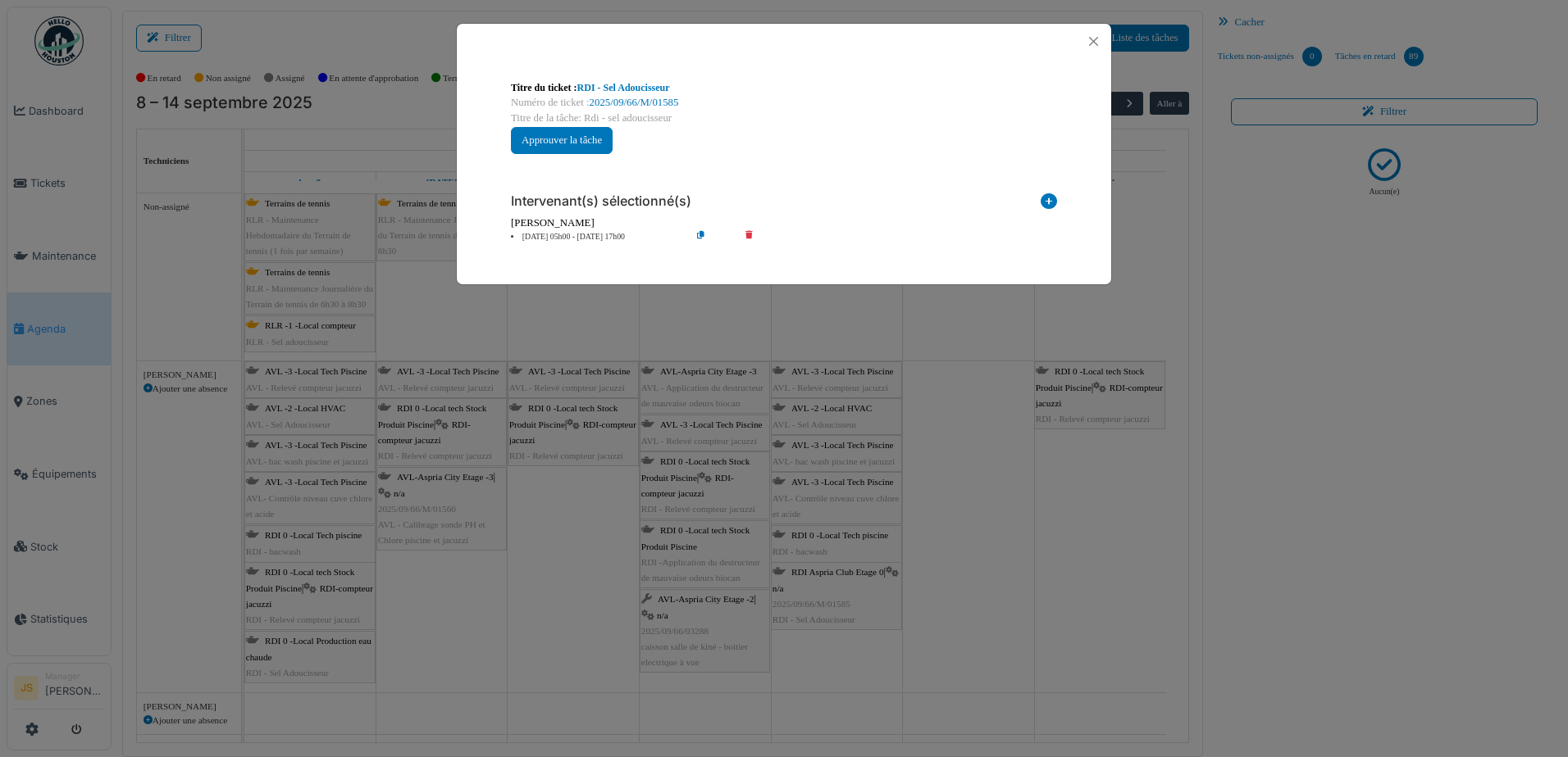
click at [625, 82] on div "Titre du ticket : RDI - Sel Adoucisseur" at bounding box center [784, 88] width 547 height 15
click at [630, 87] on link "RDI - Sel Adoucisseur" at bounding box center [624, 87] width 93 height 11
click at [975, 507] on div "**********" at bounding box center [784, 378] width 1568 height 757
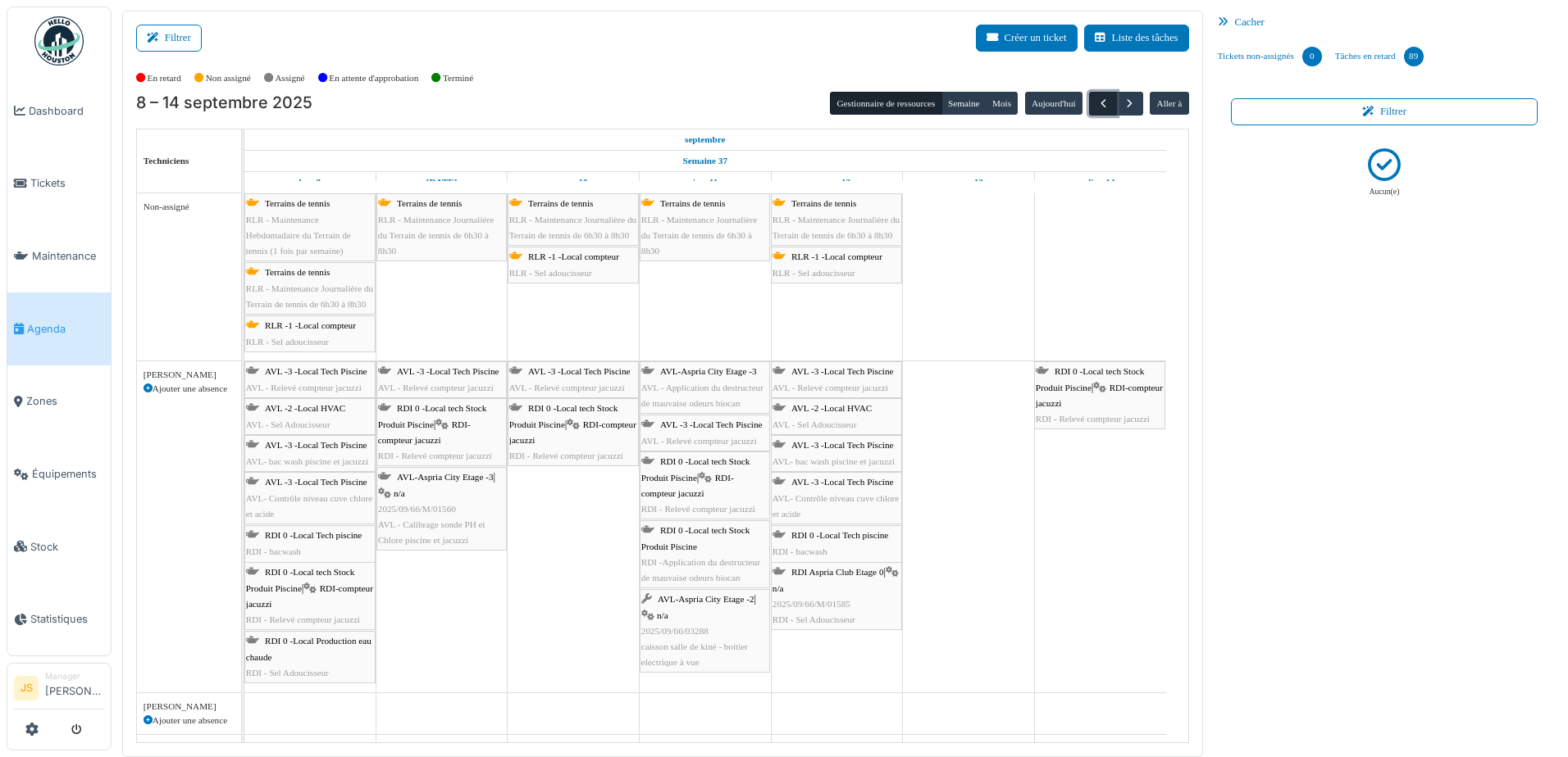
click at [1096, 100] on span "button" at bounding box center [1103, 103] width 14 height 14
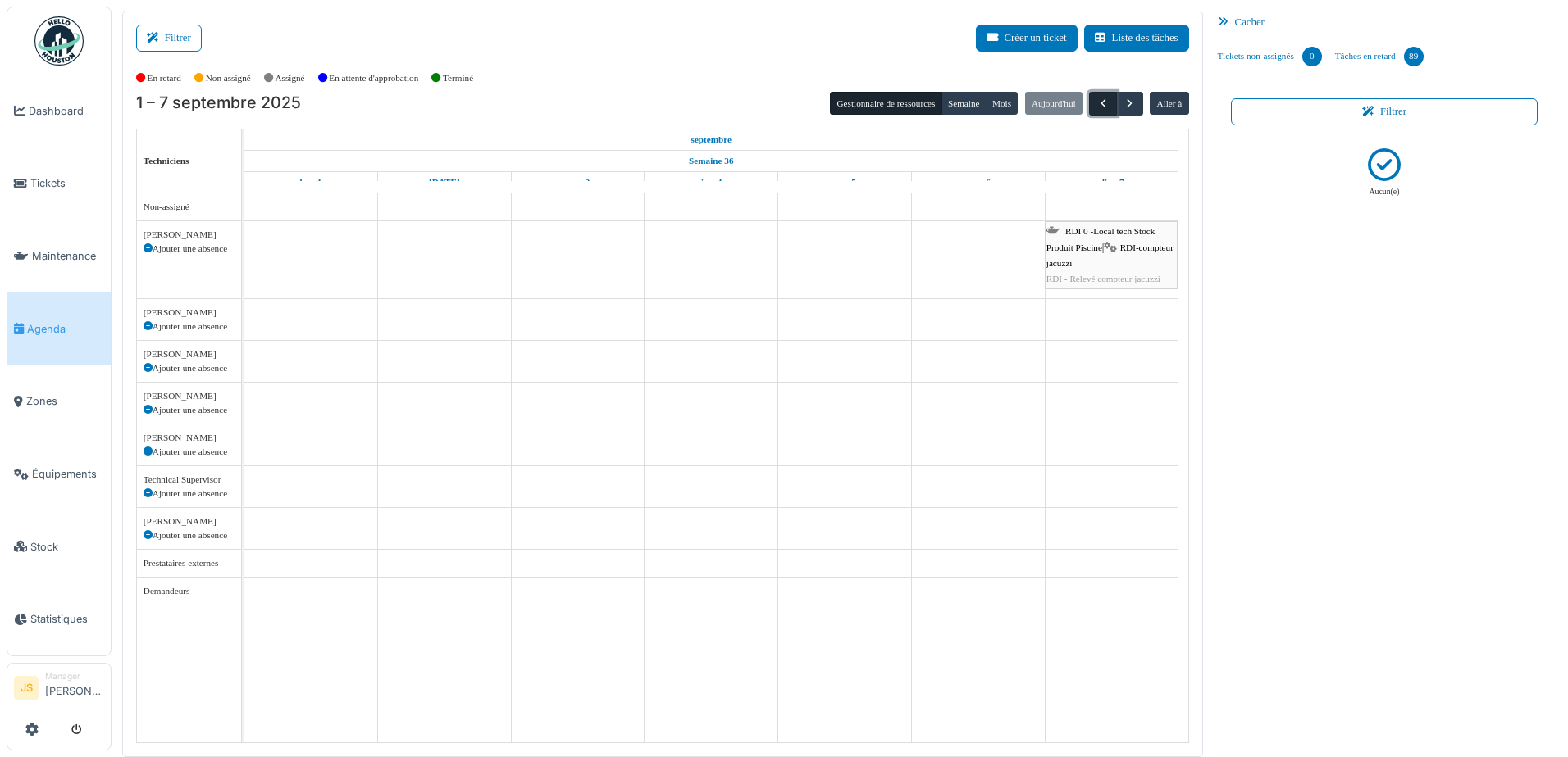
click at [1102, 103] on button "button" at bounding box center [1103, 103] width 28 height 24
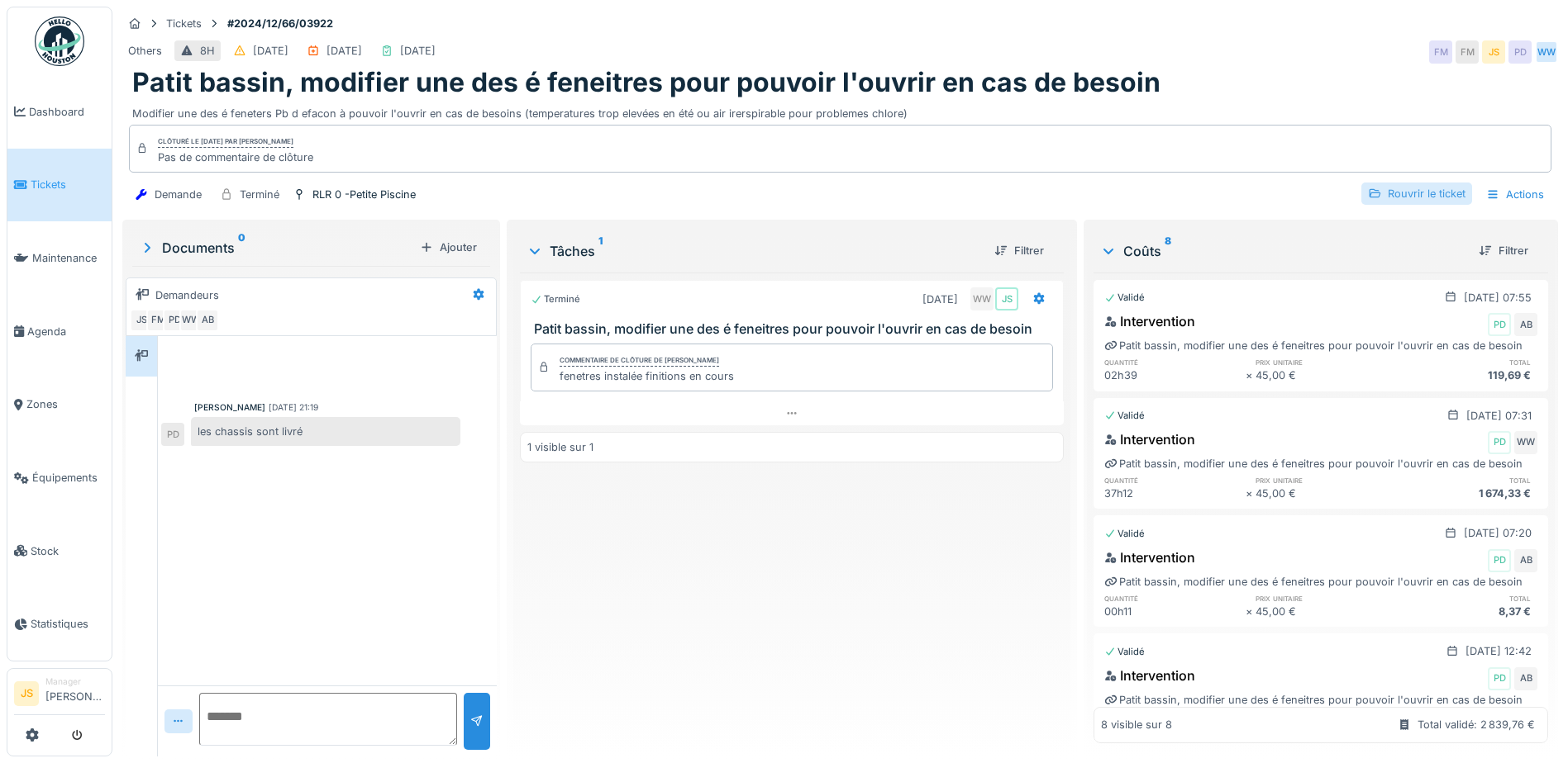
click at [1419, 193] on div "Rouvrir le ticket" at bounding box center [1417, 193] width 111 height 22
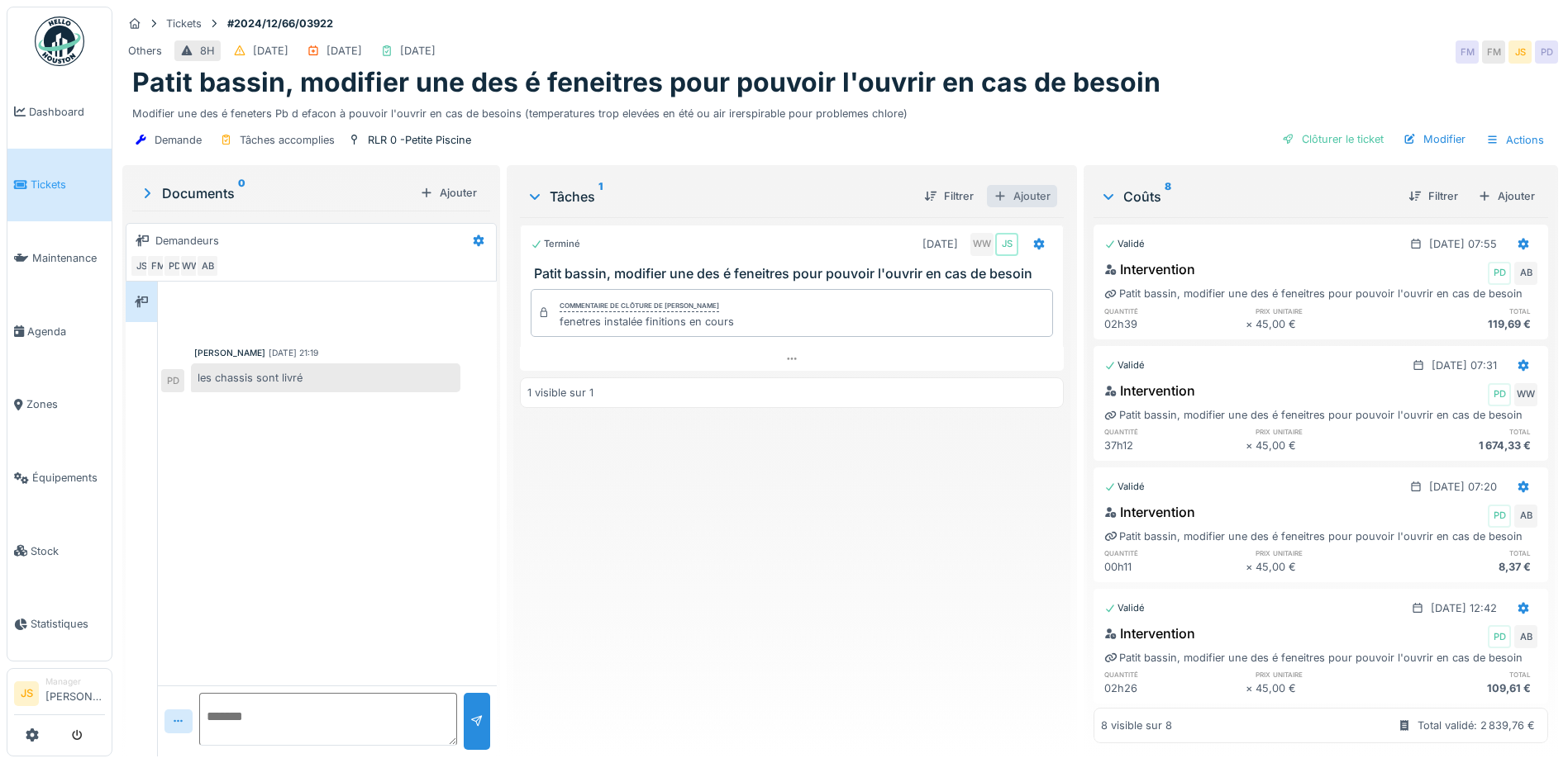
click at [1041, 194] on div "Ajouter" at bounding box center [1022, 196] width 70 height 22
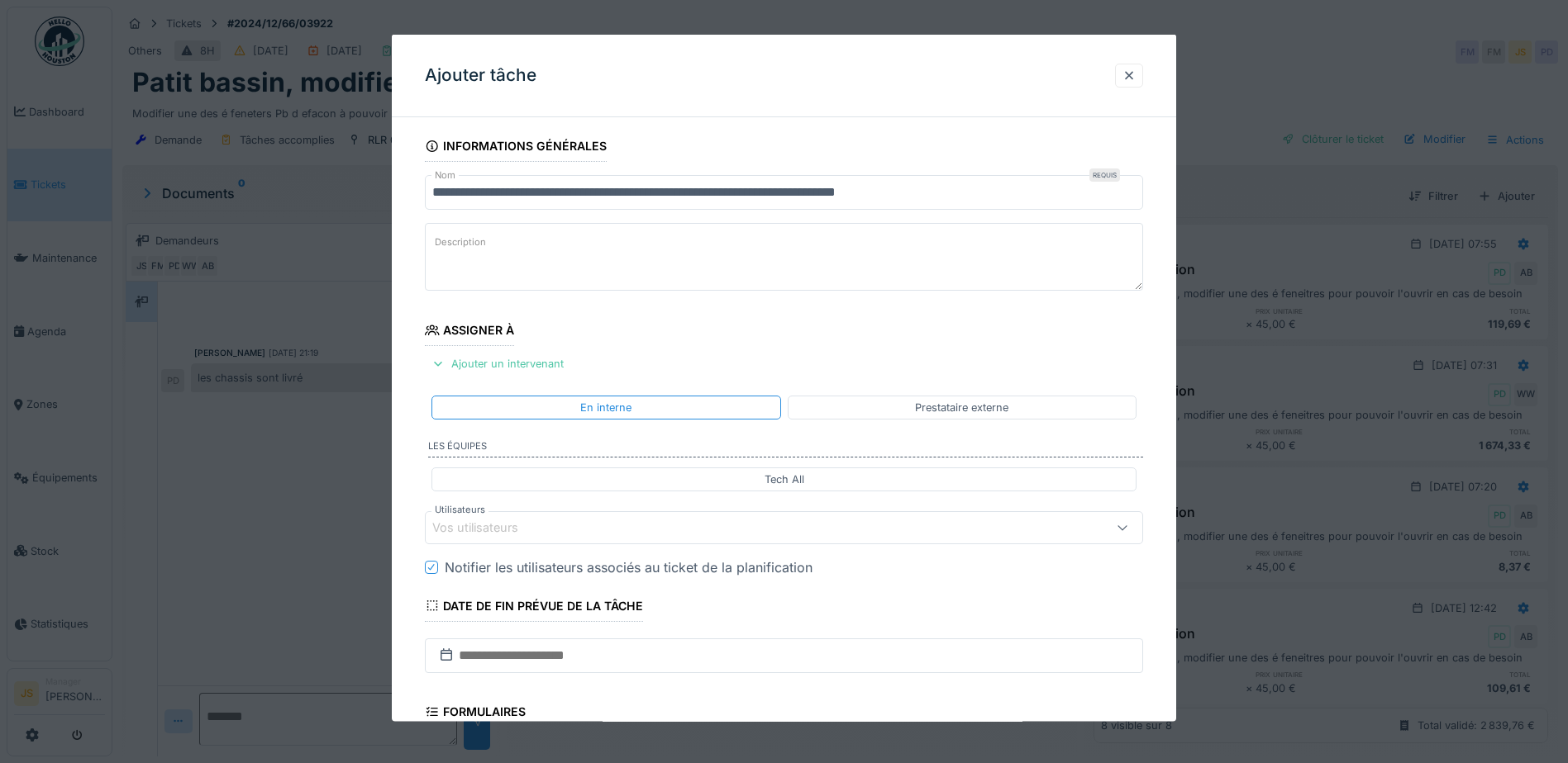
click at [505, 522] on div "Vos utilisateurs" at bounding box center [487, 528] width 109 height 18
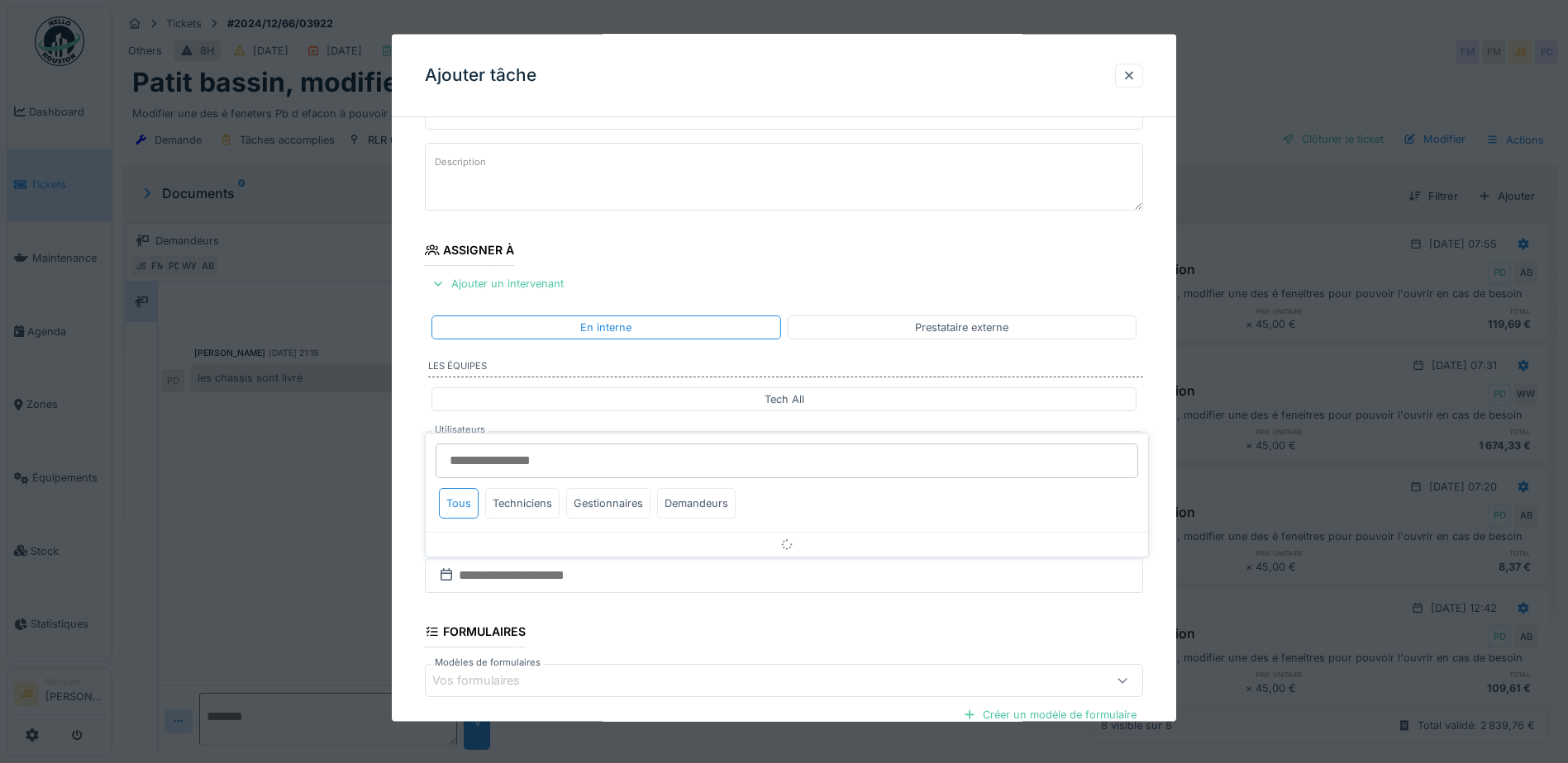
scroll to position [149, 0]
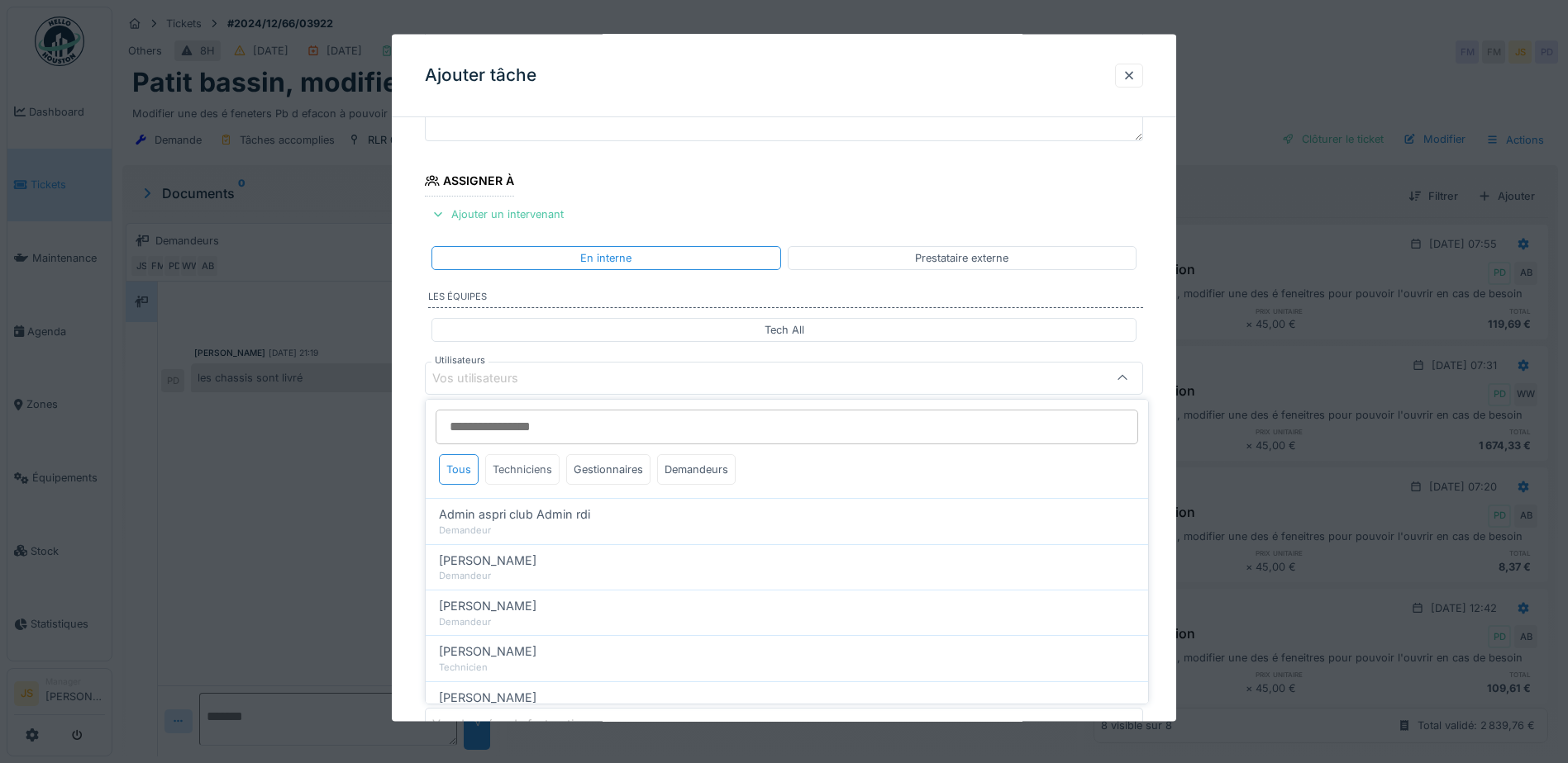
click at [521, 471] on div "Techniciens" at bounding box center [522, 469] width 75 height 31
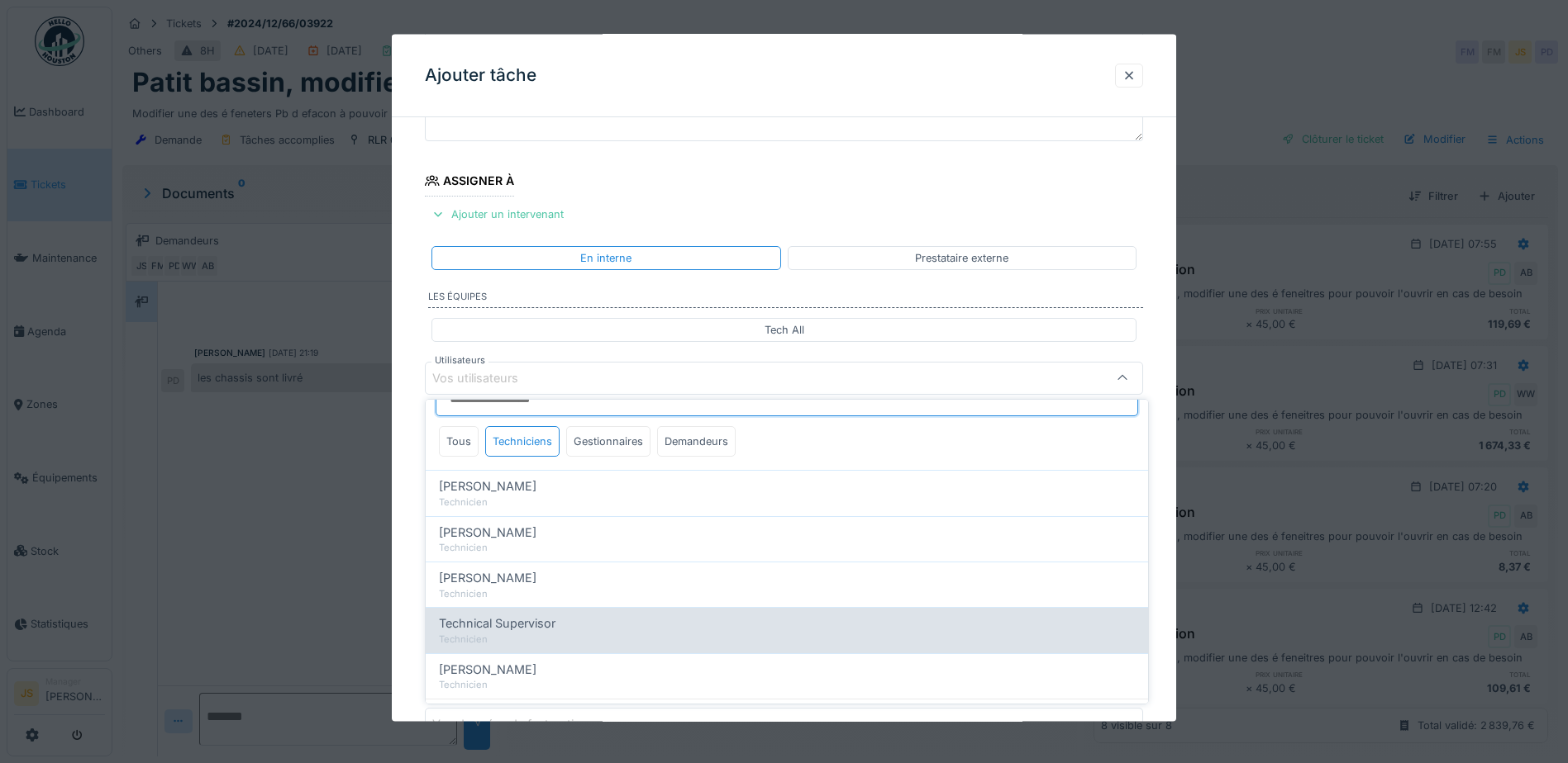
scroll to position [53, 0]
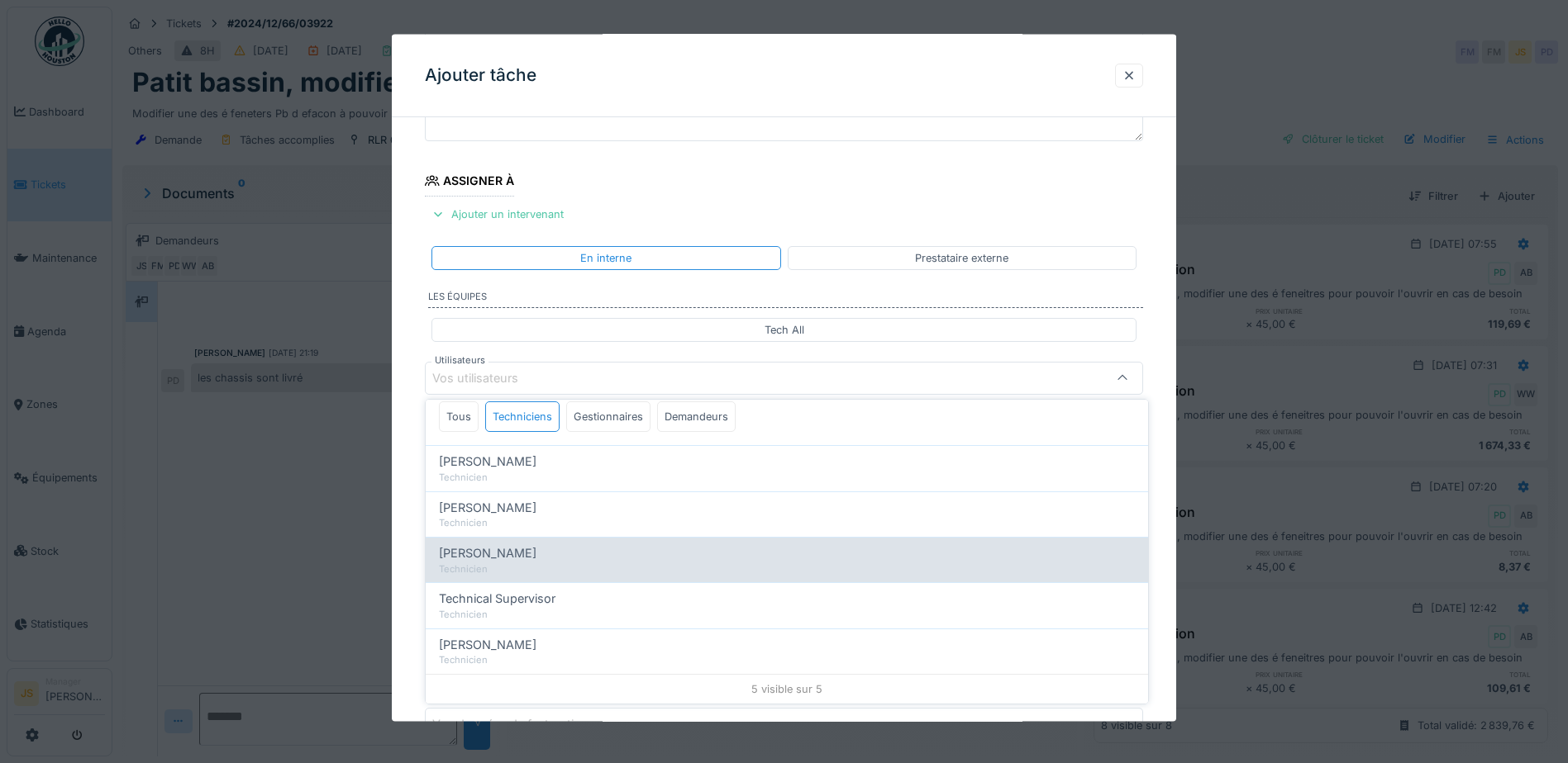
click at [542, 634] on div "Wojciech Wierozebski Technicien" at bounding box center [786, 652] width 722 height 46
type input "****"
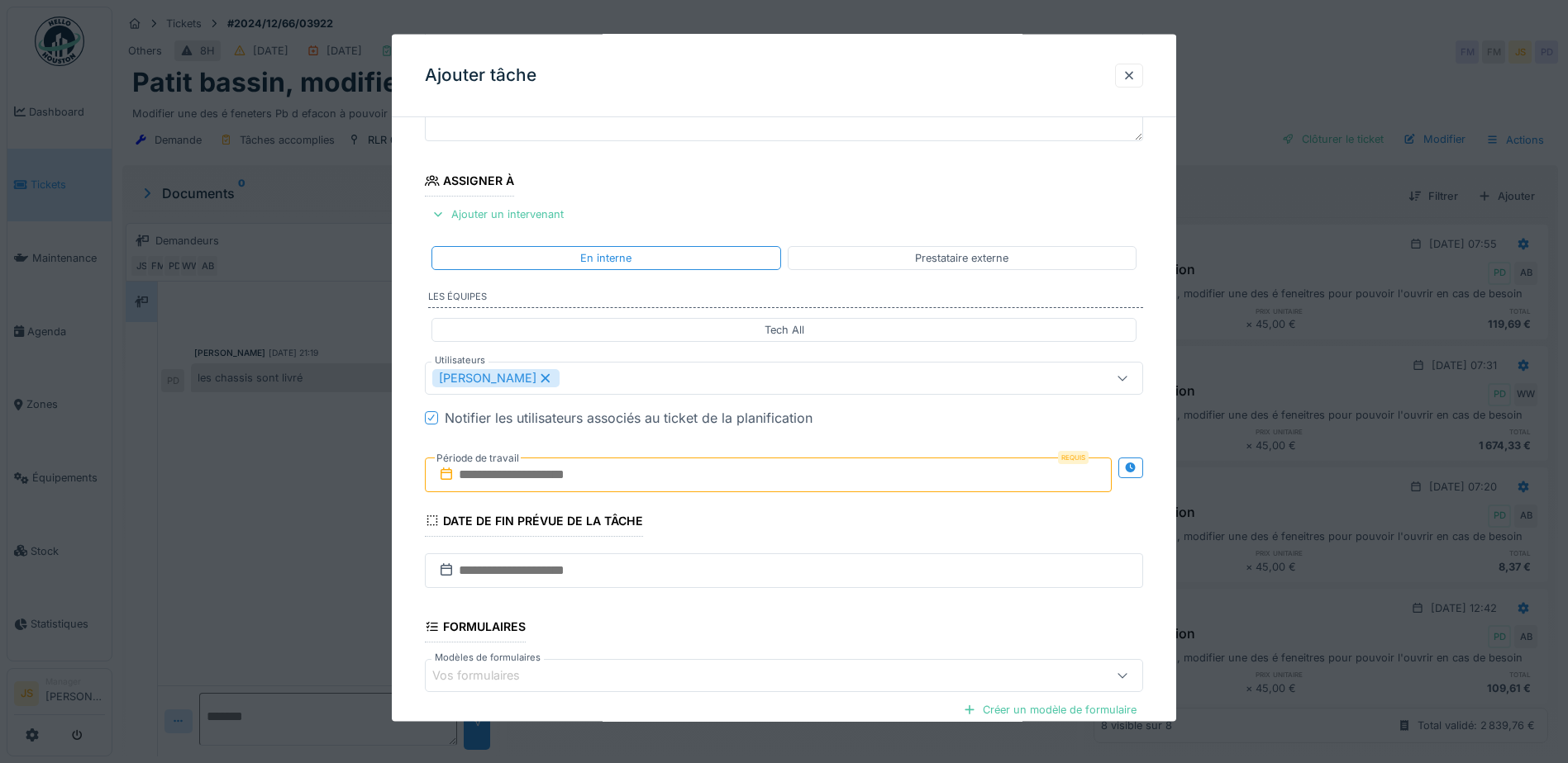
click at [410, 536] on div "**********" at bounding box center [784, 440] width 784 height 919
click at [524, 477] on input "text" at bounding box center [768, 474] width 687 height 34
click at [552, 468] on input "text" at bounding box center [768, 474] width 687 height 34
click at [695, 583] on div "1" at bounding box center [690, 582] width 22 height 24
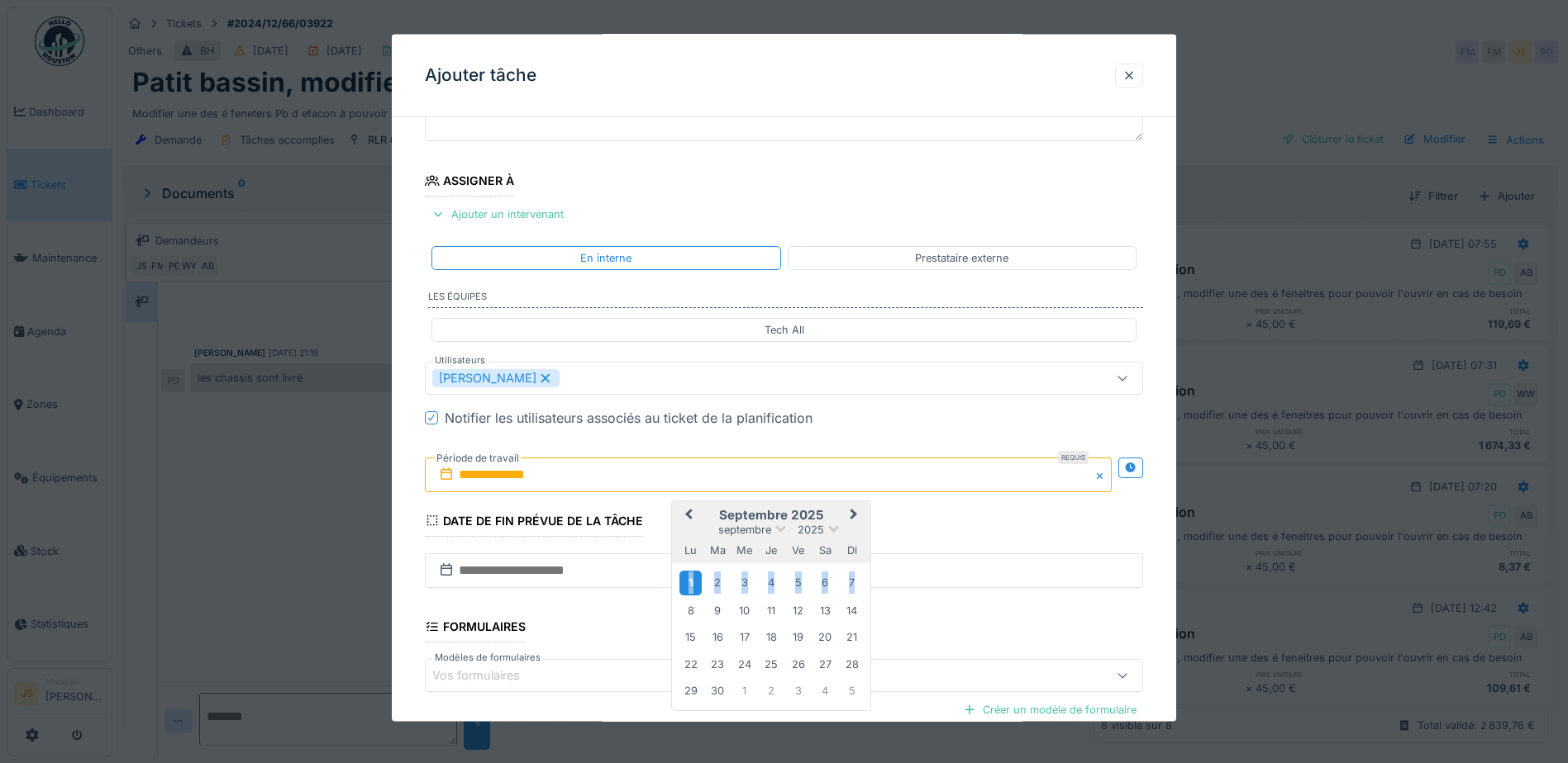
click at [695, 583] on div "1" at bounding box center [690, 582] width 22 height 24
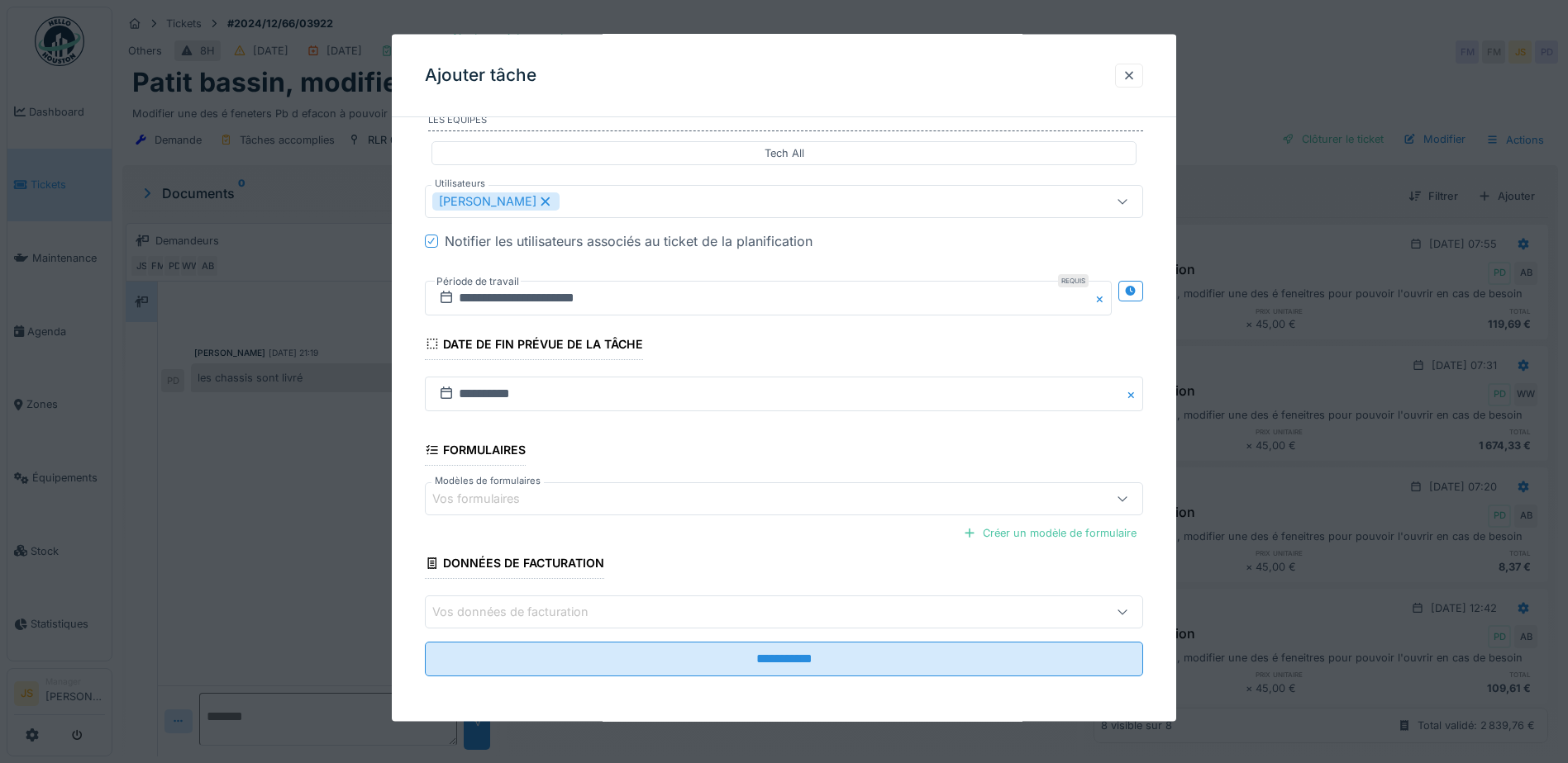
scroll to position [327, 0]
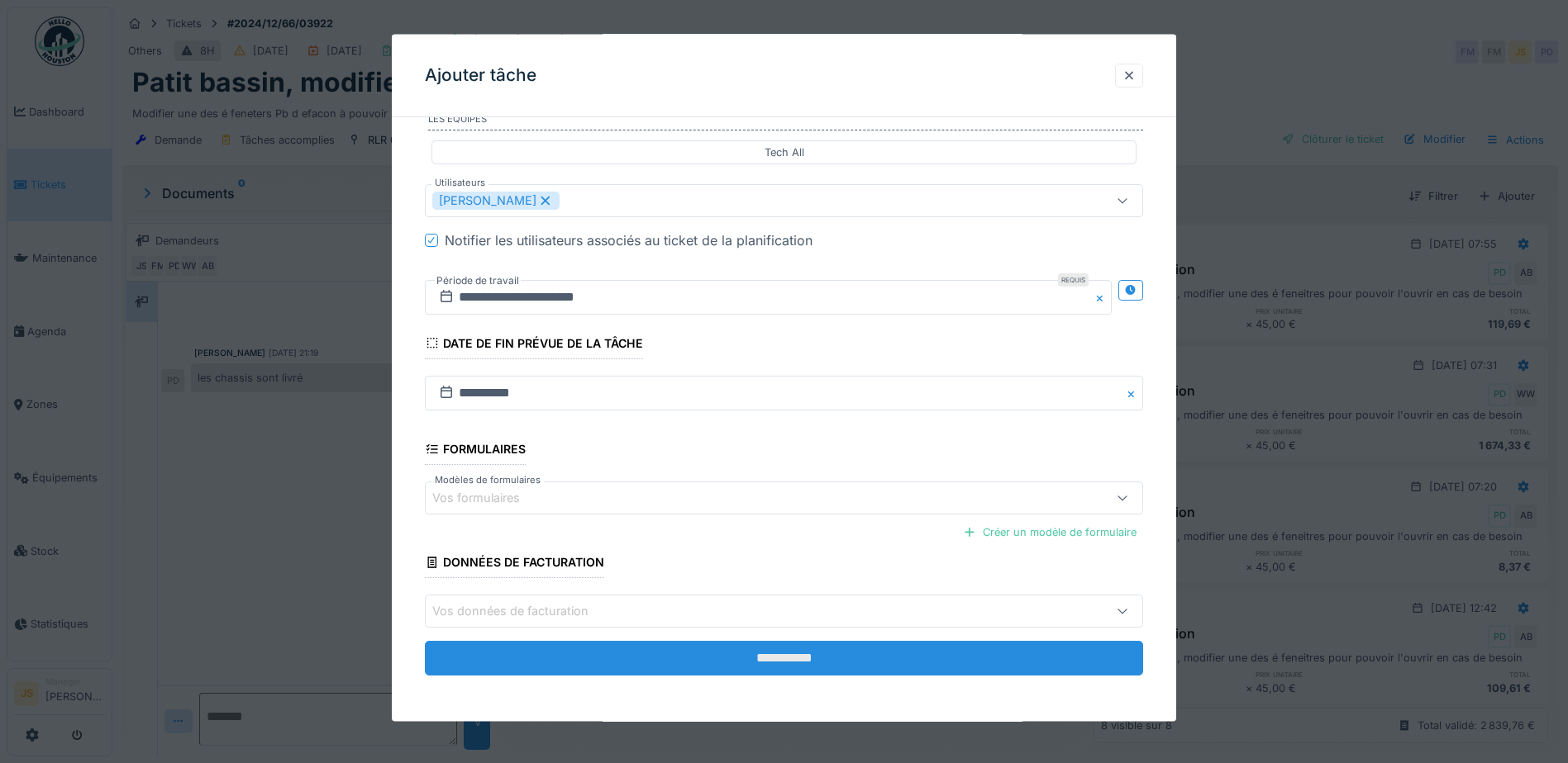
click at [806, 653] on input "**********" at bounding box center [784, 659] width 718 height 34
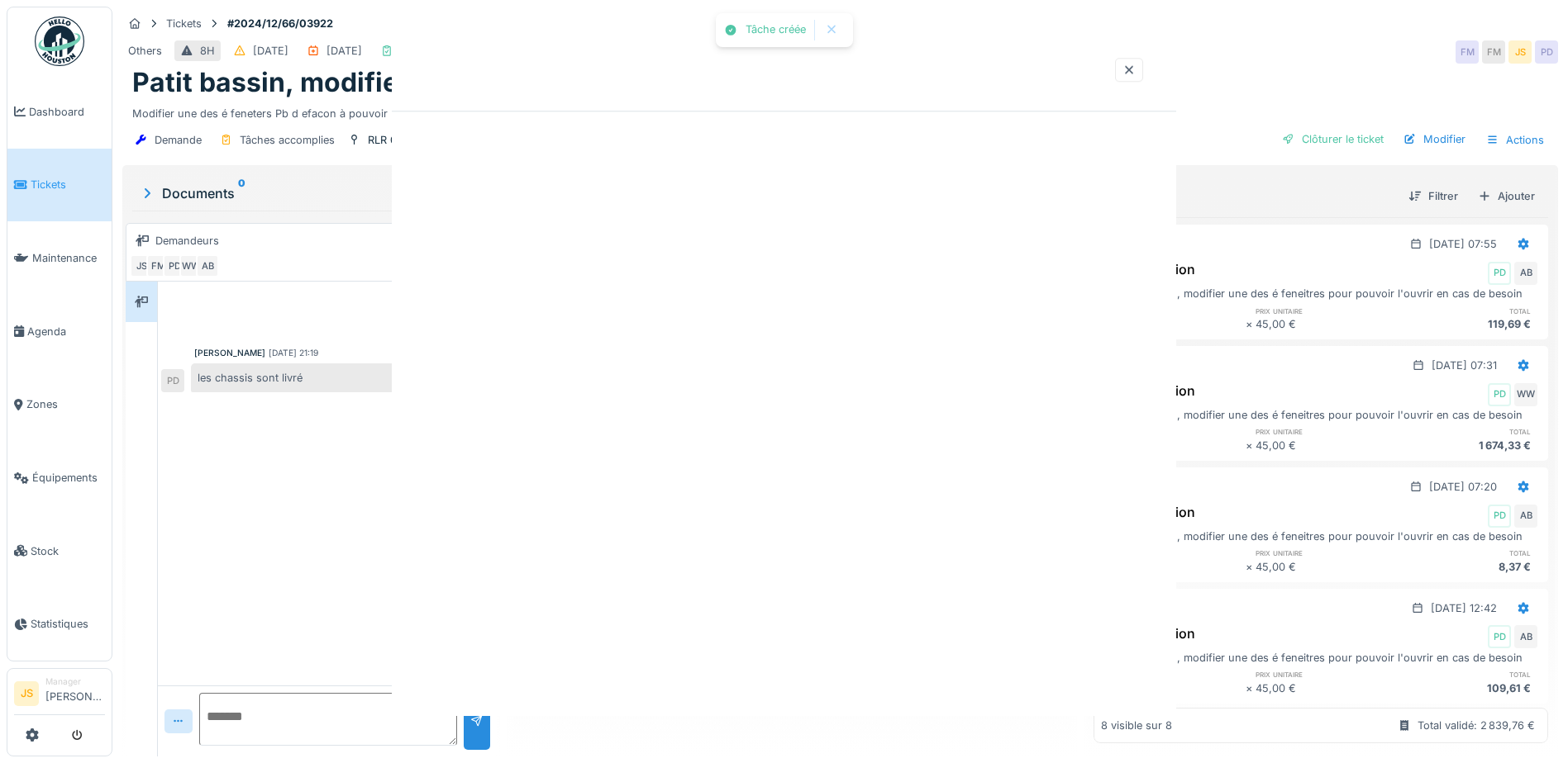
scroll to position [0, 0]
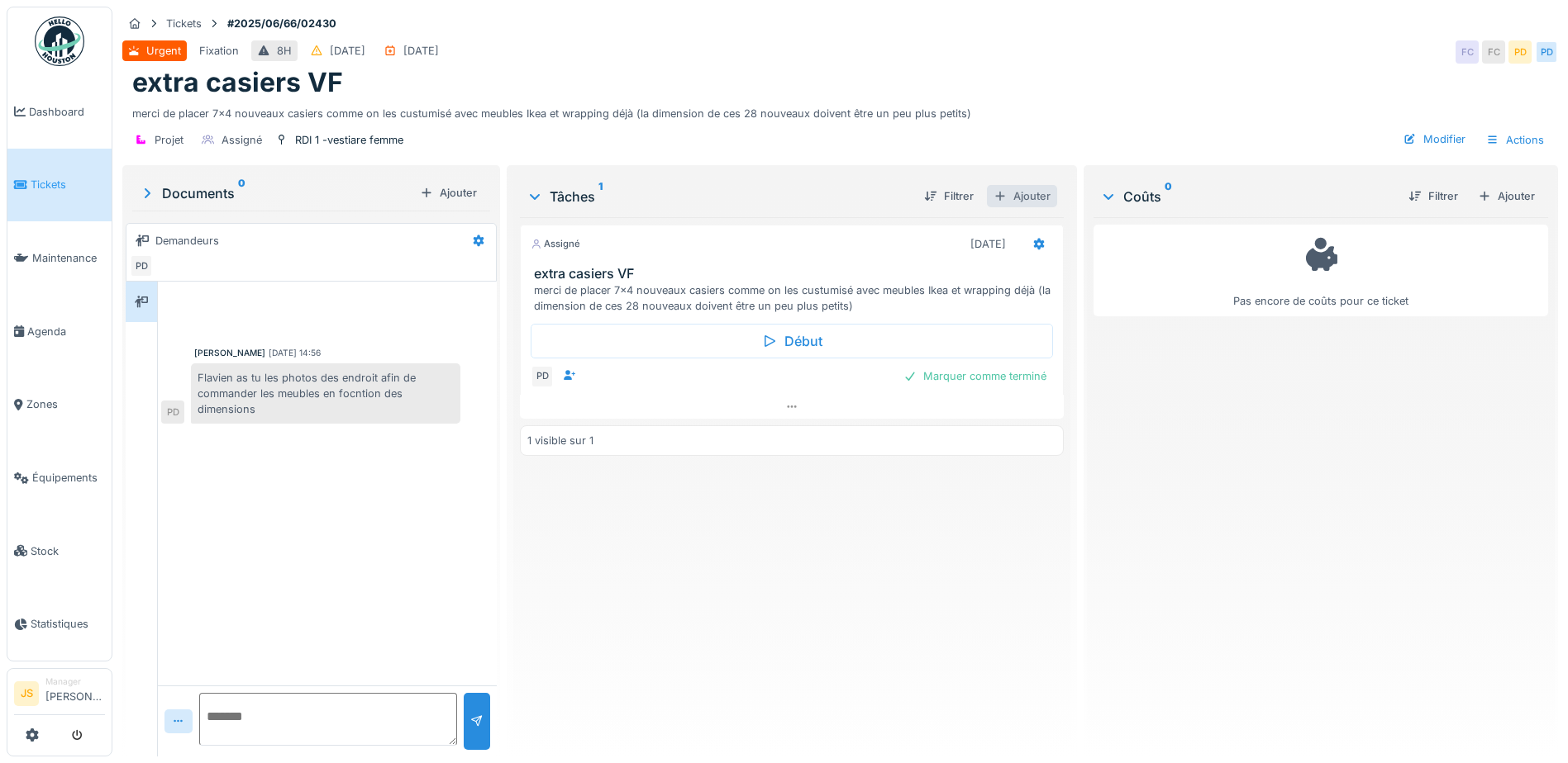
click at [1027, 199] on div "Ajouter" at bounding box center [1022, 196] width 70 height 22
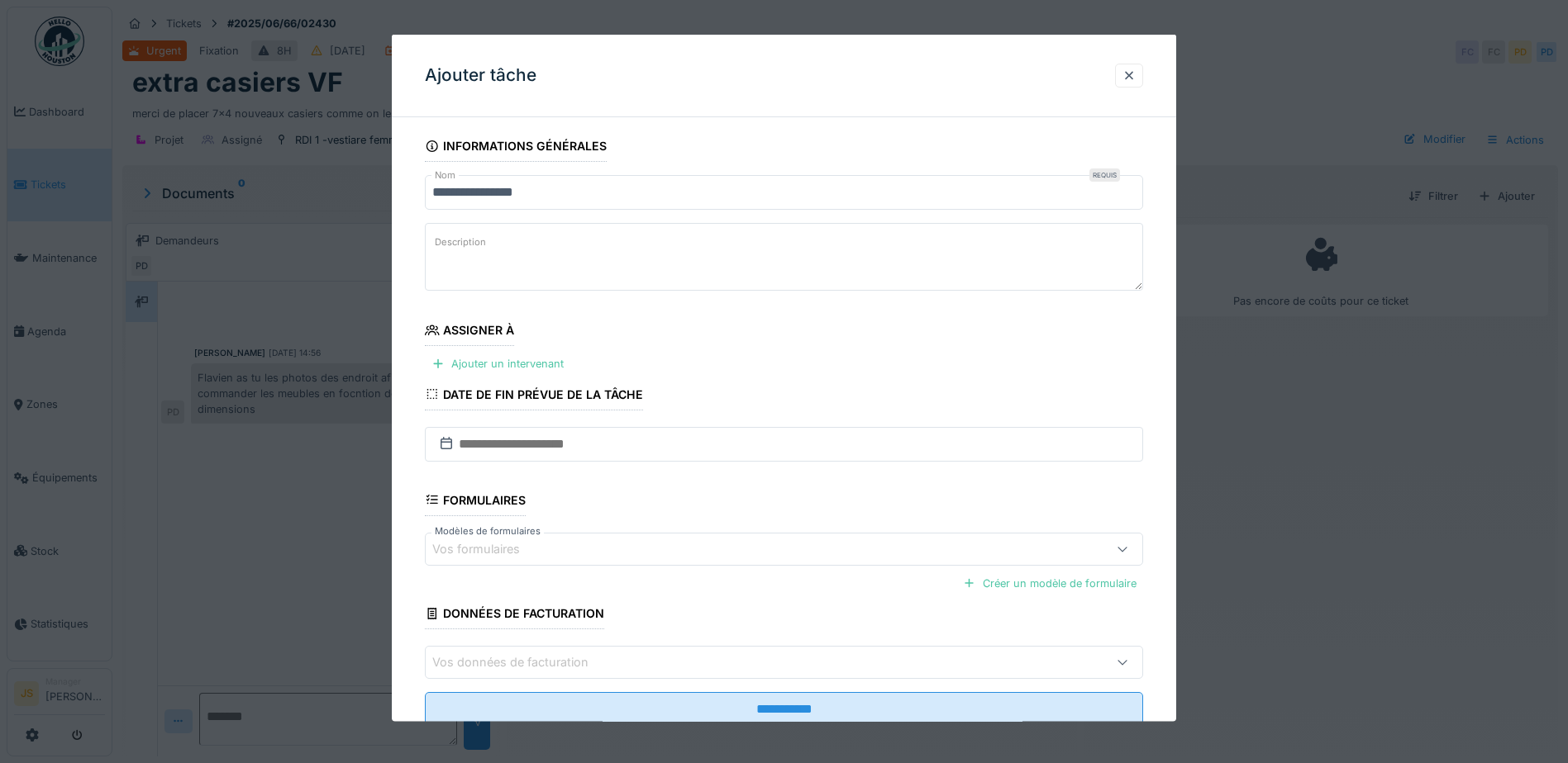
click at [523, 240] on textarea "Description" at bounding box center [784, 256] width 718 height 68
click at [783, 246] on textarea "**********" at bounding box center [784, 256] width 718 height 68
click at [1031, 241] on textarea "**********" at bounding box center [784, 256] width 718 height 68
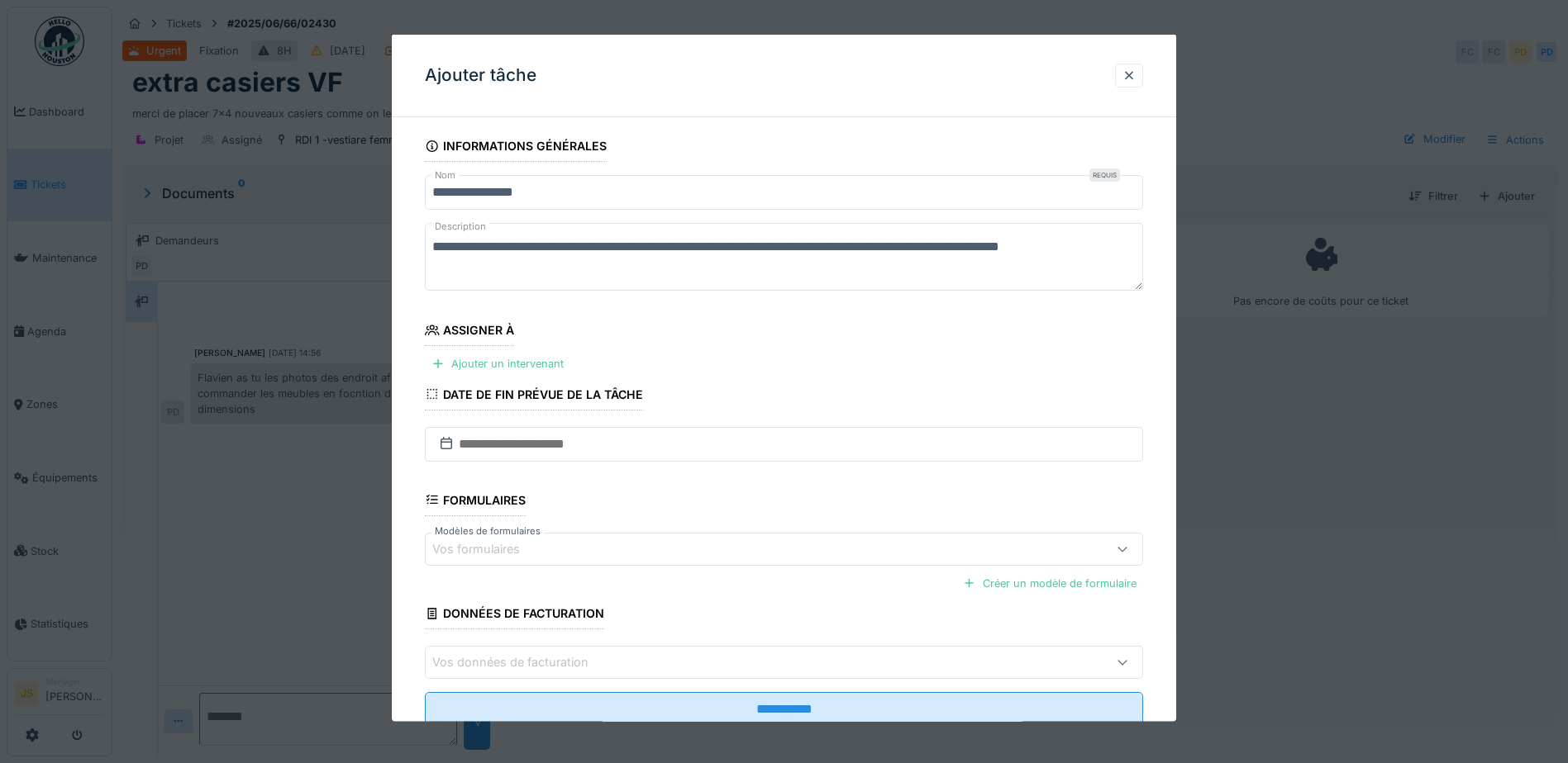
drag, startPoint x: 1129, startPoint y: 253, endPoint x: 276, endPoint y: 124, distance: 862.7
click at [277, 124] on div "**********" at bounding box center [841, 382] width 1456 height 763
paste textarea "****"
type textarea "**********"
click at [544, 362] on div "Ajouter un intervenant" at bounding box center [497, 363] width 145 height 22
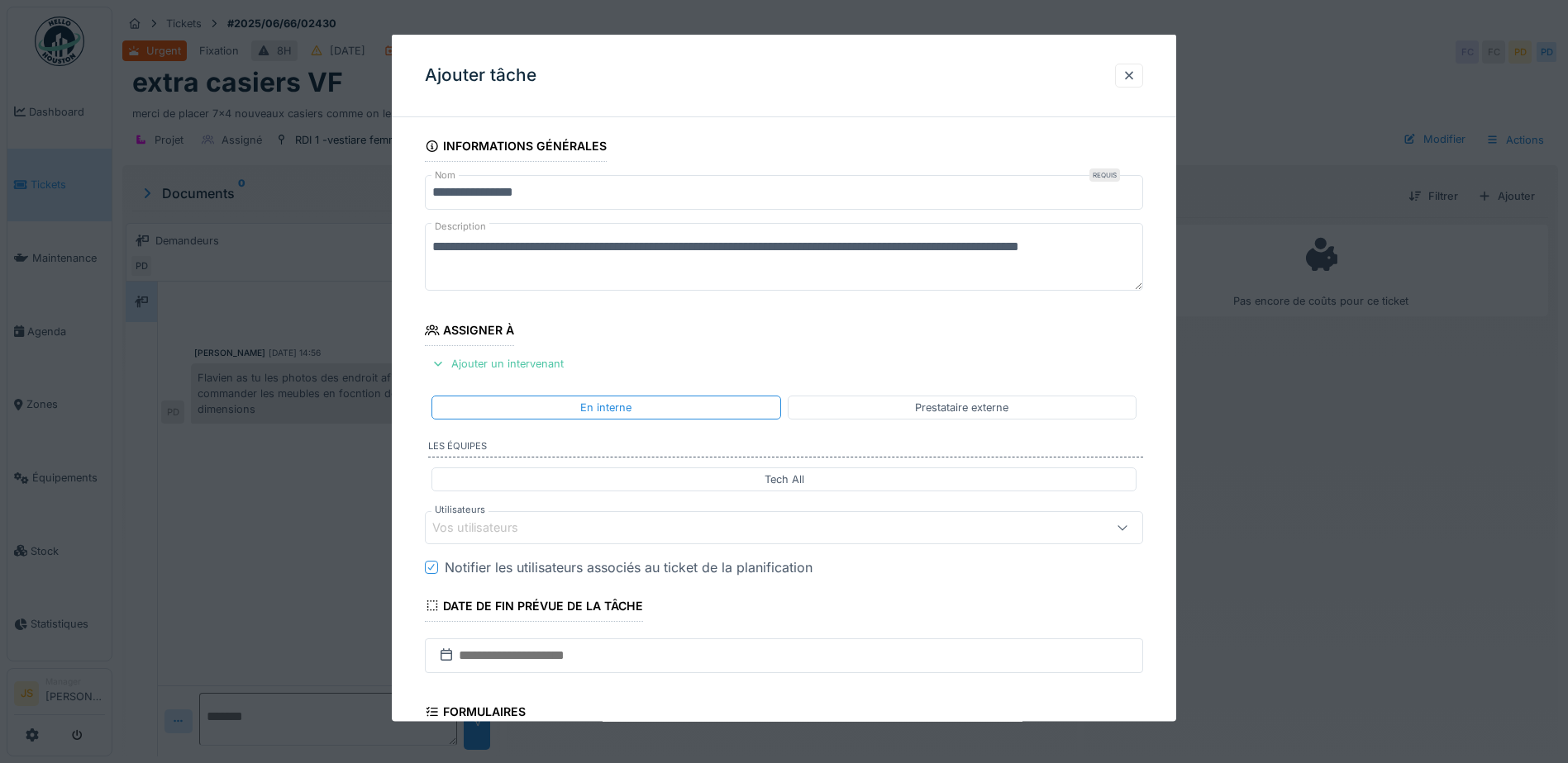
click at [502, 528] on div "Vos utilisateurs" at bounding box center [487, 528] width 109 height 18
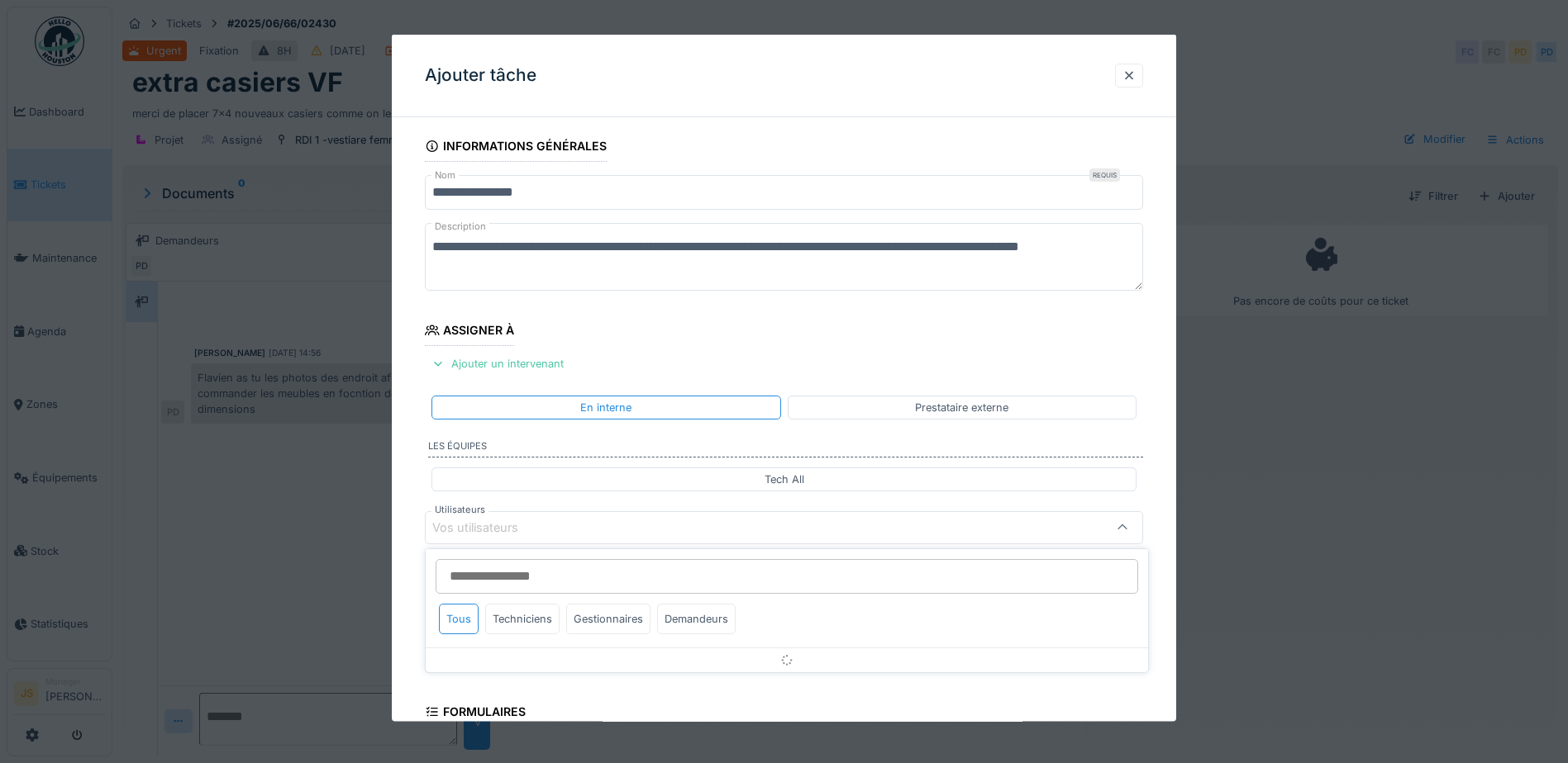
scroll to position [149, 0]
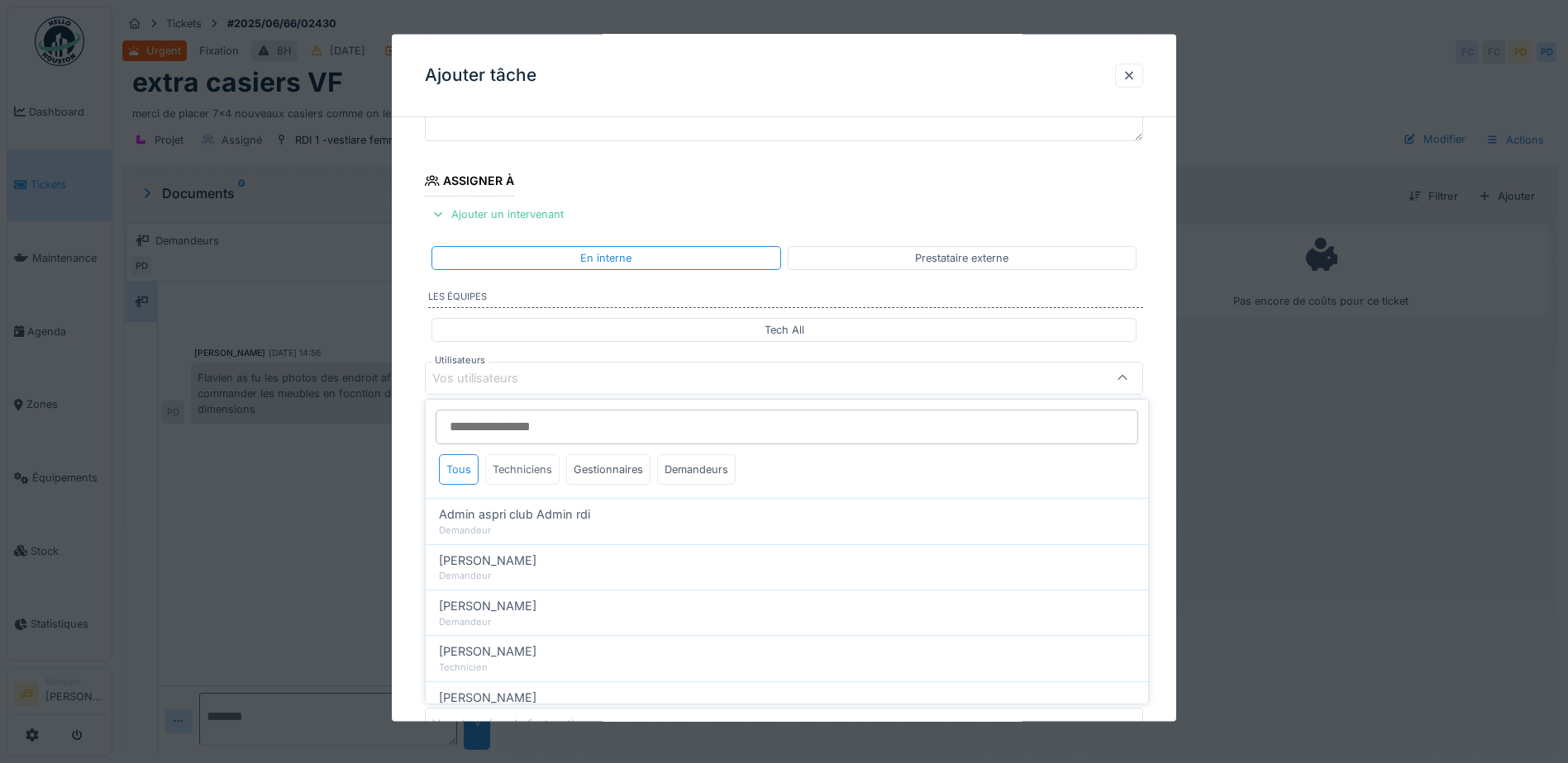
click at [533, 468] on div "Techniciens" at bounding box center [522, 469] width 75 height 31
click at [463, 470] on div "Tous" at bounding box center [458, 469] width 39 height 31
click at [405, 429] on div "**********" at bounding box center [784, 408] width 784 height 855
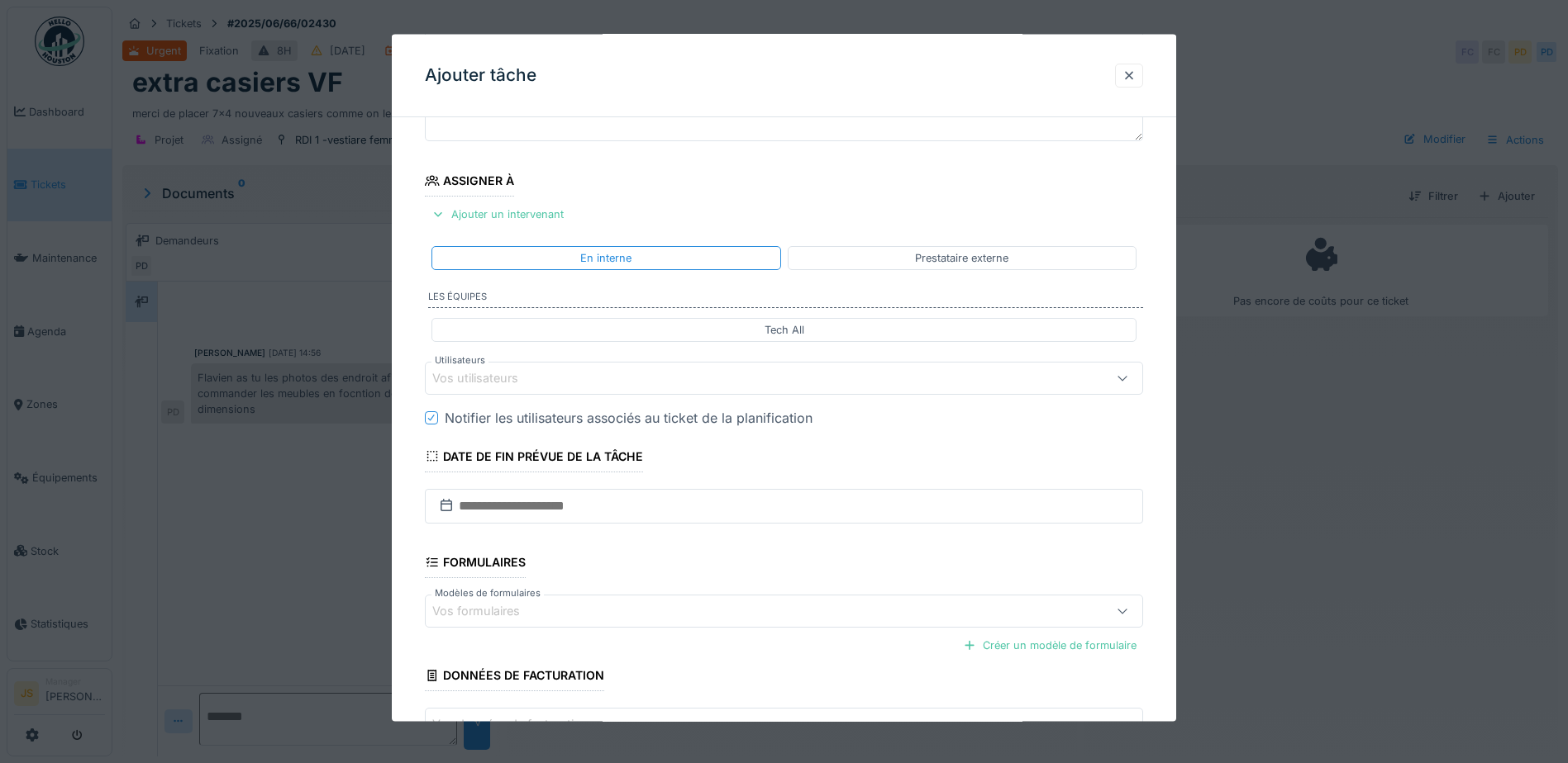
click at [510, 379] on div "Vos utilisateurs" at bounding box center [487, 378] width 109 height 18
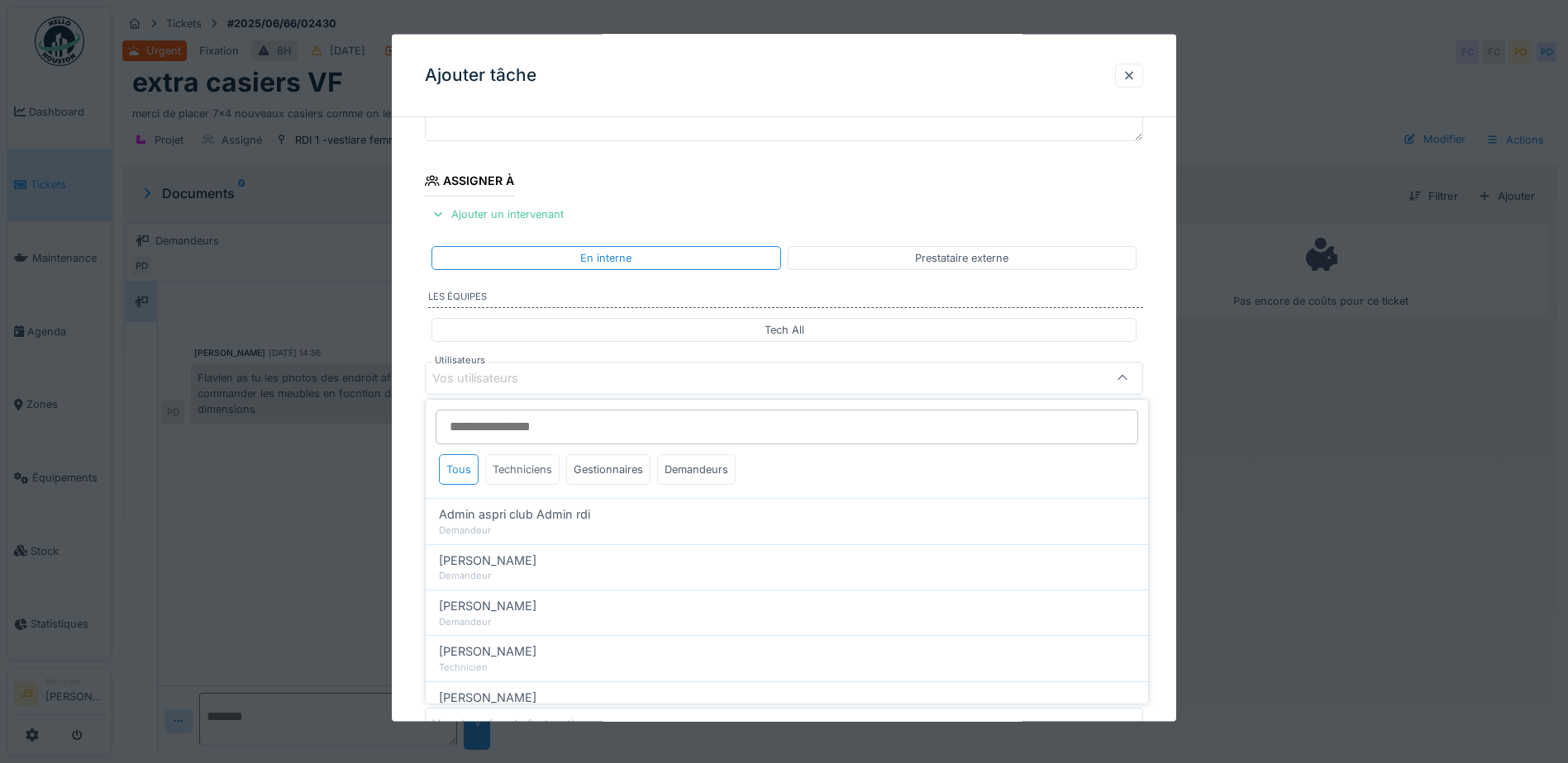
click at [526, 467] on div "Techniciens" at bounding box center [522, 469] width 75 height 31
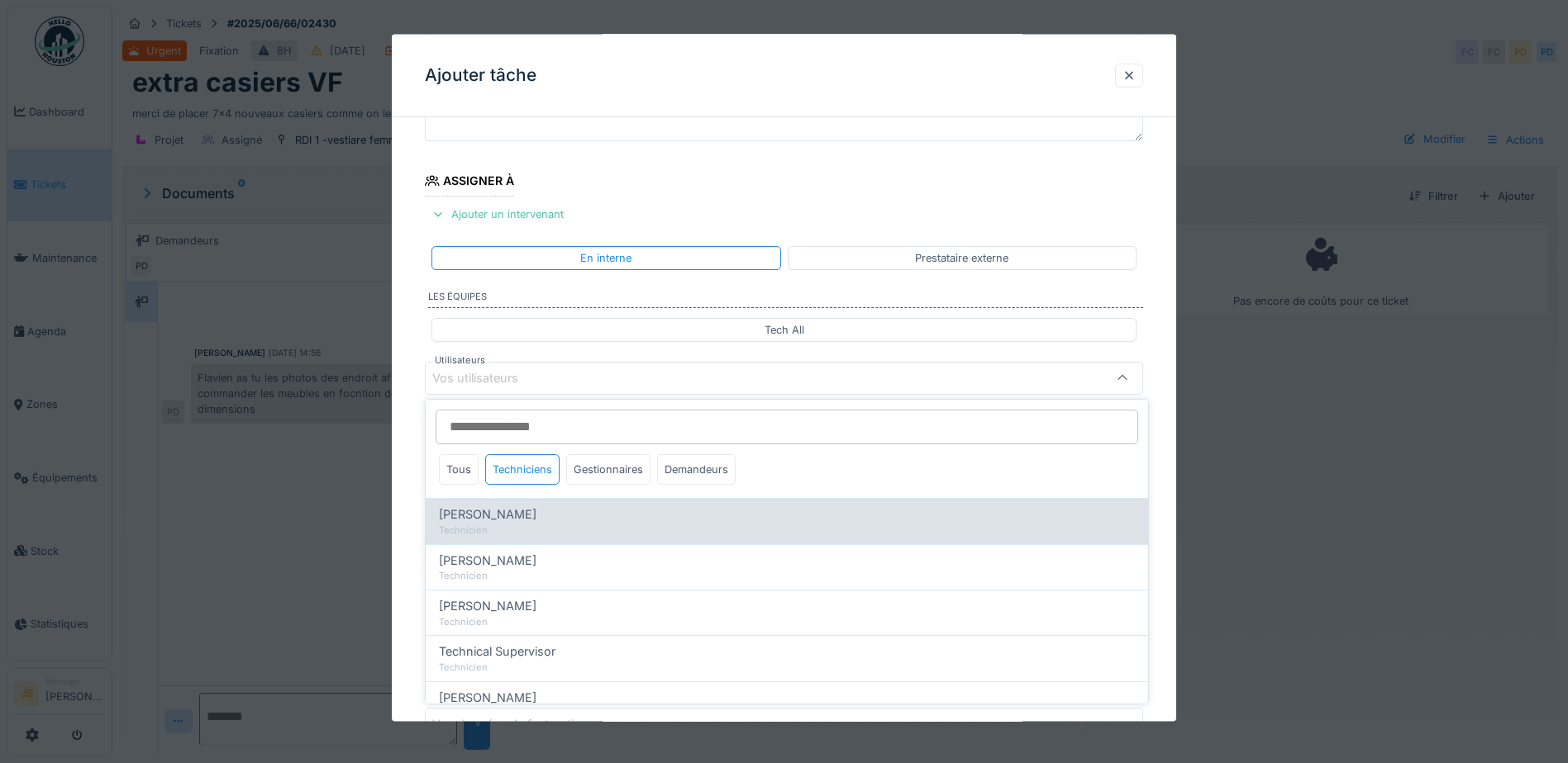
click at [533, 516] on span "Alexandre Michailidis" at bounding box center [488, 514] width 98 height 18
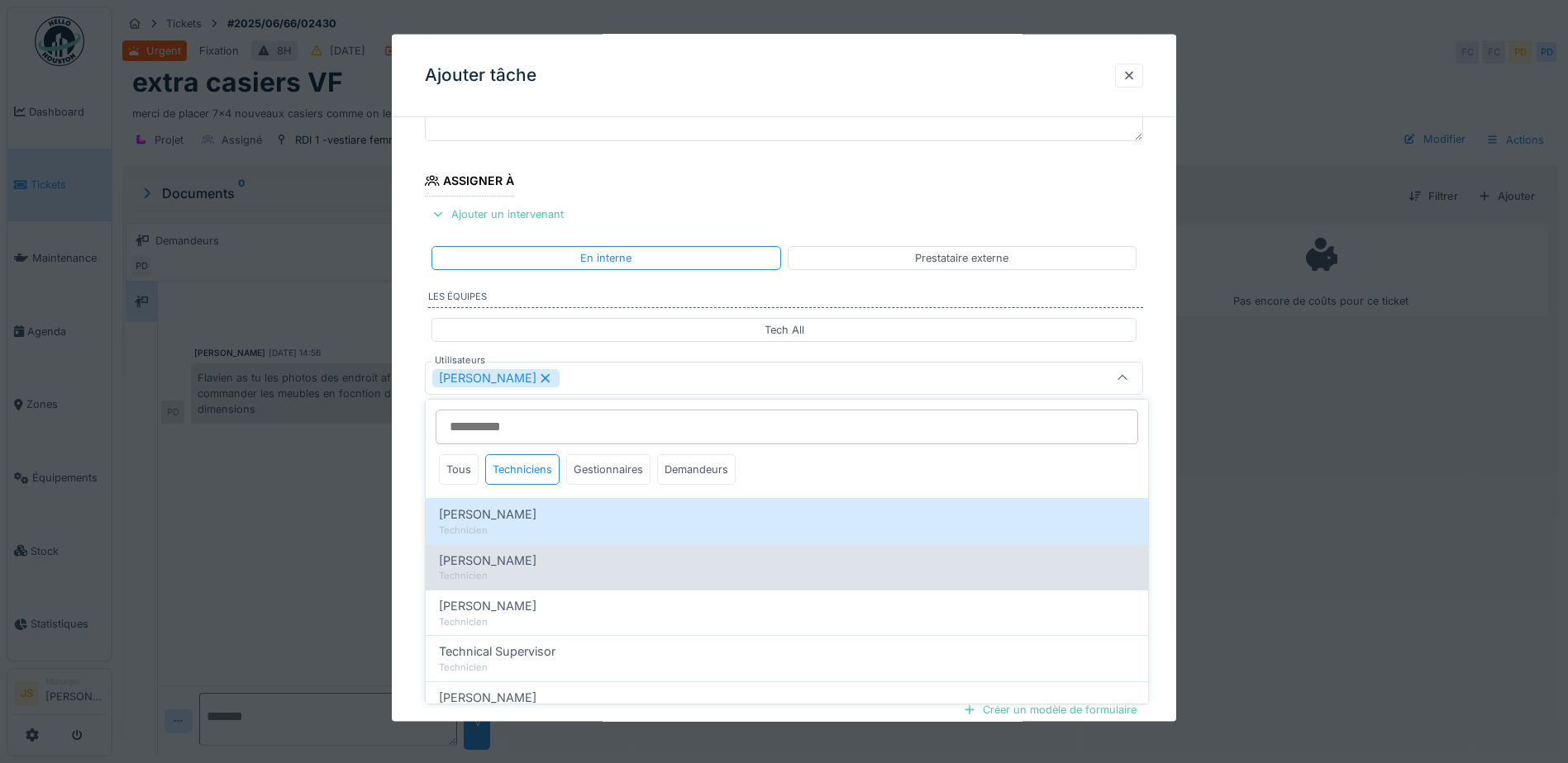
click at [537, 562] on span "Alexsander Batista" at bounding box center [488, 560] width 98 height 18
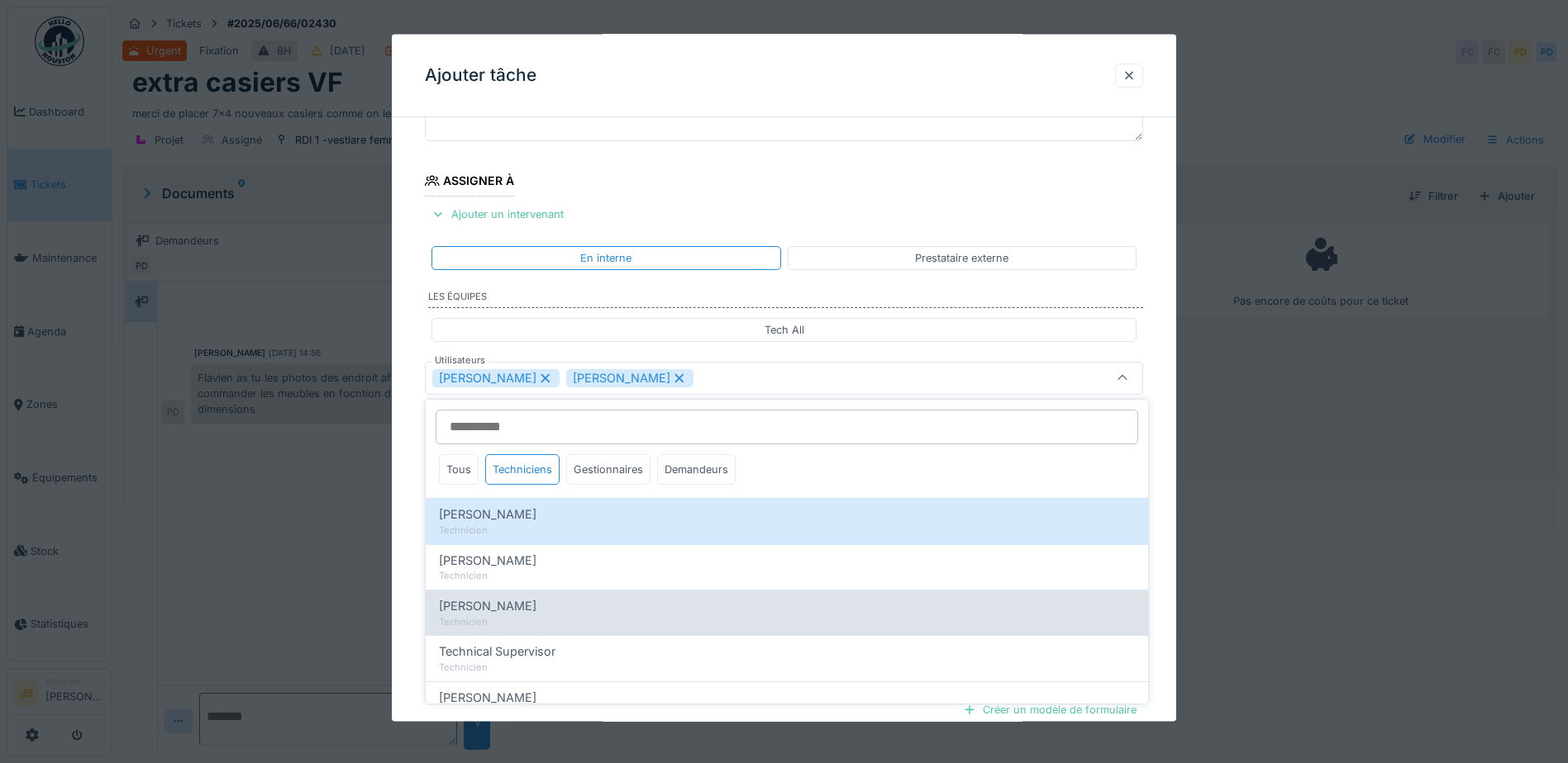
click at [525, 614] on div "Florian Sappart" at bounding box center [787, 606] width 696 height 18
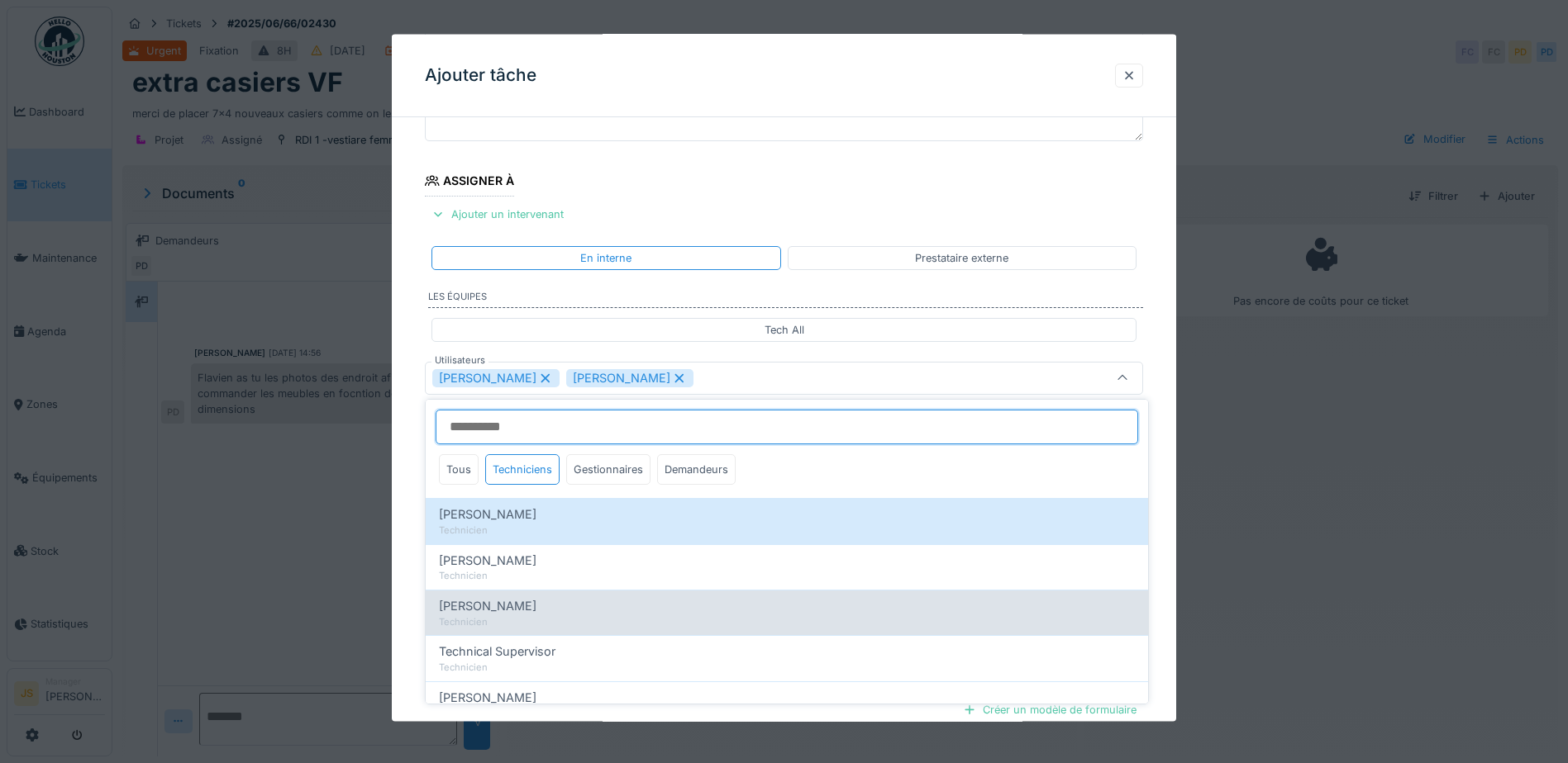
type input "**********"
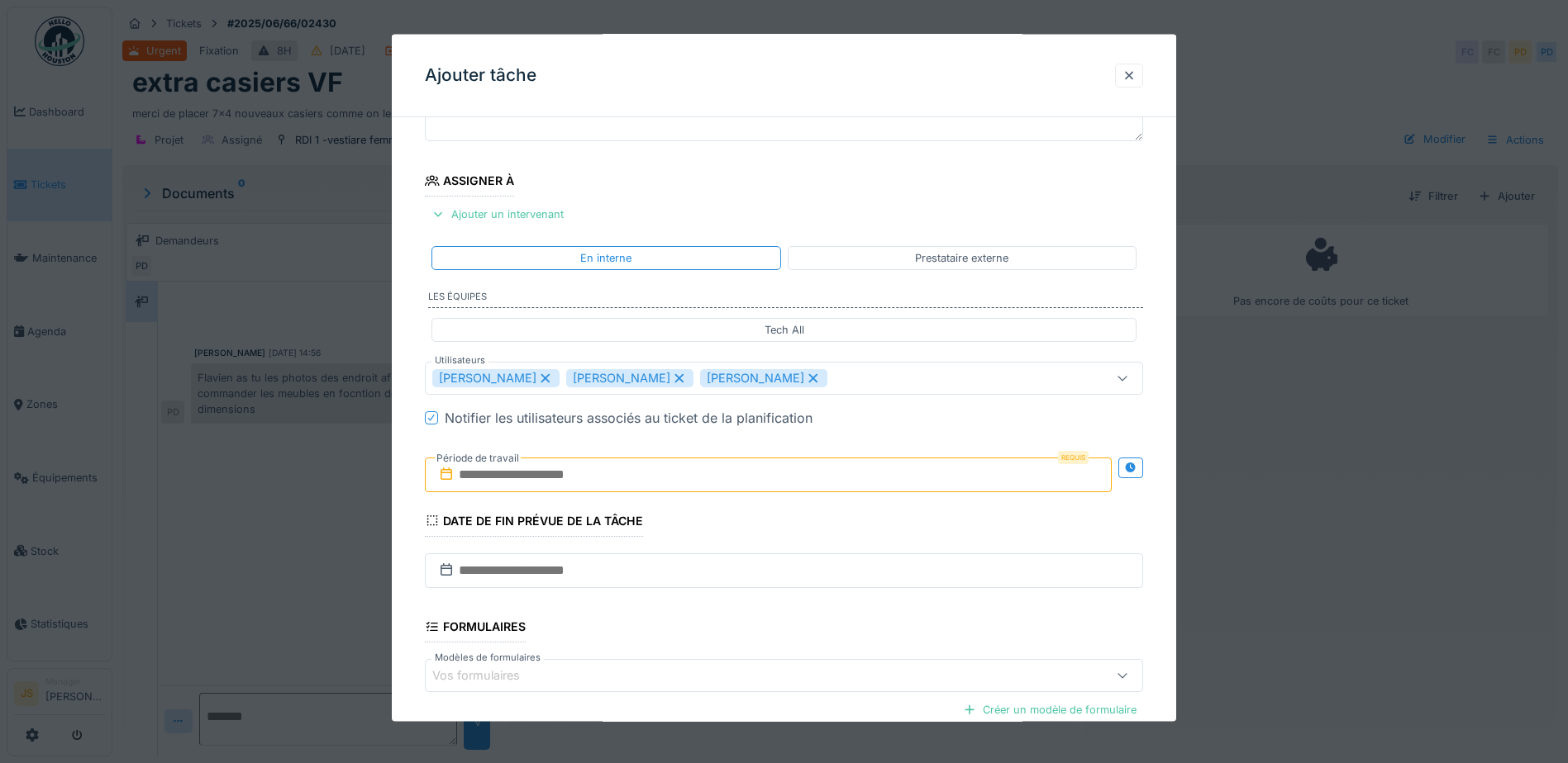
click at [415, 580] on div "**********" at bounding box center [784, 440] width 784 height 919
click at [490, 468] on input "text" at bounding box center [768, 474] width 687 height 34
click at [694, 585] on div "1" at bounding box center [690, 582] width 22 height 24
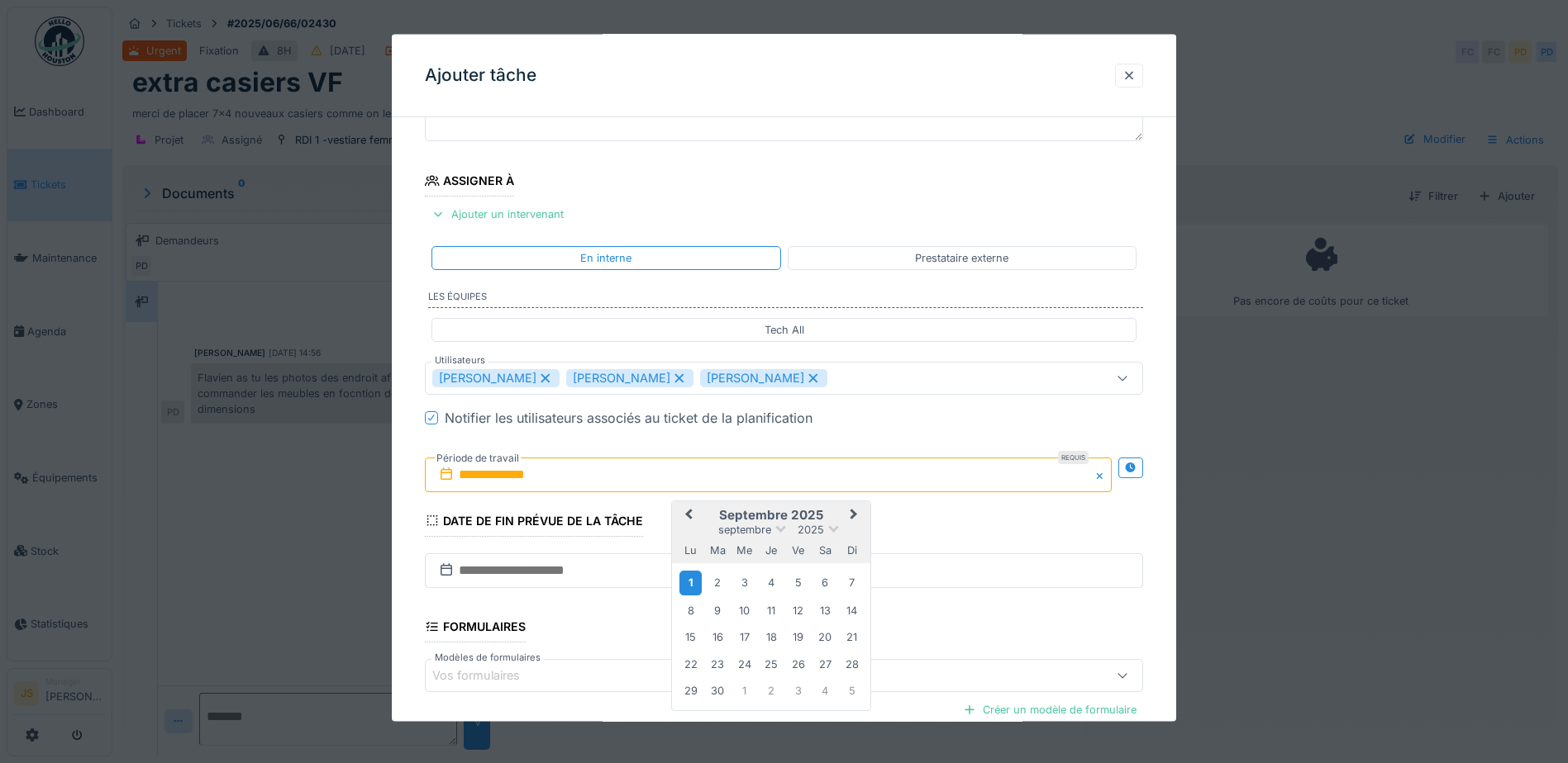
click at [694, 585] on div "1" at bounding box center [690, 582] width 22 height 24
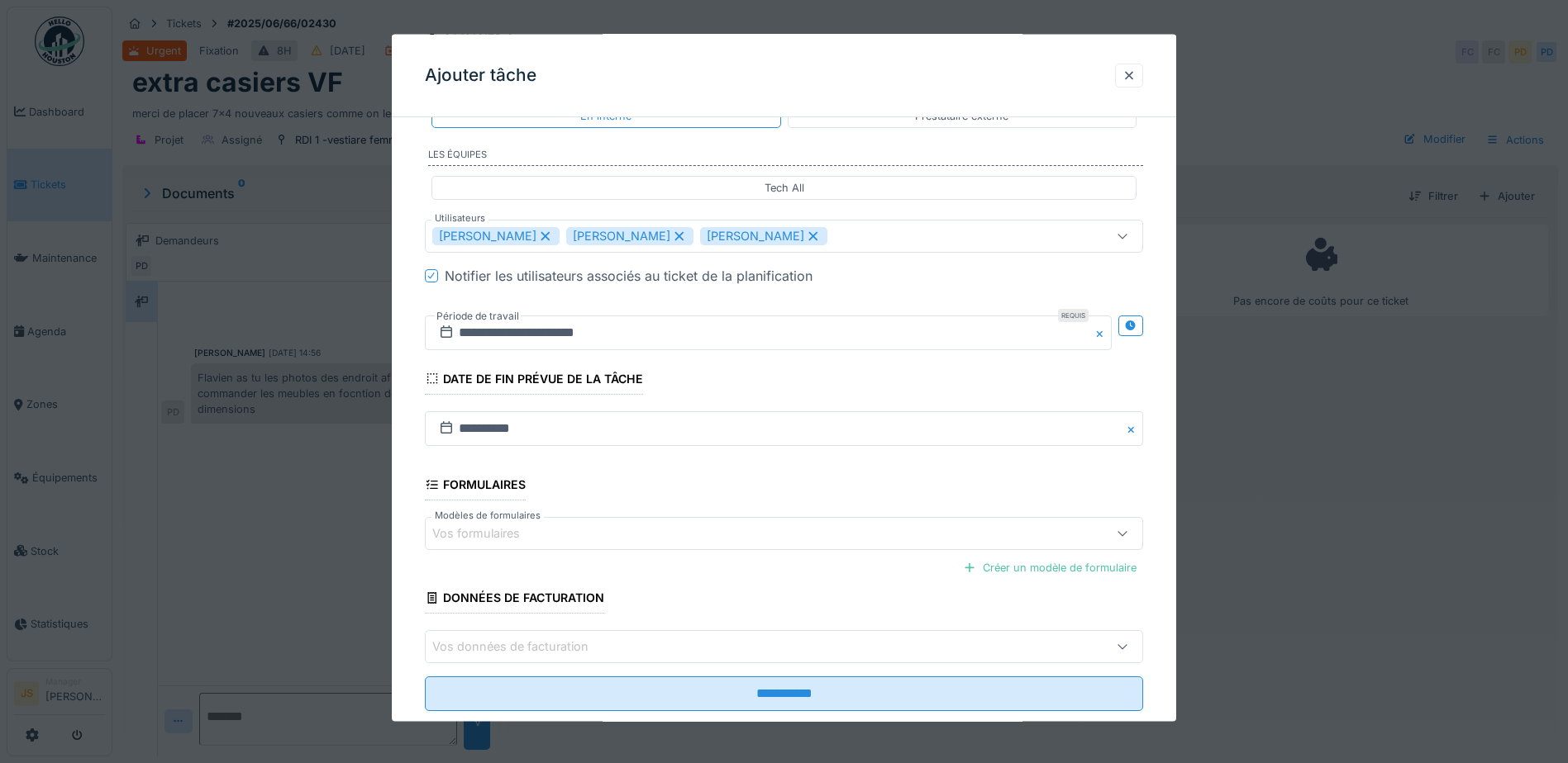
scroll to position [327, 0]
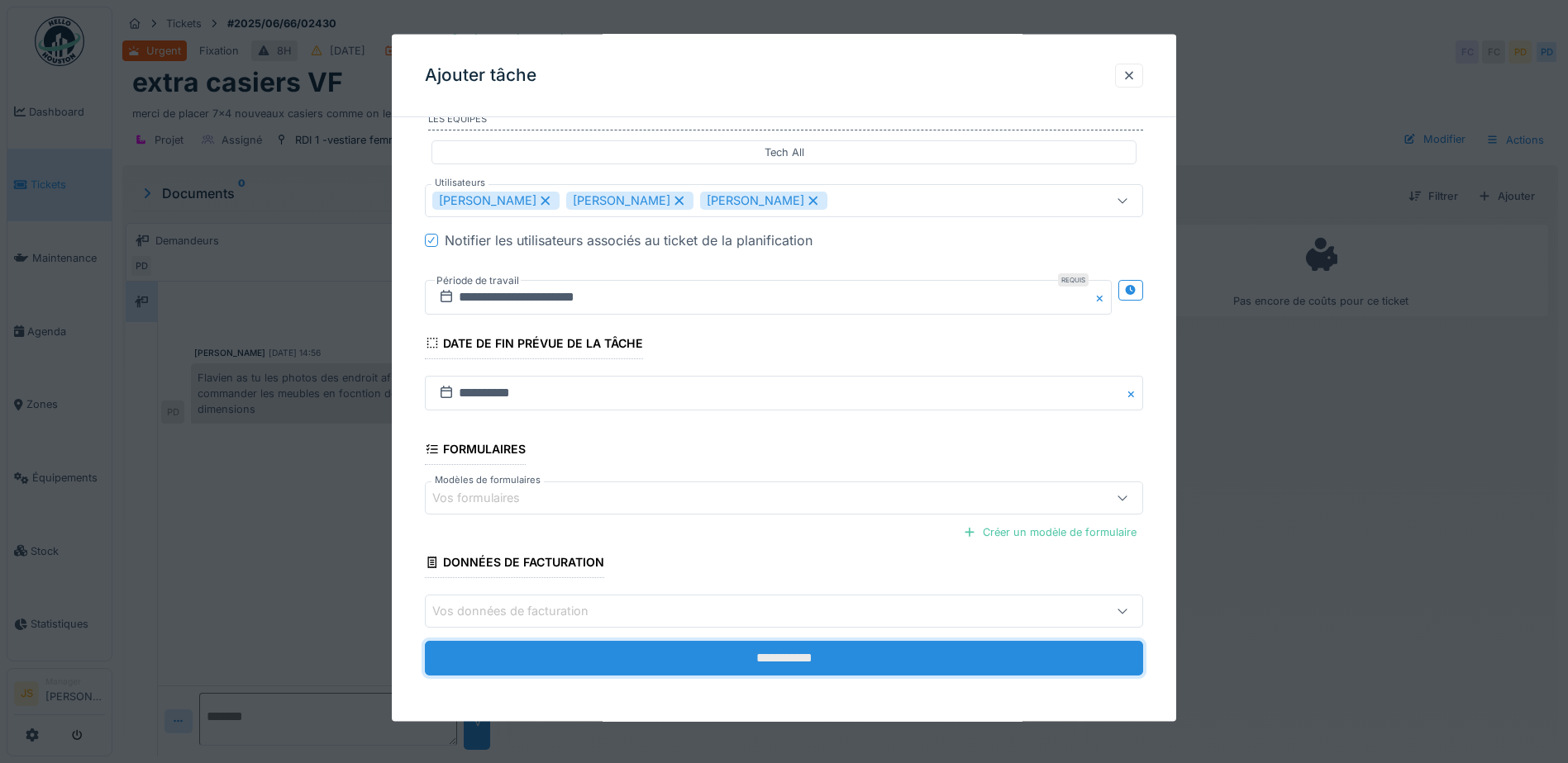
click at [800, 654] on input "**********" at bounding box center [784, 659] width 718 height 34
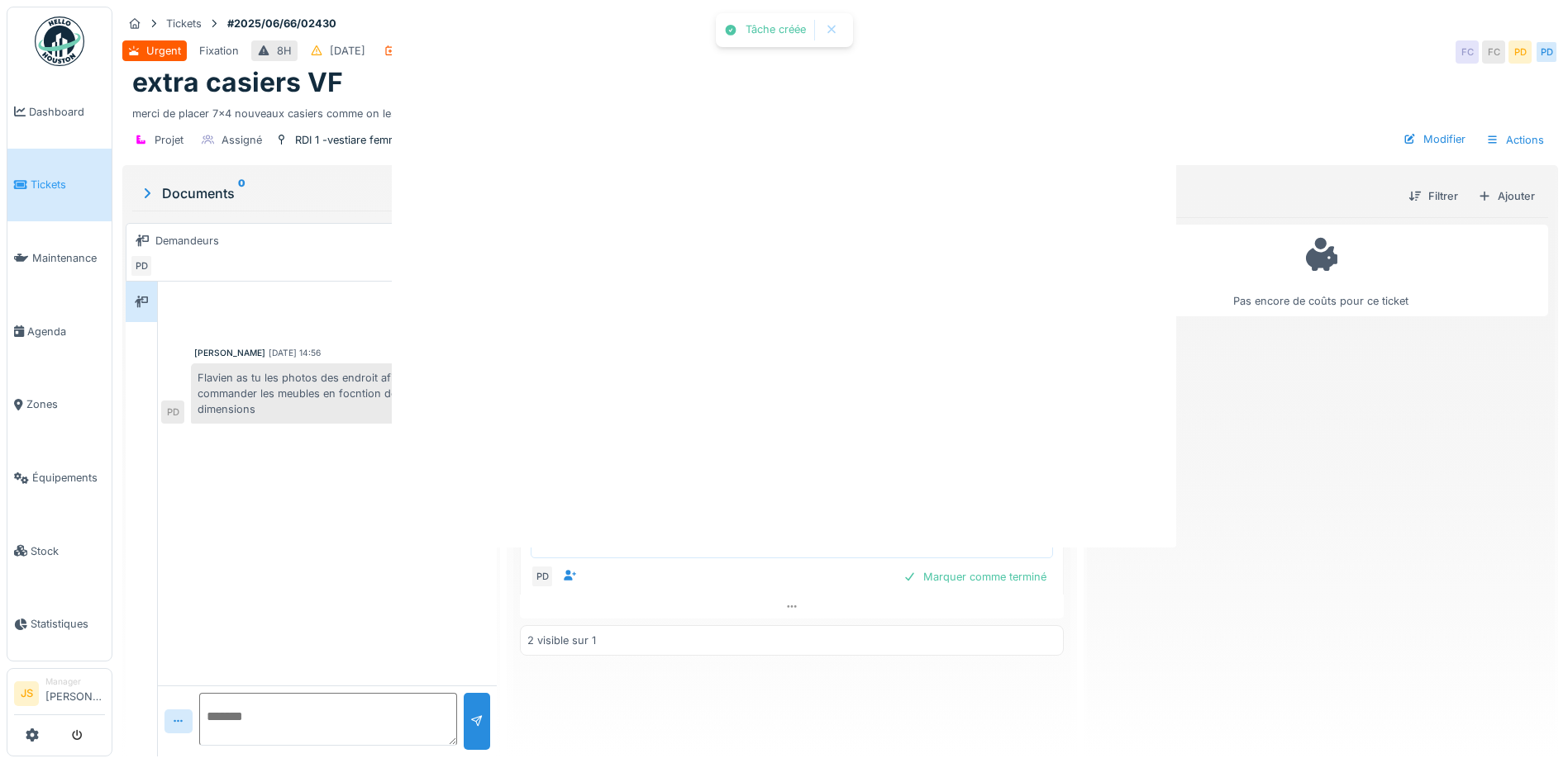
scroll to position [0, 0]
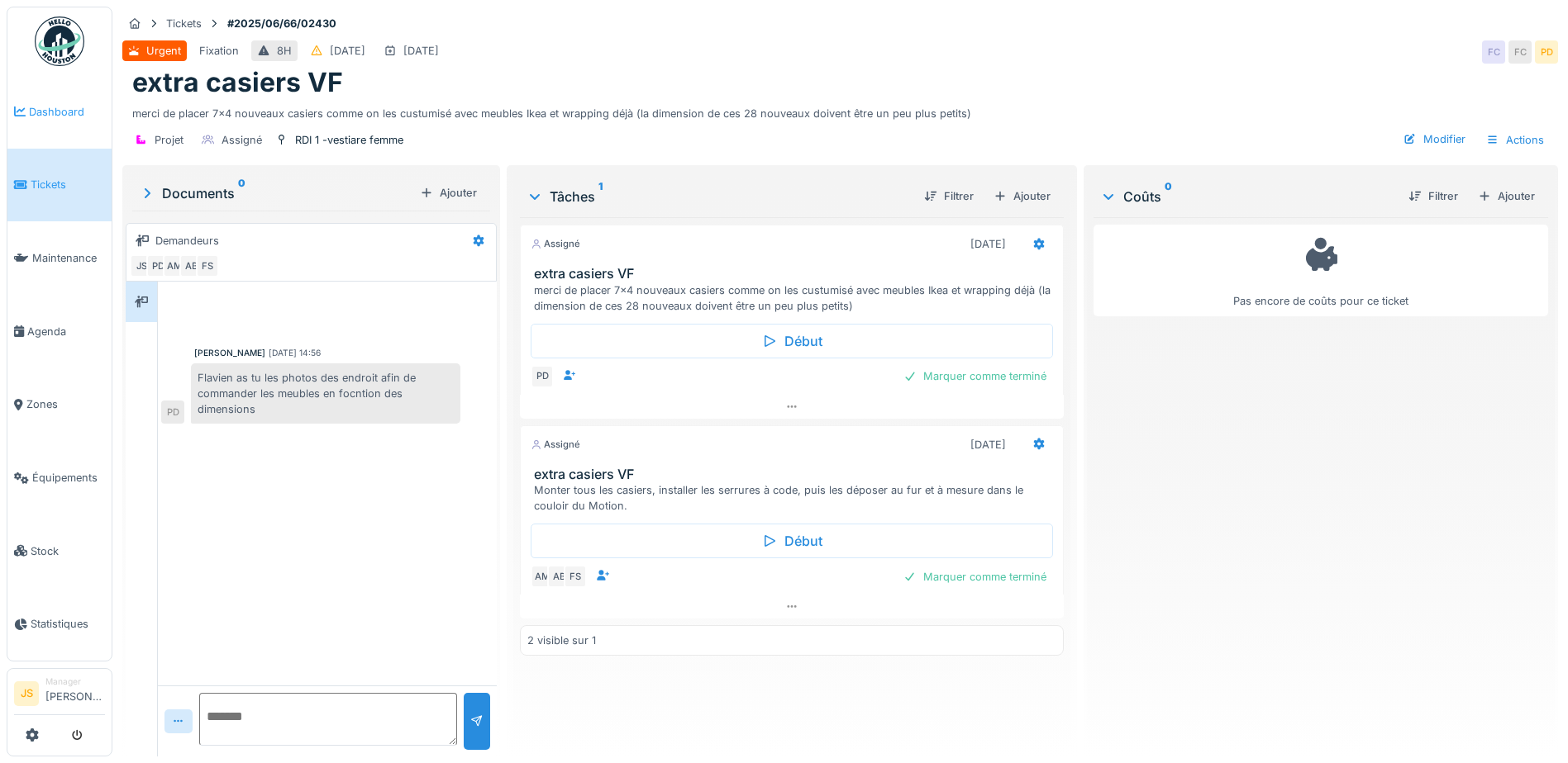
click at [53, 106] on span "Dashboard" at bounding box center [67, 112] width 77 height 15
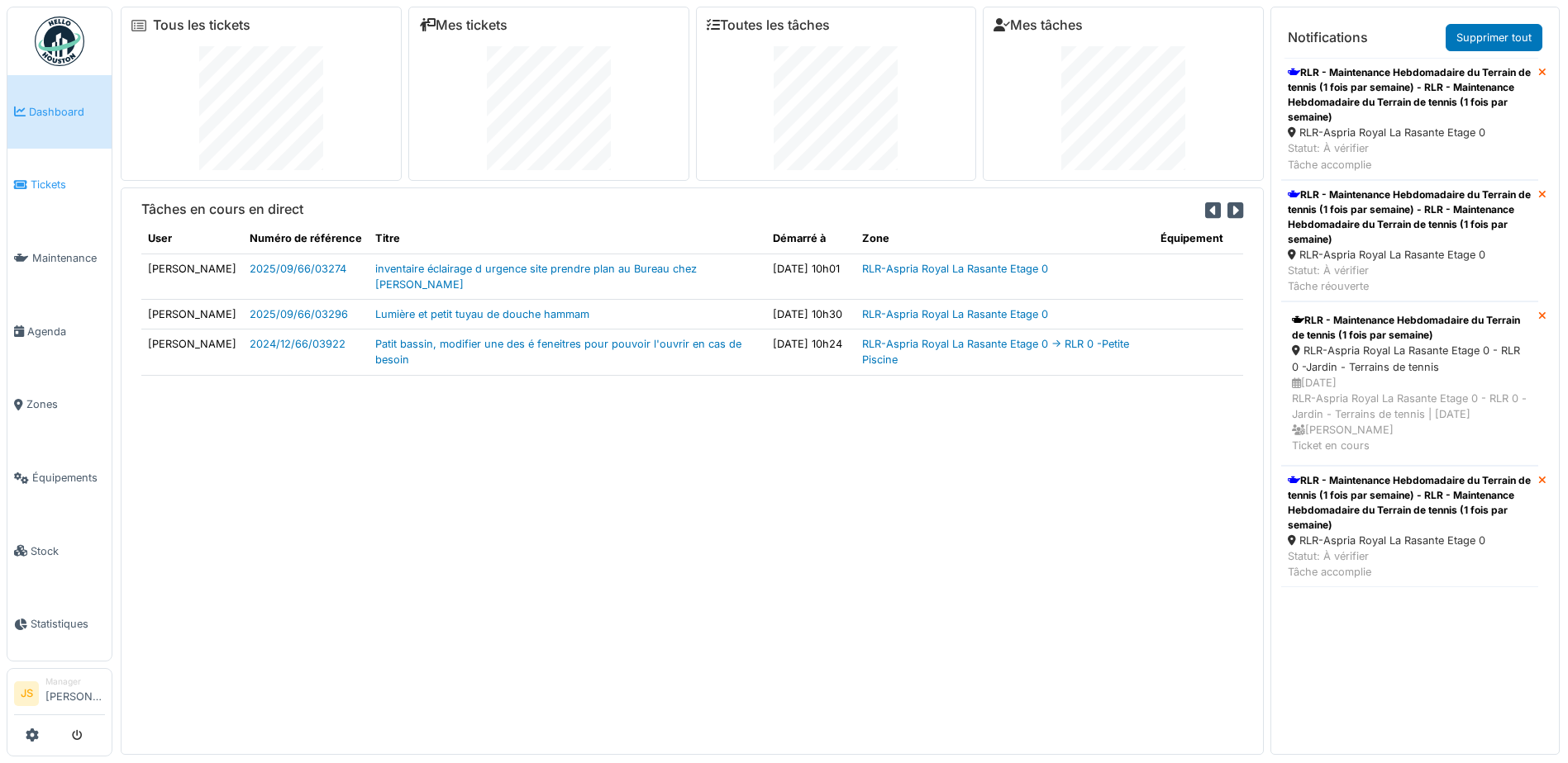
click at [55, 185] on span "Tickets" at bounding box center [68, 185] width 75 height 15
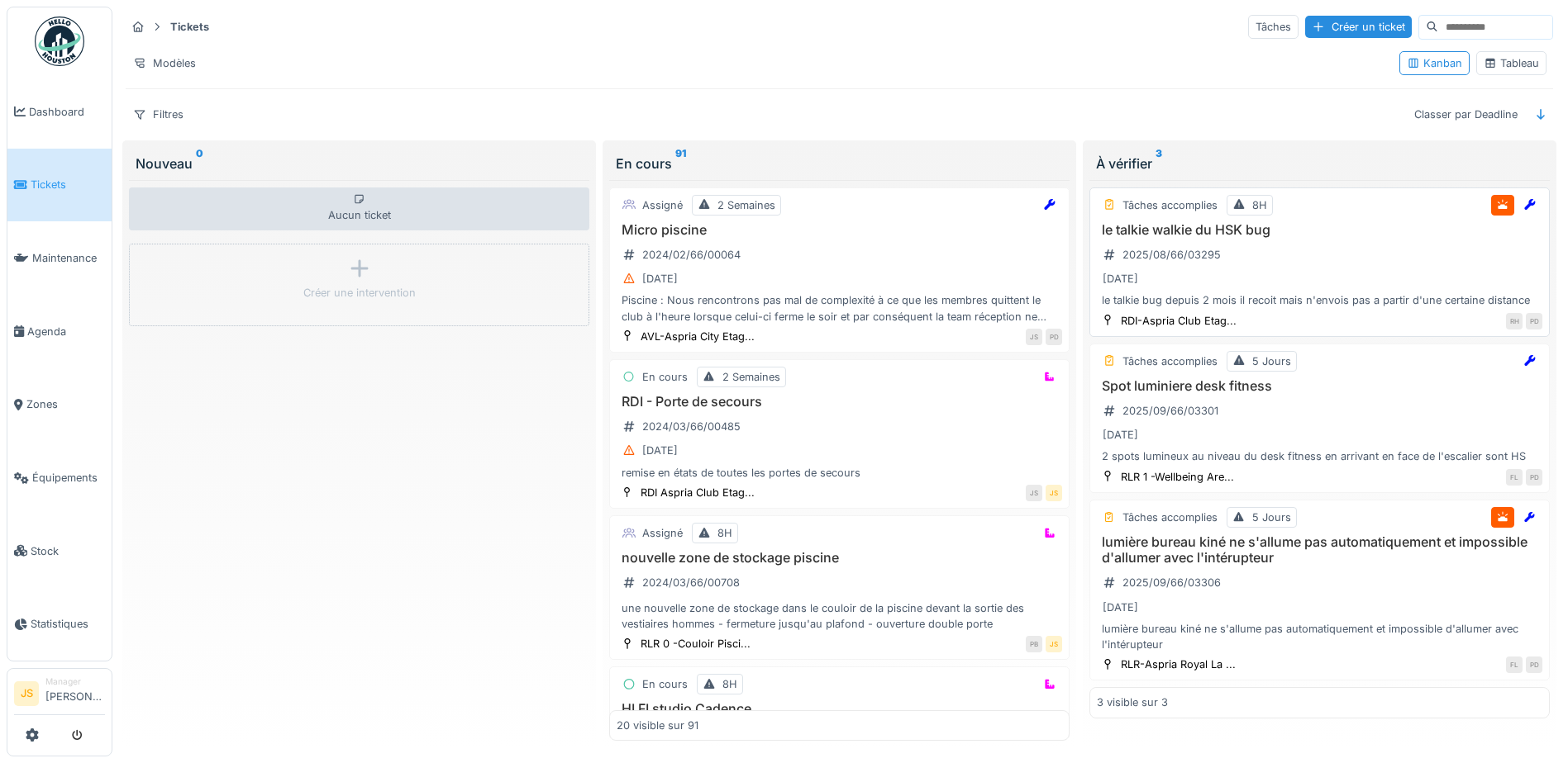
click at [1151, 236] on h3 "le talkie walkie du HSK bug" at bounding box center [1320, 229] width 446 height 15
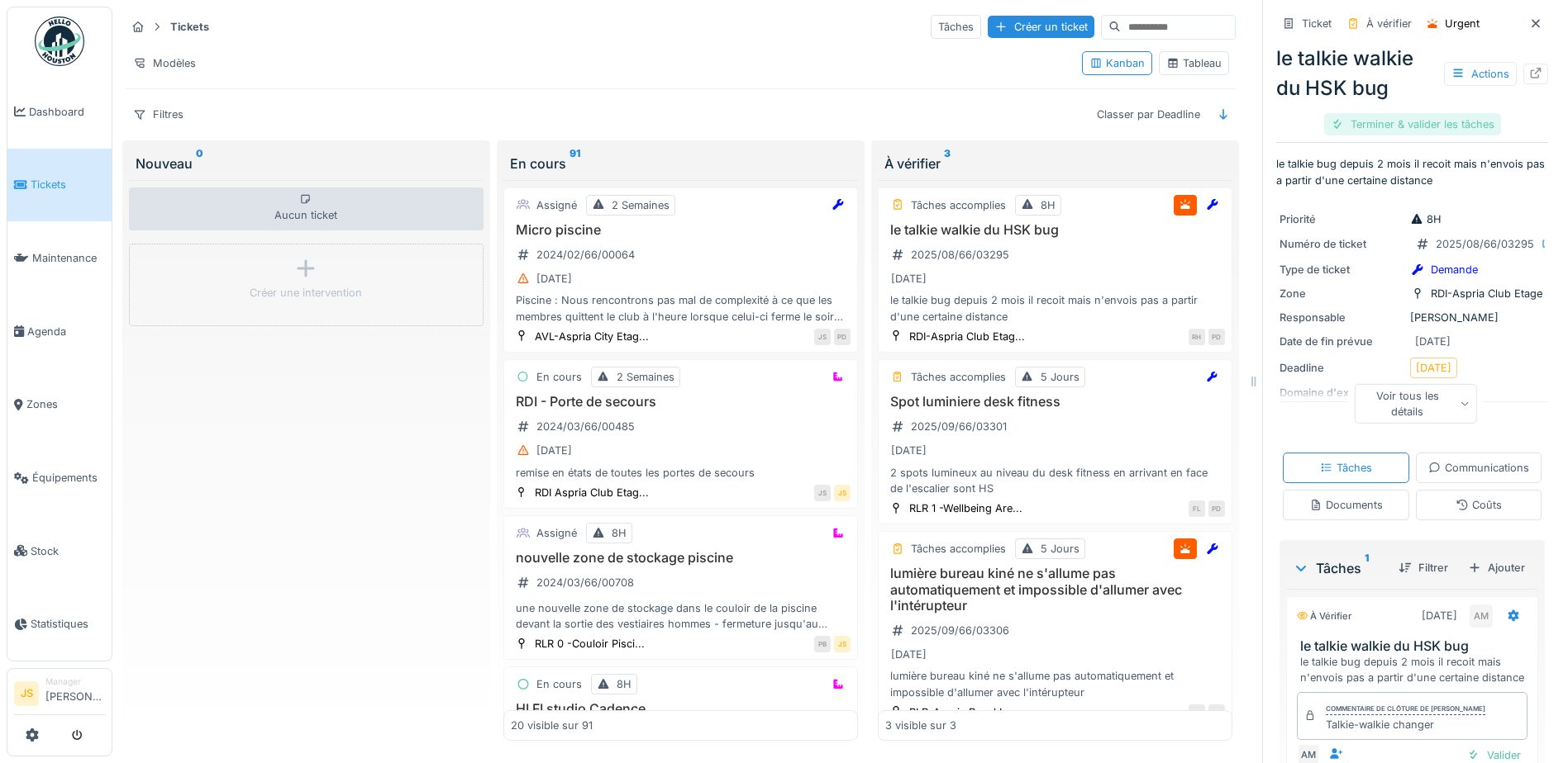
click at [1423, 131] on div "Terminer & valider les tâches" at bounding box center [1412, 123] width 177 height 22
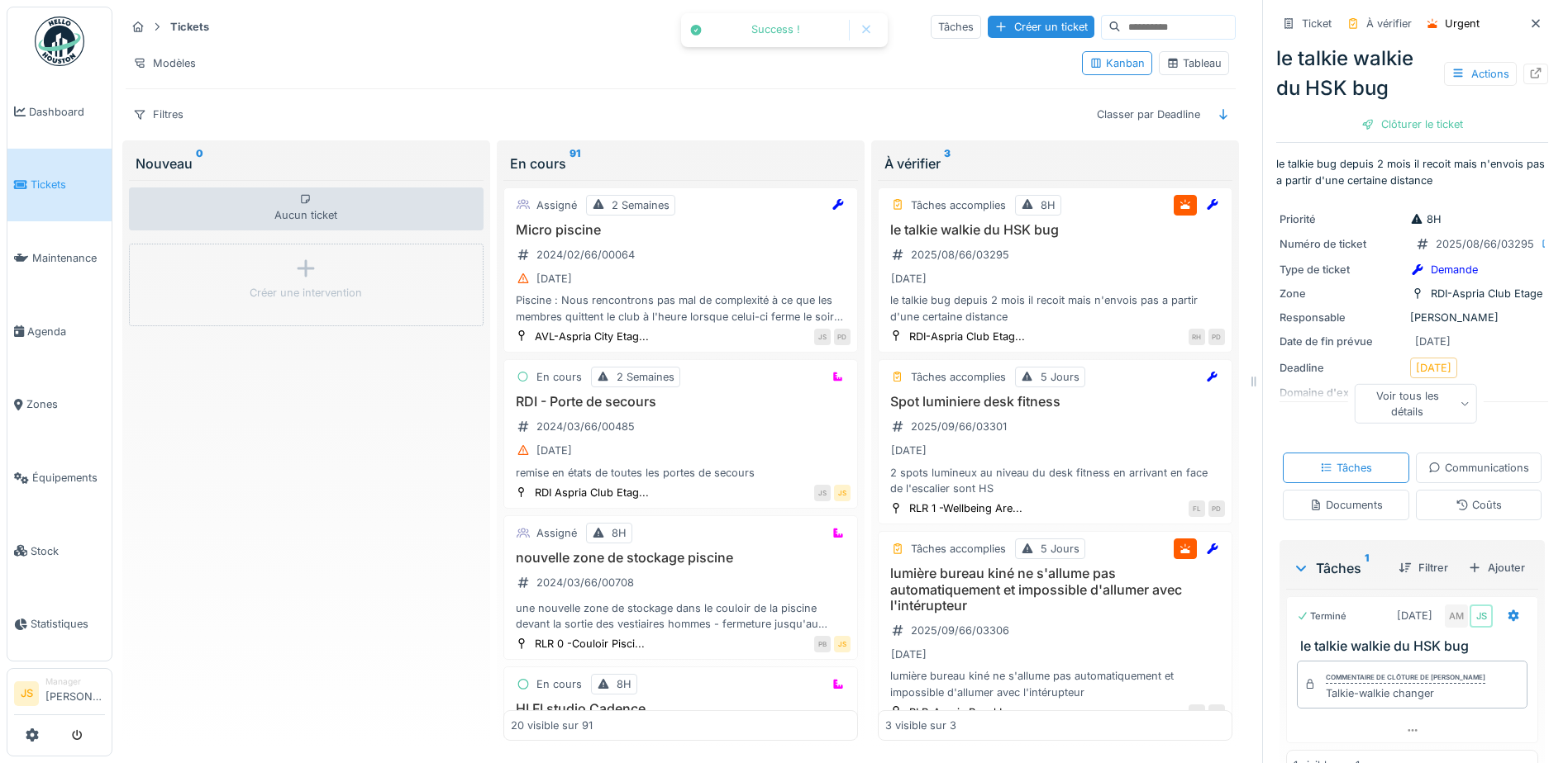
click at [1423, 127] on div "Clôturer le ticket" at bounding box center [1412, 123] width 115 height 22
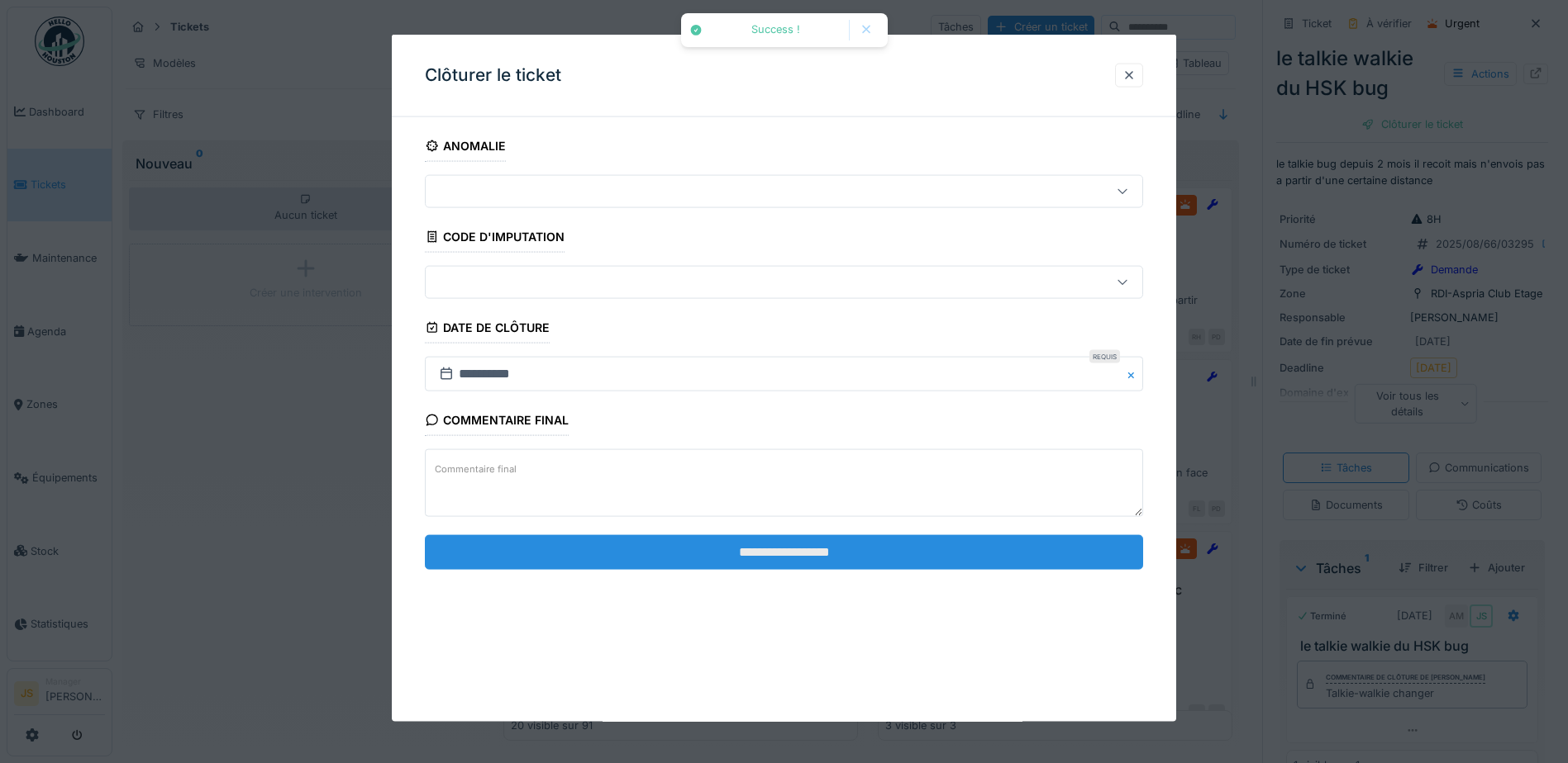
click at [756, 554] on input "**********" at bounding box center [784, 552] width 718 height 34
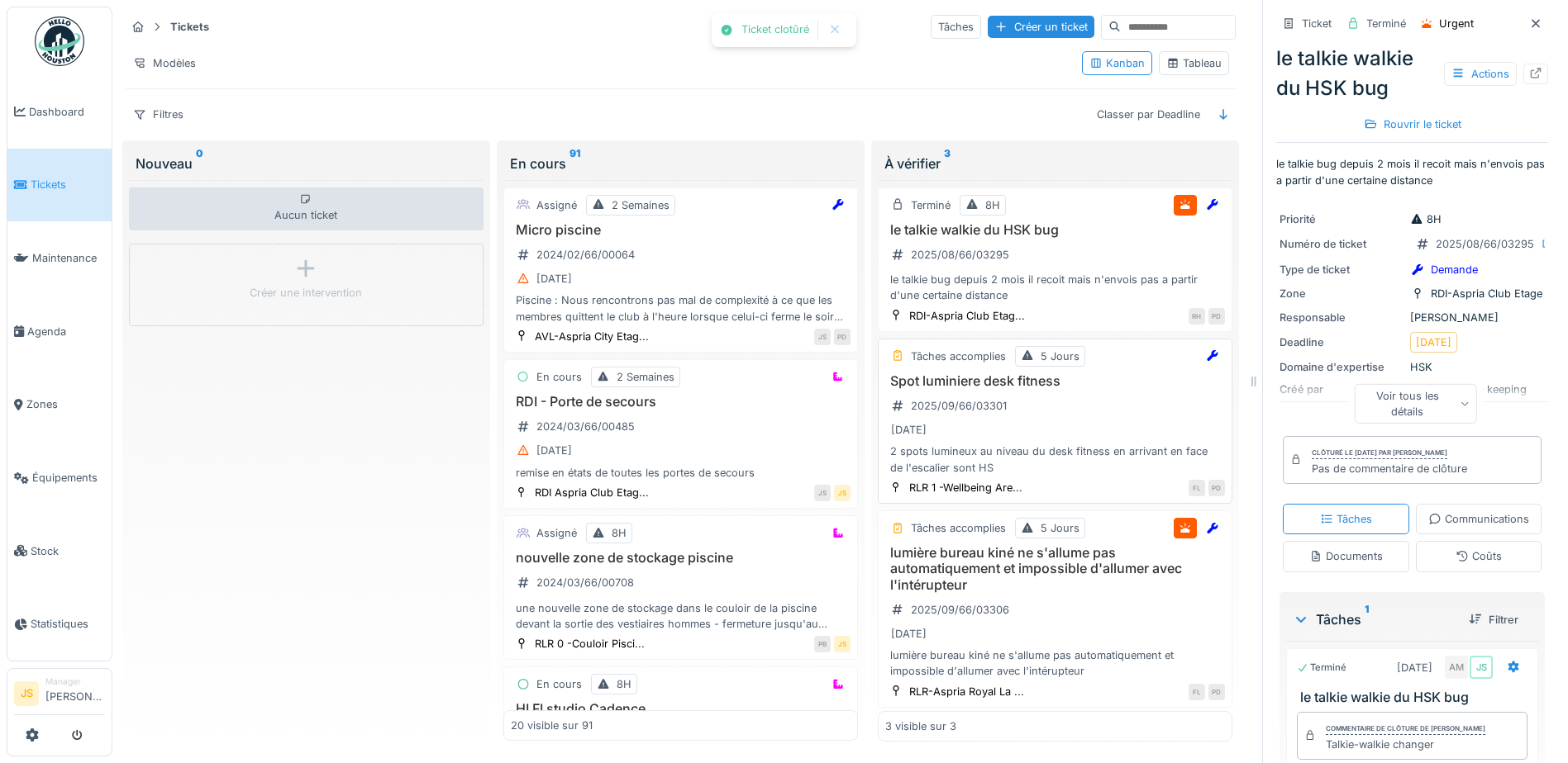
click at [953, 382] on h3 "Spot luminiere desk fitness" at bounding box center [1055, 382] width 340 height 15
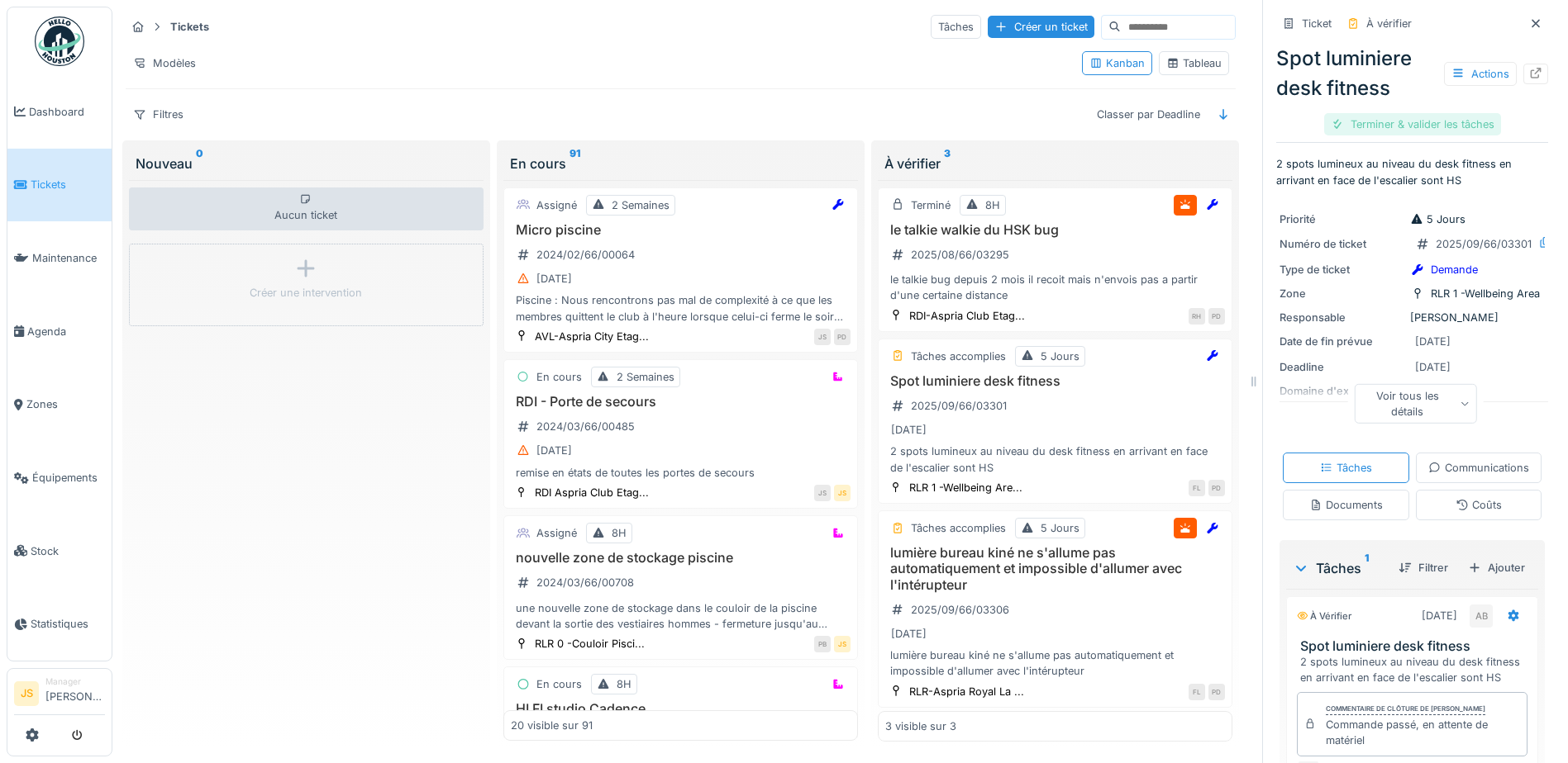
click at [1397, 124] on div "Terminer & valider les tâches" at bounding box center [1412, 123] width 177 height 22
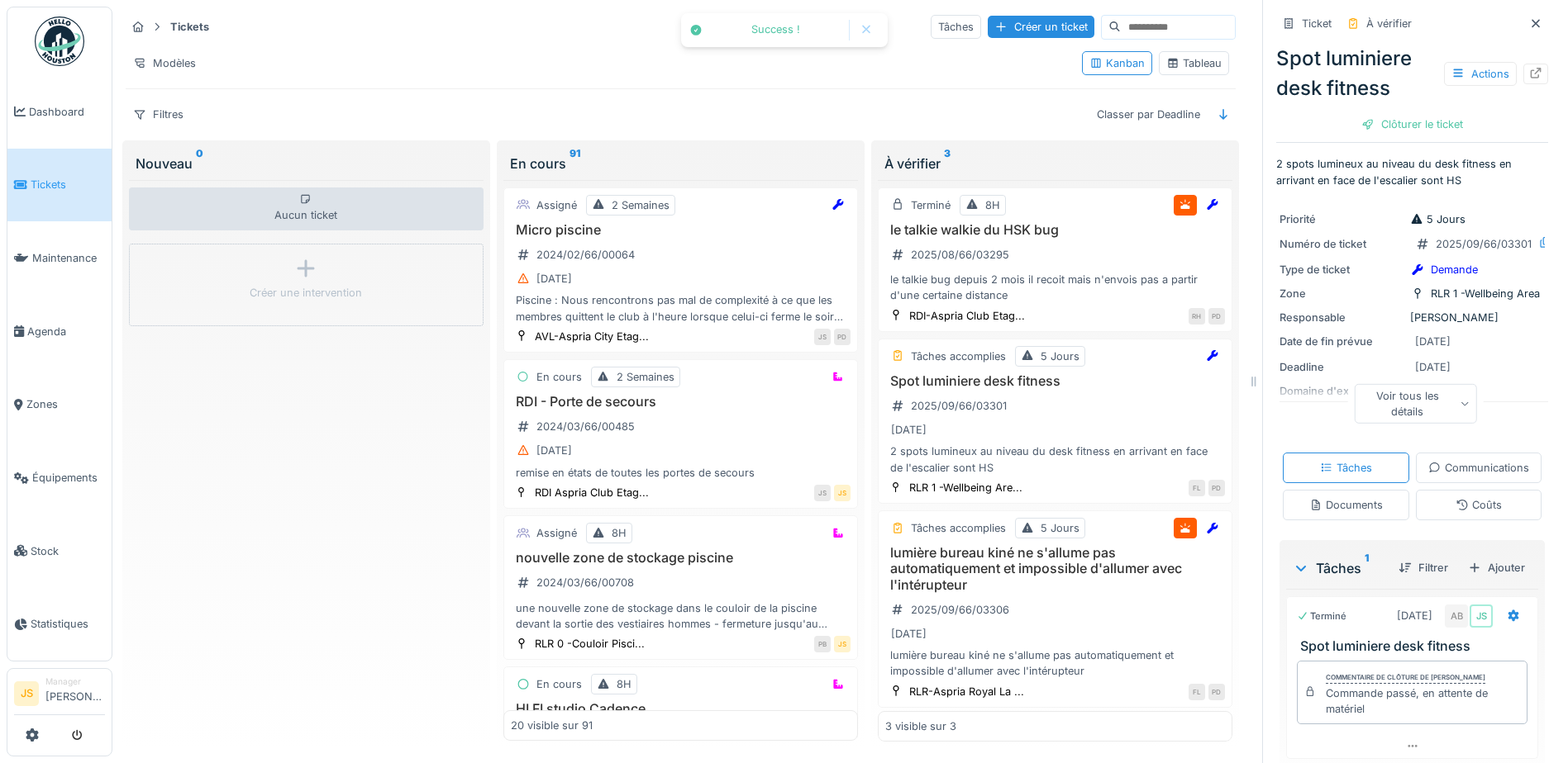
click at [1396, 124] on div "Clôturer le ticket" at bounding box center [1412, 123] width 115 height 22
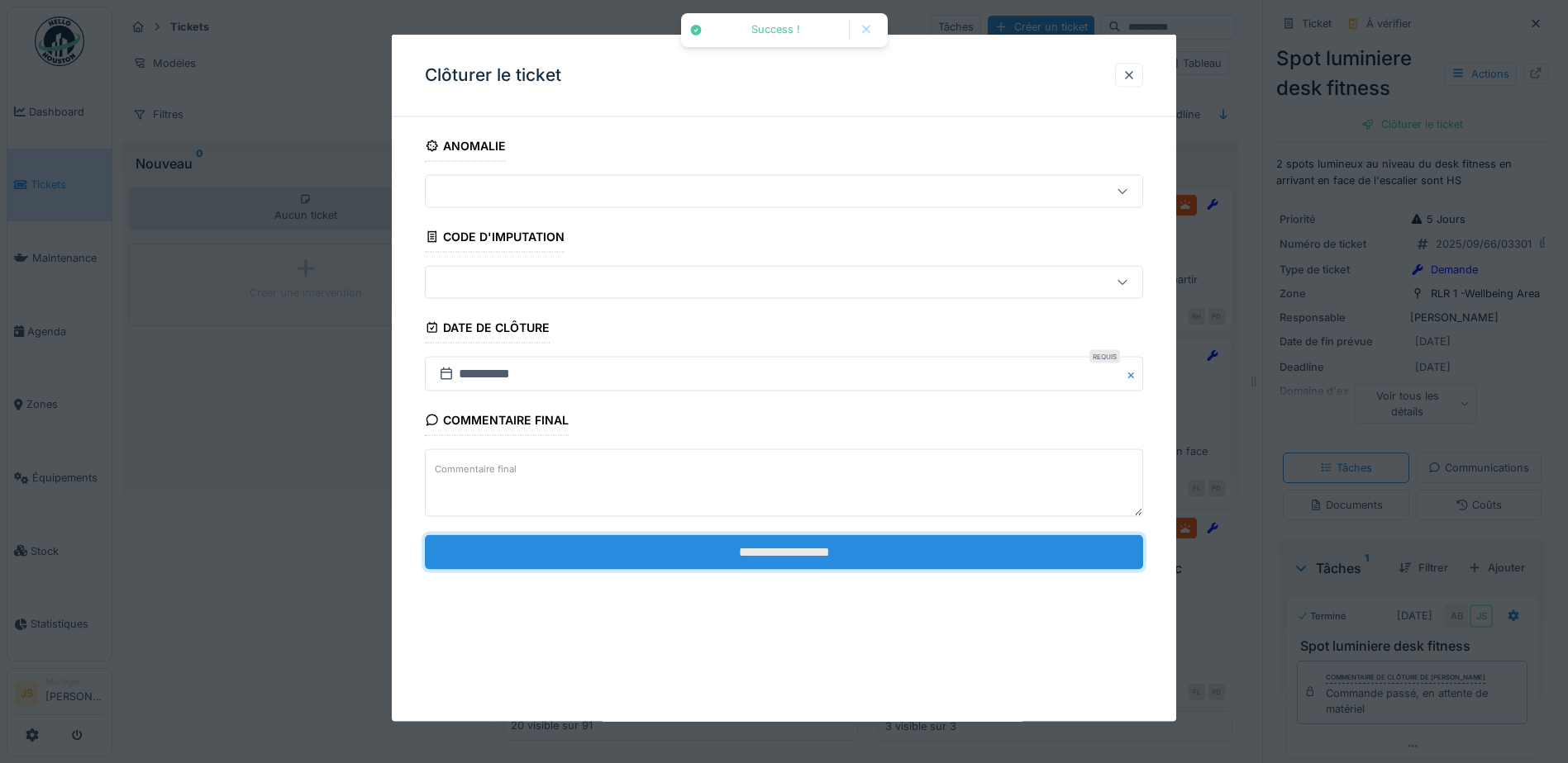
click at [929, 538] on input "**********" at bounding box center [784, 552] width 718 height 34
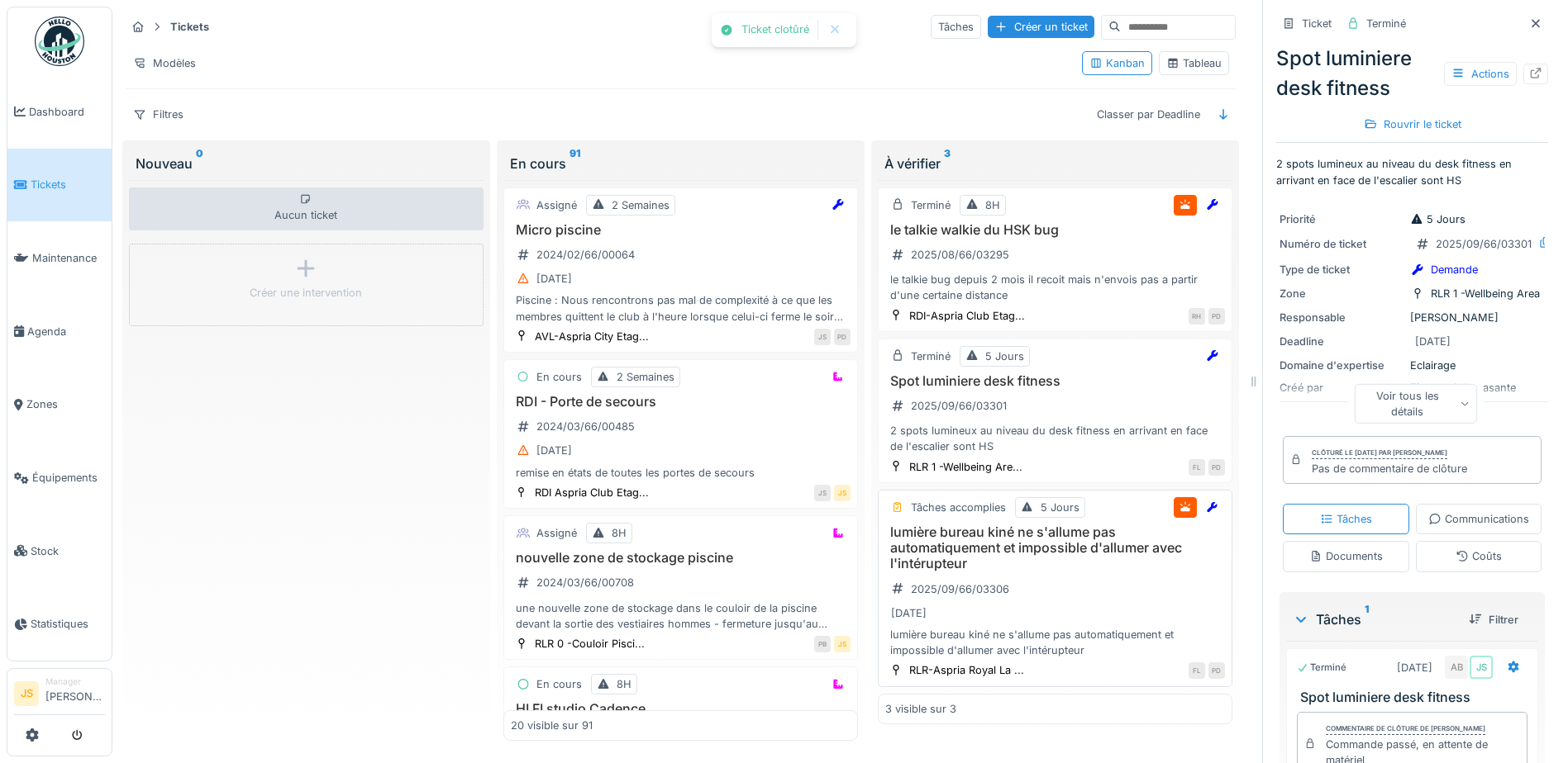
click at [946, 541] on h3 "lumière bureau kiné ne s'allume pas automatiquement et impossible d'allumer ave…" at bounding box center [1055, 549] width 340 height 48
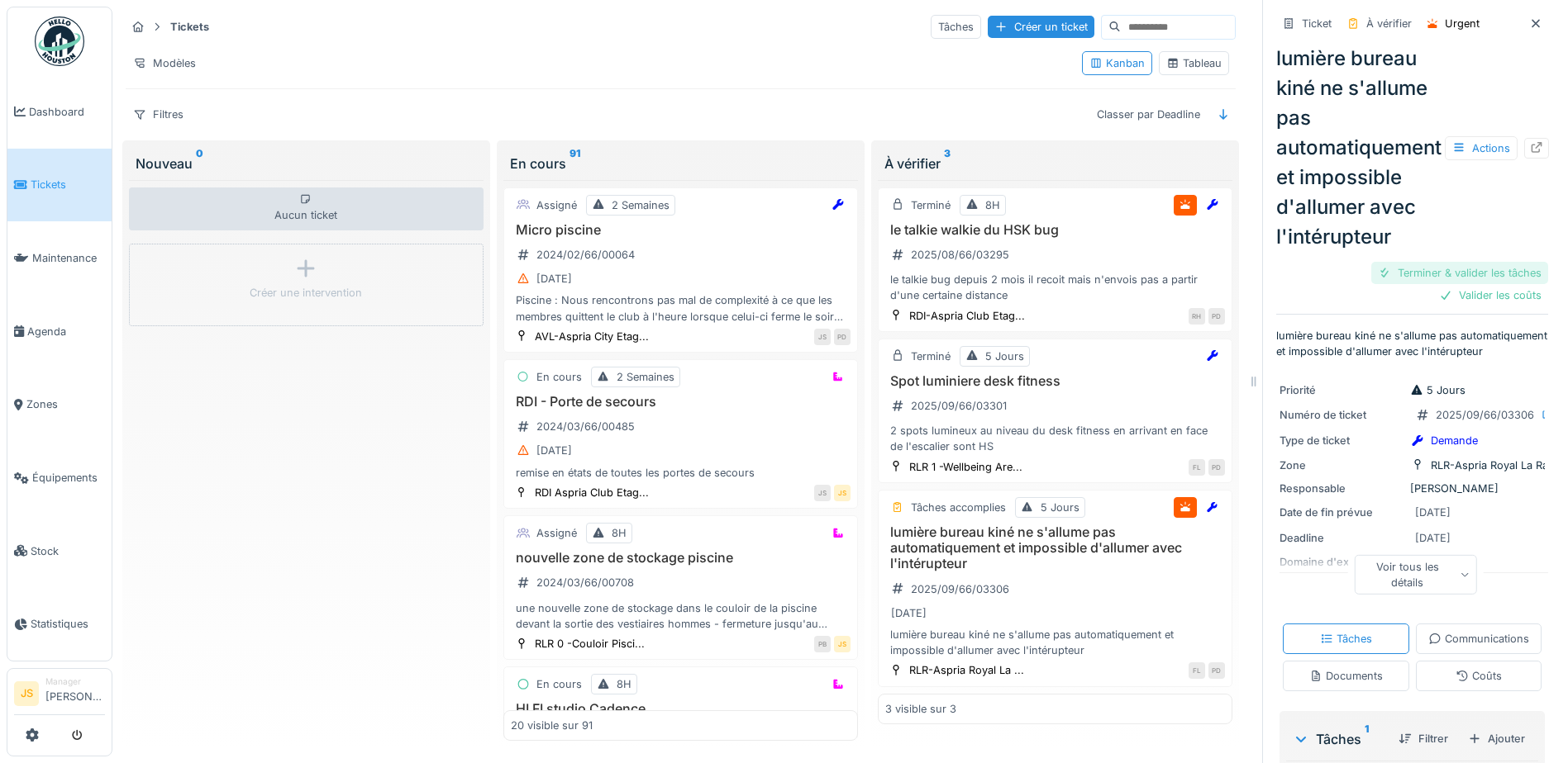
click at [1451, 271] on div "Terminer & valider les tâches" at bounding box center [1460, 272] width 177 height 22
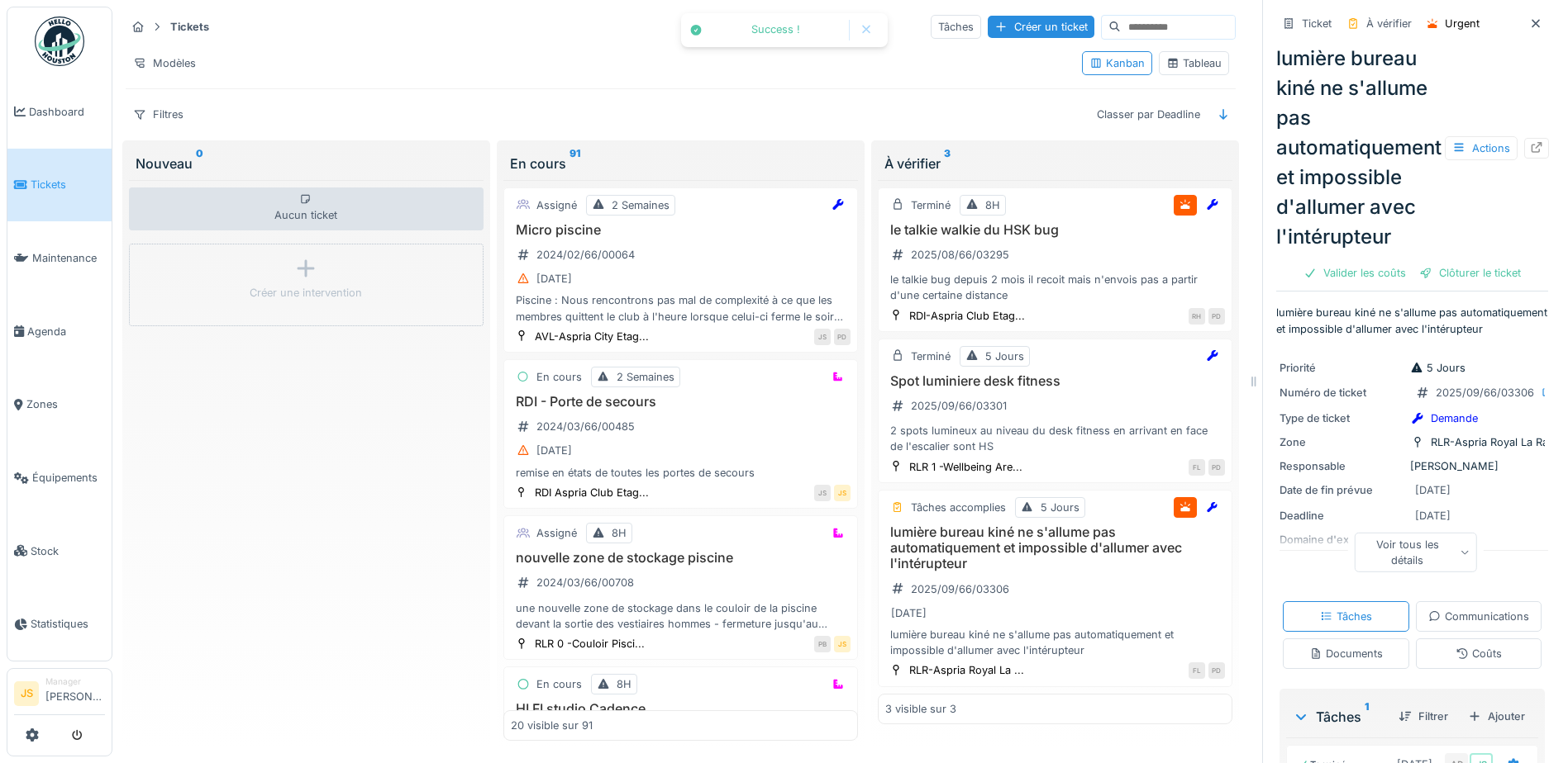
click at [1451, 271] on div "Clôturer le ticket" at bounding box center [1470, 272] width 115 height 22
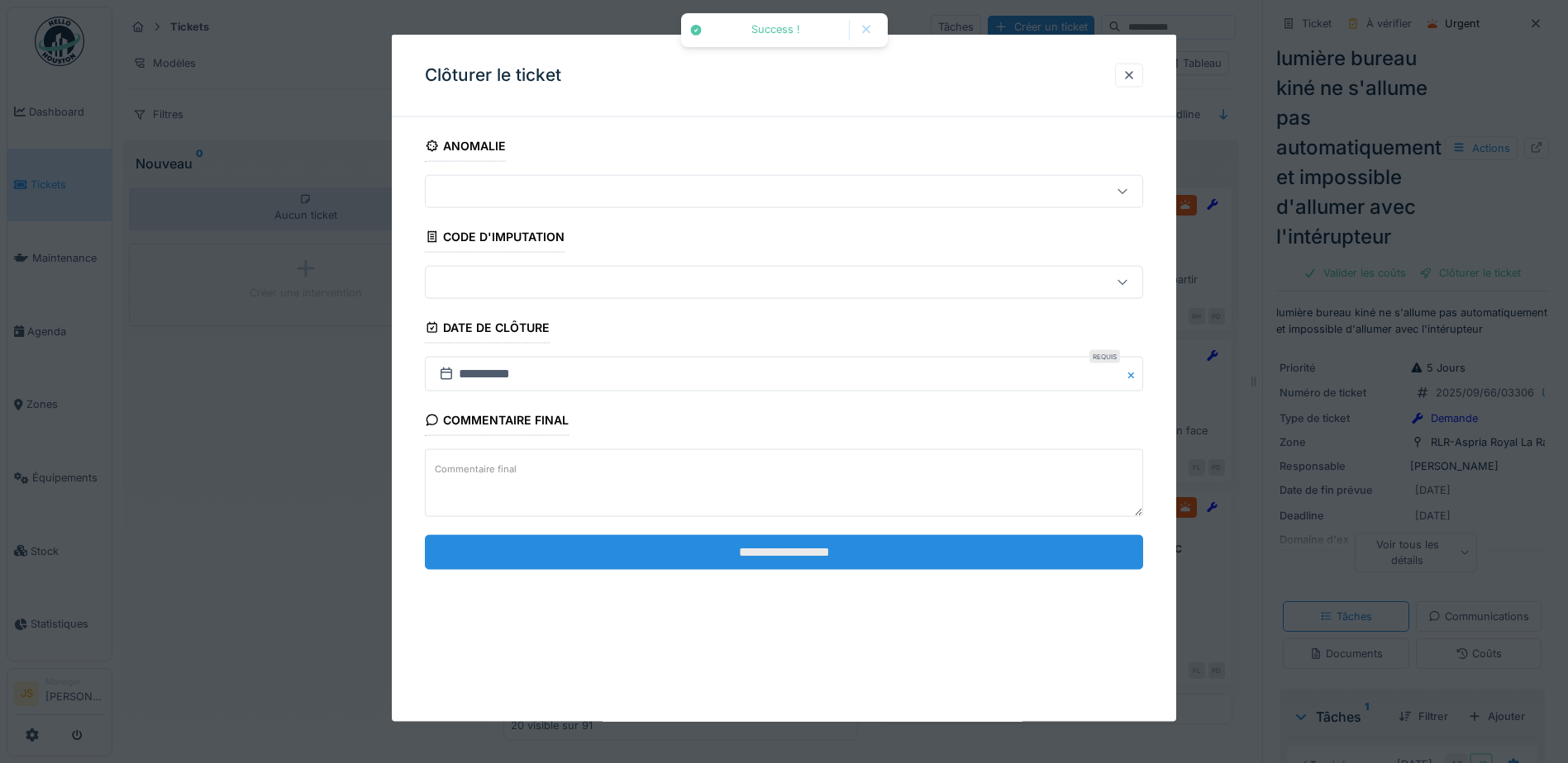
click at [952, 550] on input "**********" at bounding box center [784, 552] width 718 height 34
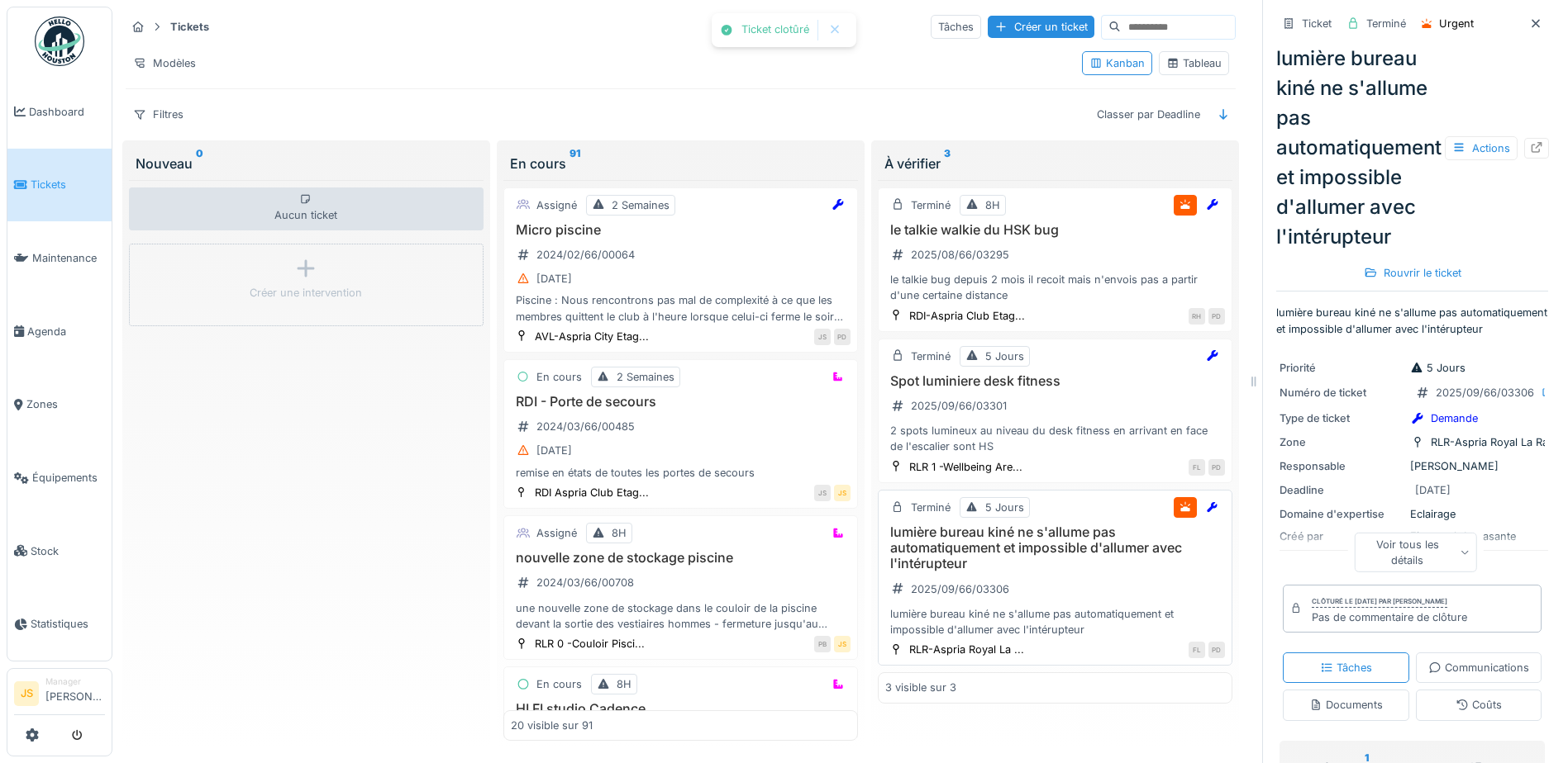
scroll to position [12, 0]
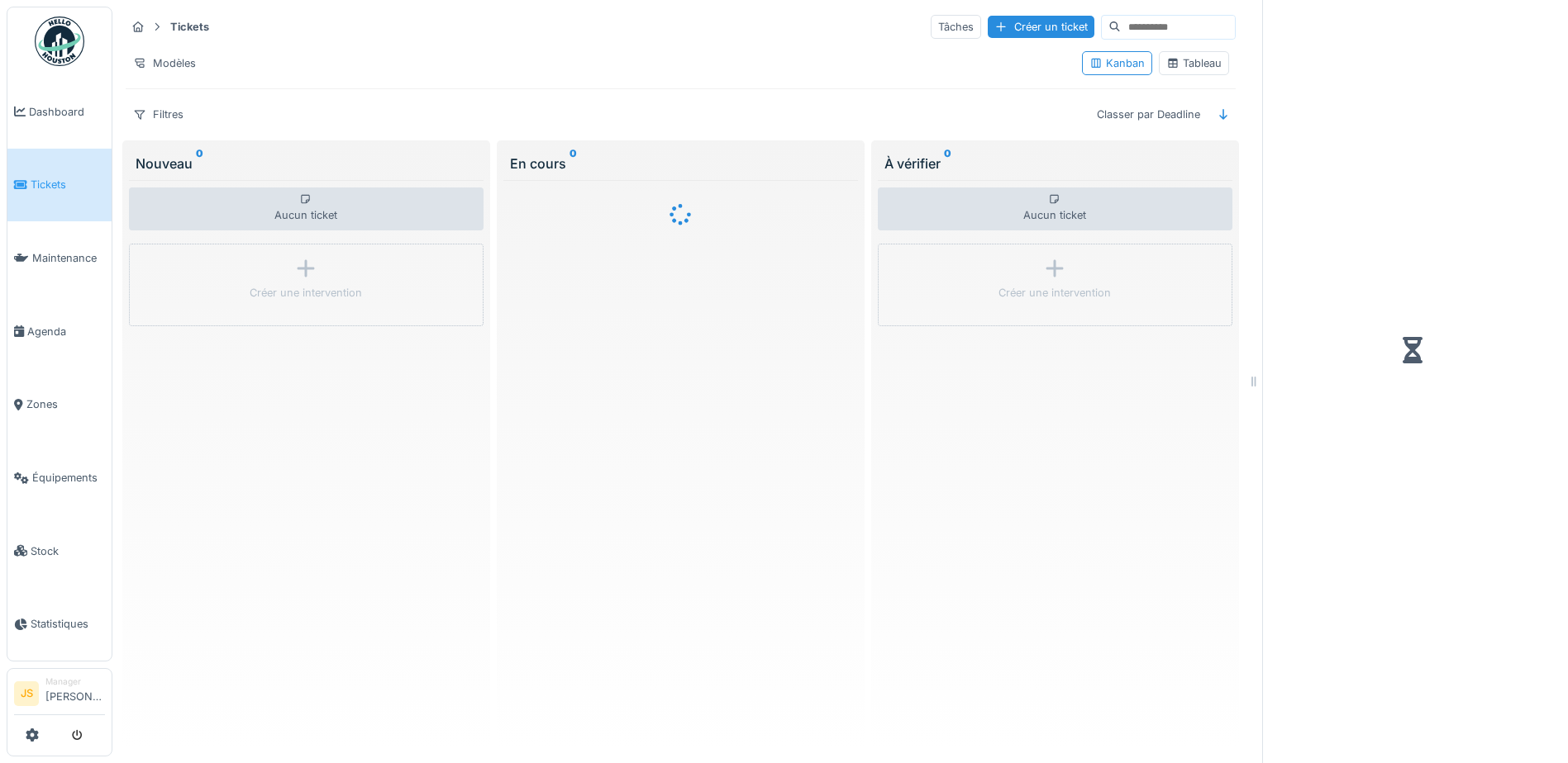
scroll to position [12, 0]
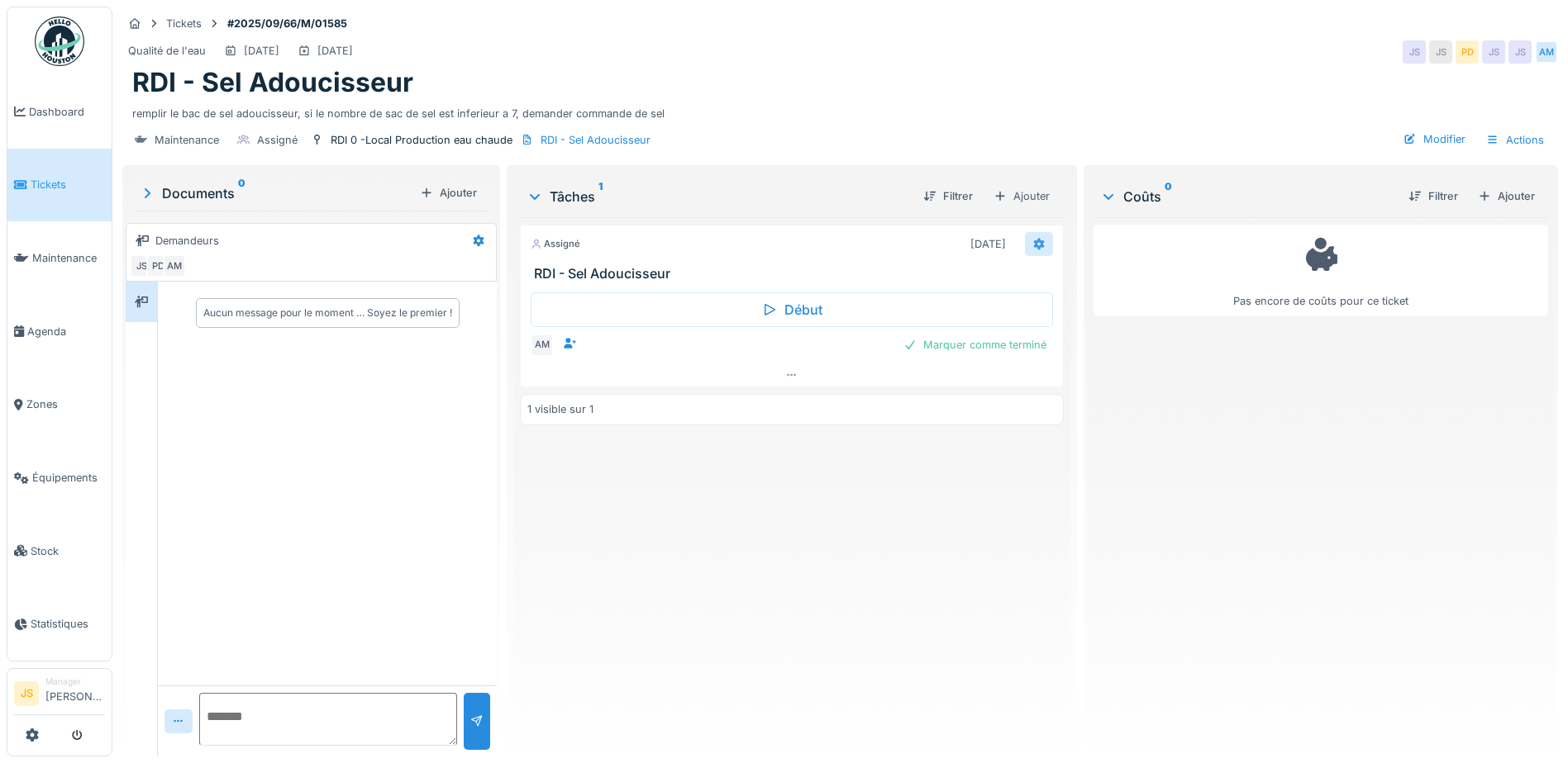
click at [1032, 240] on icon at bounding box center [1039, 244] width 13 height 11
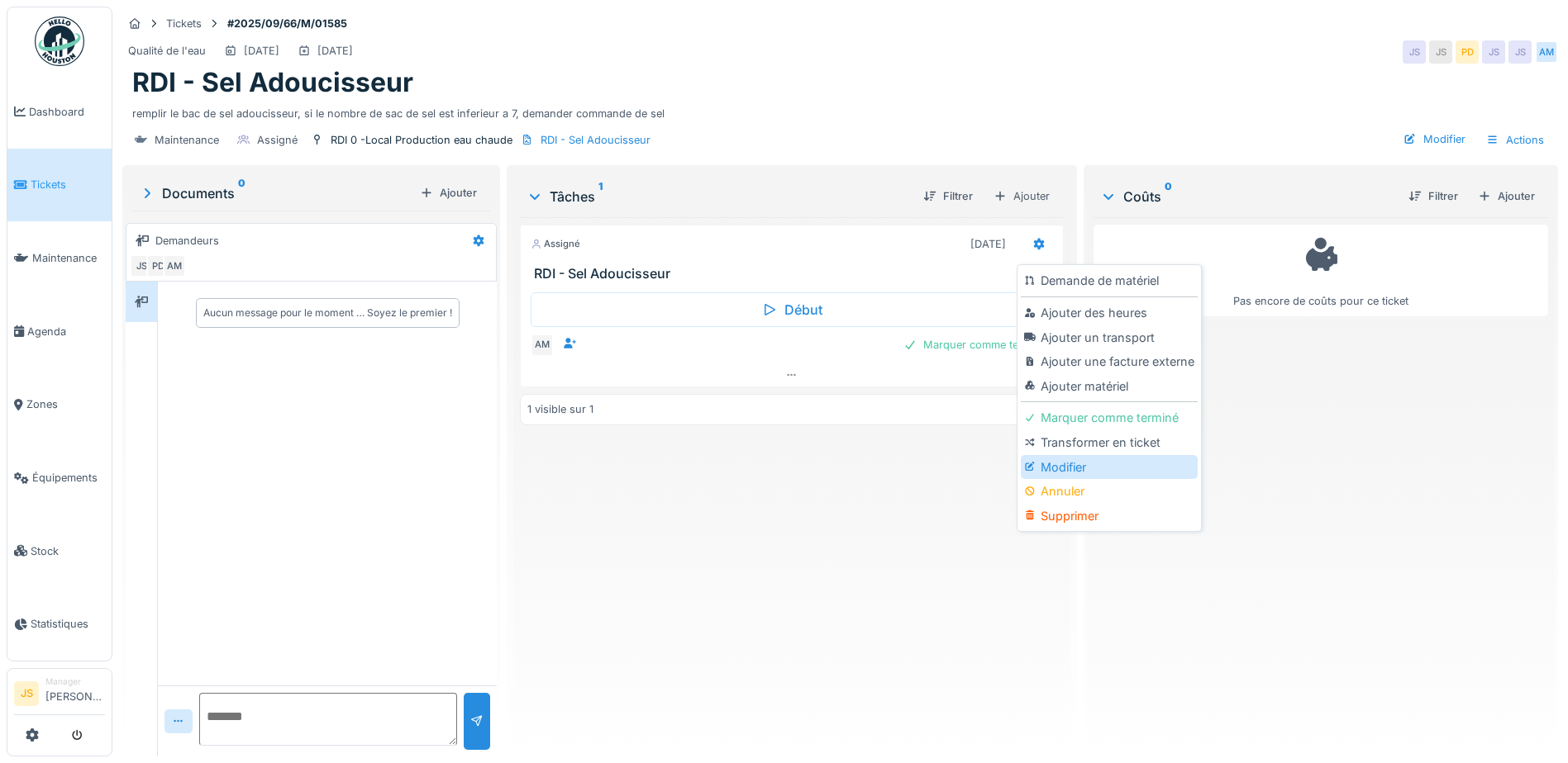
click at [1087, 466] on div "Modifier" at bounding box center [1109, 468] width 176 height 25
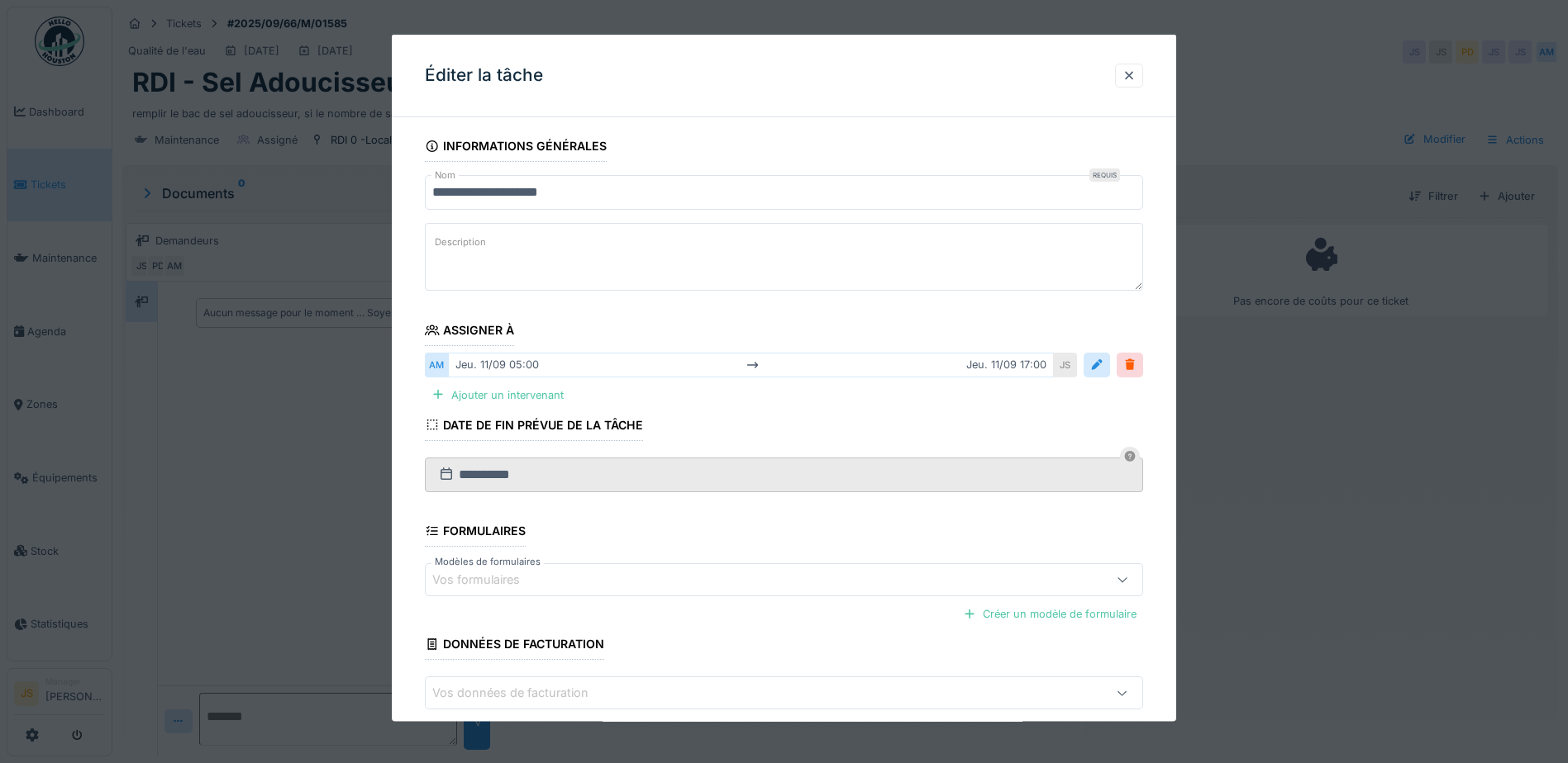
click at [527, 230] on textarea "Description" at bounding box center [784, 256] width 718 height 68
type textarea "**********"
click at [585, 193] on input "**********" at bounding box center [784, 192] width 718 height 34
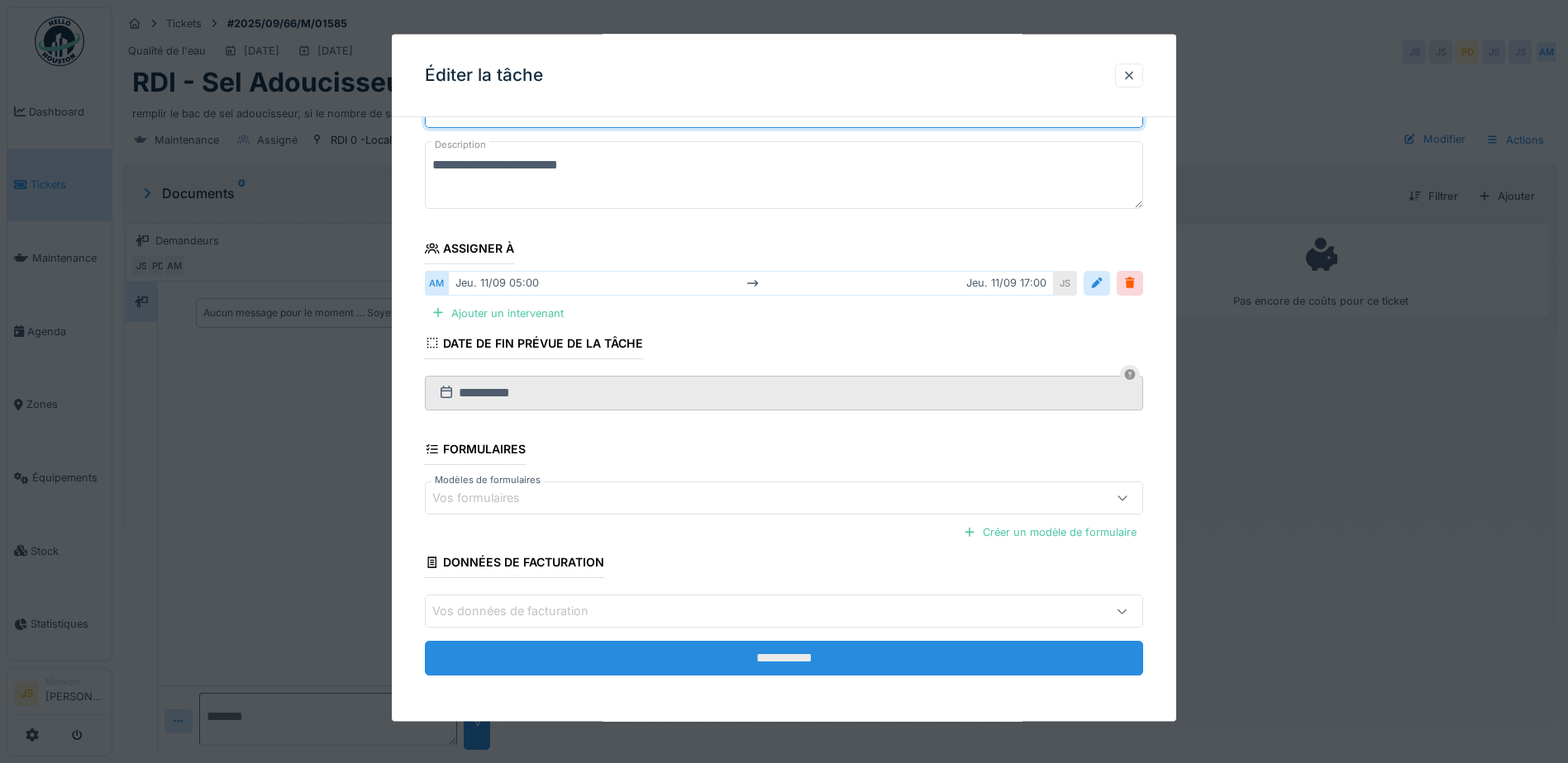
scroll to position [12, 0]
type input "**********"
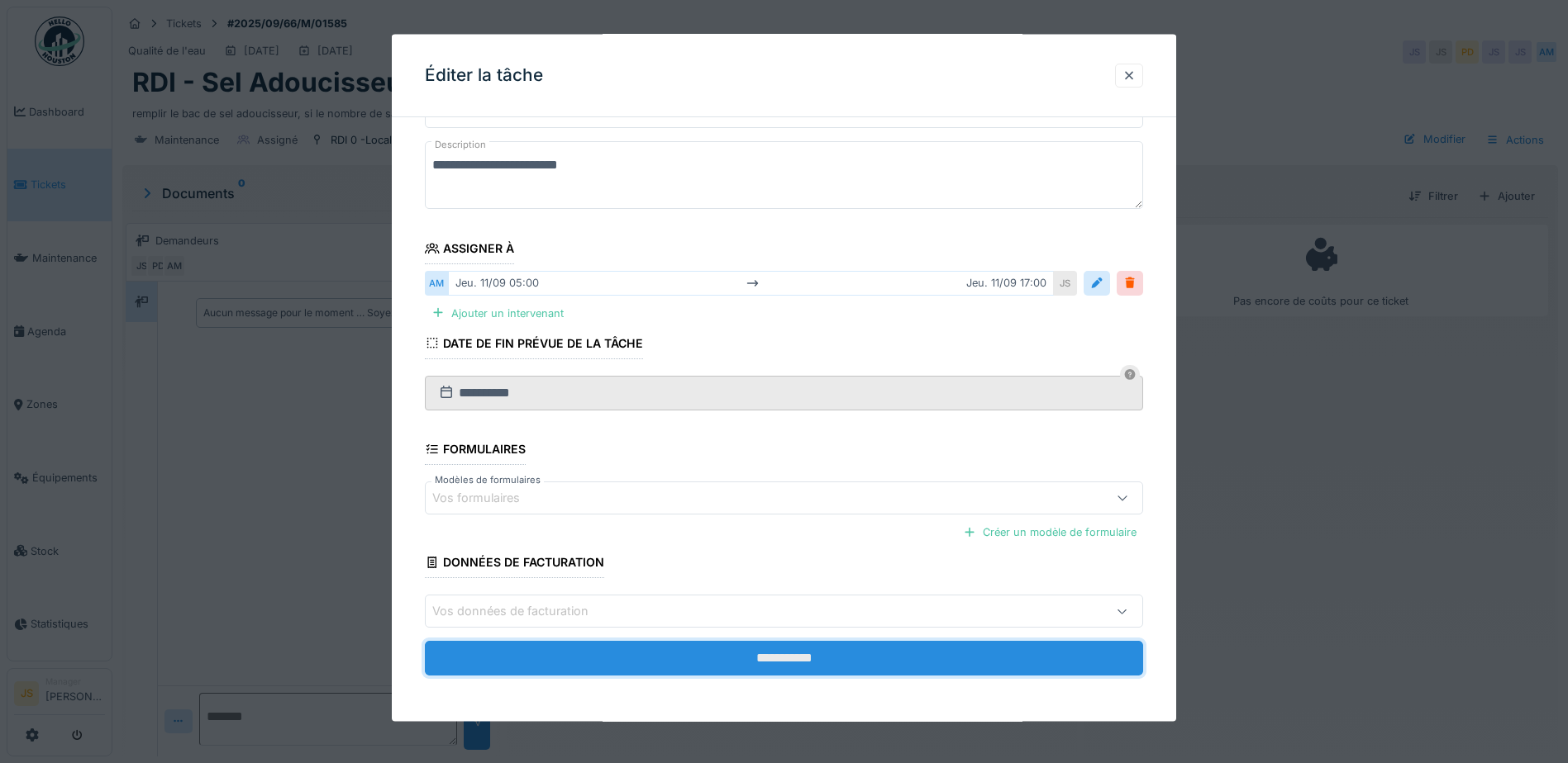
click at [787, 661] on input "**********" at bounding box center [784, 659] width 718 height 34
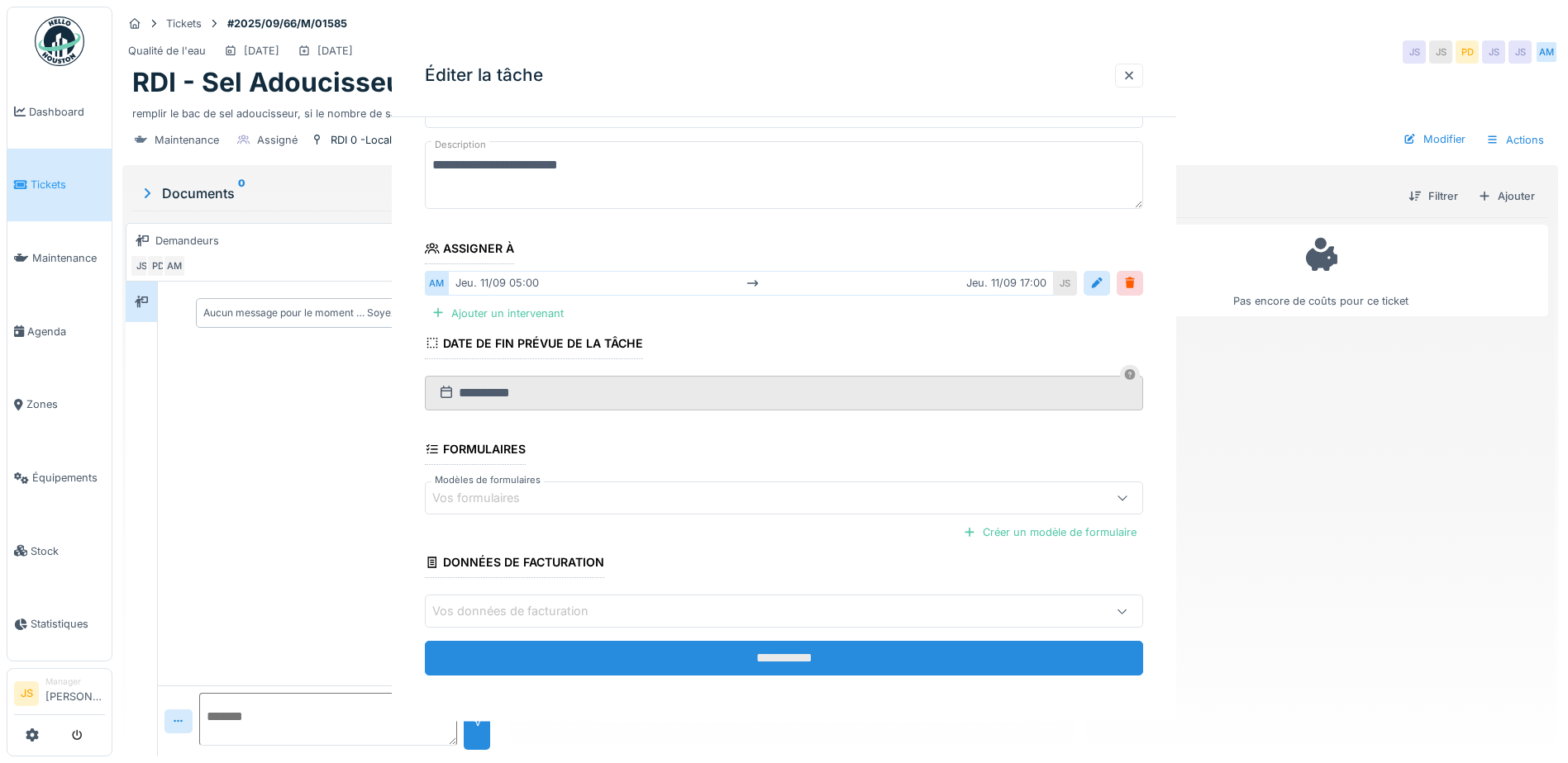
scroll to position [0, 0]
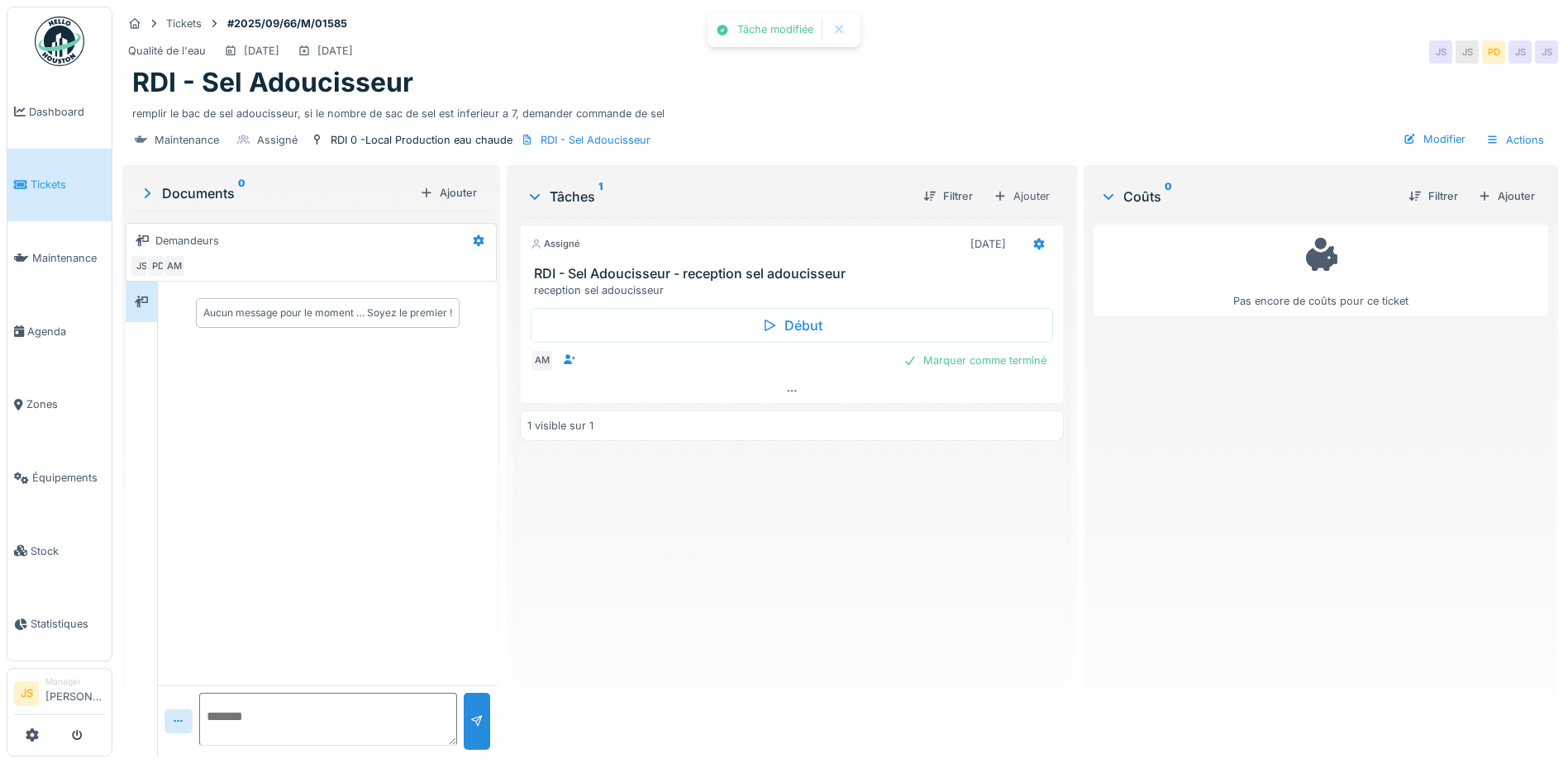
click at [838, 650] on div "Assigné [DATE] RDI - Sel Adoucisseur - reception sel adoucisseur reception sel …" at bounding box center [792, 480] width 544 height 526
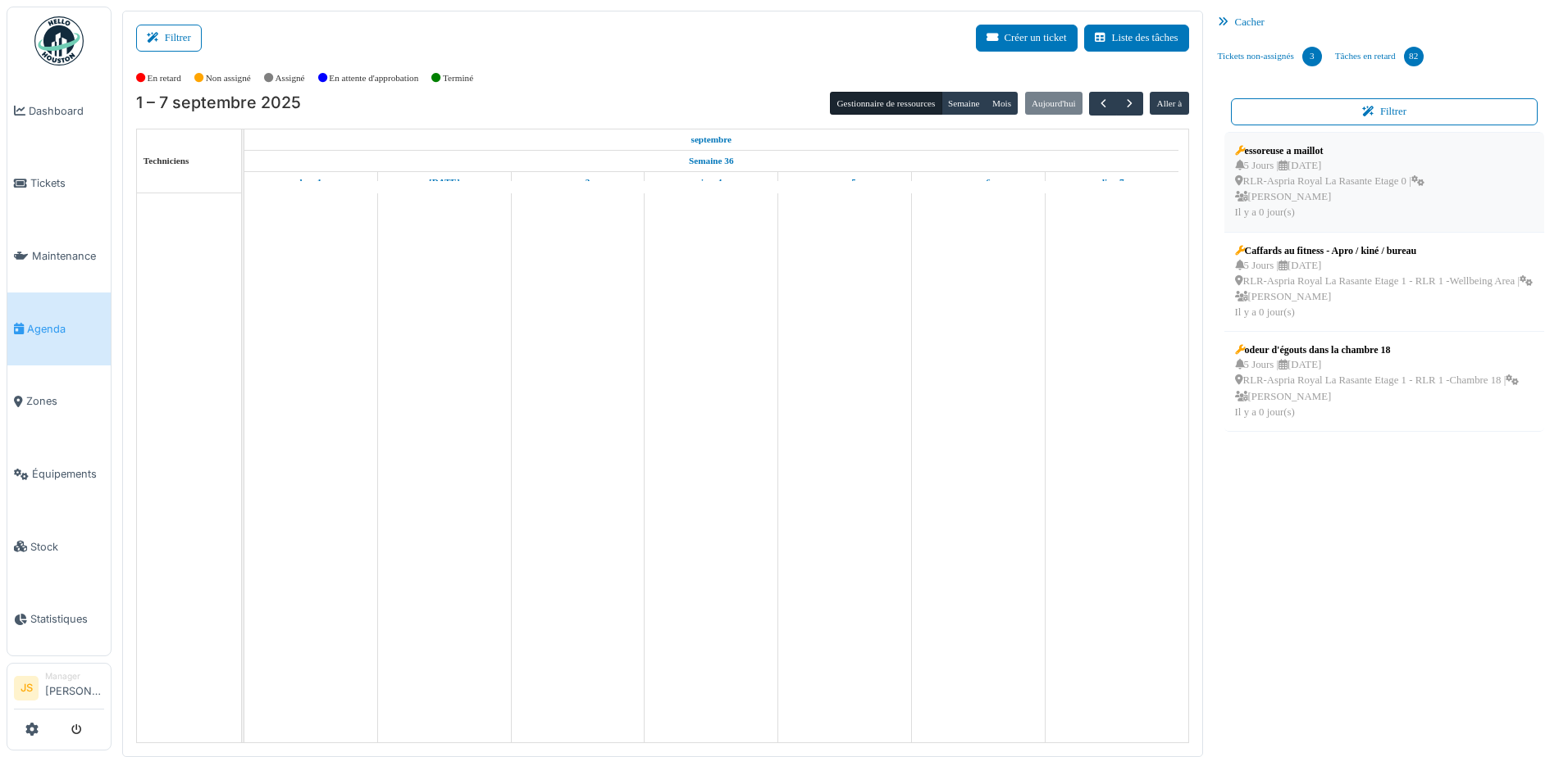
click at [1293, 175] on div "5 Jours | 06/09/2025 RLR-Aspria Royal La Rasante Etage 0 | Pierre De kan Il y a…" at bounding box center [1330, 190] width 190 height 64
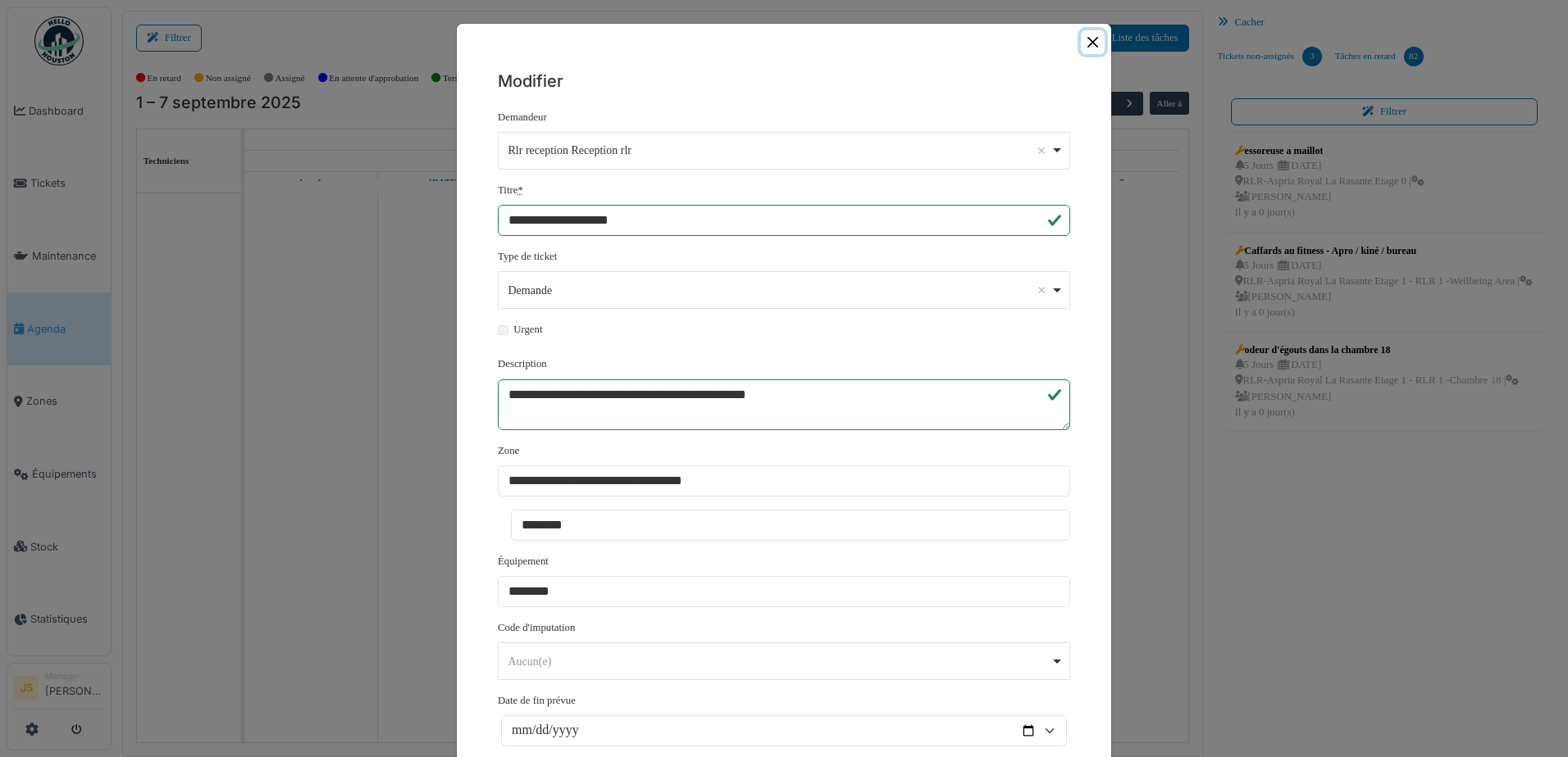
click at [1085, 39] on button "Close" at bounding box center [1092, 42] width 24 height 24
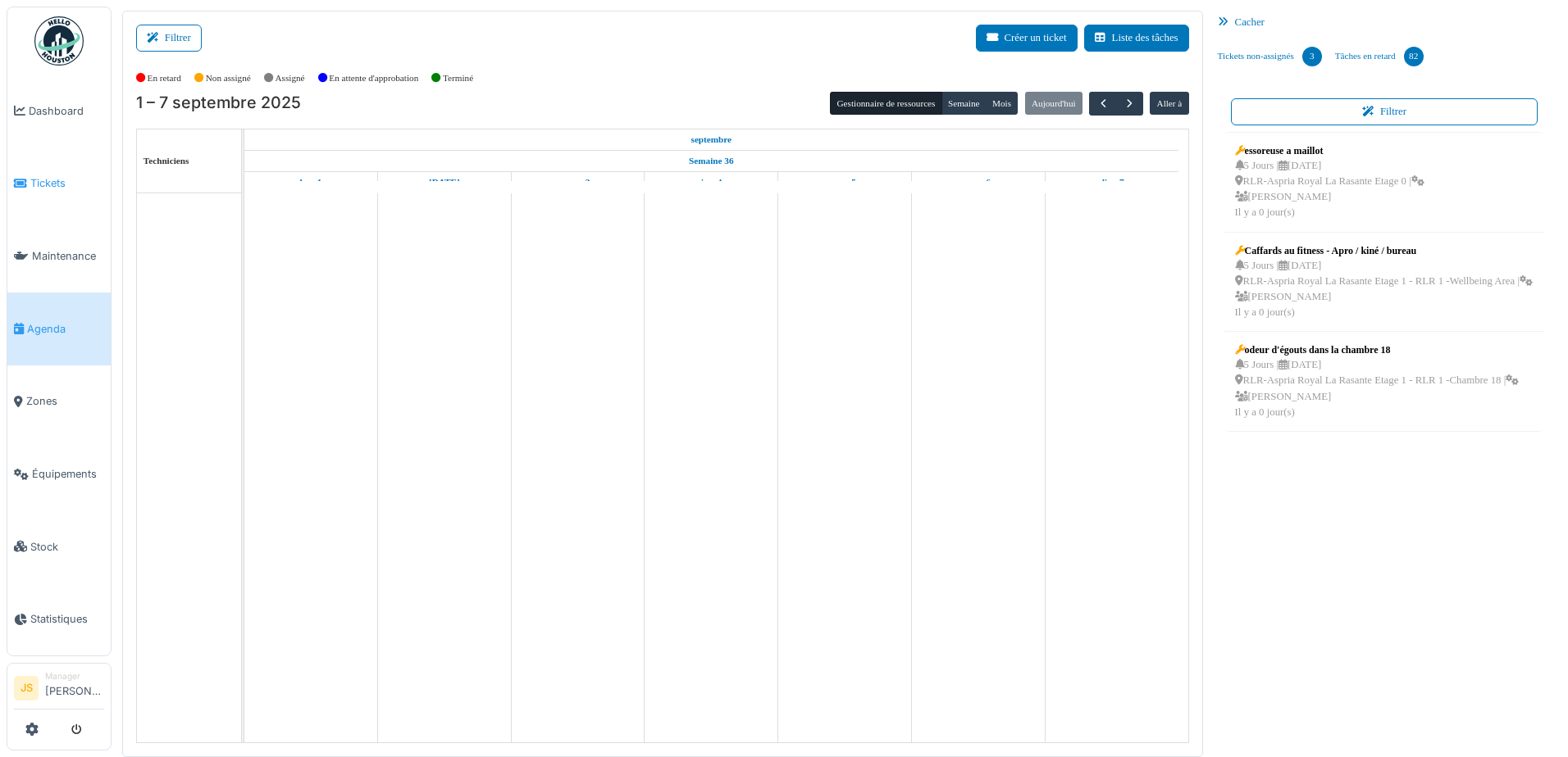
click at [44, 175] on span "Tickets" at bounding box center [67, 183] width 74 height 15
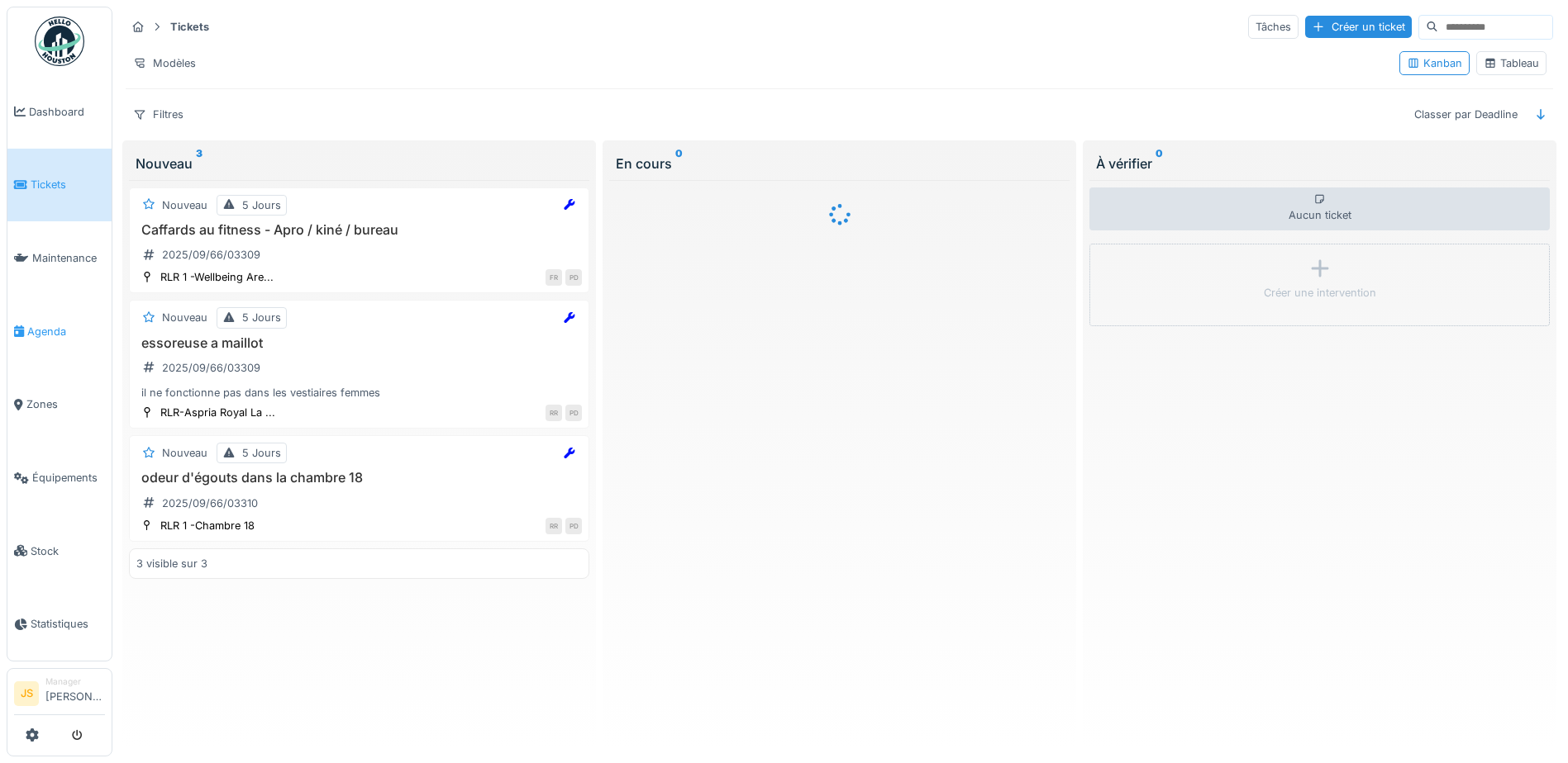
click at [55, 325] on span "Agenda" at bounding box center [66, 332] width 77 height 15
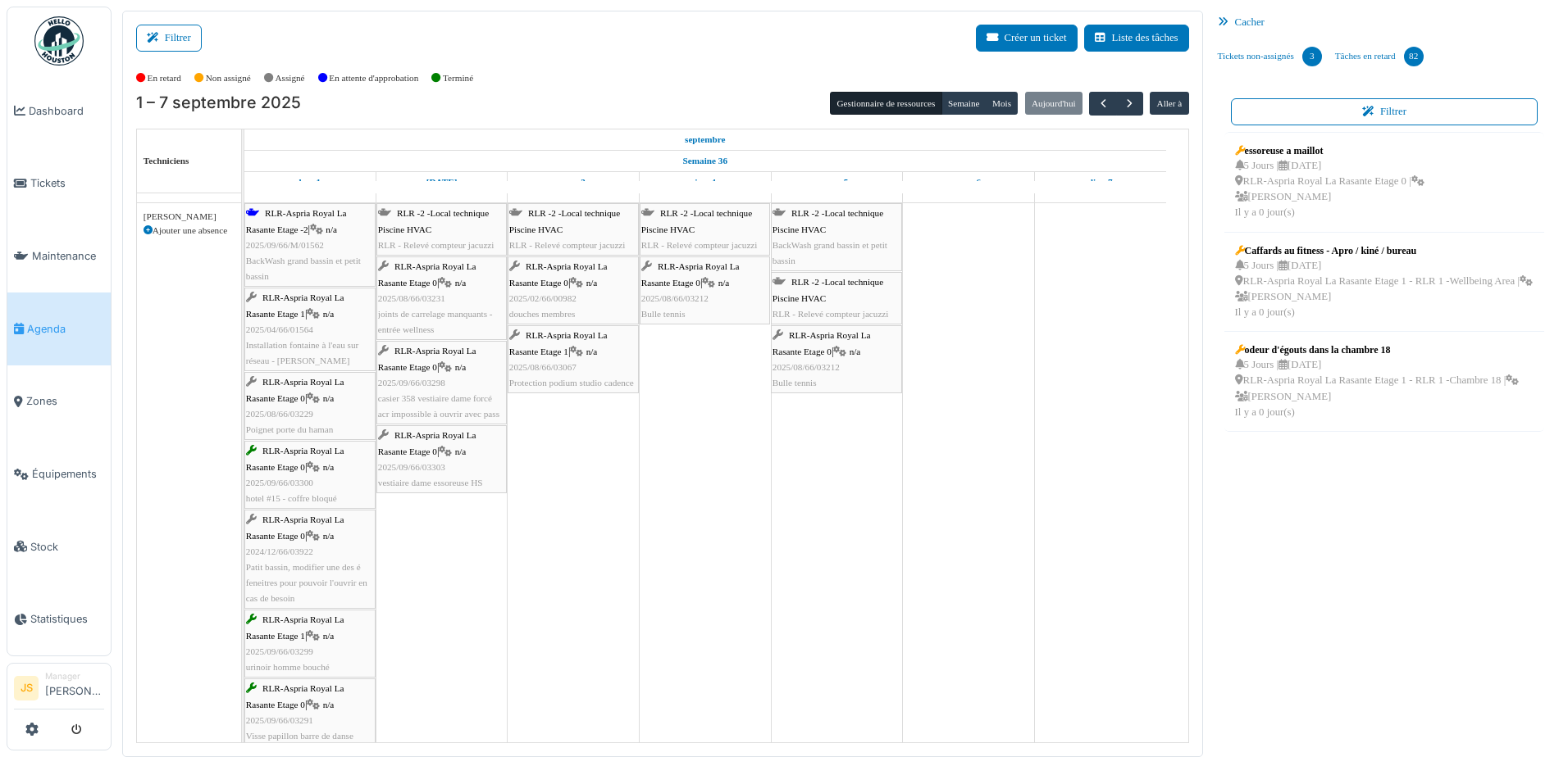
scroll to position [2584, 0]
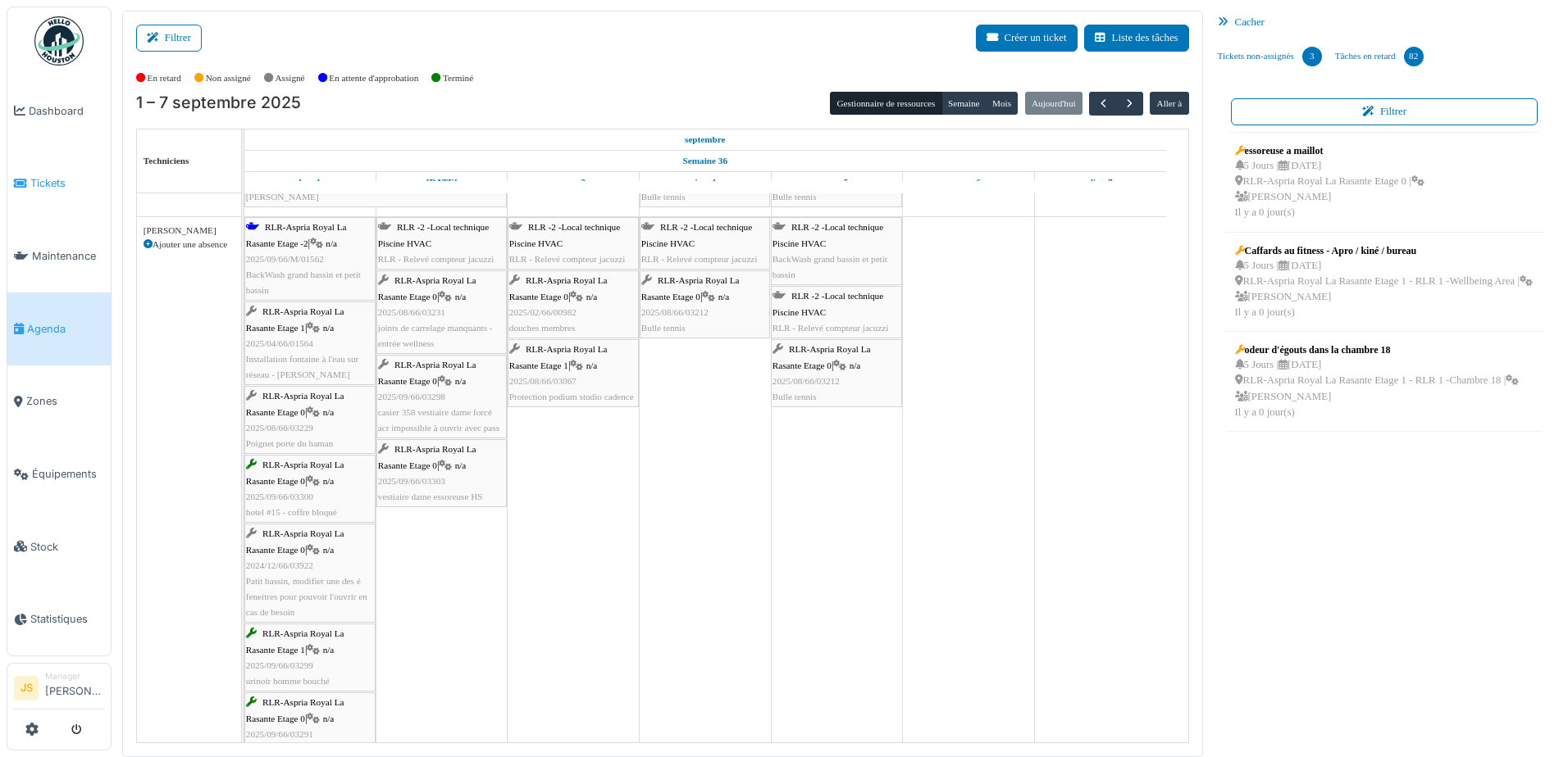
click at [28, 177] on li "Tickets" at bounding box center [59, 183] width 90 height 15
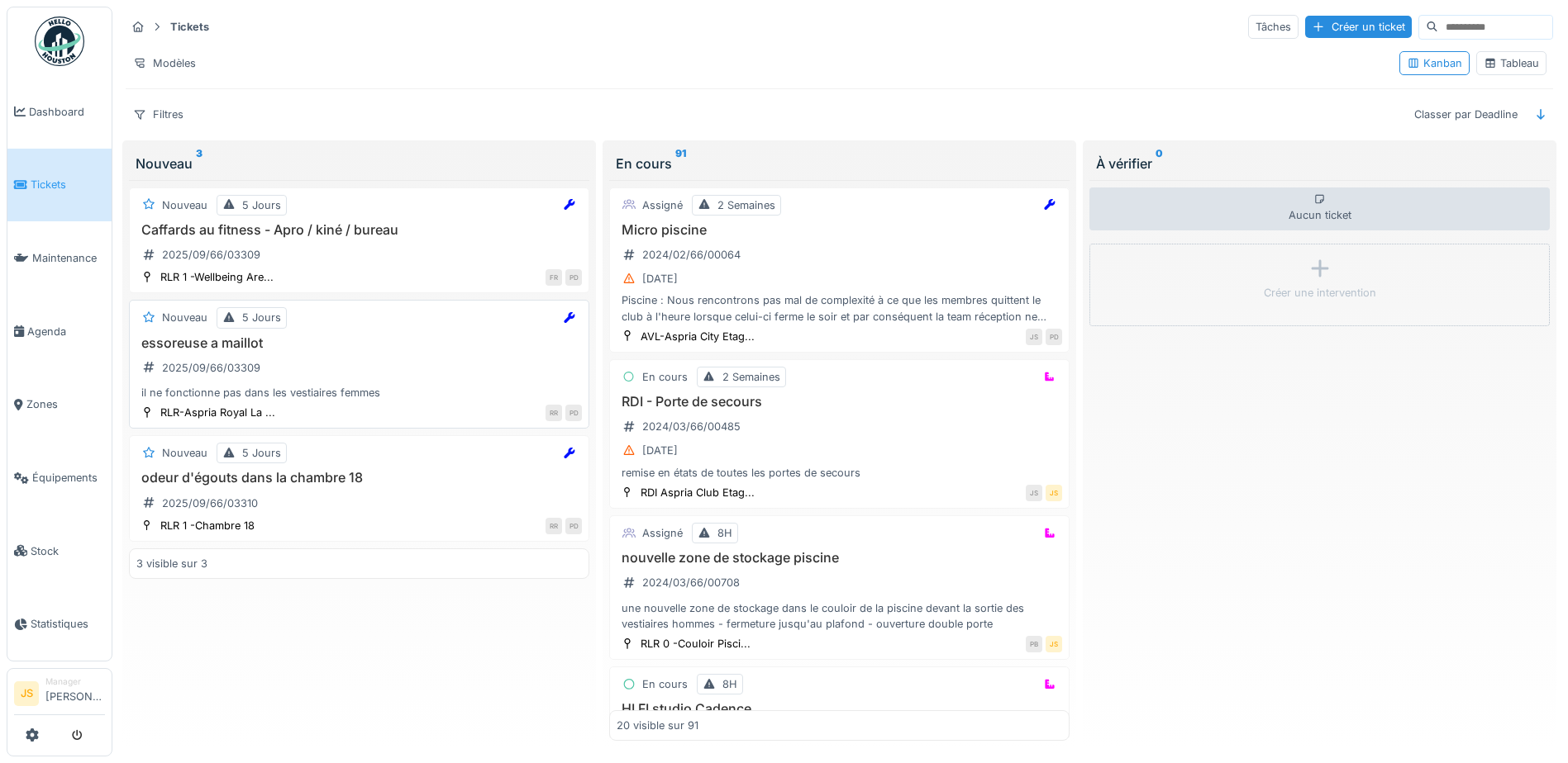
click at [210, 345] on h3 "essoreuse a maillot" at bounding box center [360, 343] width 446 height 15
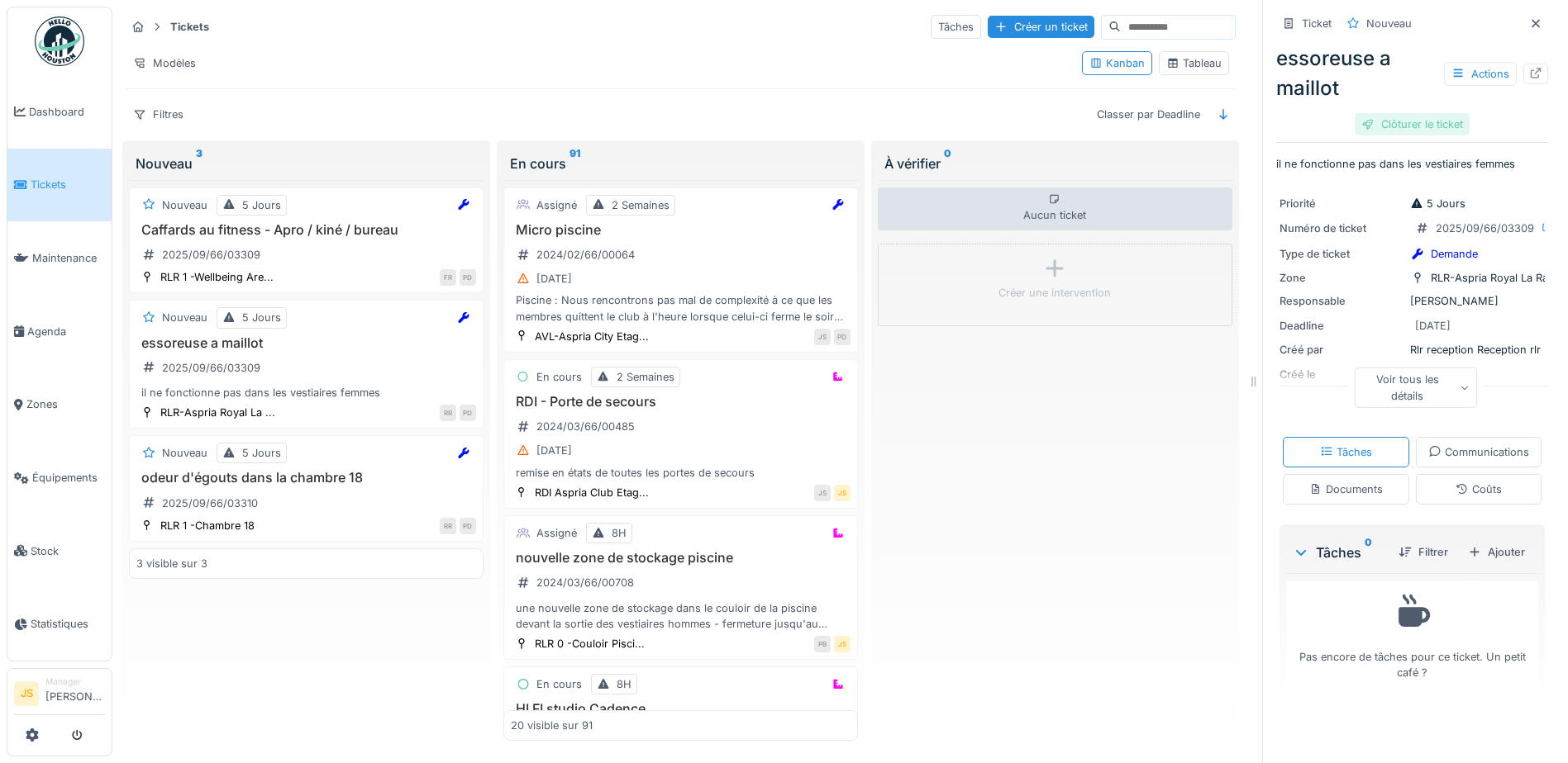
click at [1385, 117] on div "Clôturer le ticket" at bounding box center [1412, 123] width 115 height 22
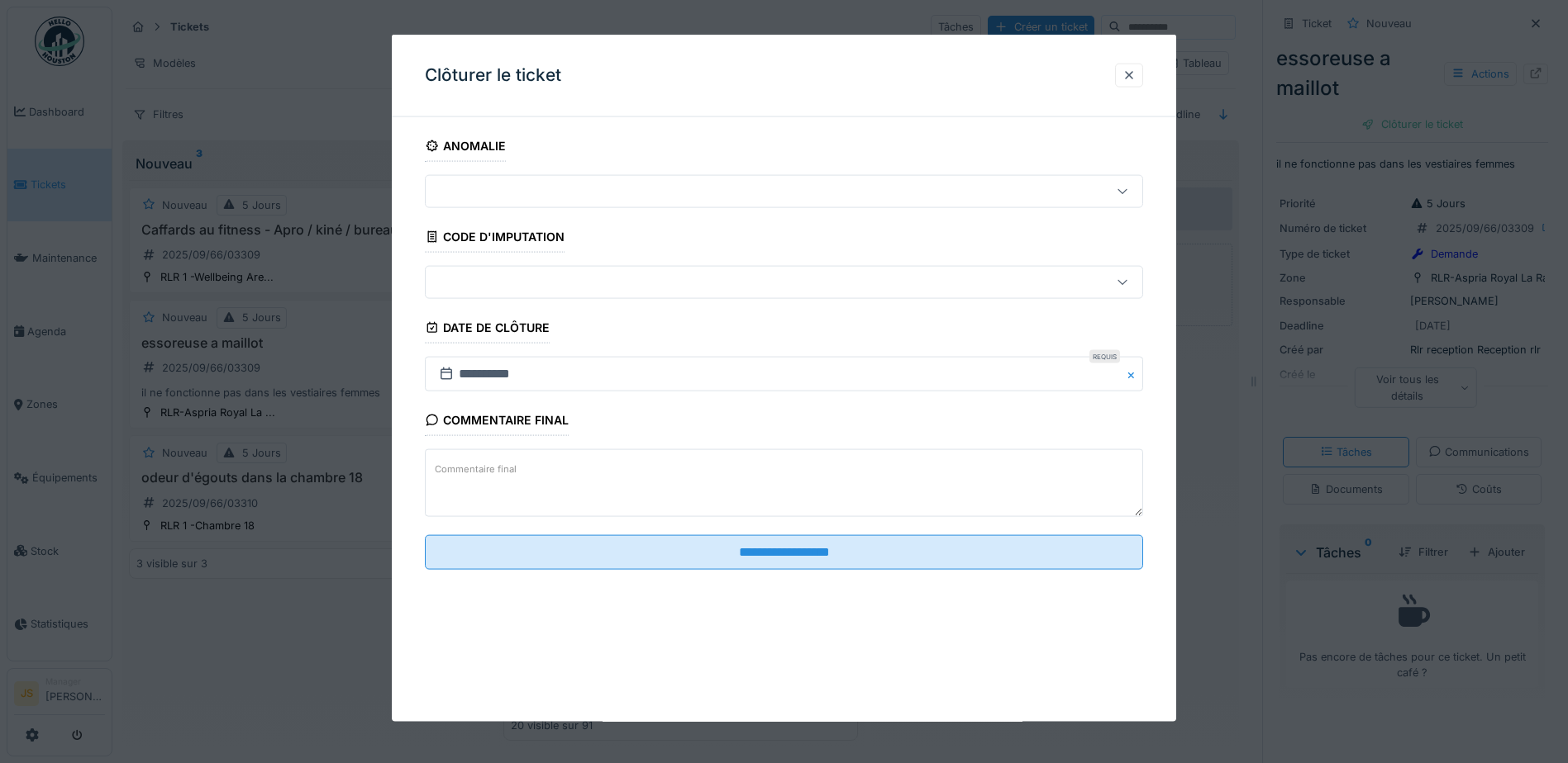
click at [531, 496] on textarea "Commentaire final" at bounding box center [784, 483] width 718 height 68
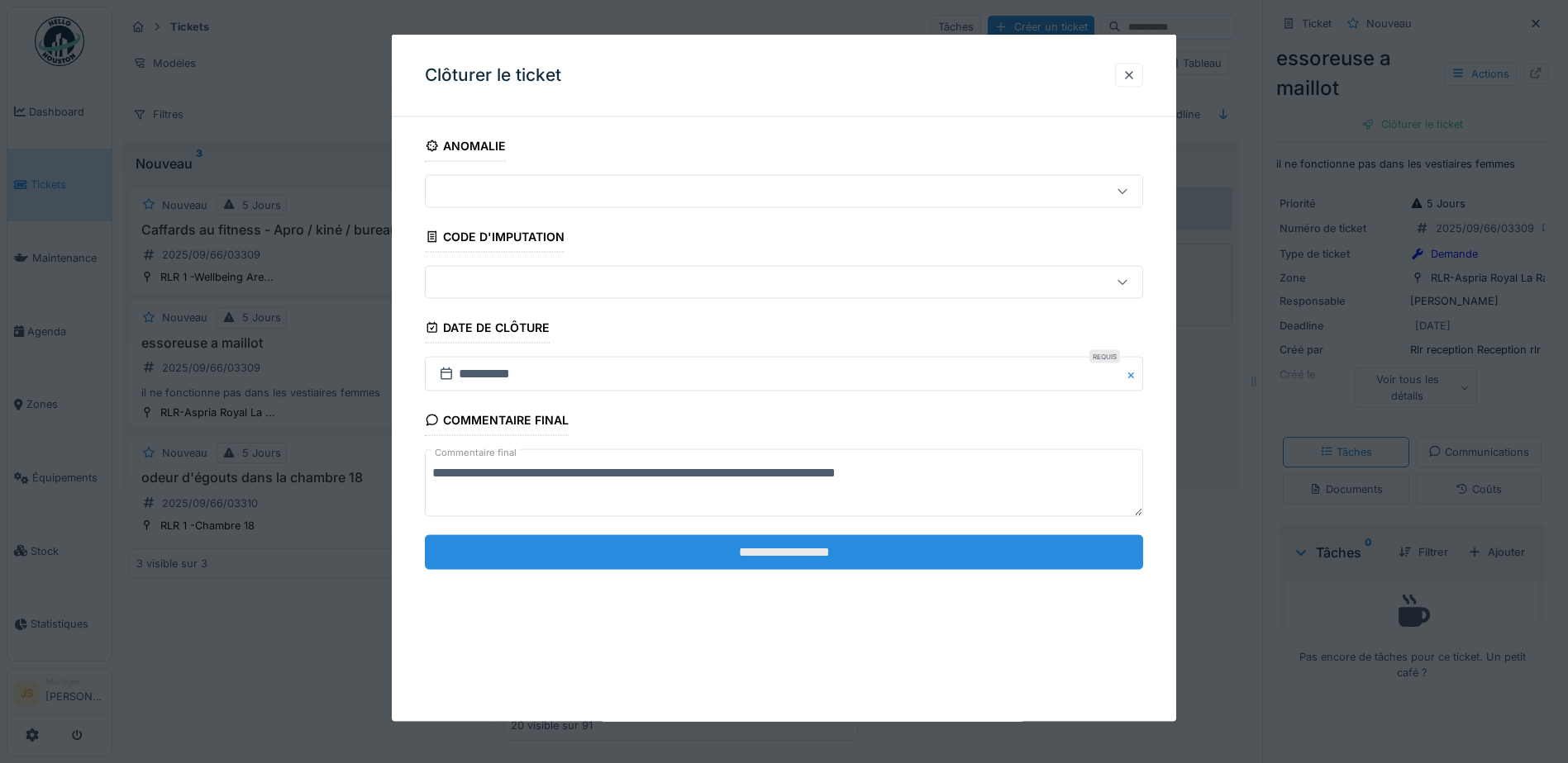
type textarea "**********"
click at [801, 551] on input "**********" at bounding box center [784, 552] width 718 height 34
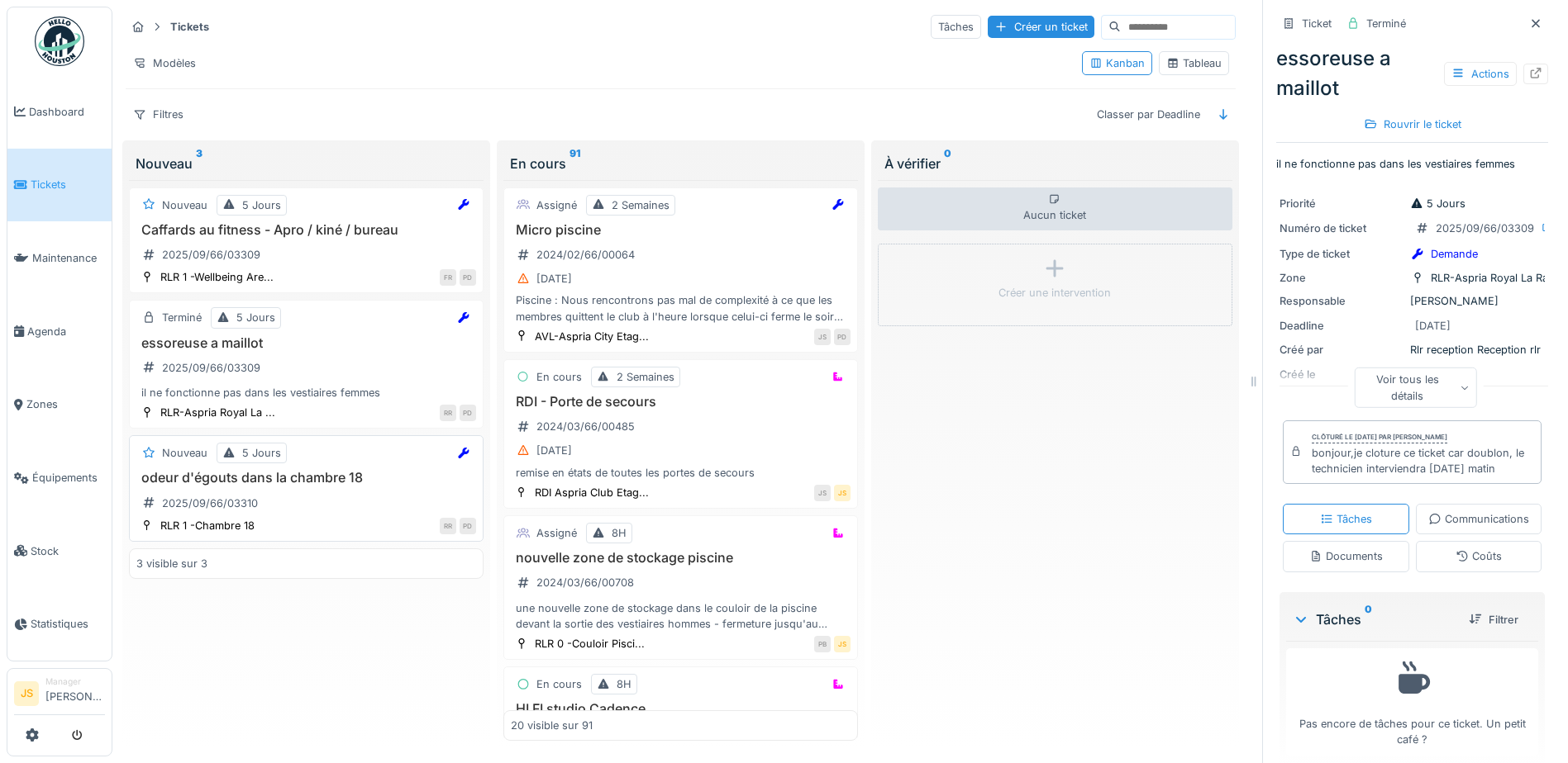
click at [267, 484] on h3 "odeur d'égouts dans la chambre 18" at bounding box center [306, 478] width 340 height 15
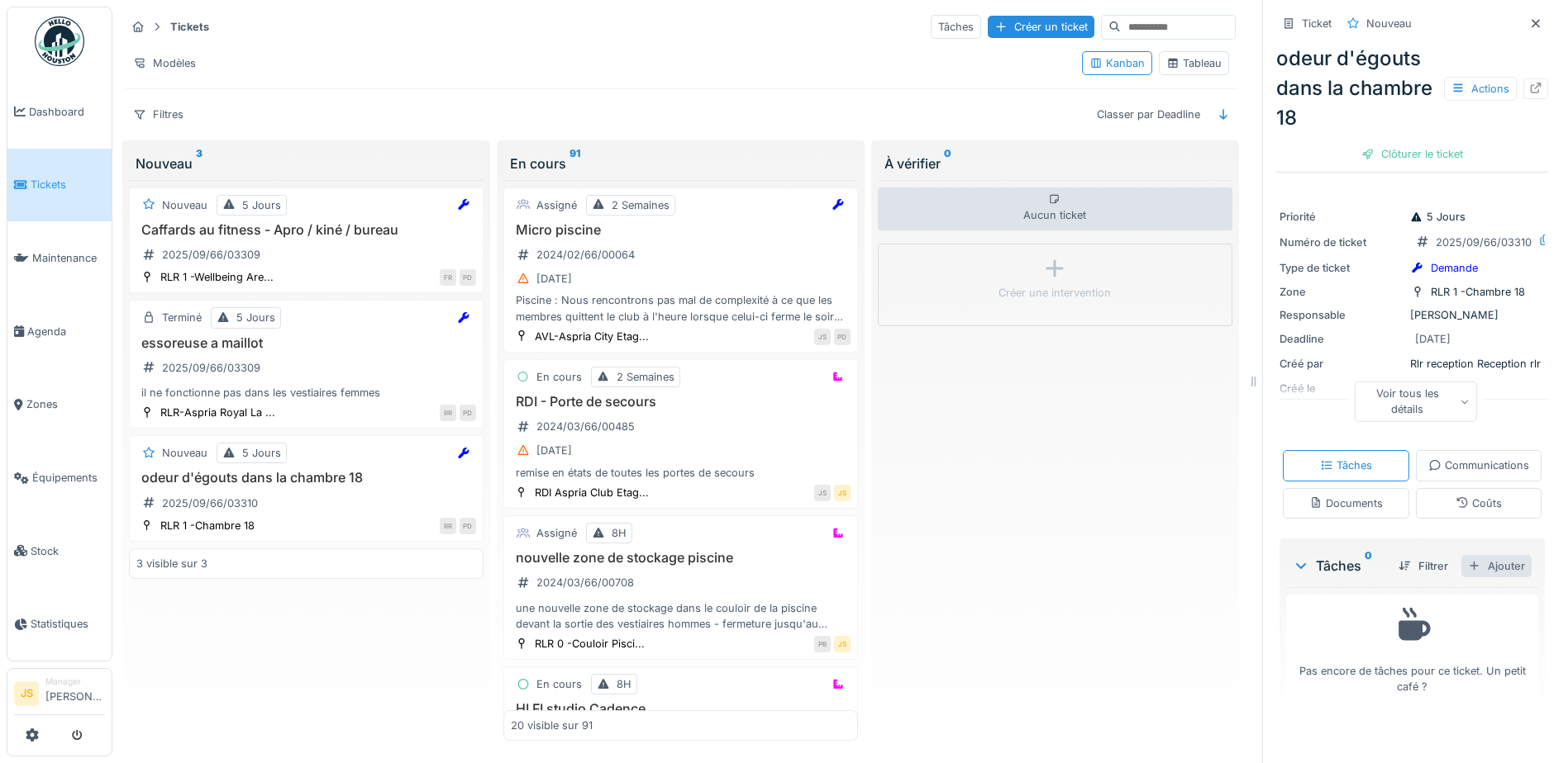
click at [1484, 578] on div "Ajouter" at bounding box center [1496, 566] width 70 height 22
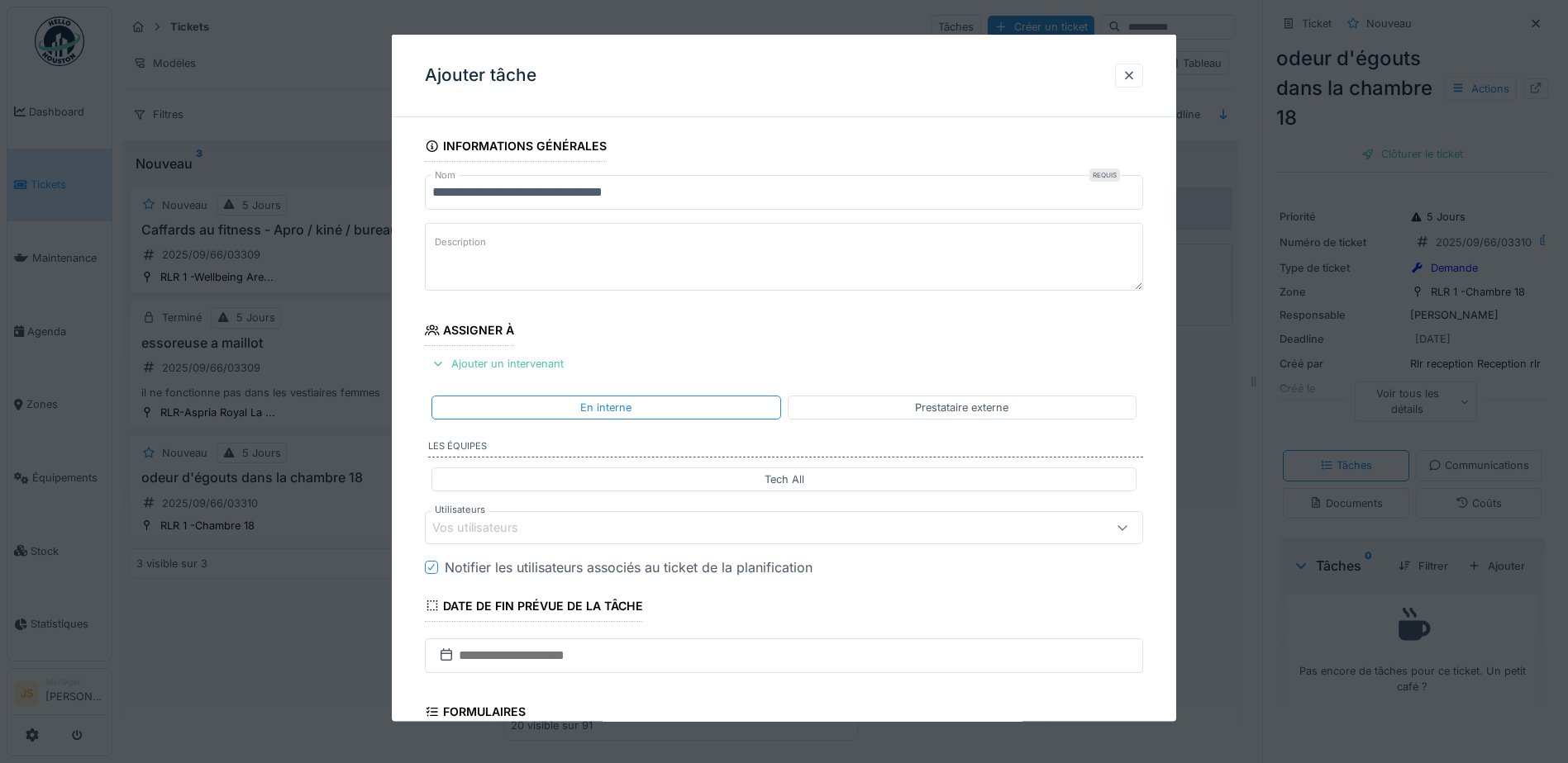
click at [487, 526] on div "Vos utilisateurs" at bounding box center [487, 528] width 109 height 18
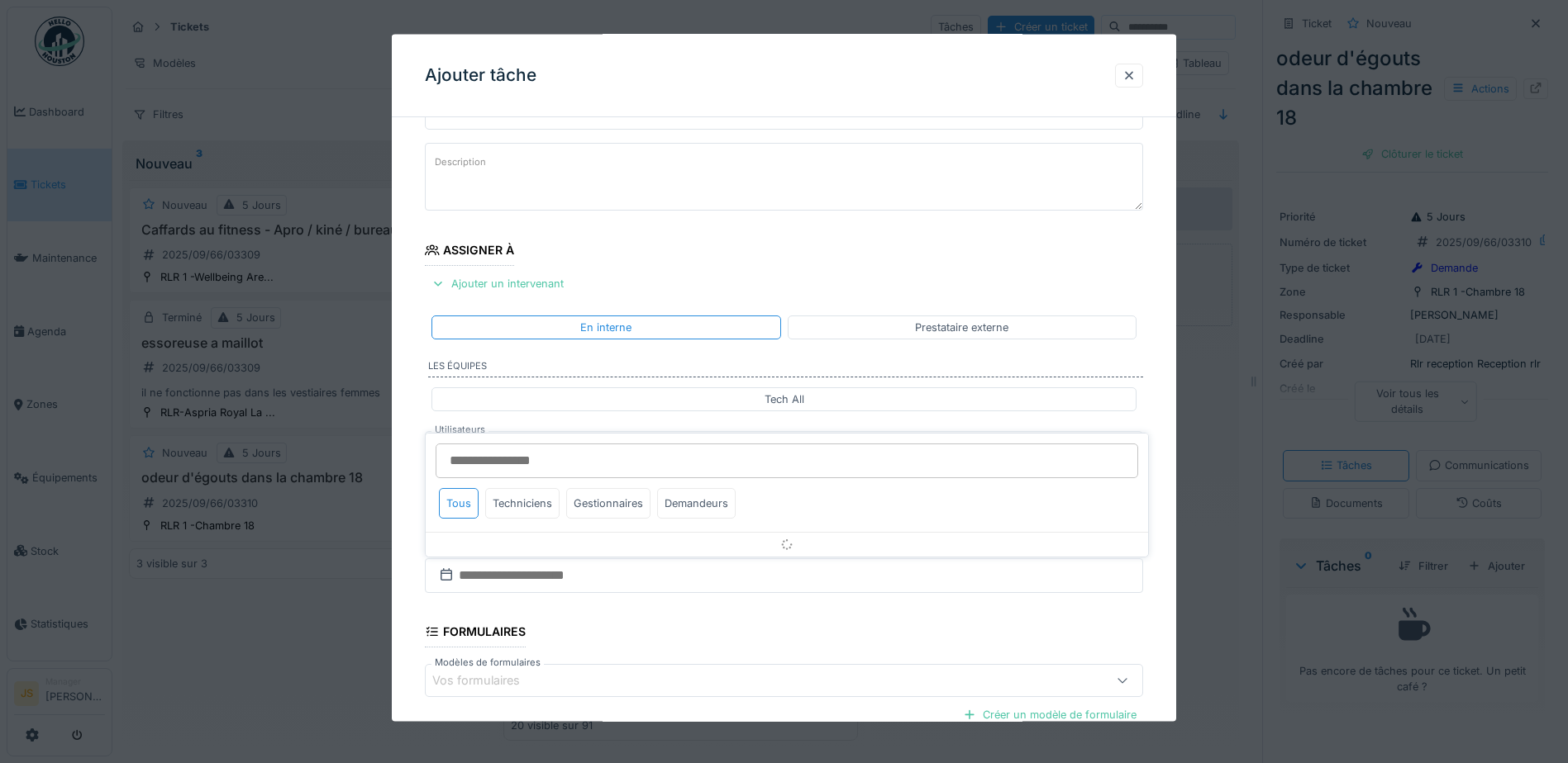
scroll to position [149, 0]
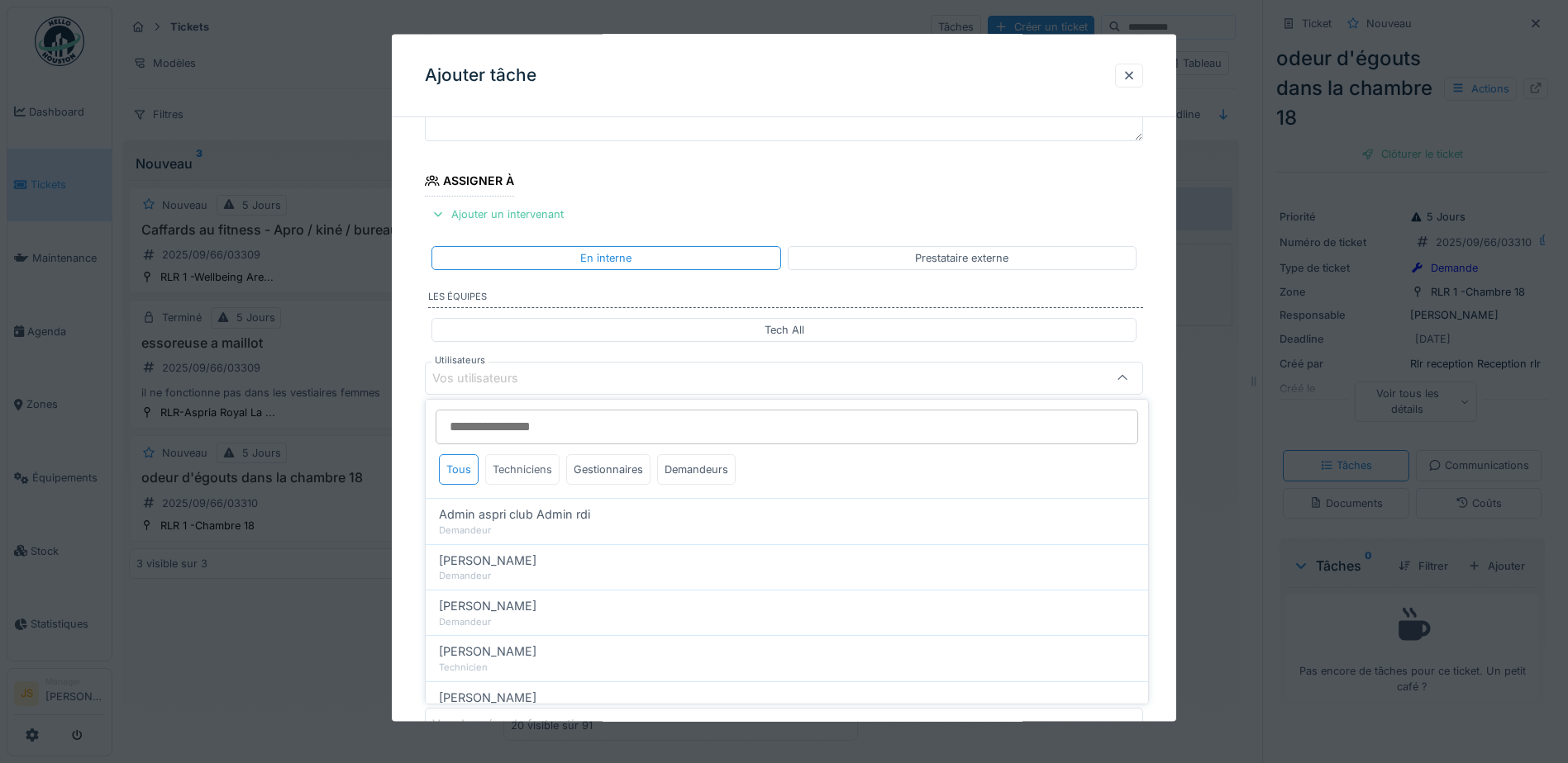
click at [539, 469] on div "Techniciens" at bounding box center [522, 469] width 75 height 31
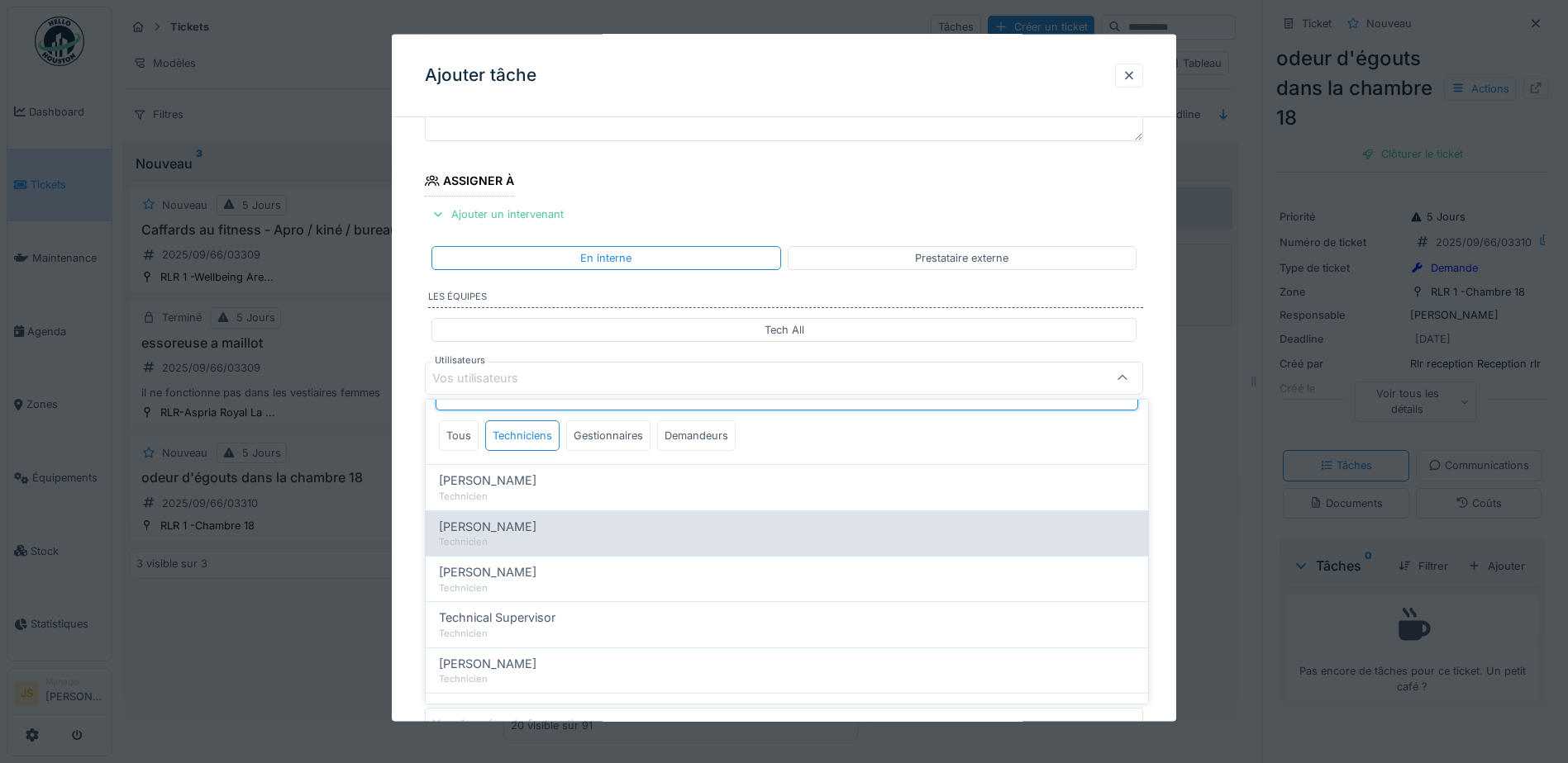
scroll to position [53, 0]
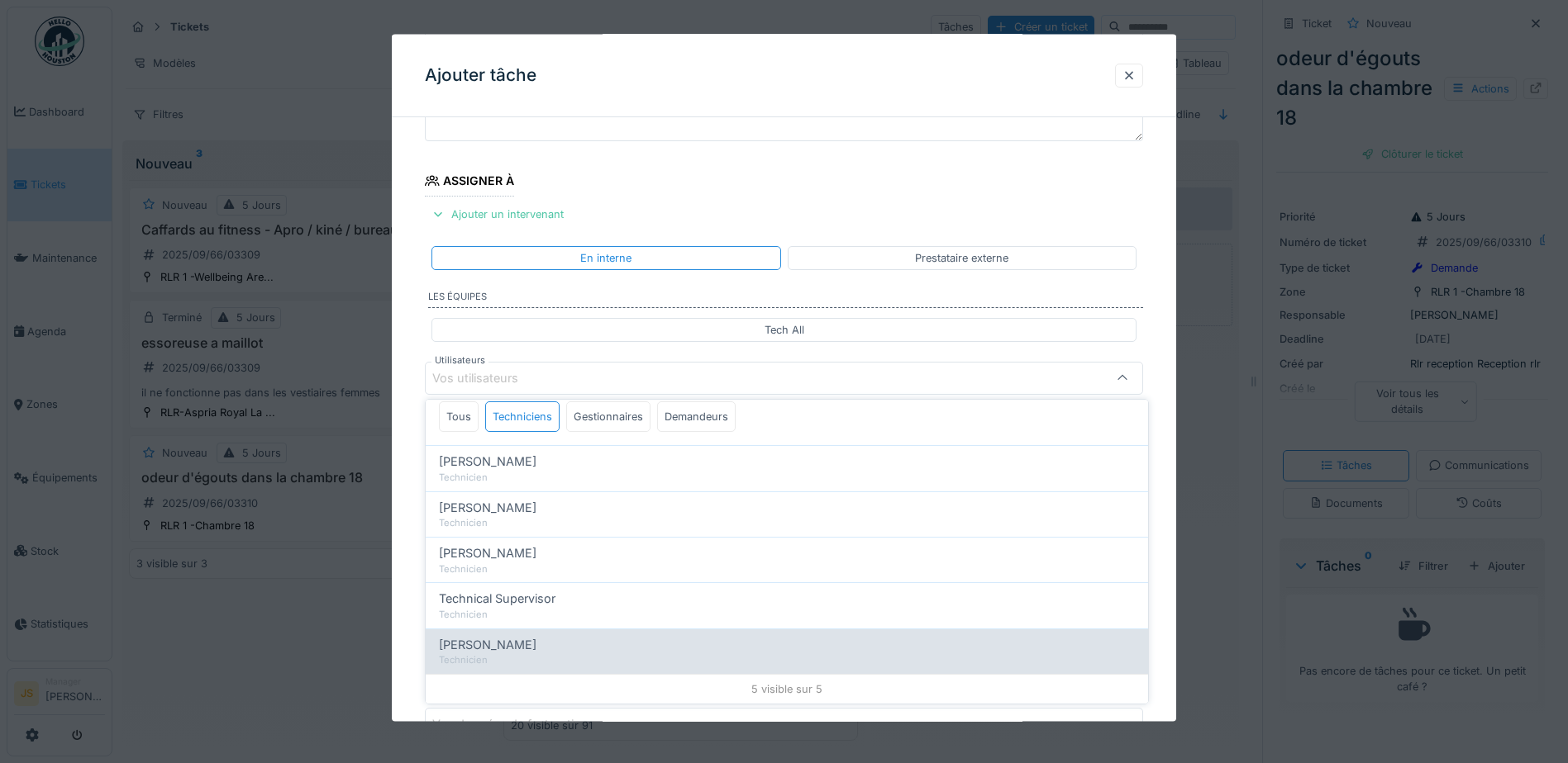
click at [537, 639] on span "[PERSON_NAME]" at bounding box center [488, 644] width 98 height 18
type input "****"
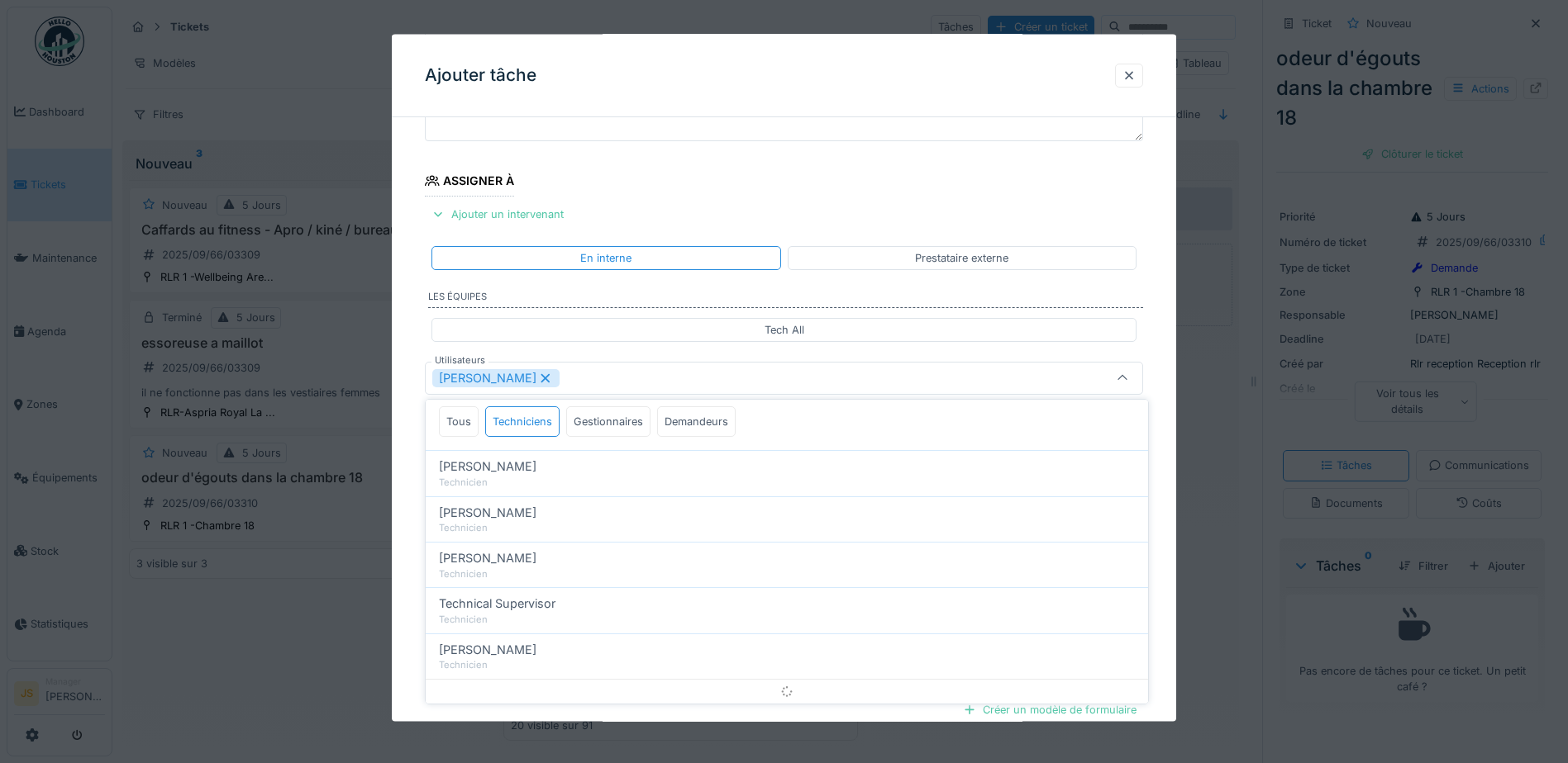
scroll to position [0, 0]
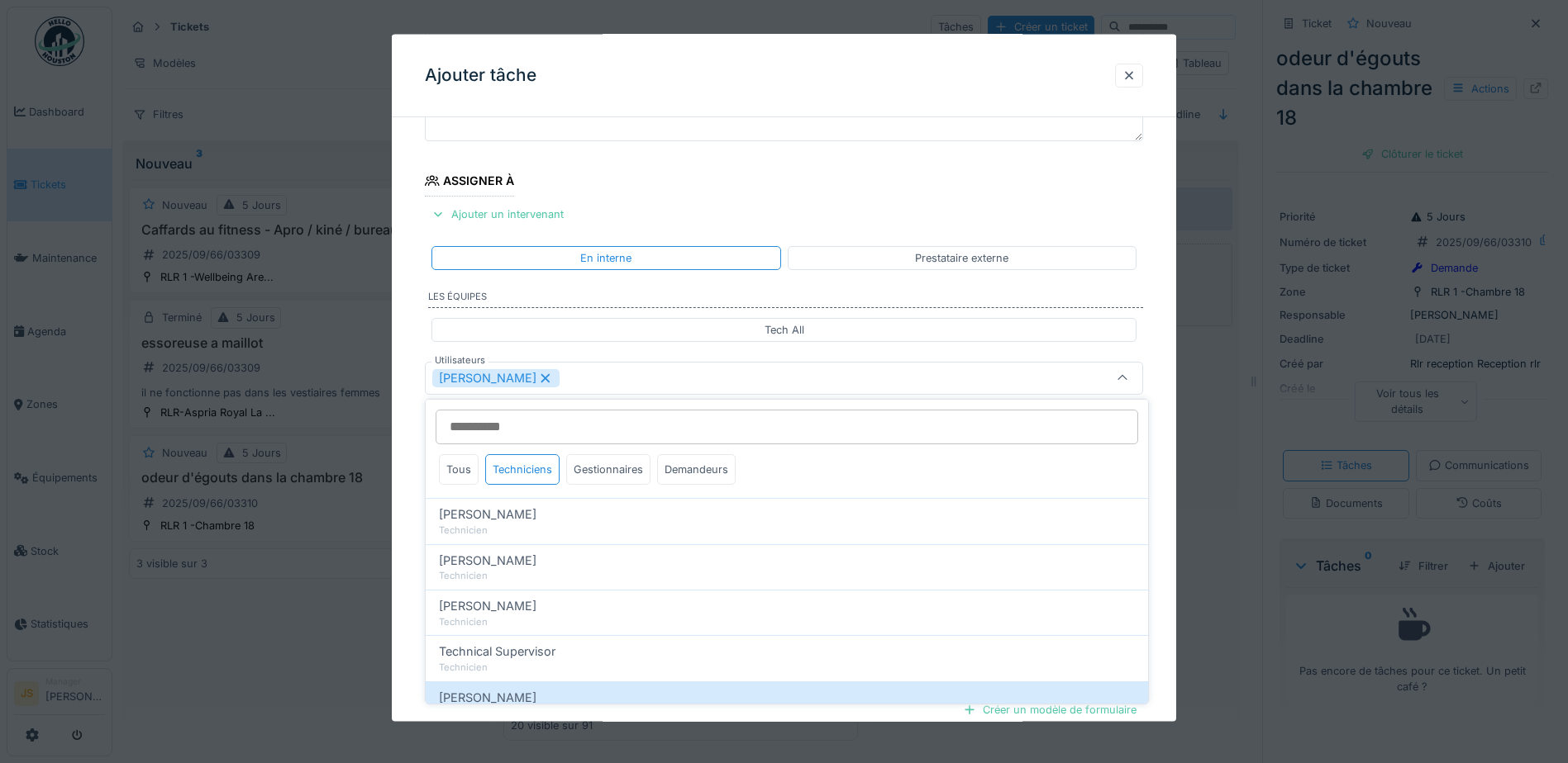
click at [402, 593] on div "**********" at bounding box center [784, 440] width 784 height 919
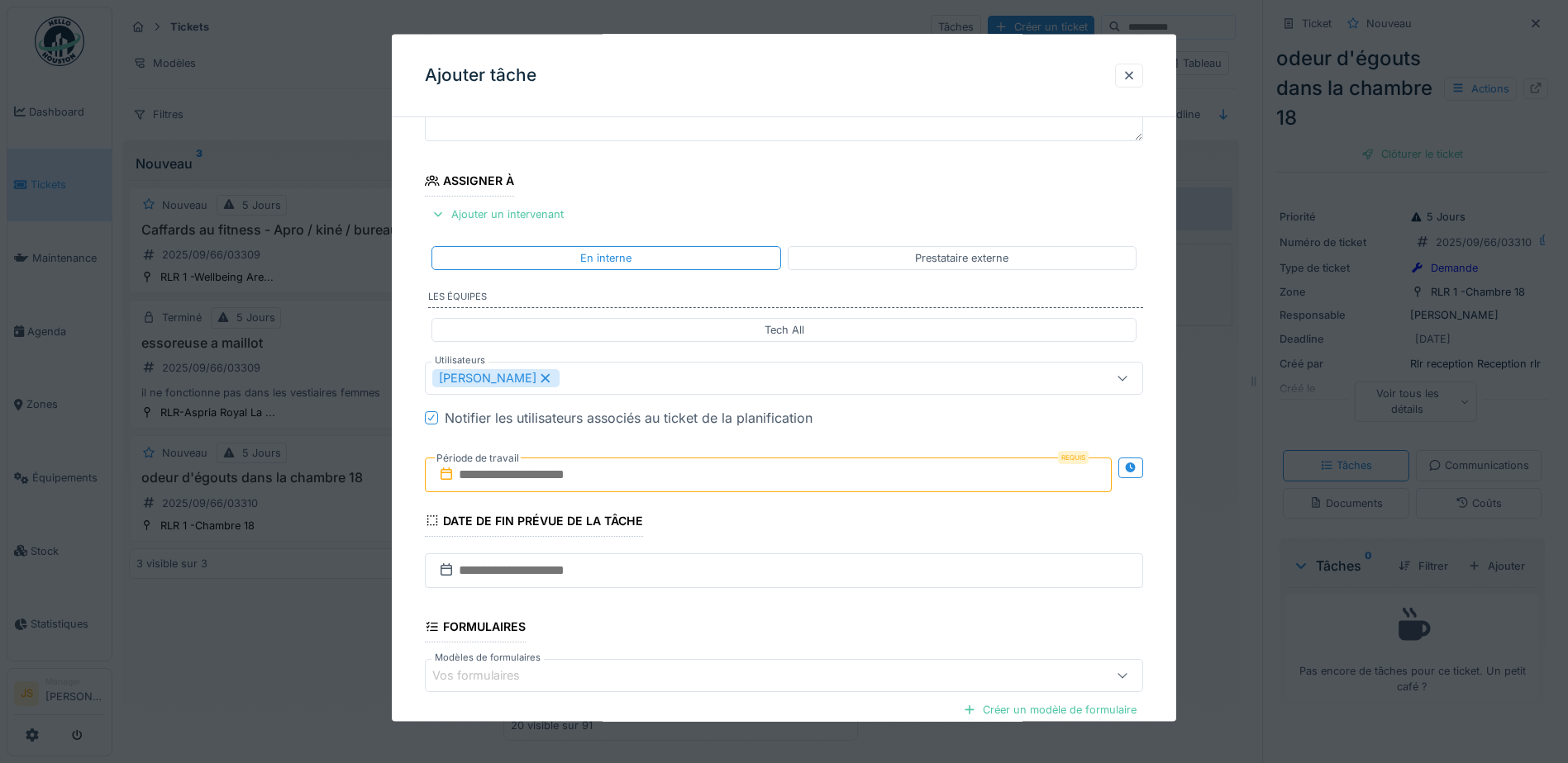
click at [498, 474] on input "text" at bounding box center [768, 474] width 687 height 34
click at [696, 580] on div "1" at bounding box center [690, 582] width 22 height 24
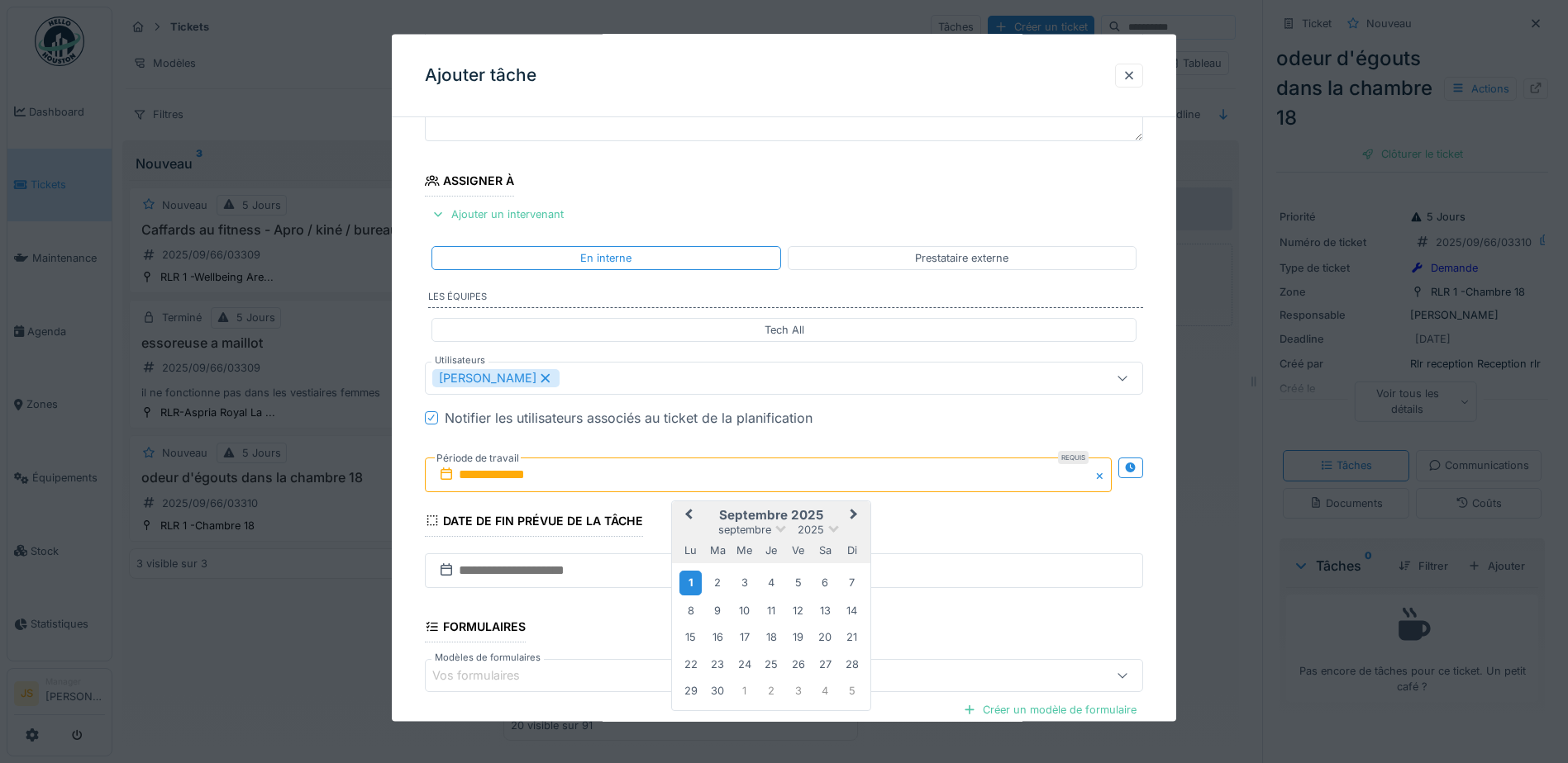
click at [696, 580] on div "1" at bounding box center [690, 582] width 22 height 24
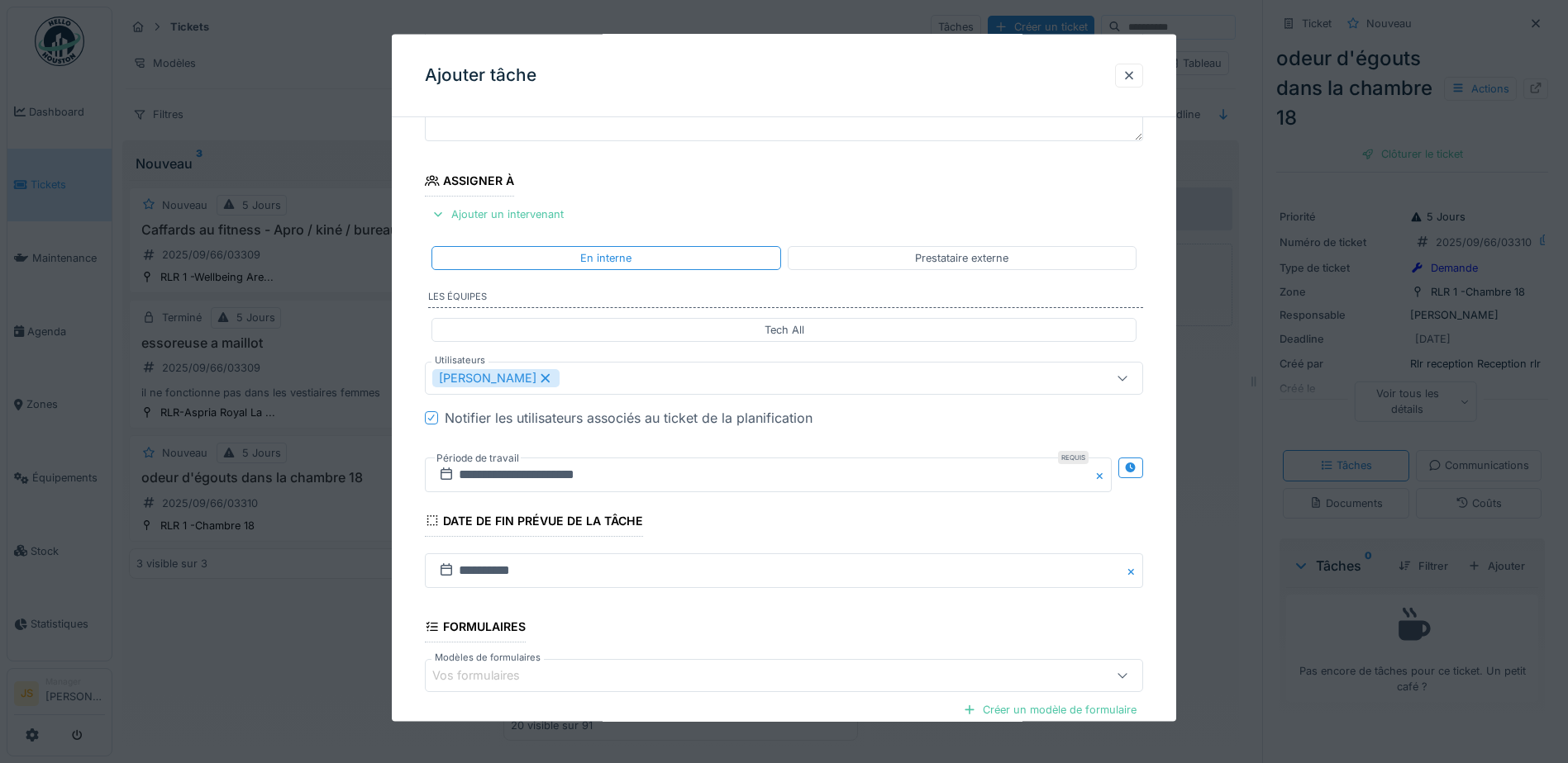
scroll to position [327, 0]
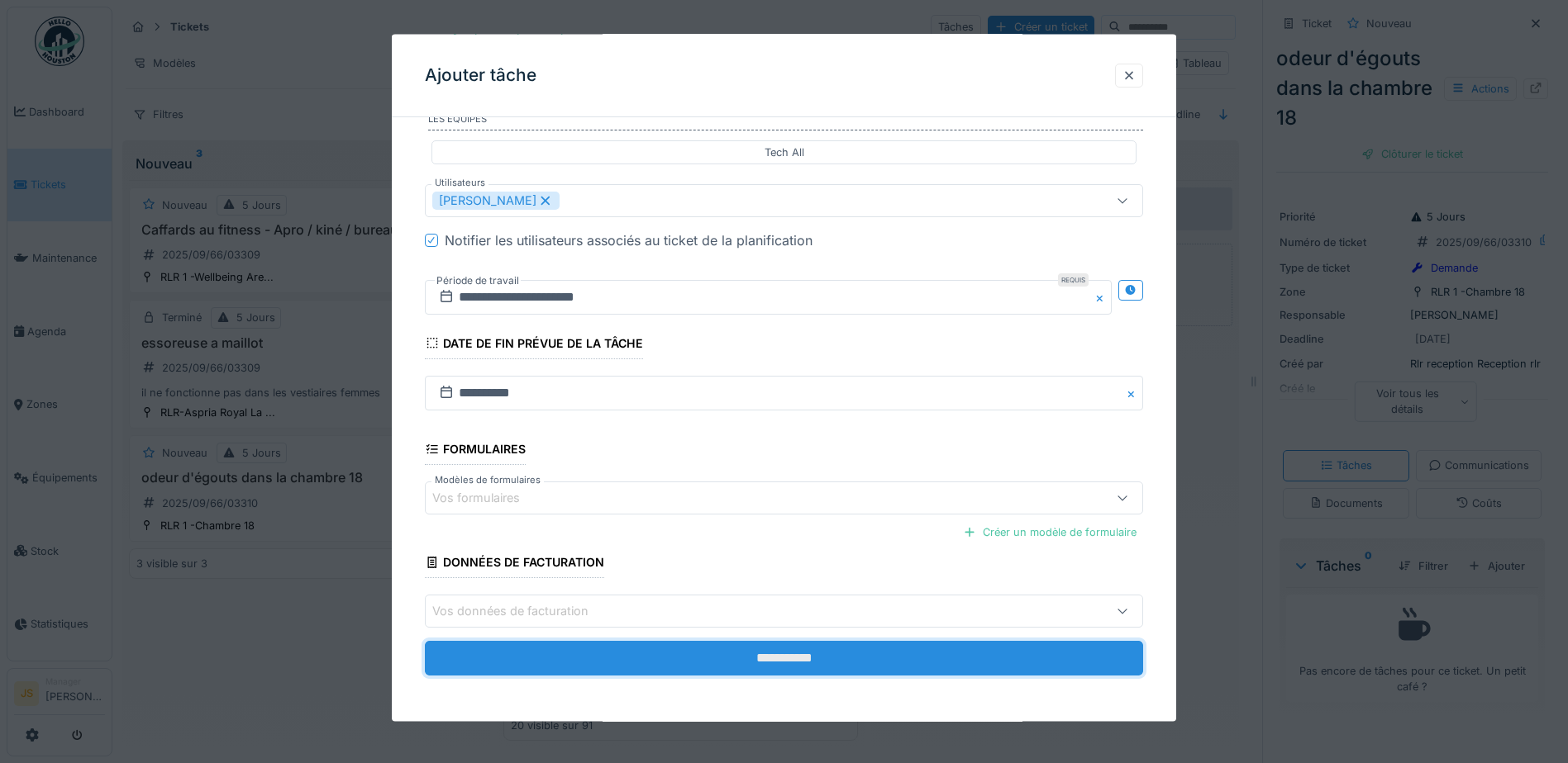
click at [797, 658] on input "**********" at bounding box center [784, 659] width 718 height 34
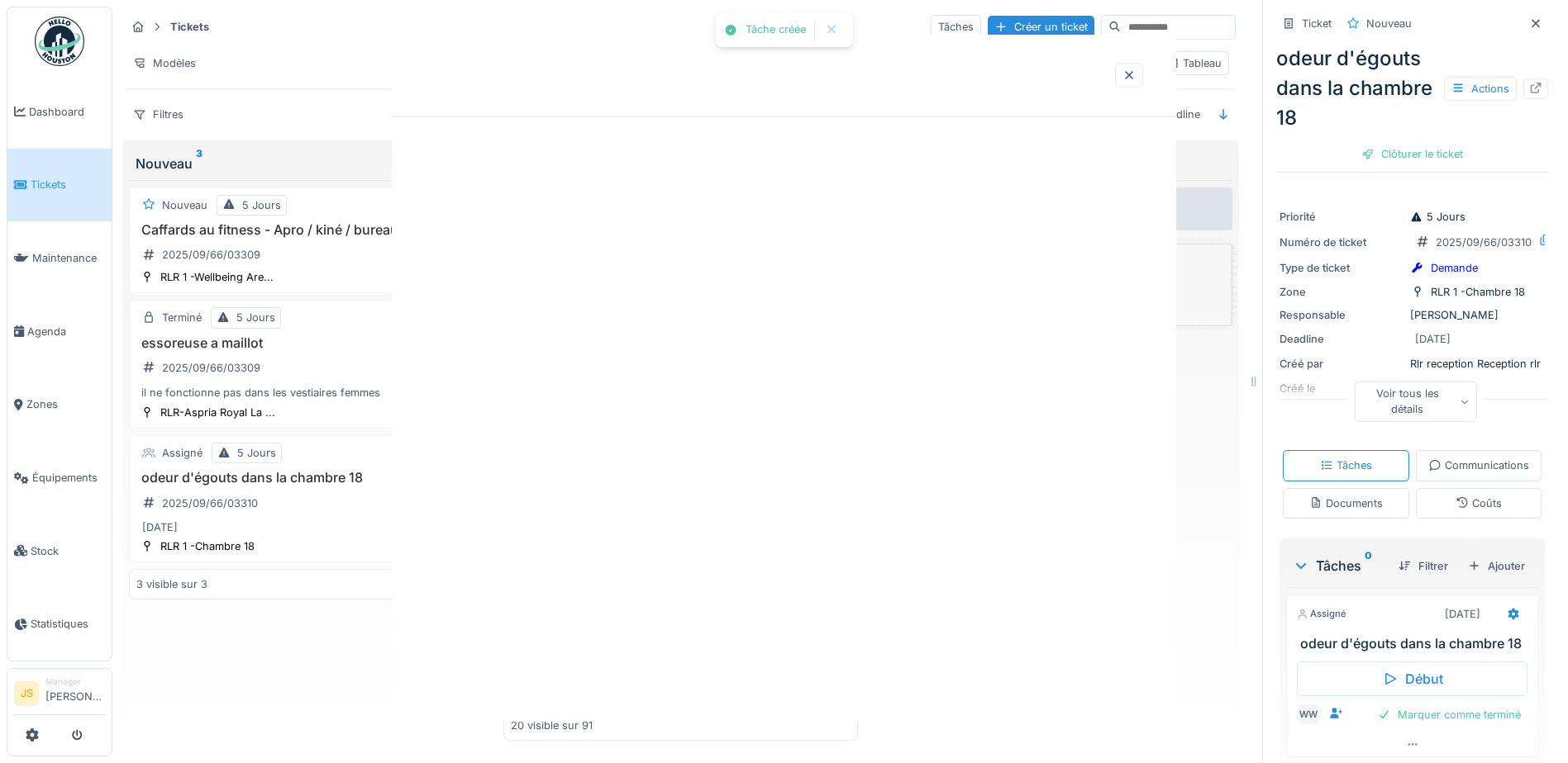
scroll to position [0, 0]
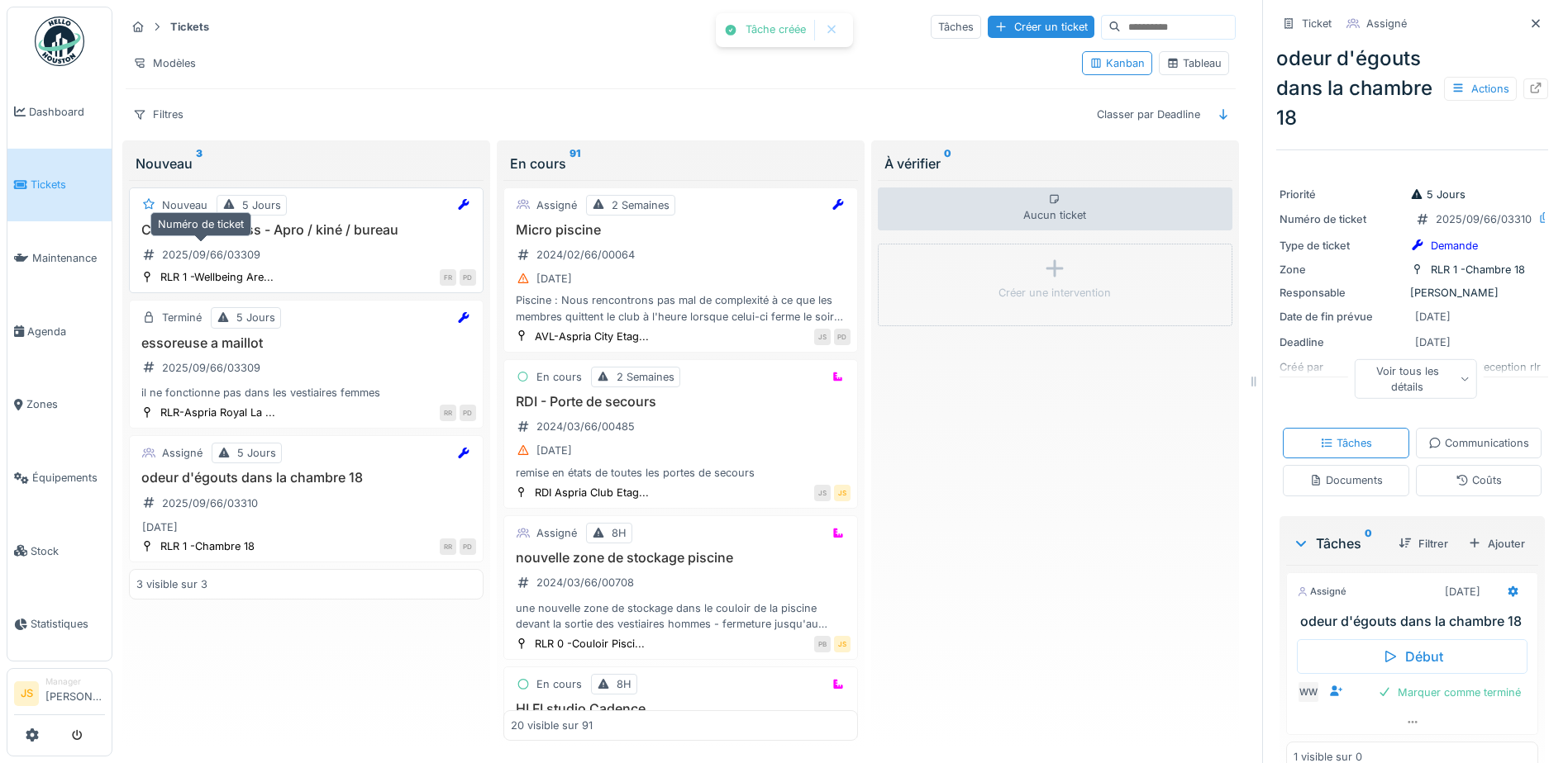
click at [236, 259] on div "2025/09/66/03309" at bounding box center [210, 254] width 99 height 15
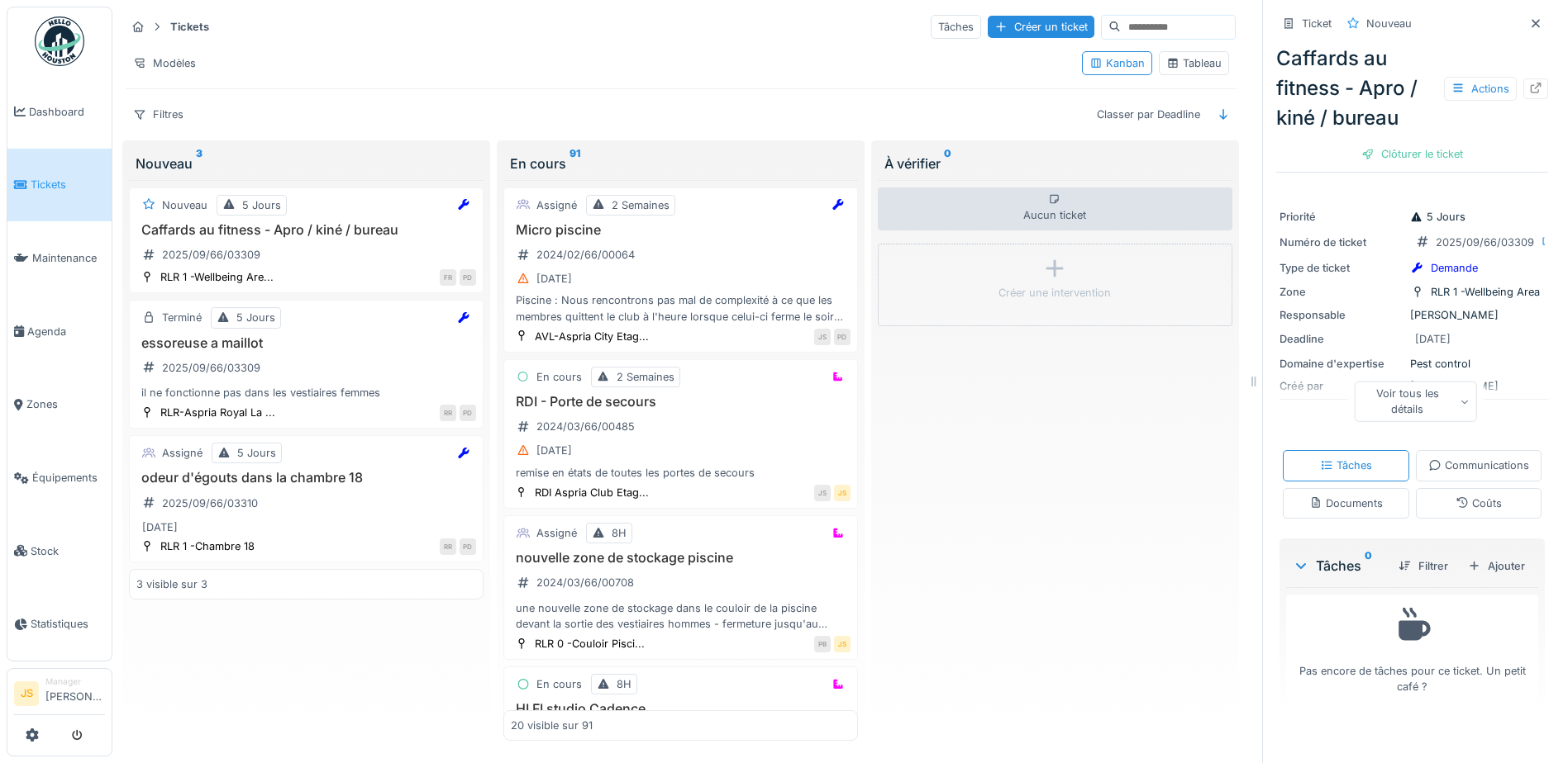
click at [1383, 512] on div "Documents" at bounding box center [1346, 503] width 74 height 15
click at [1428, 473] on div "Communications" at bounding box center [1478, 466] width 100 height 15
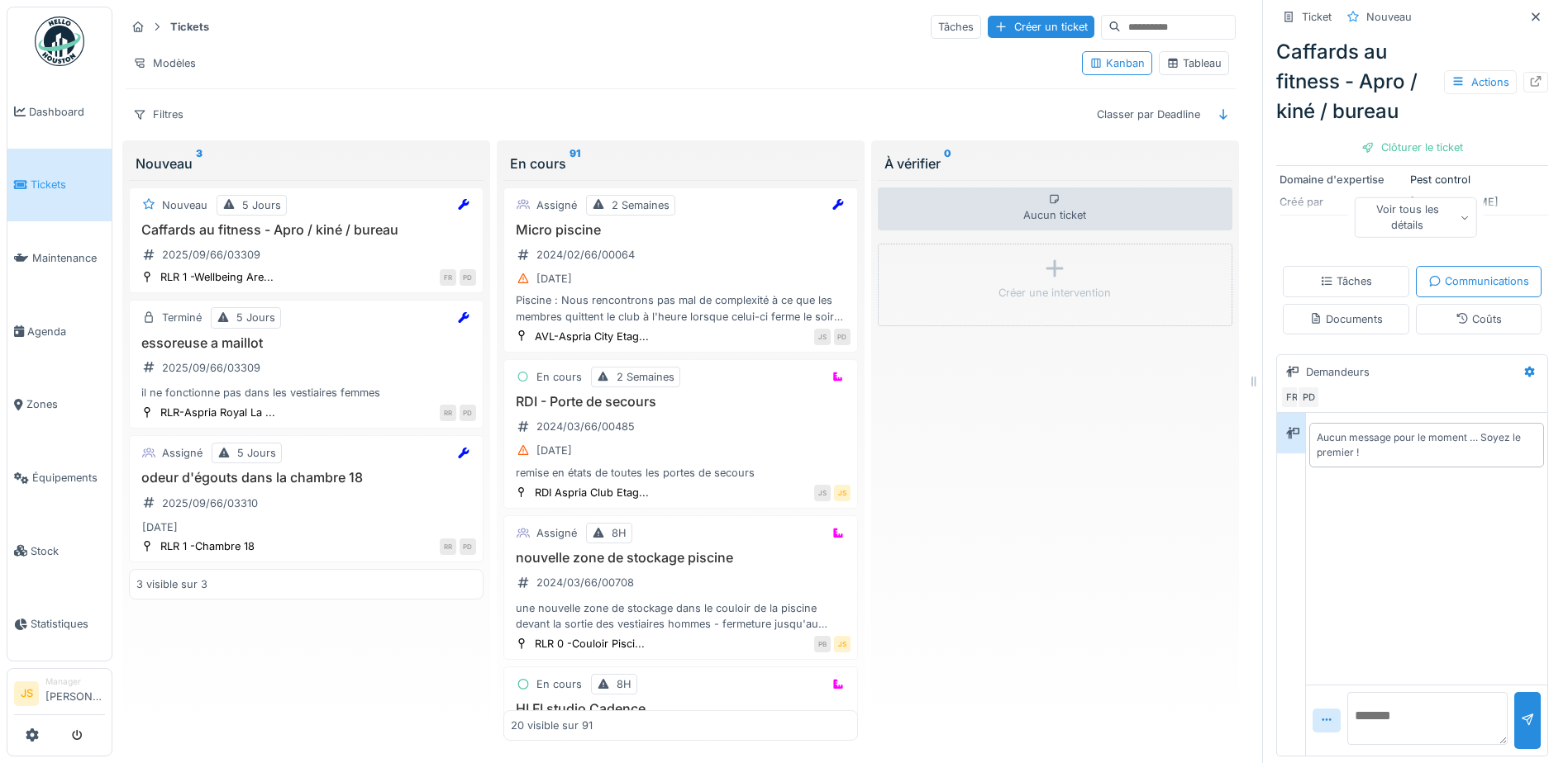
scroll to position [261, 0]
click at [1400, 695] on textarea at bounding box center [1428, 718] width 161 height 53
type textarea "**********"
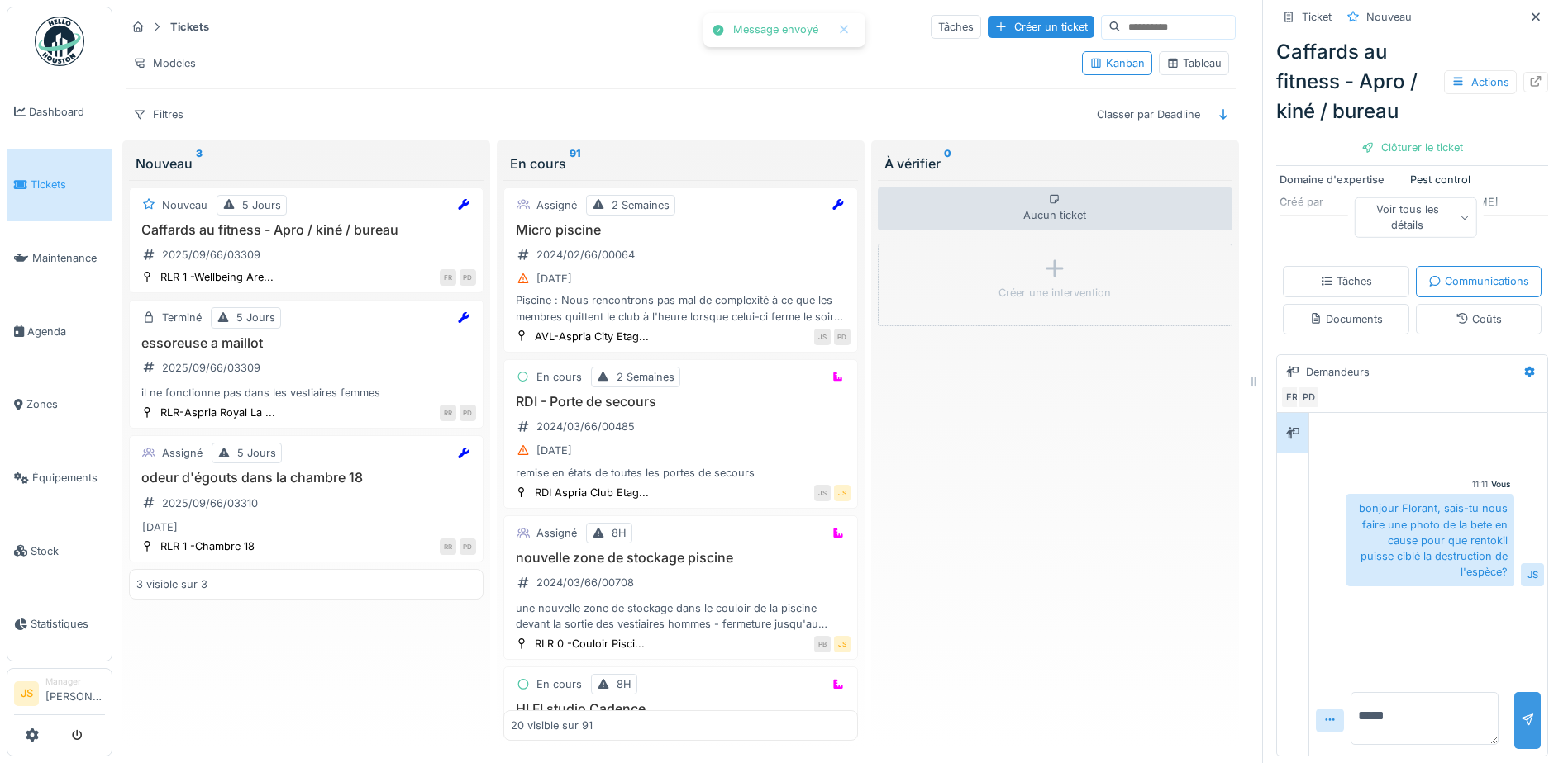
type textarea "*****"
click at [1521, 713] on div at bounding box center [1528, 721] width 13 height 15
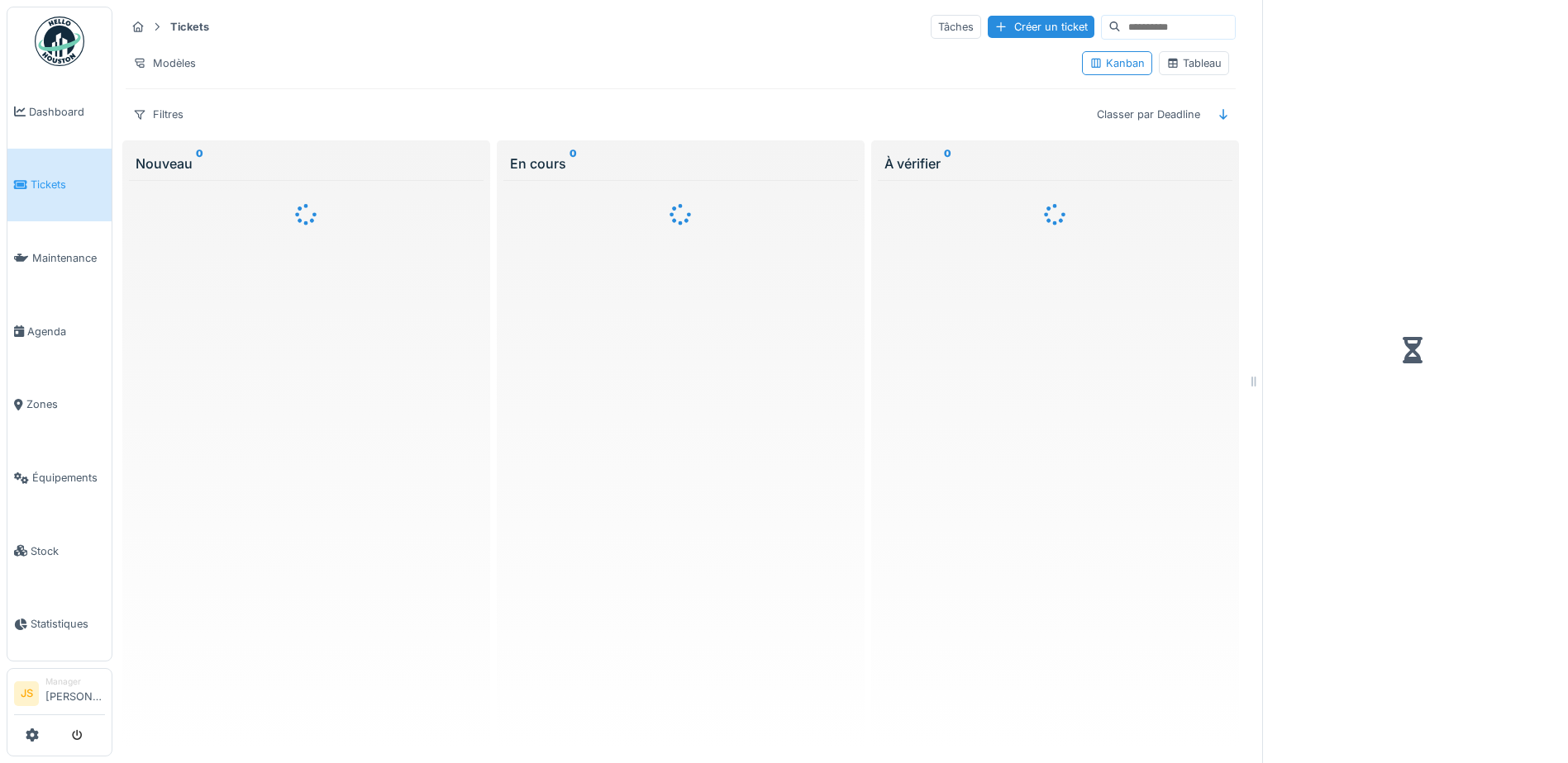
scroll to position [12, 0]
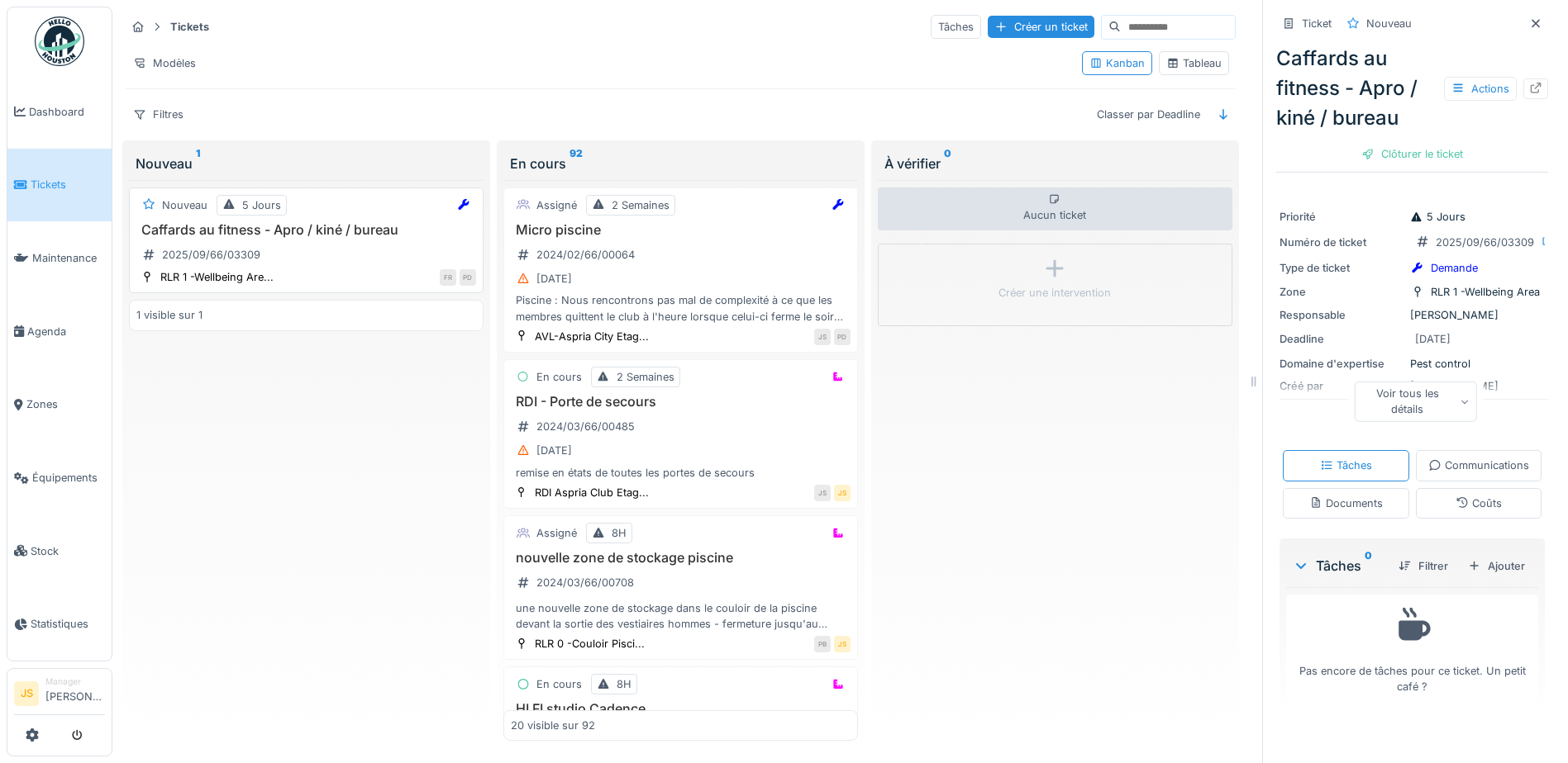
click at [245, 223] on h3 "Caffards au fitness - Apro / kiné / bureau" at bounding box center [306, 229] width 340 height 15
drag, startPoint x: 1480, startPoint y: 630, endPoint x: 1461, endPoint y: 613, distance: 25.5
click at [1479, 578] on div "Ajouter" at bounding box center [1496, 566] width 70 height 22
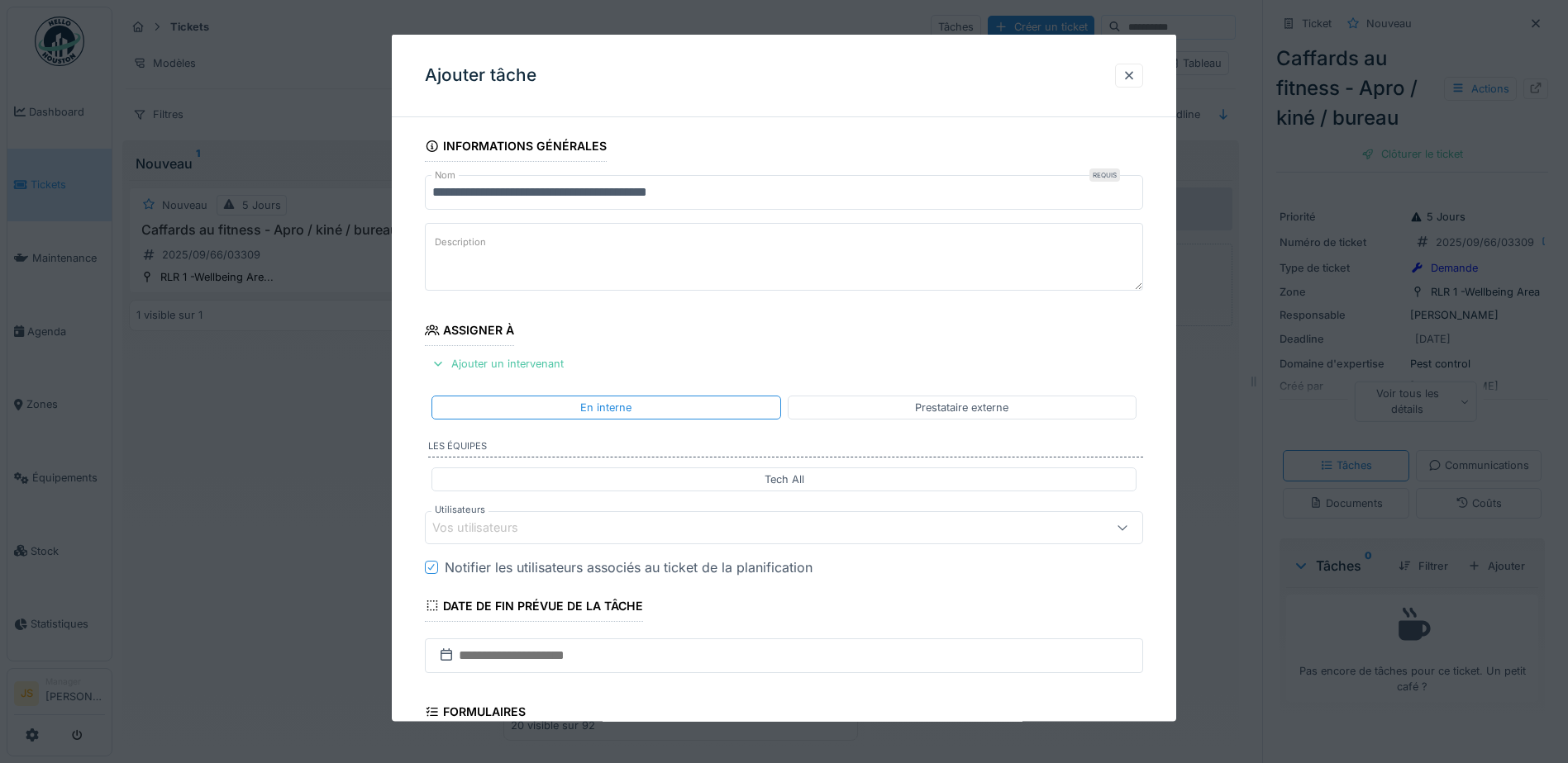
click at [519, 530] on div "Vos utilisateurs" at bounding box center [487, 528] width 109 height 18
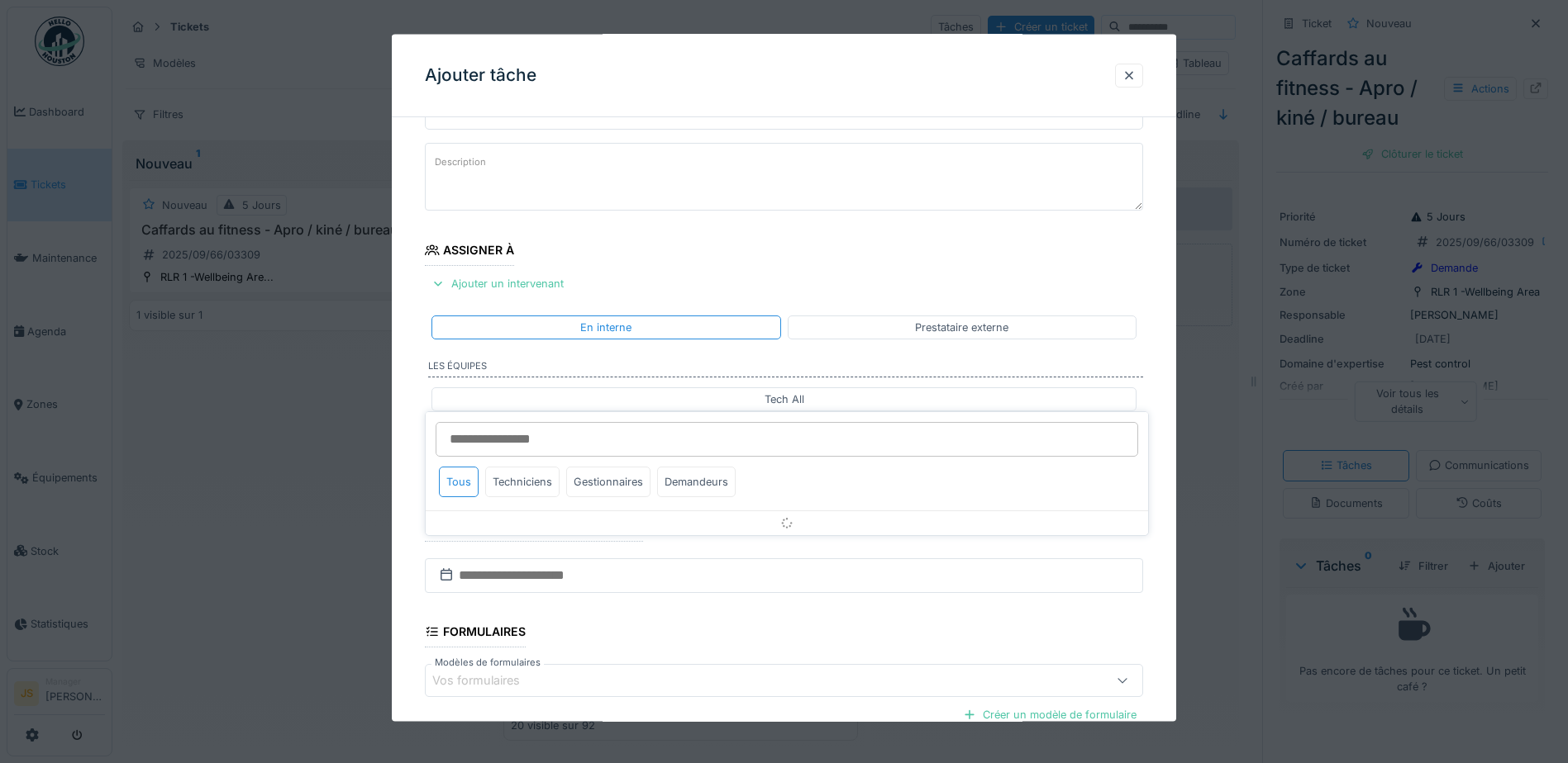
scroll to position [149, 0]
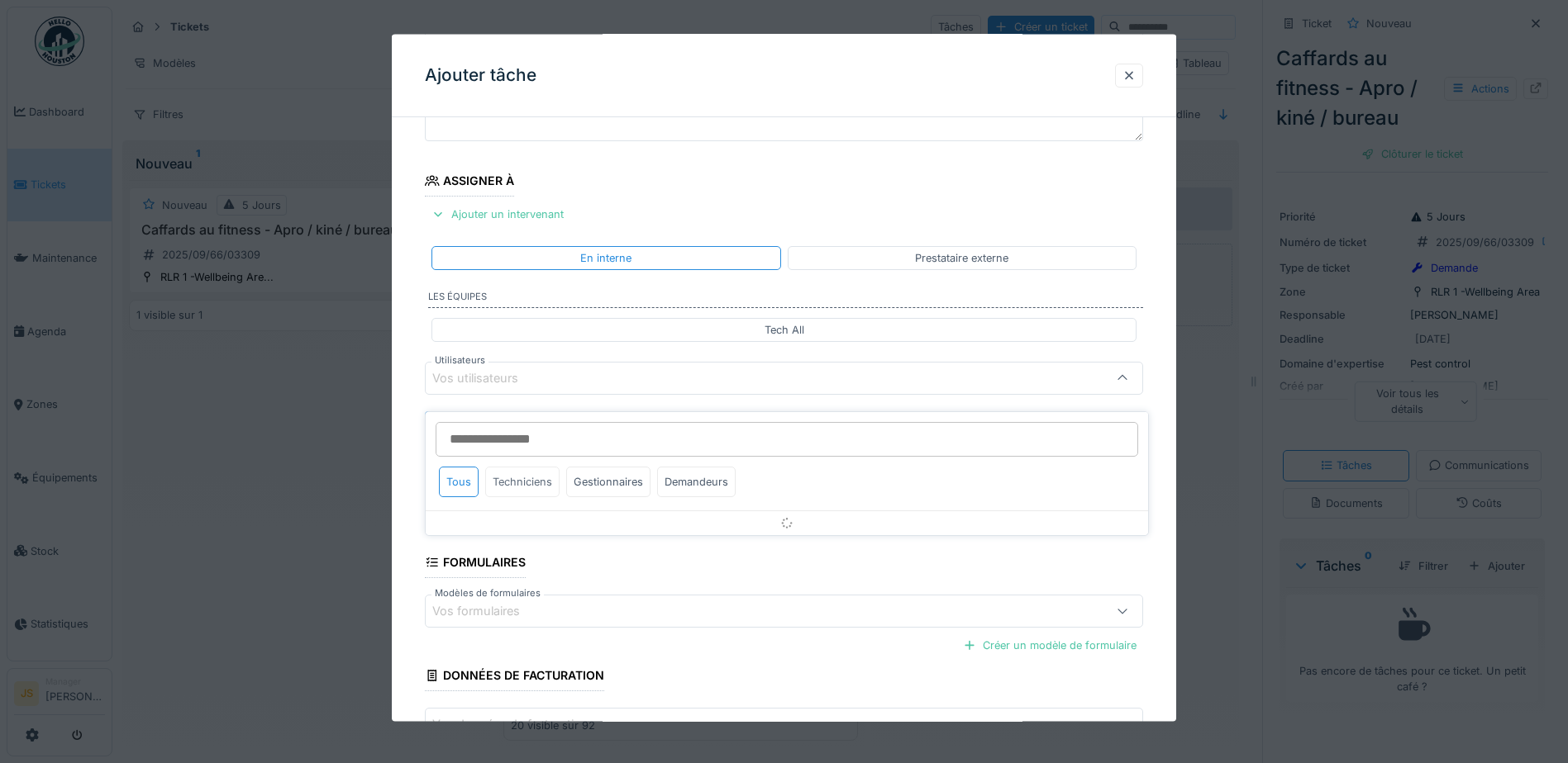
click at [530, 467] on div "Techniciens" at bounding box center [522, 482] width 75 height 31
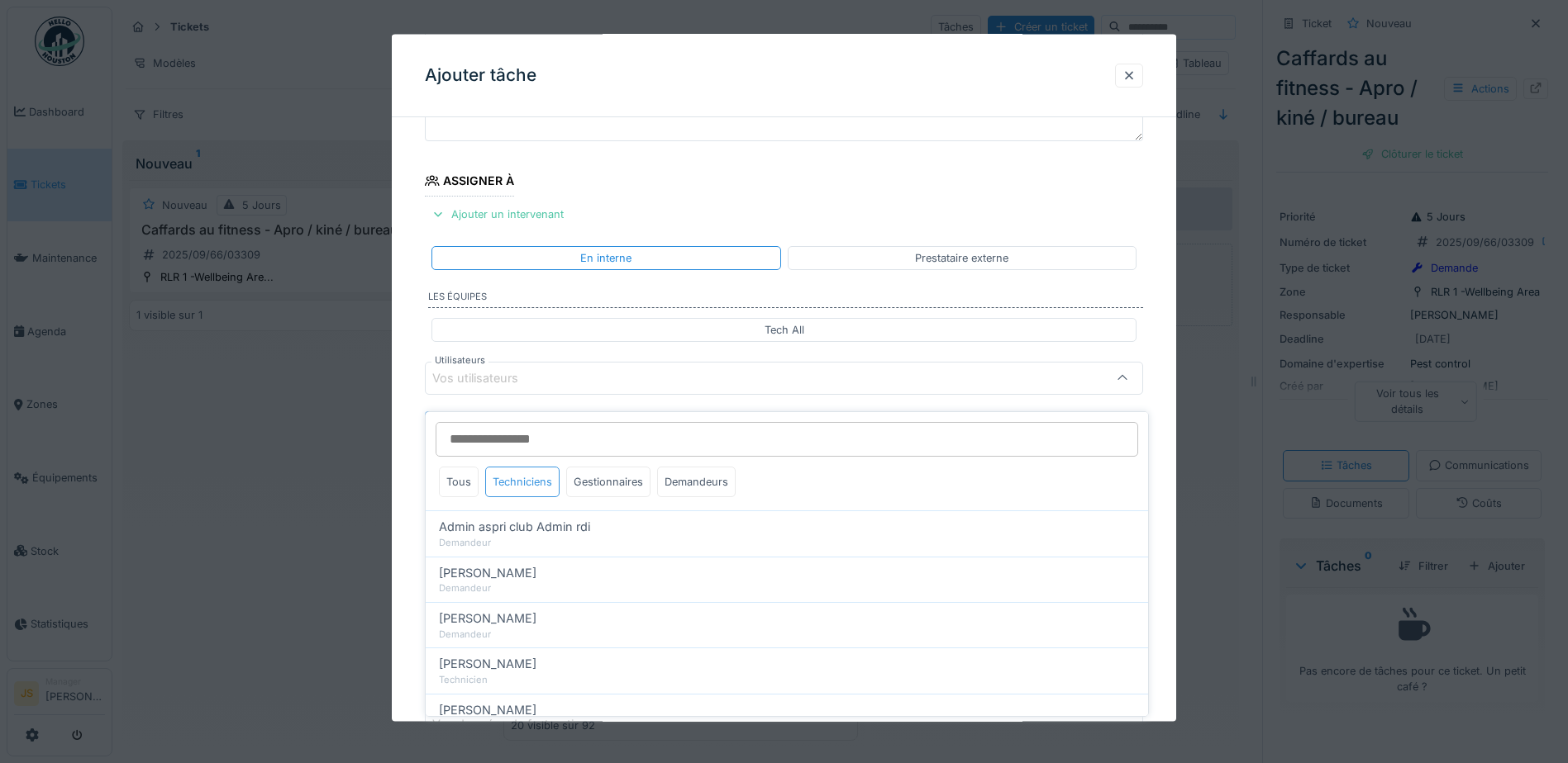
click at [519, 471] on div "Techniciens" at bounding box center [522, 482] width 75 height 31
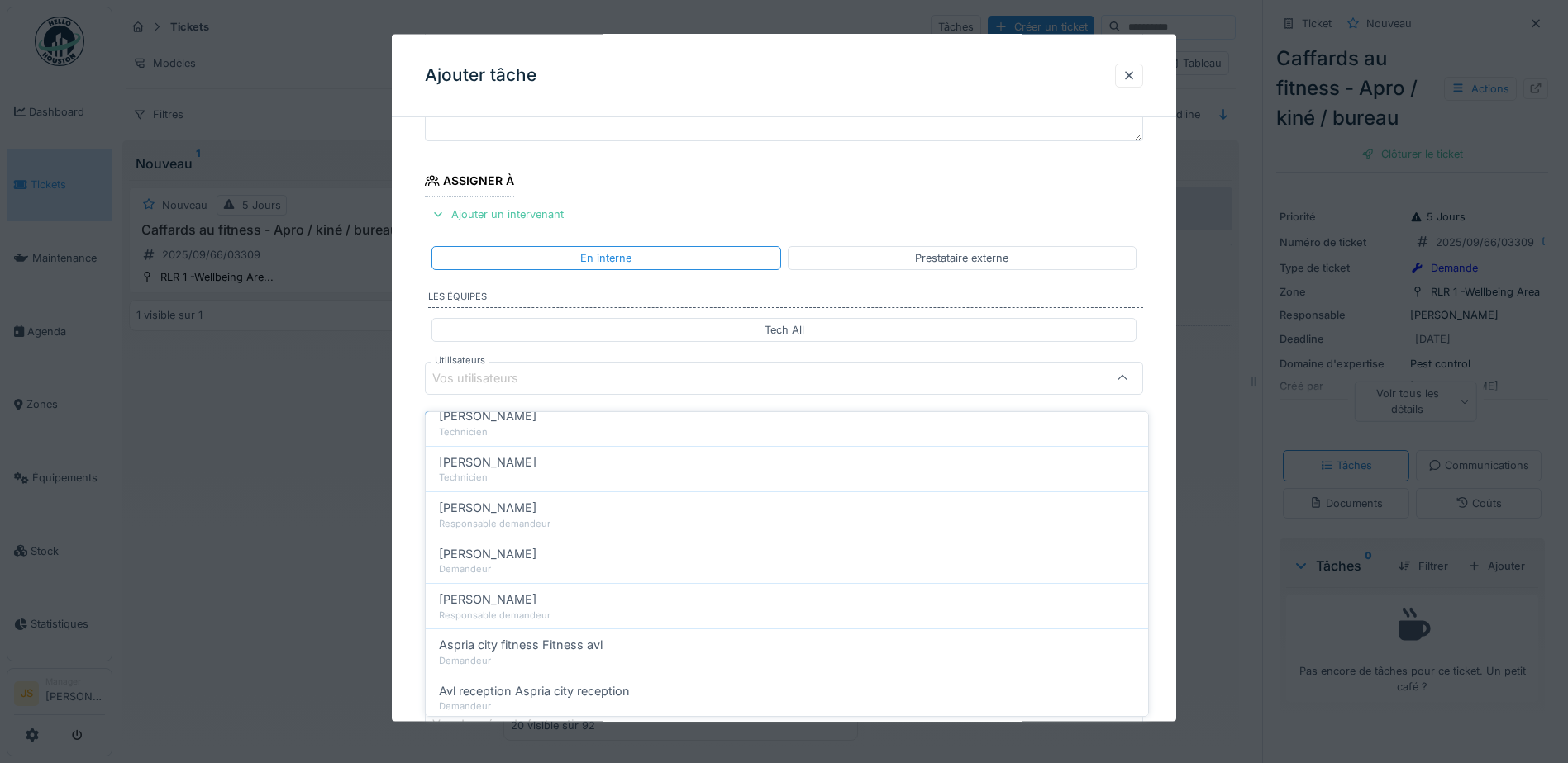
scroll to position [0, 0]
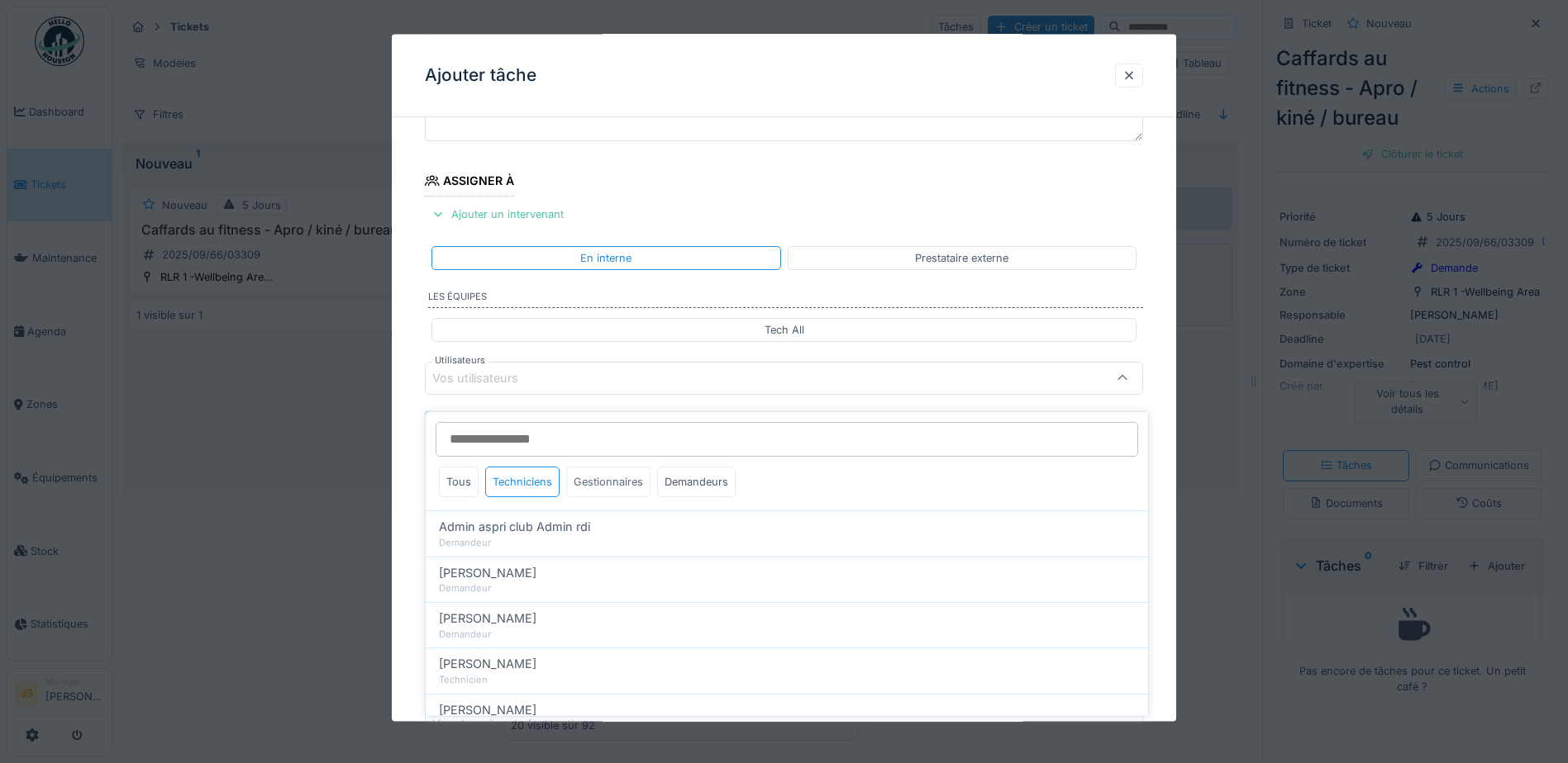
click at [618, 467] on div "Gestionnaires" at bounding box center [608, 482] width 84 height 31
click at [514, 467] on div "Techniciens" at bounding box center [522, 482] width 75 height 31
click at [441, 467] on div "Tous" at bounding box center [458, 482] width 39 height 31
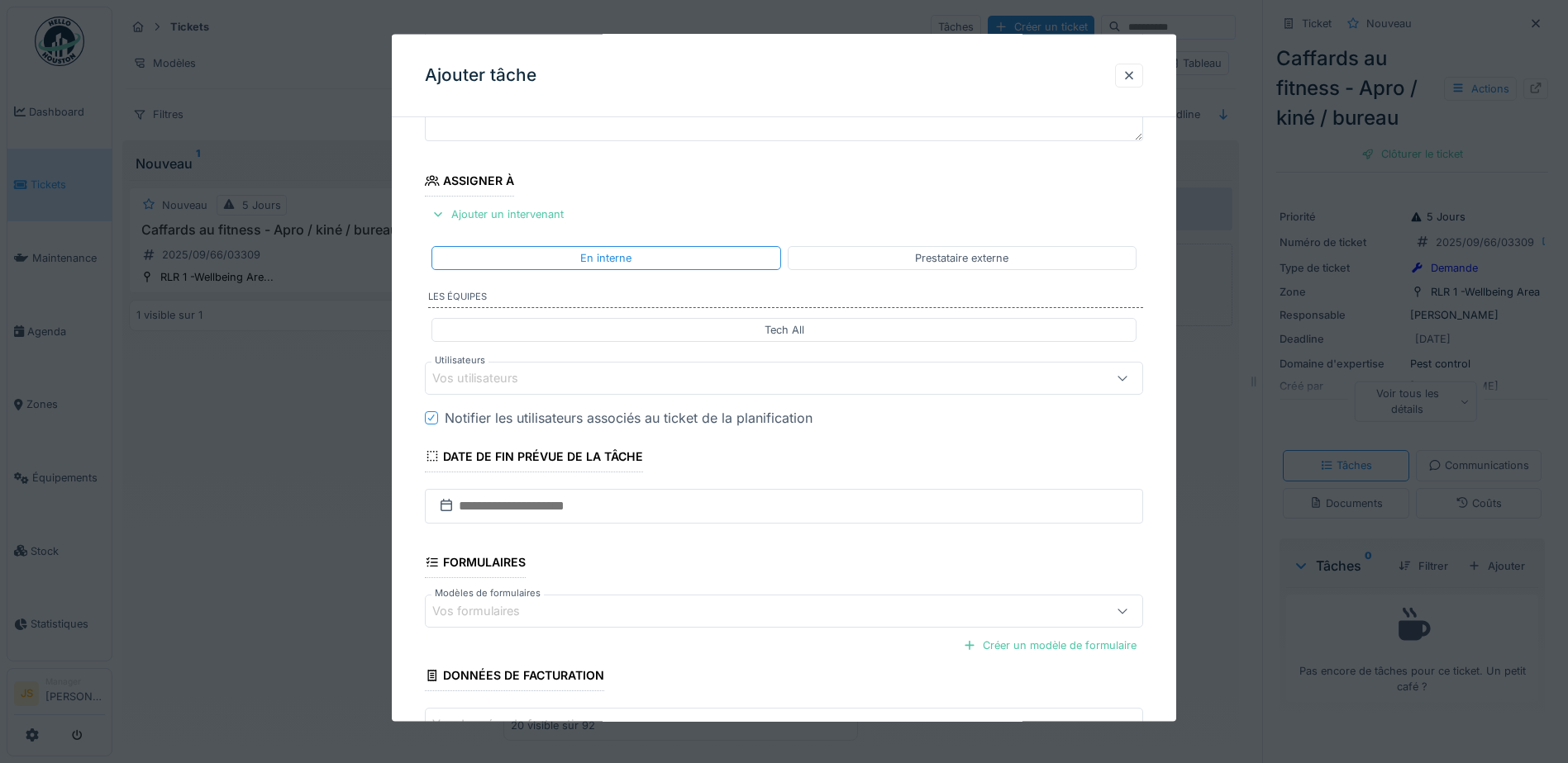
click at [414, 466] on div "**********" at bounding box center [784, 408] width 784 height 855
click at [508, 379] on div "Vos utilisateurs" at bounding box center [487, 378] width 109 height 18
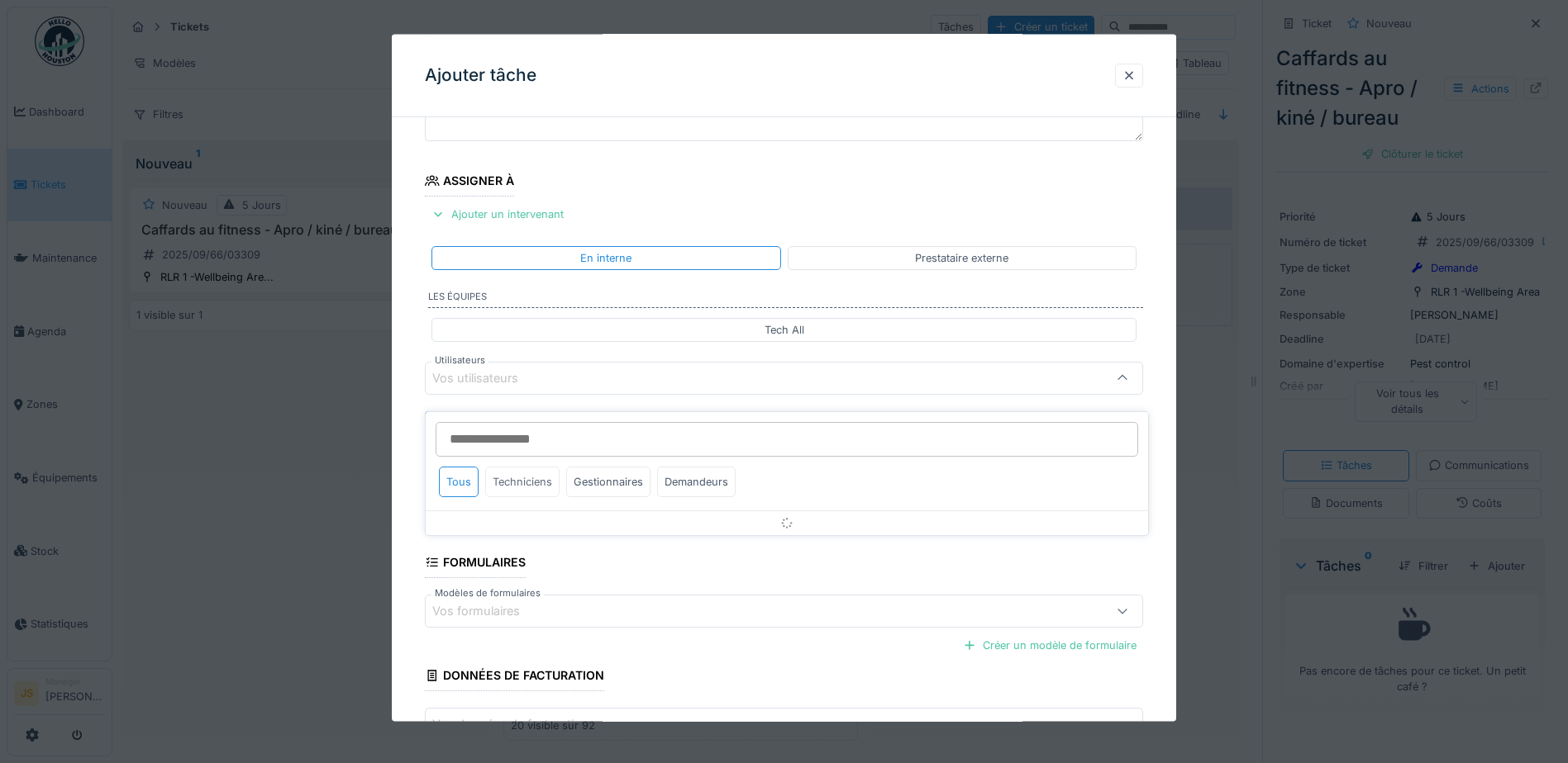
click at [521, 467] on div "Techniciens" at bounding box center [522, 482] width 75 height 31
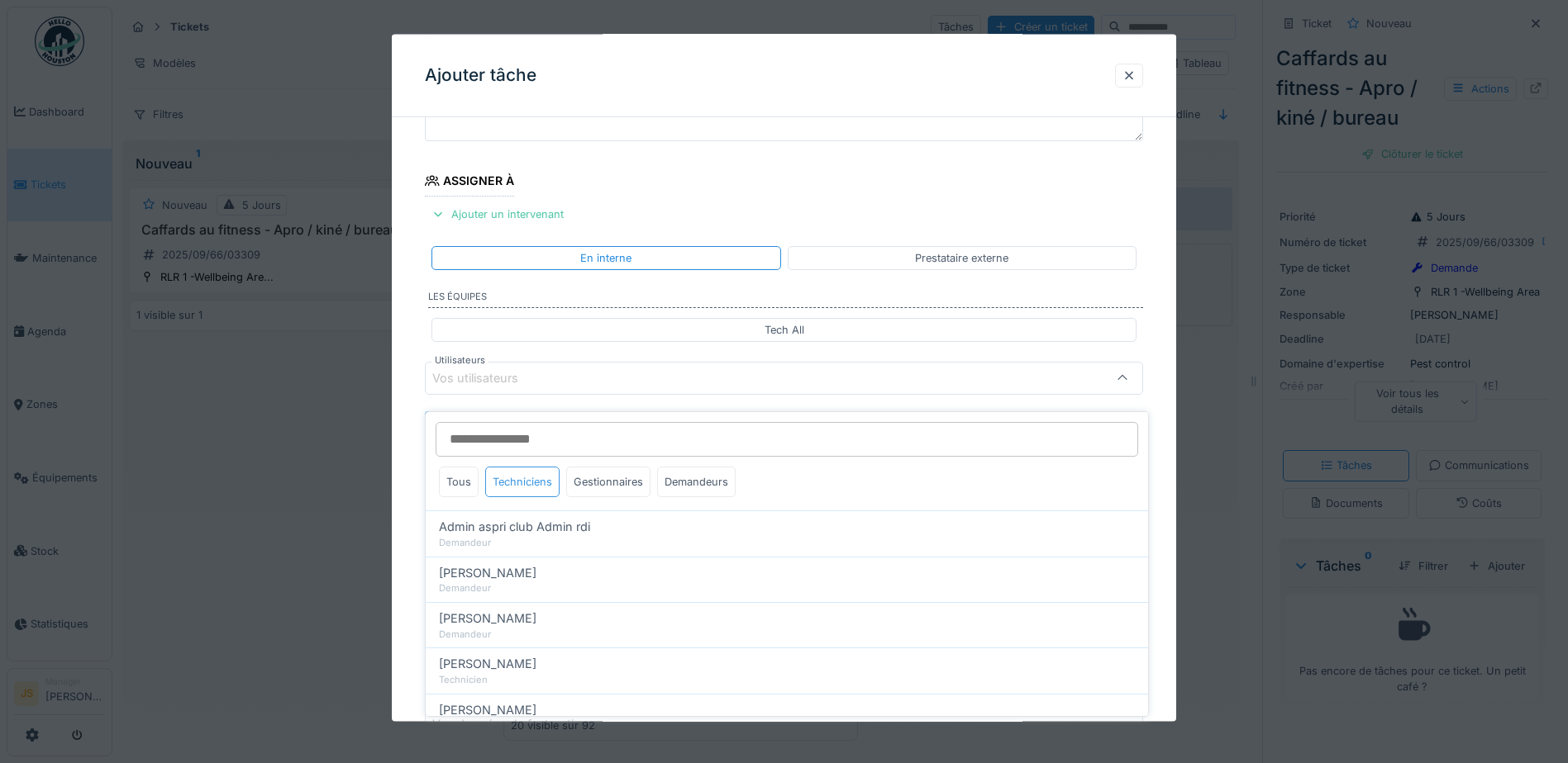
click at [520, 467] on div "Techniciens" at bounding box center [522, 482] width 75 height 31
click at [527, 428] on input "Utilisateurs" at bounding box center [786, 440] width 703 height 34
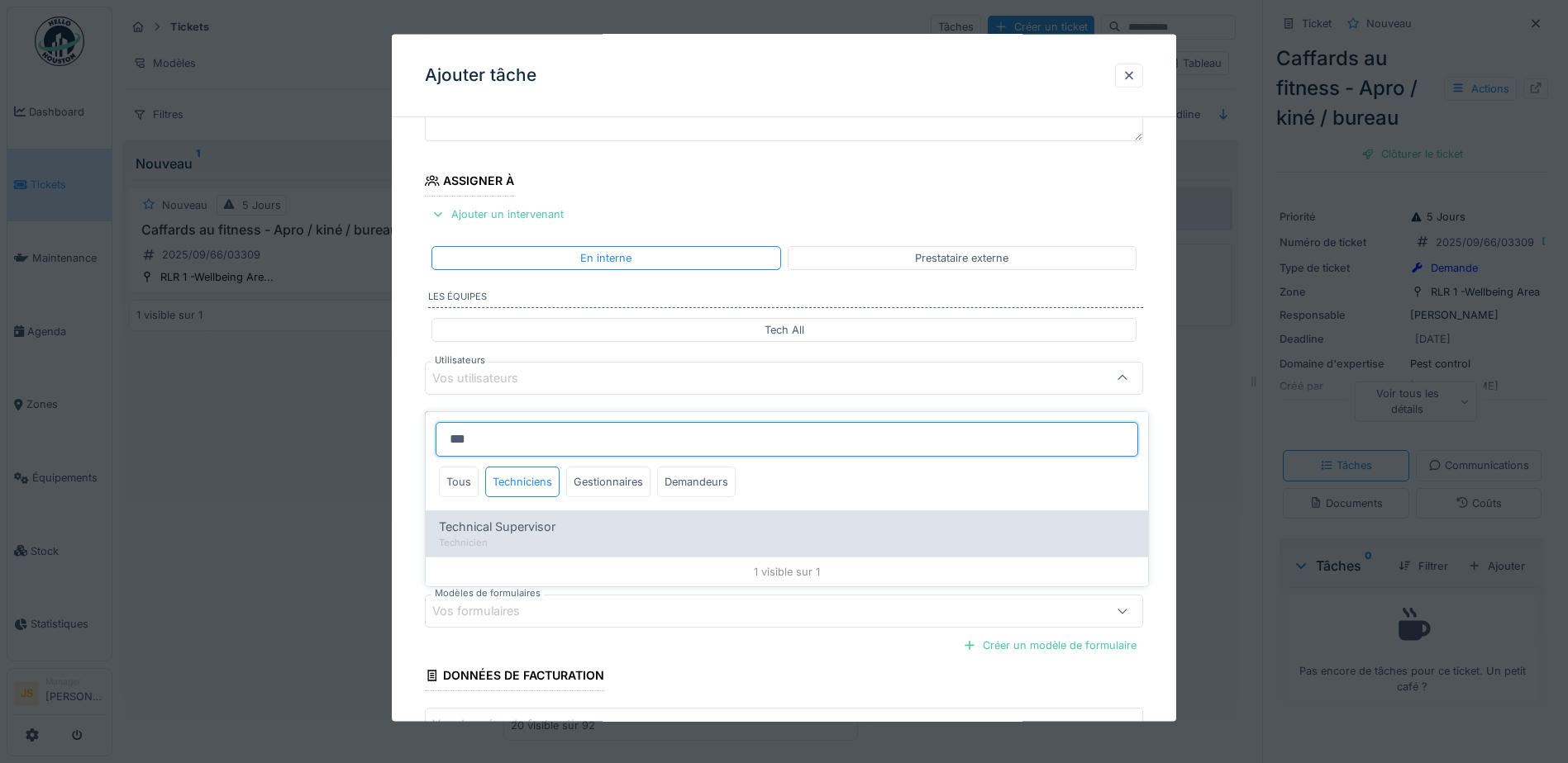
type input "***"
click at [510, 518] on span "Technical Supervisor" at bounding box center [497, 527] width 117 height 18
type input "****"
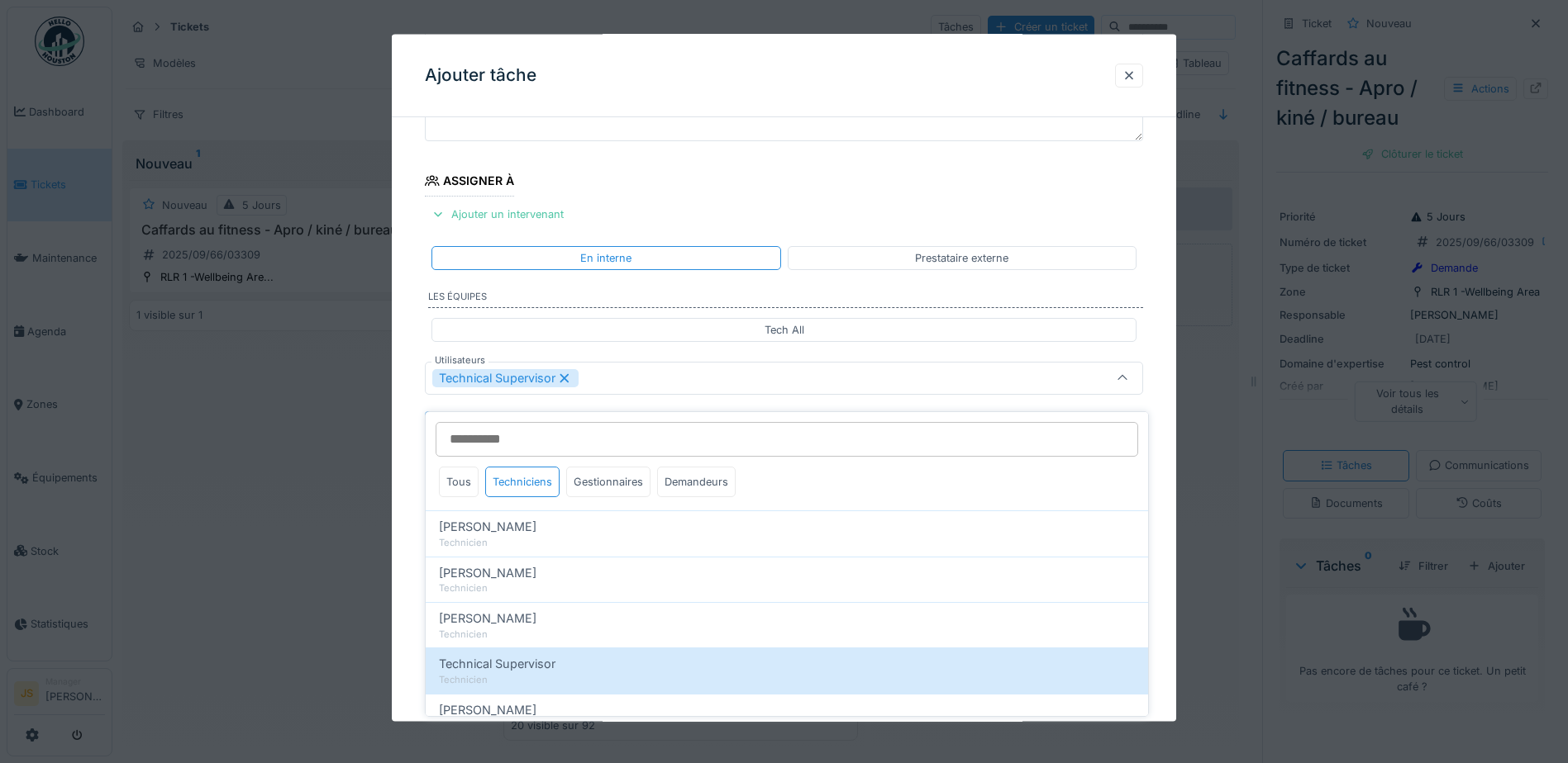
click at [412, 462] on div "**********" at bounding box center [784, 440] width 784 height 919
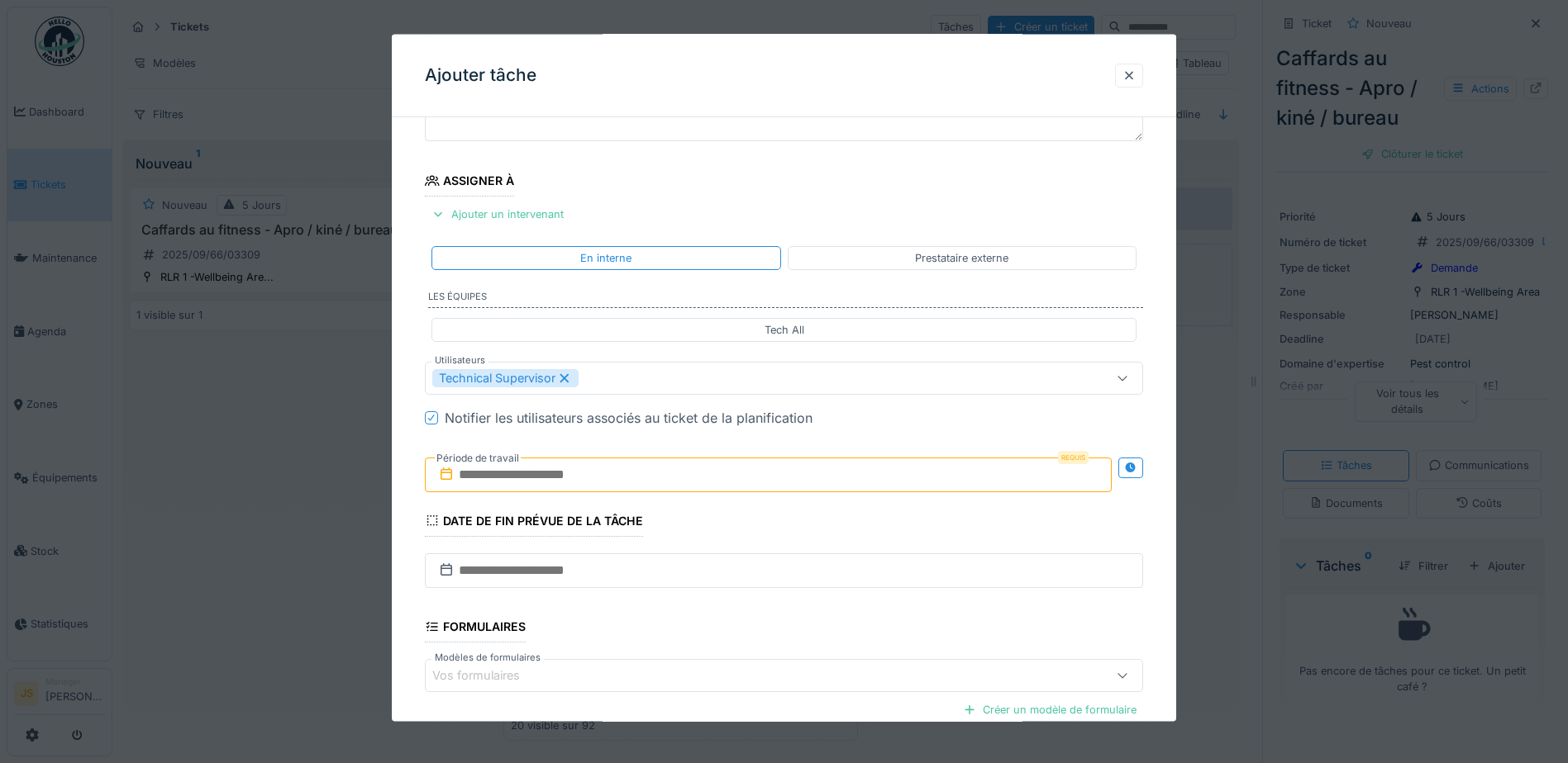
click at [519, 477] on input "text" at bounding box center [768, 474] width 687 height 34
click at [694, 581] on div "1" at bounding box center [690, 582] width 22 height 24
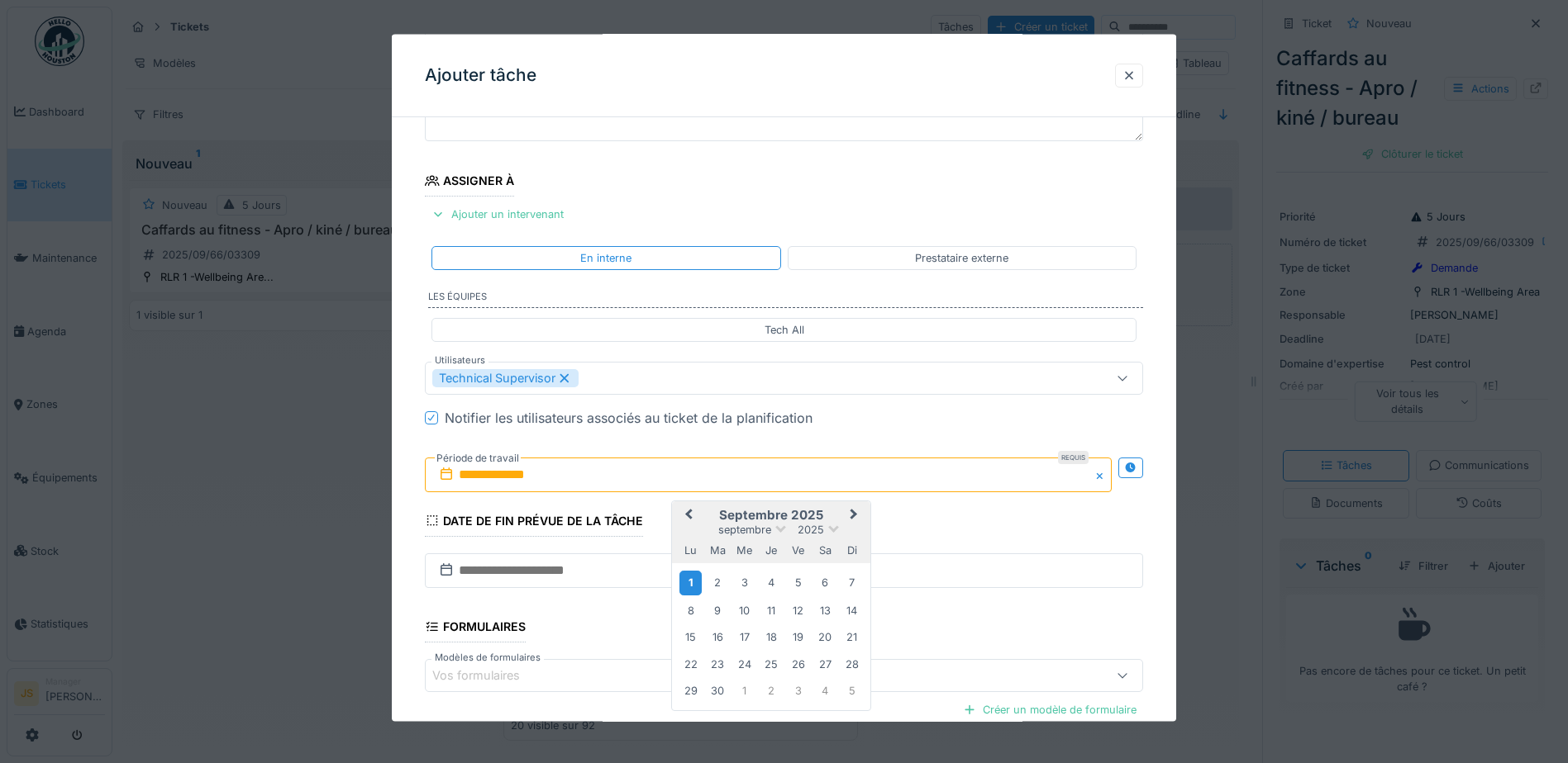
click at [694, 581] on div "1" at bounding box center [690, 582] width 22 height 24
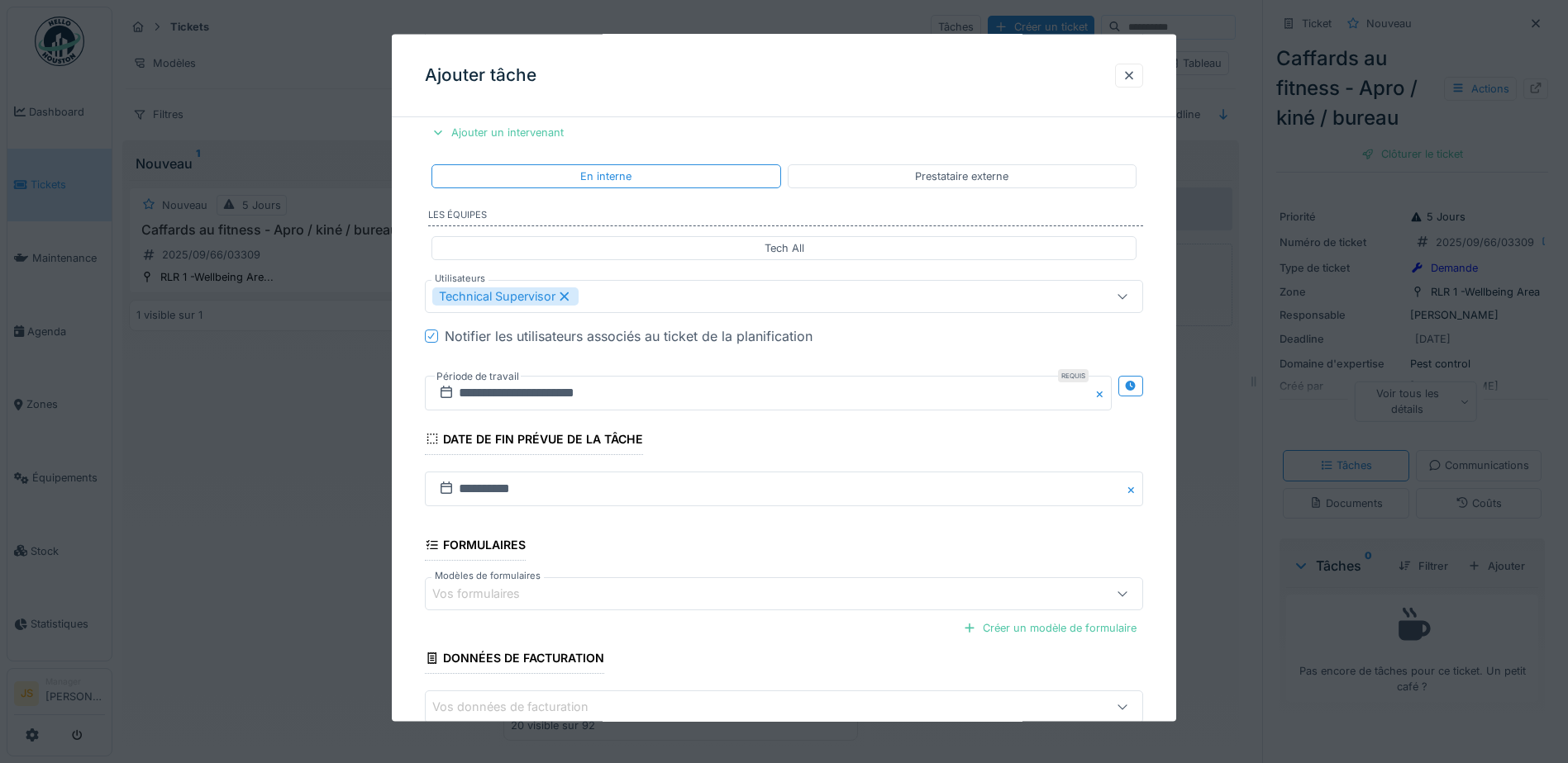
scroll to position [327, 0]
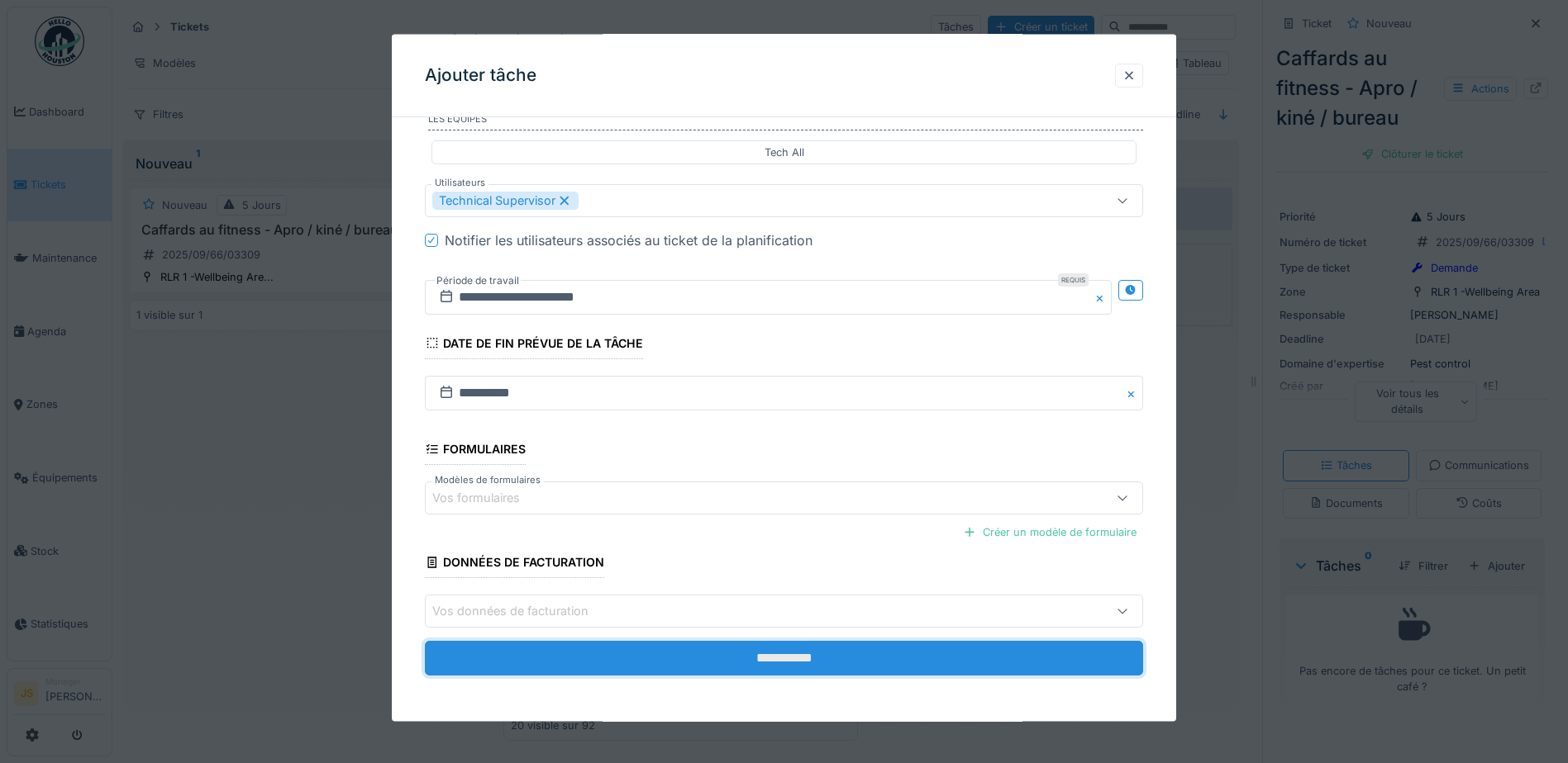
click at [914, 644] on input "**********" at bounding box center [784, 659] width 718 height 34
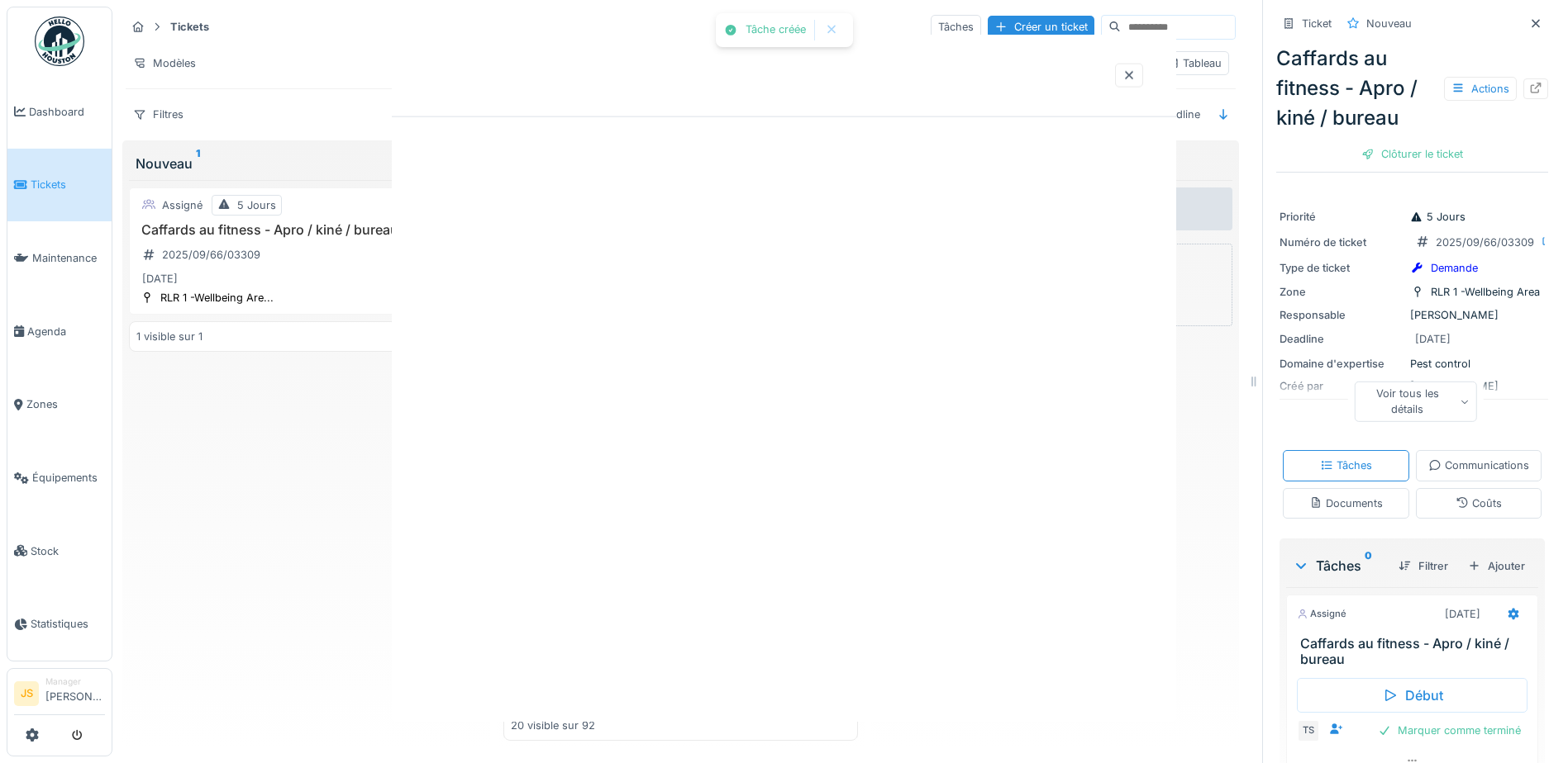
scroll to position [0, 0]
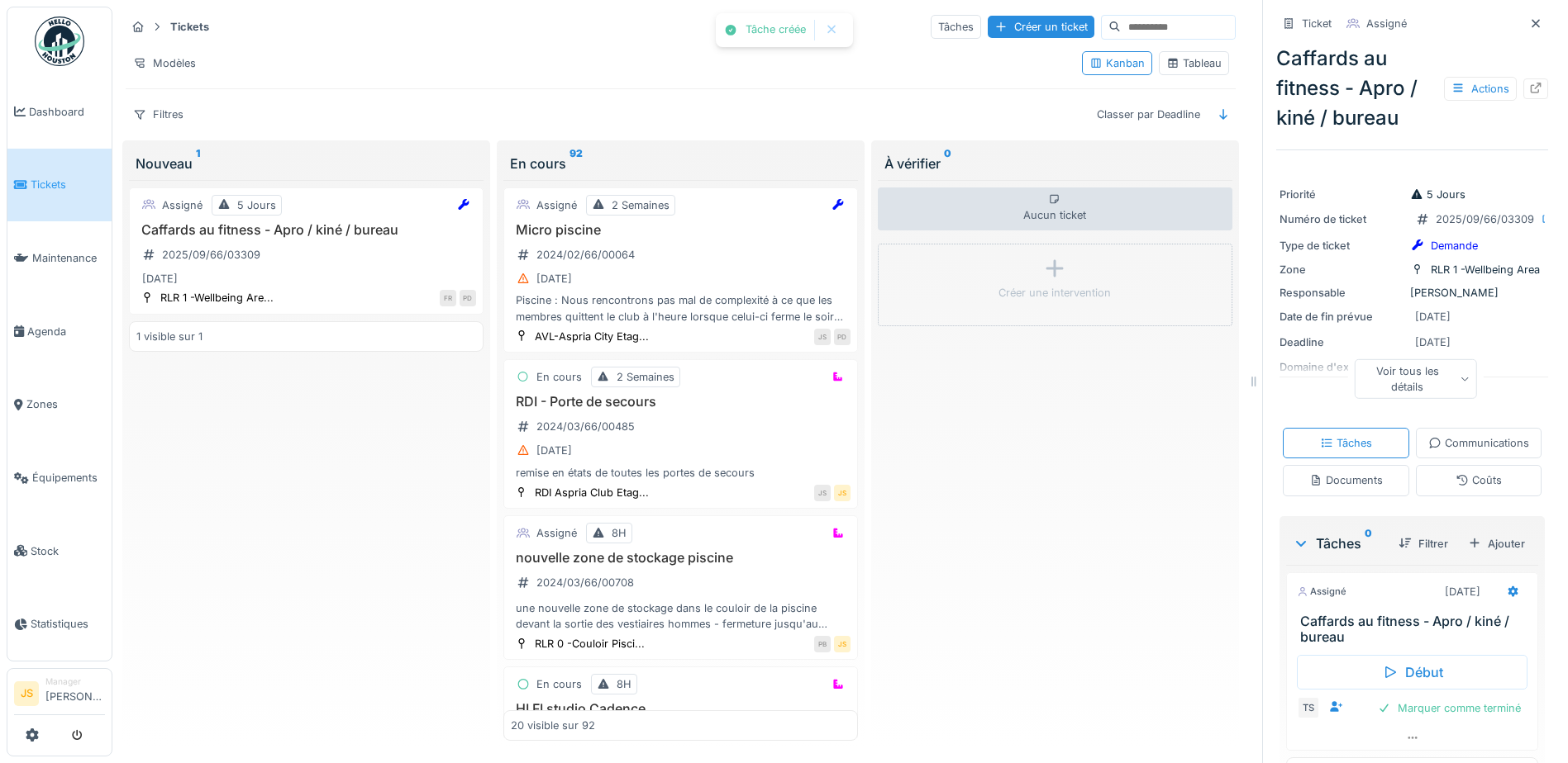
click at [1094, 595] on div "Aucun ticket Créer une intervention" at bounding box center [1055, 461] width 355 height 562
